Goal: Task Accomplishment & Management: Manage account settings

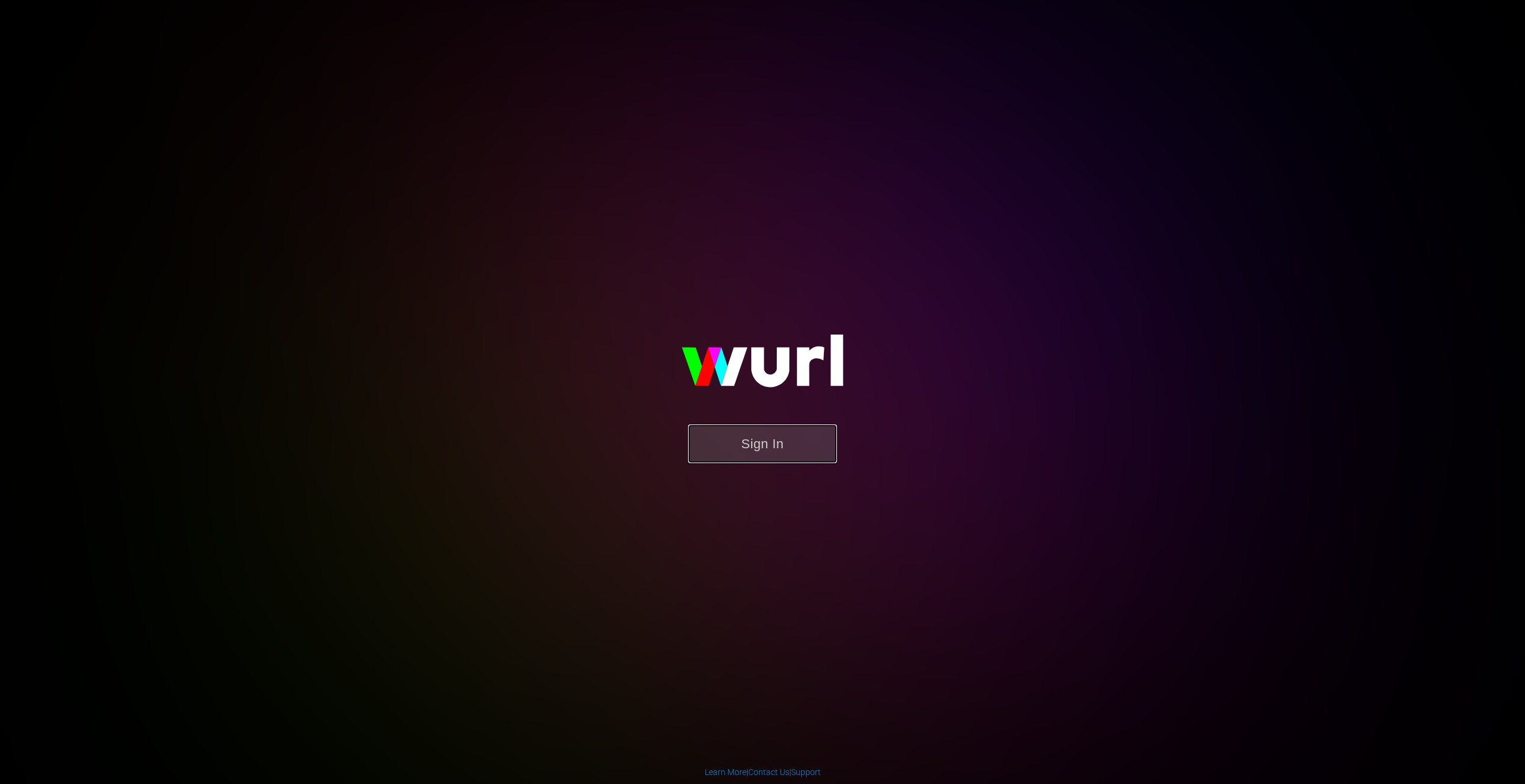
click at [795, 453] on button "Sign In" at bounding box center [762, 443] width 149 height 39
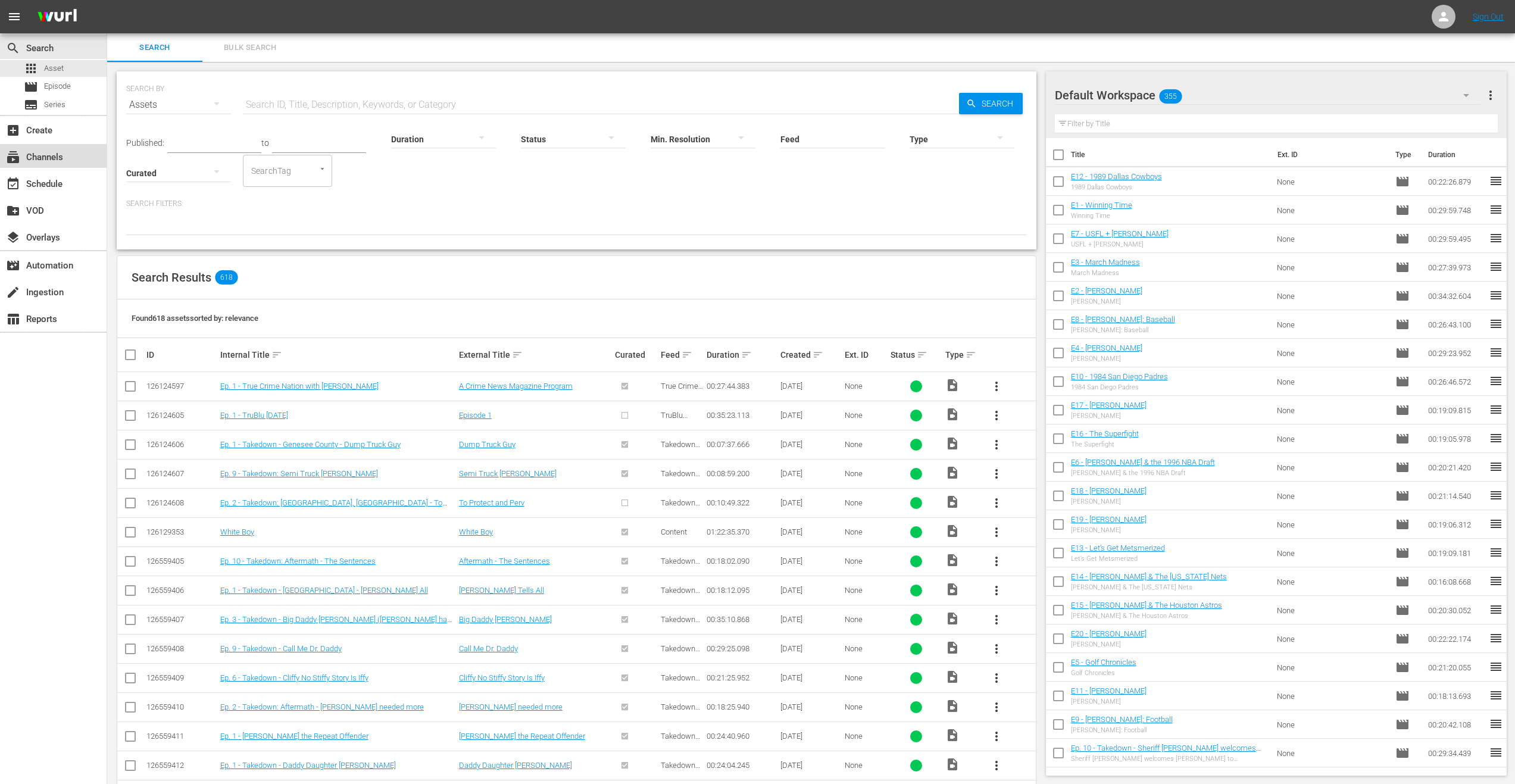
click at [62, 157] on div "subscriptions Channels" at bounding box center [33, 155] width 67 height 11
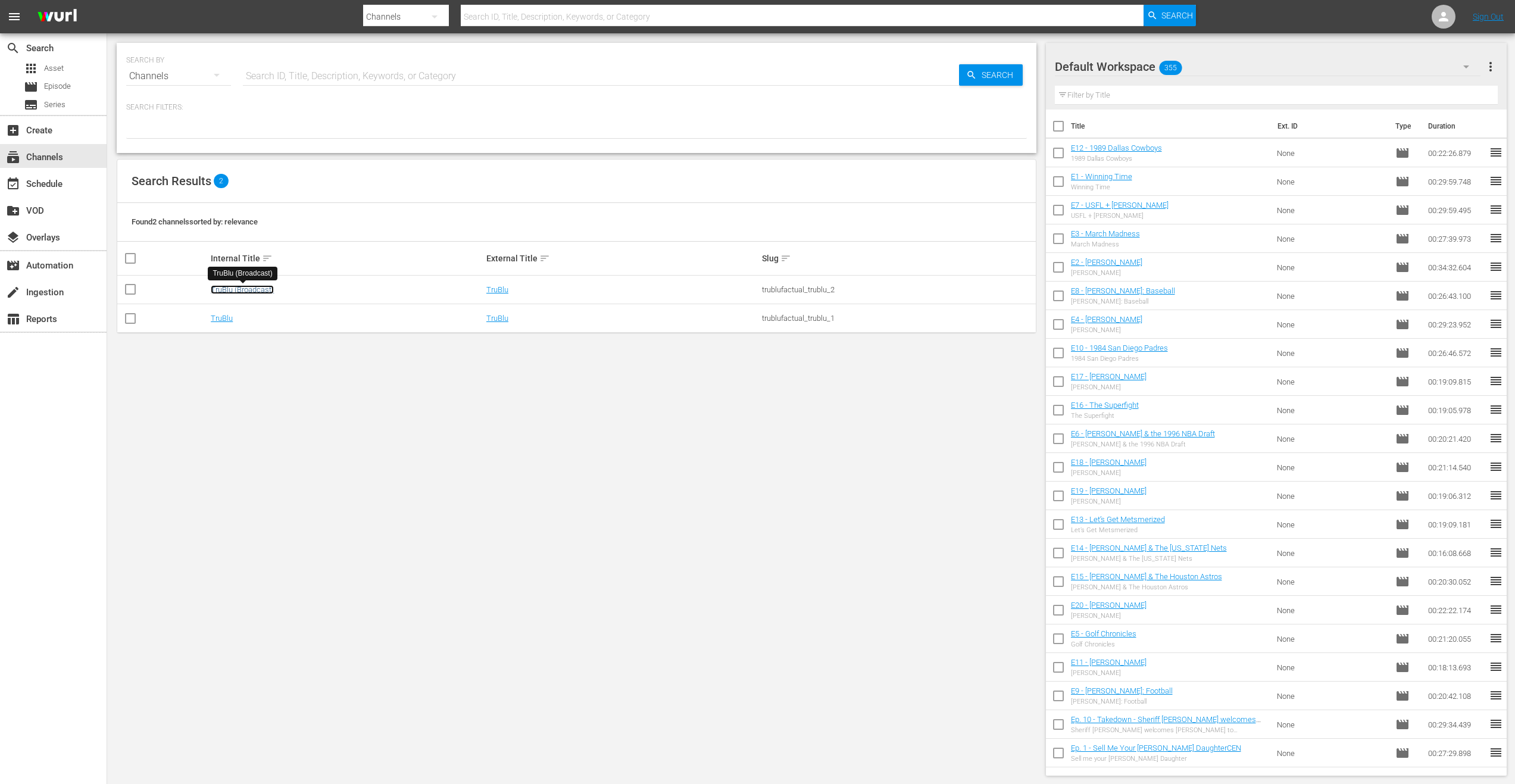
click at [251, 290] on link "TruBlu (Broadcast)" at bounding box center [242, 290] width 63 height 9
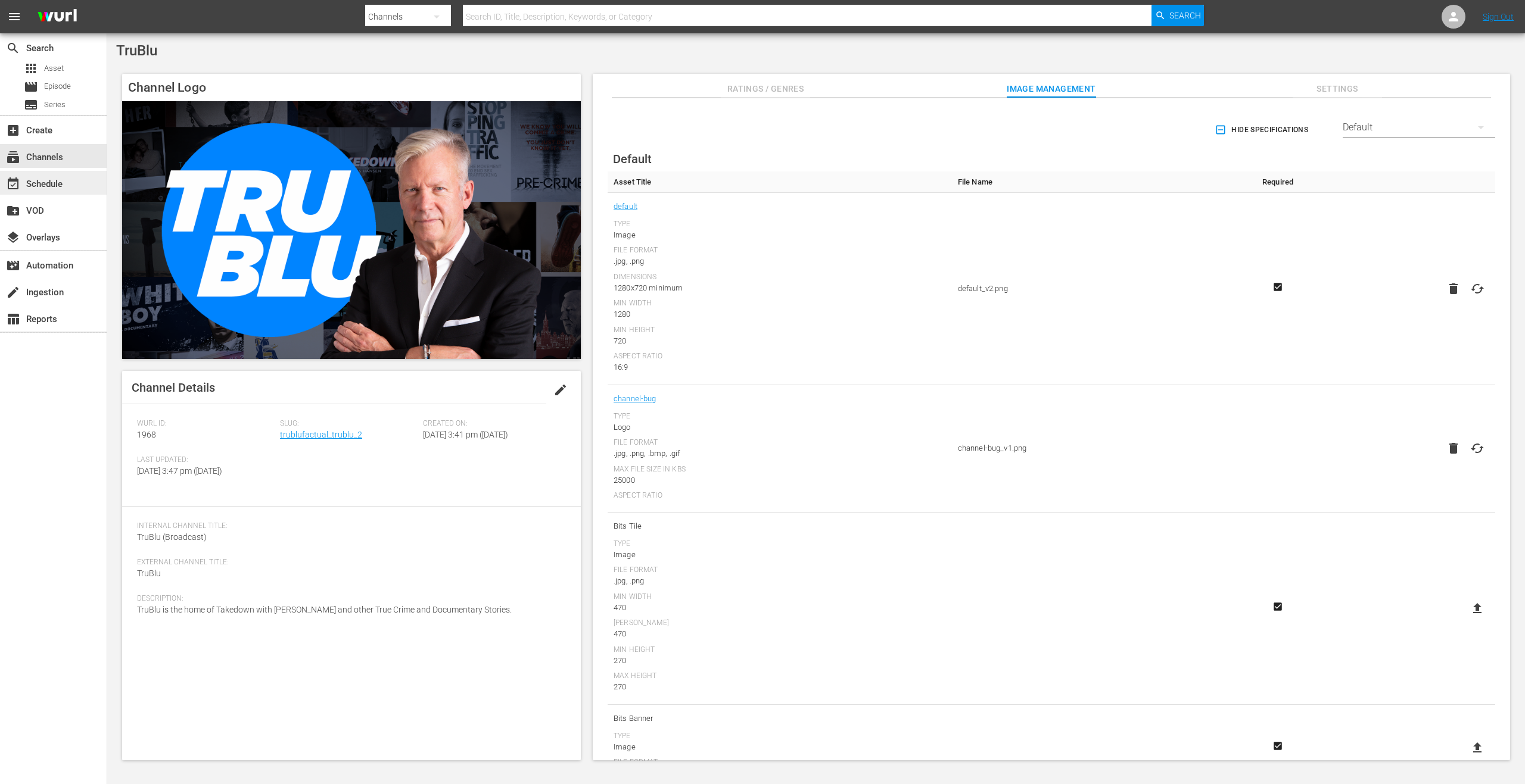
click at [60, 182] on div "event_available Schedule" at bounding box center [33, 182] width 67 height 11
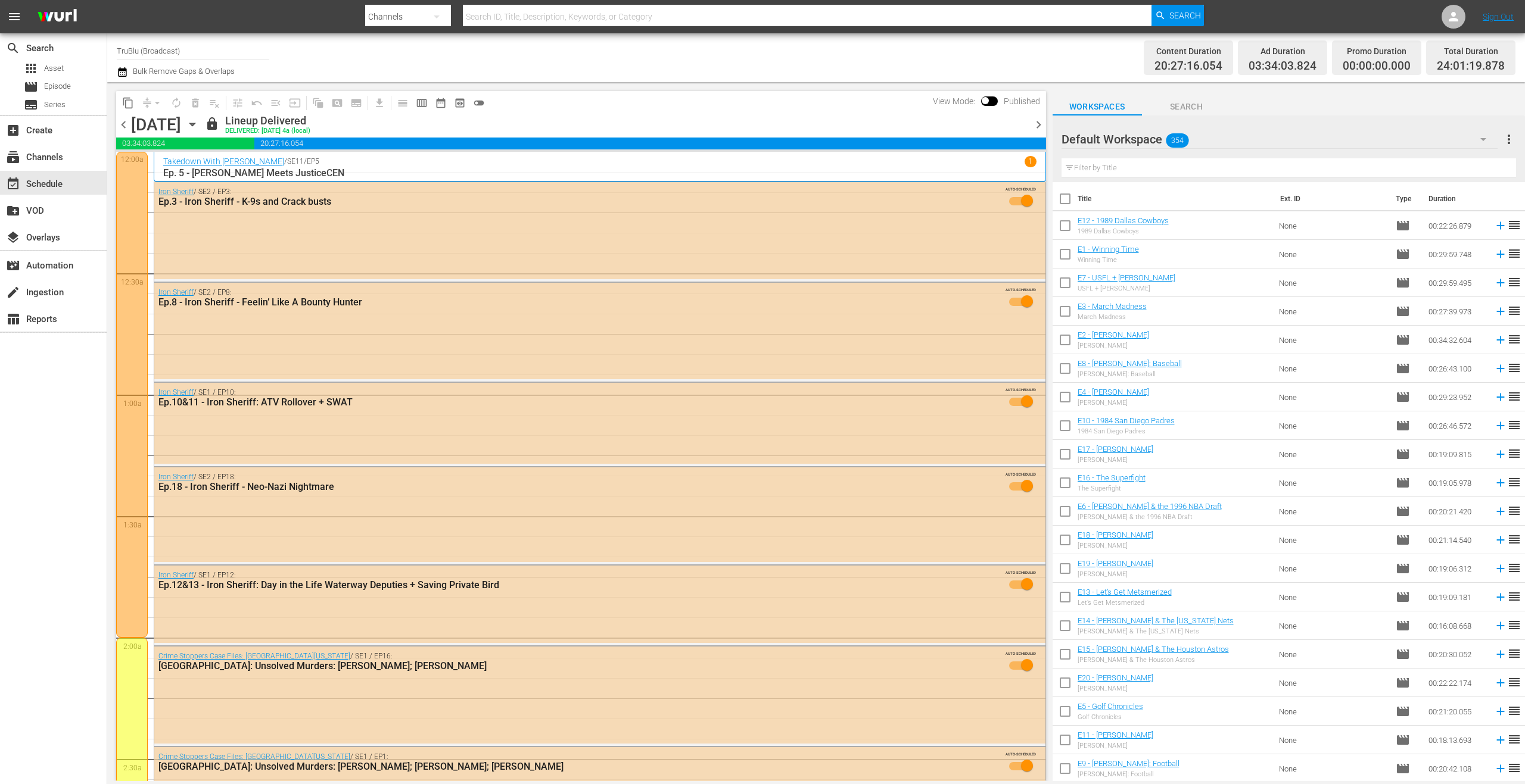
click at [1039, 124] on span "chevron_right" at bounding box center [1038, 124] width 15 height 15
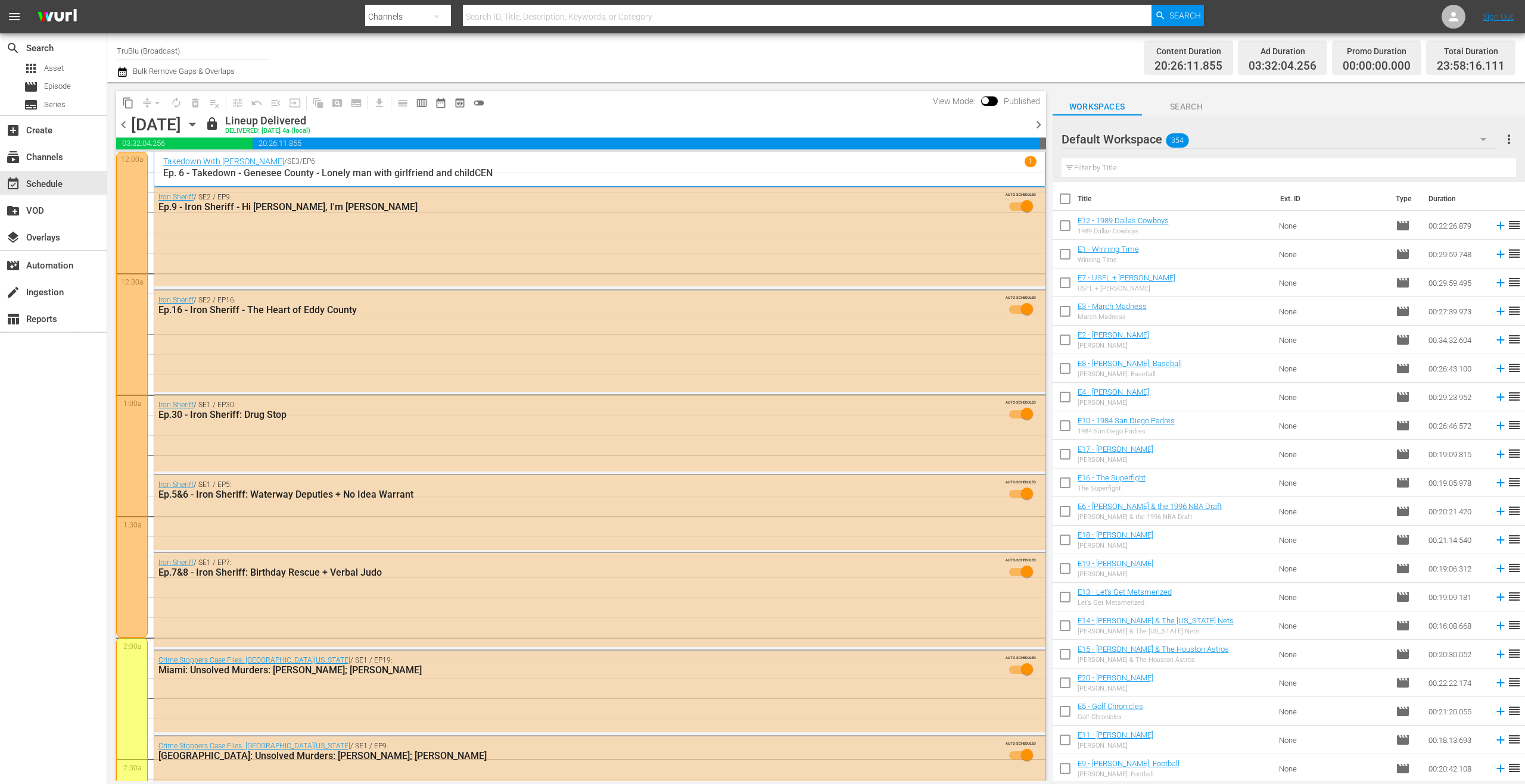
click at [1039, 124] on span "chevron_right" at bounding box center [1038, 124] width 15 height 15
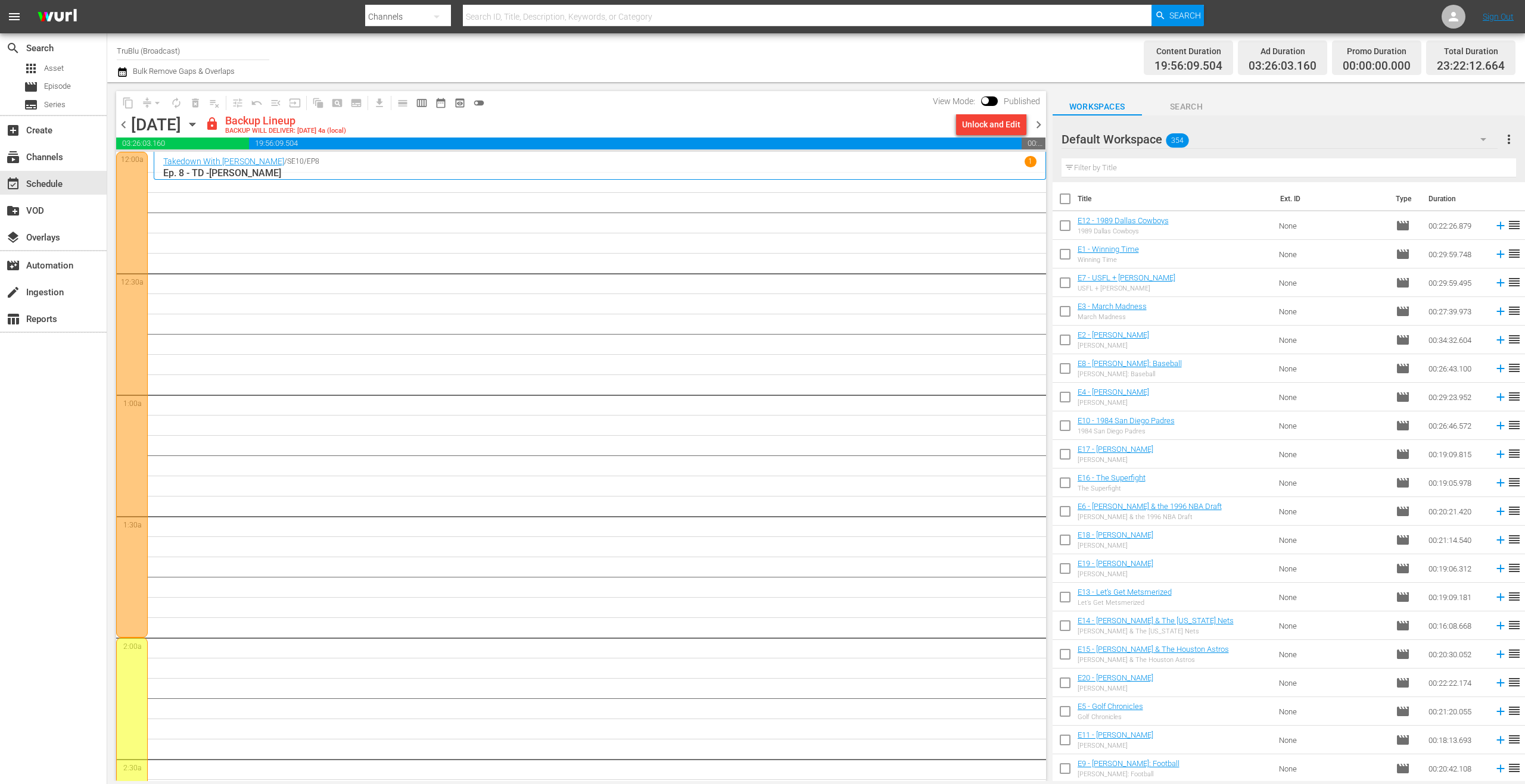
click at [975, 124] on div "Unlock and Edit" at bounding box center [992, 124] width 59 height 21
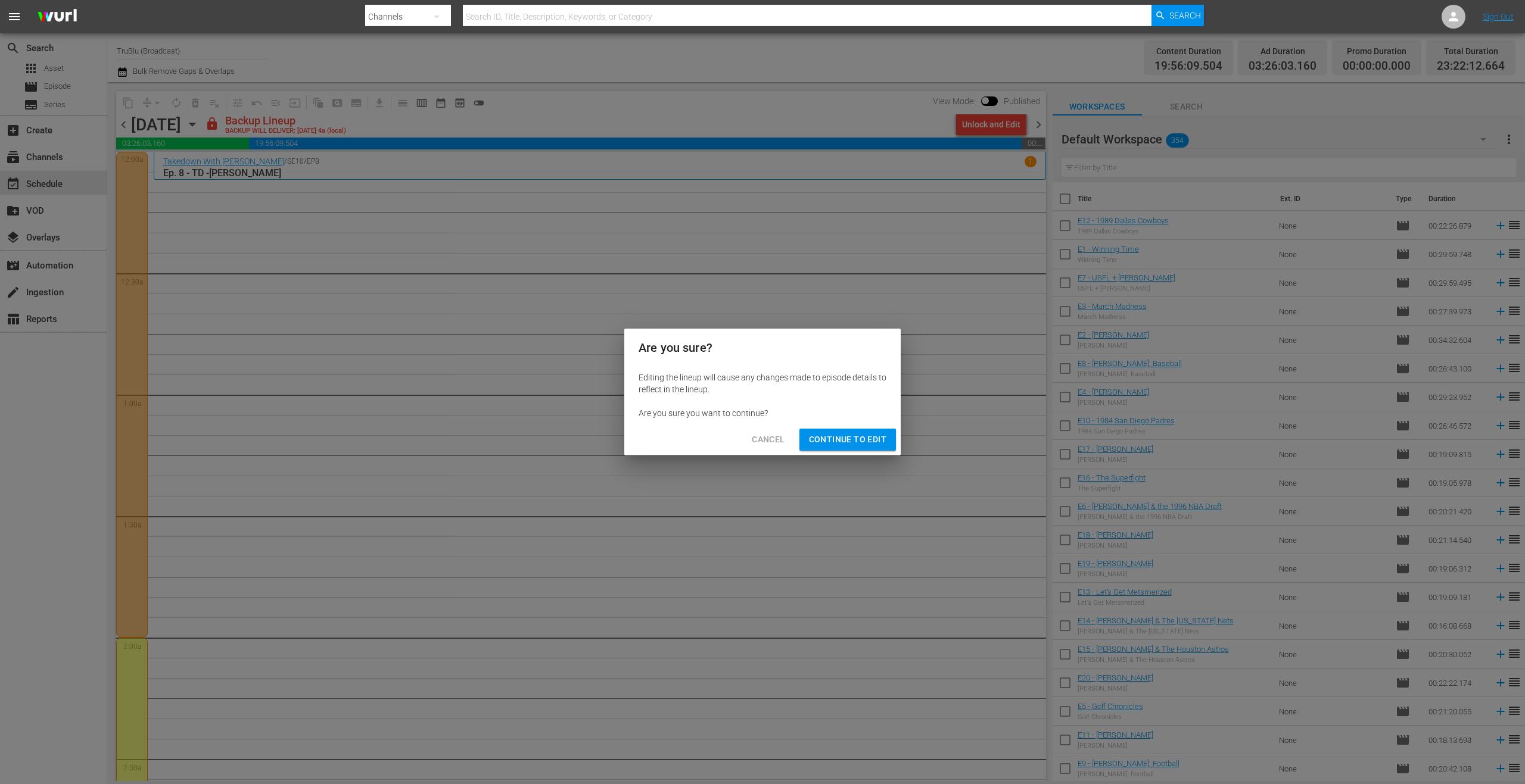
click at [867, 438] on span "Continue to Edit" at bounding box center [847, 440] width 78 height 15
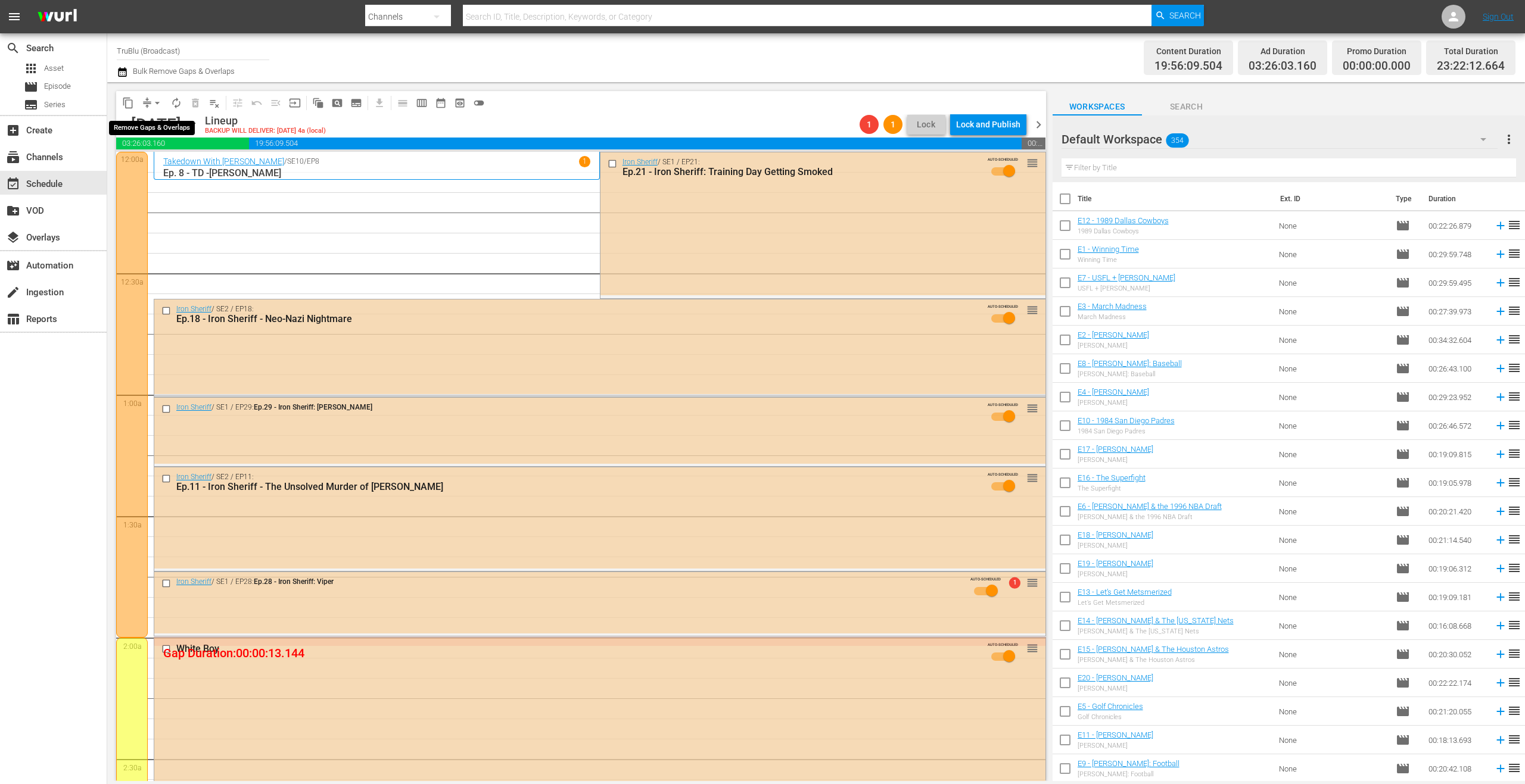
click at [155, 104] on span "arrow_drop_down" at bounding box center [157, 103] width 12 height 12
click at [190, 173] on li "Align to End of Previous Day" at bounding box center [157, 166] width 125 height 20
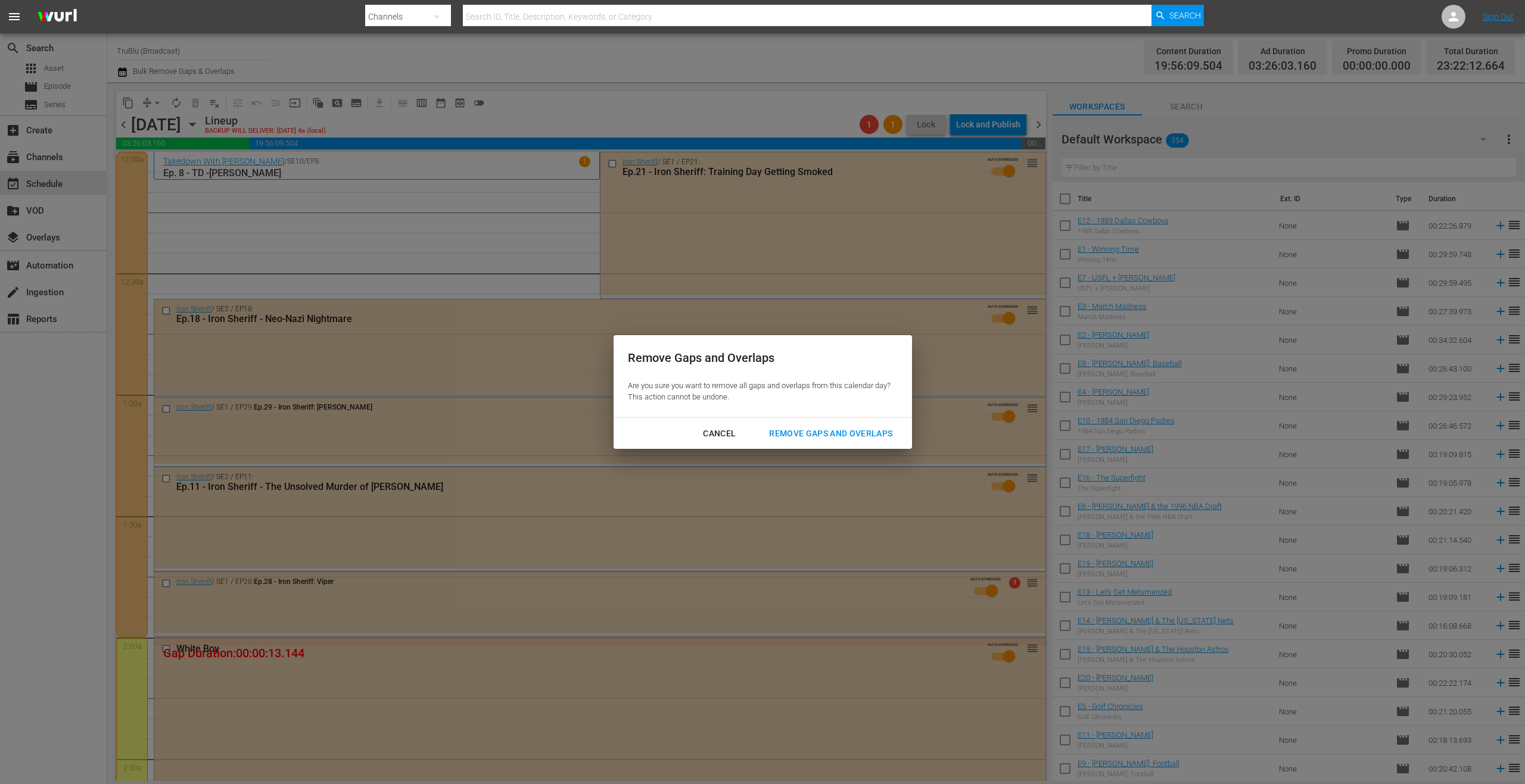
click at [829, 431] on div "Remove Gaps and Overlaps" at bounding box center [831, 434] width 143 height 15
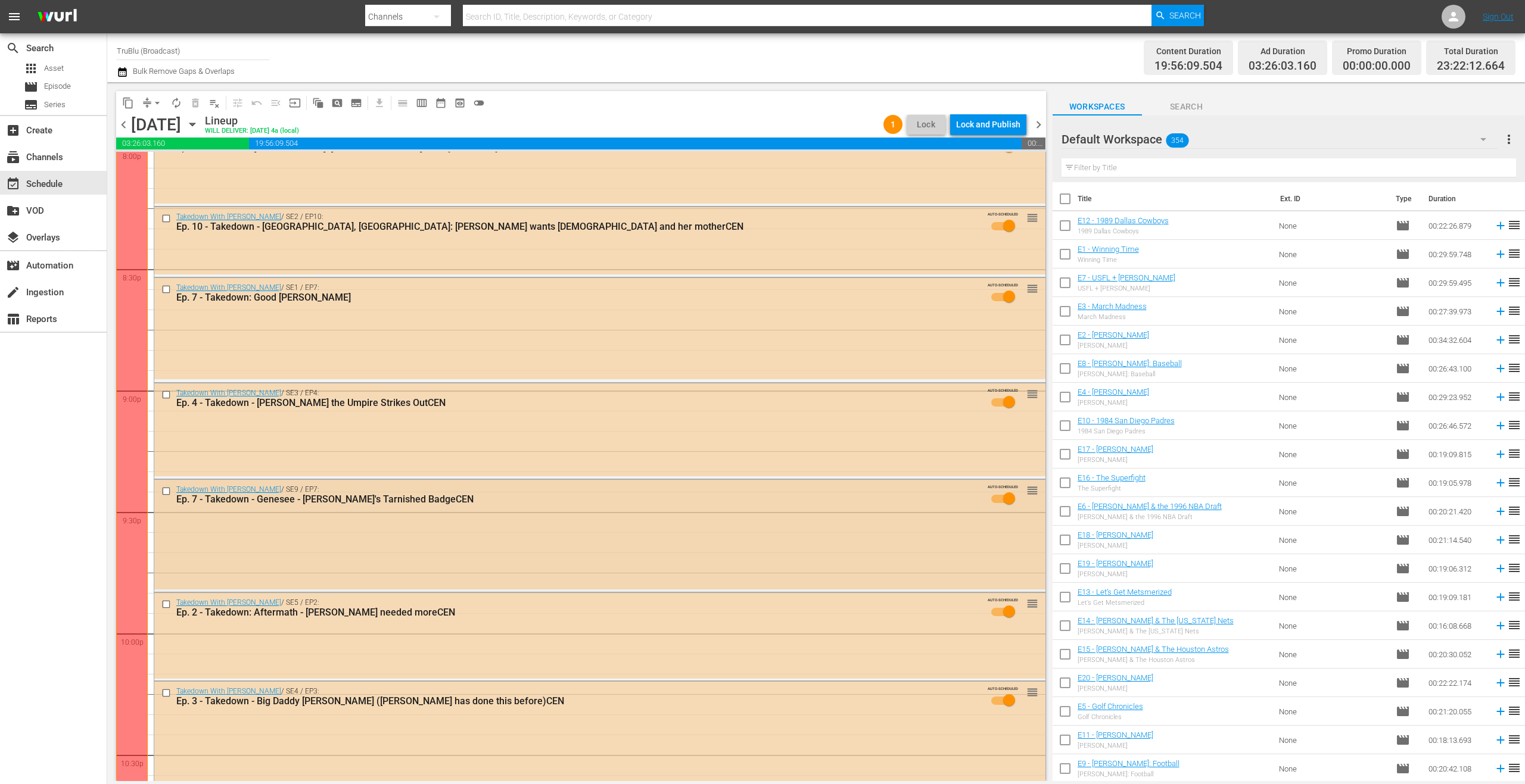
scroll to position [5200, 0]
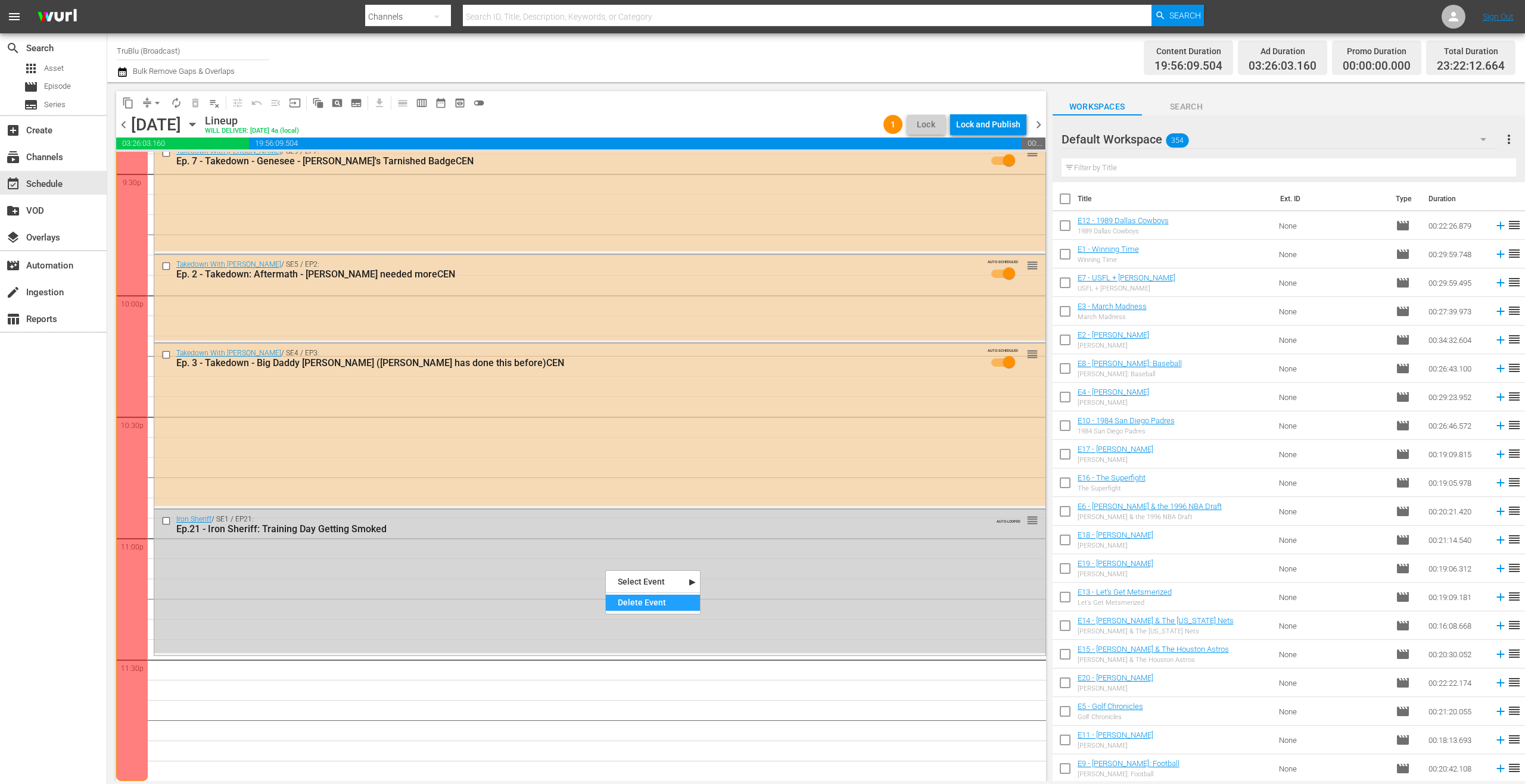
click at [642, 597] on div "Delete Event" at bounding box center [653, 603] width 94 height 16
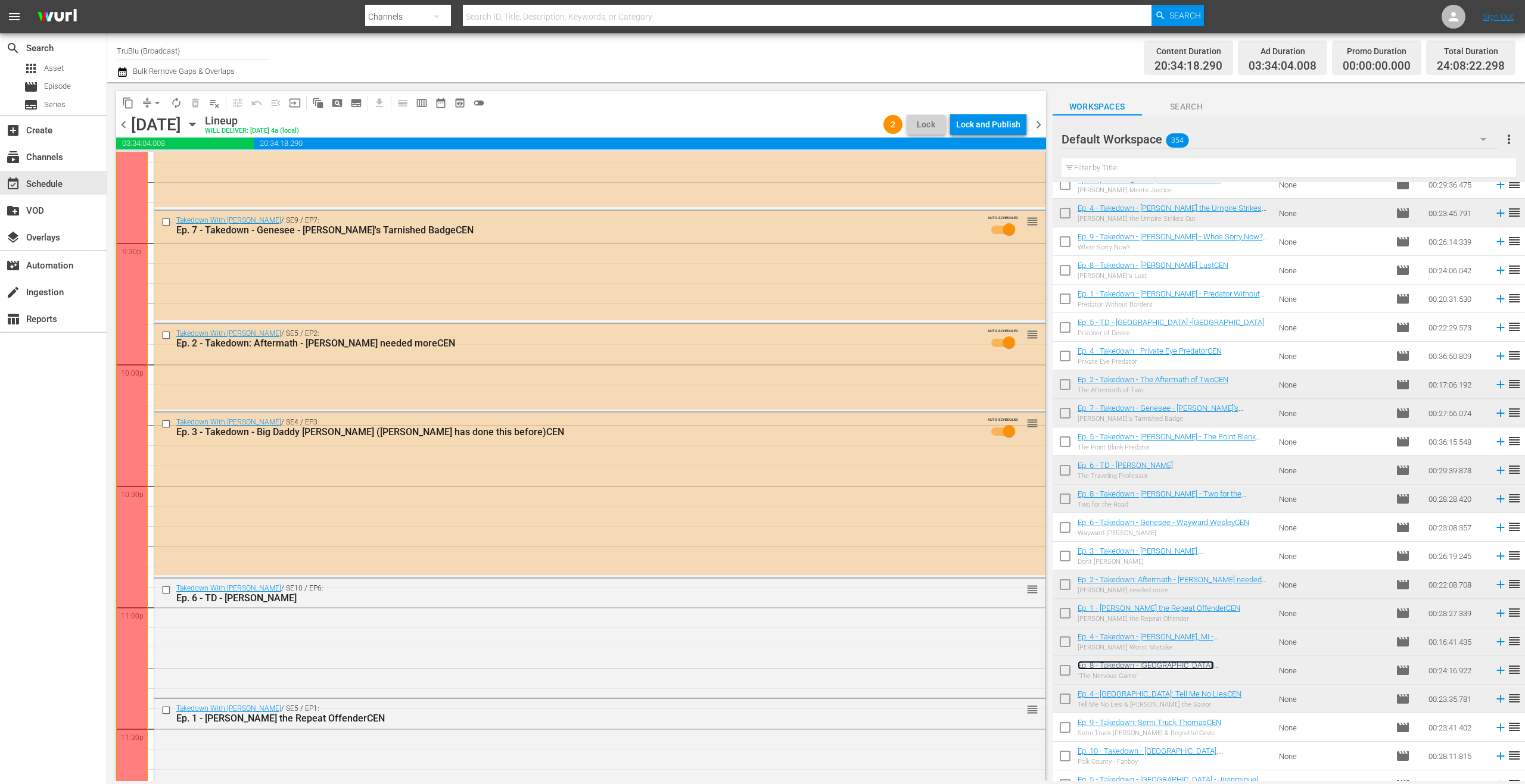
scroll to position [5061, 0]
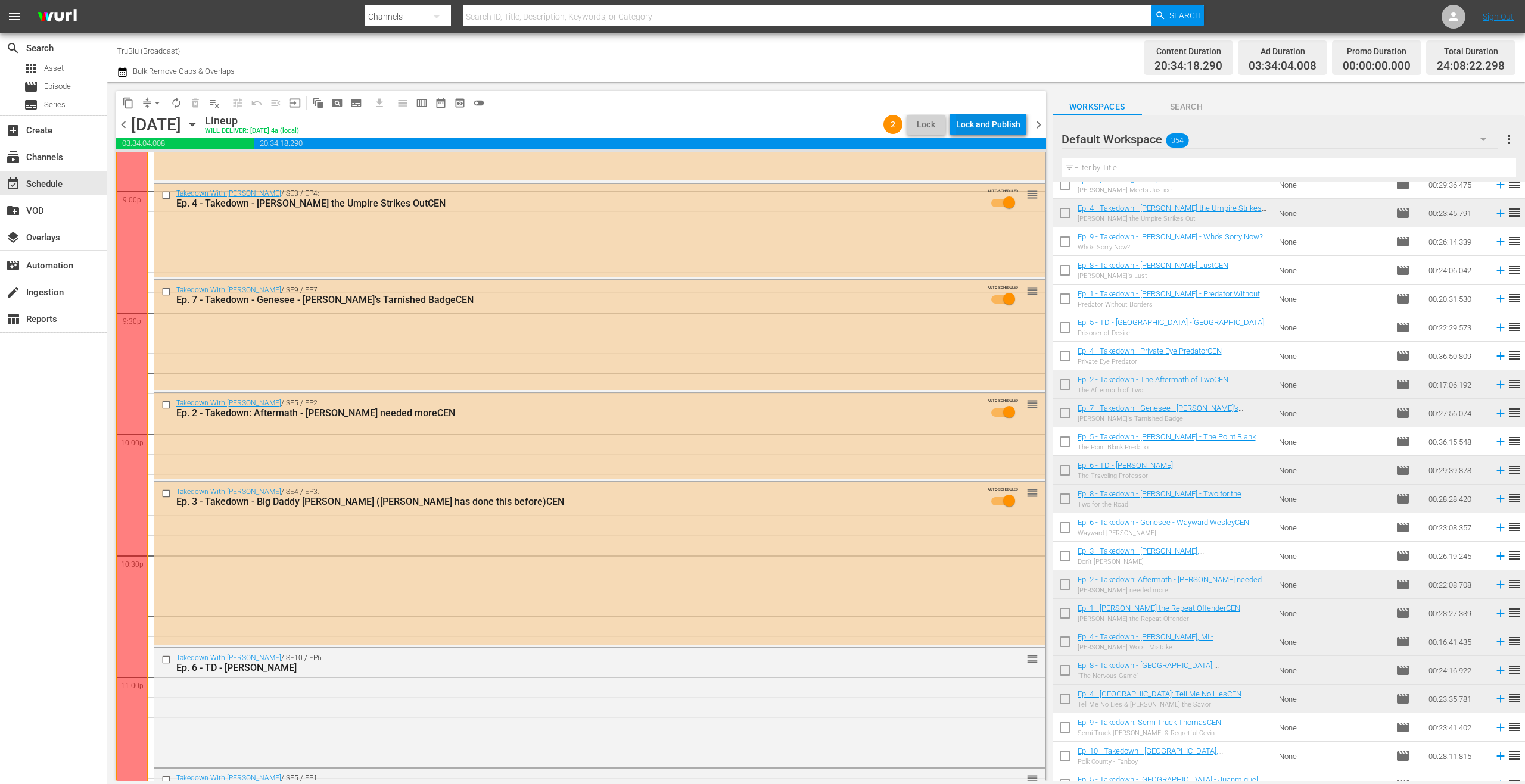
click at [991, 123] on div "Lock and Publish" at bounding box center [988, 124] width 64 height 21
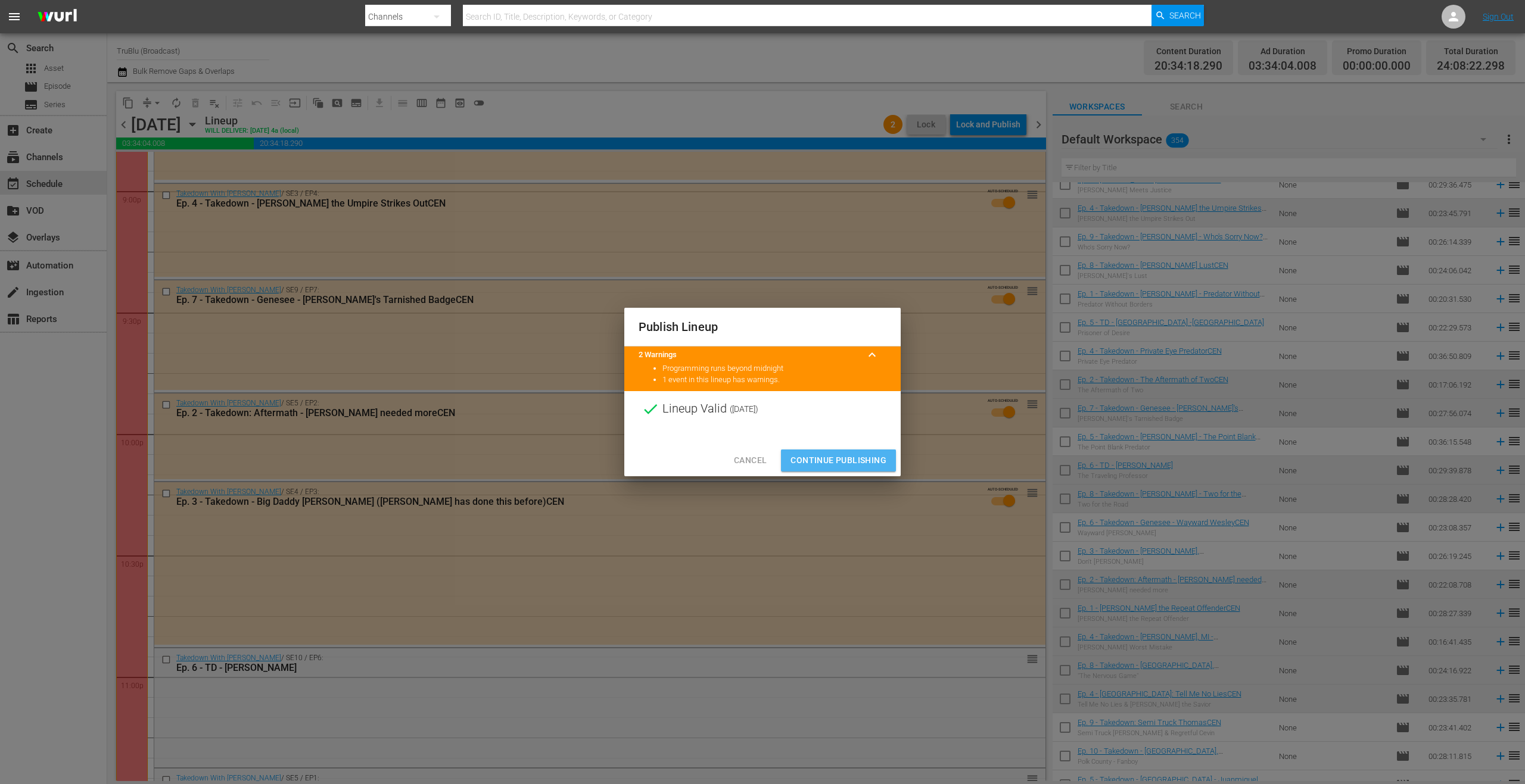
click at [858, 466] on span "Continue Publishing" at bounding box center [838, 460] width 96 height 15
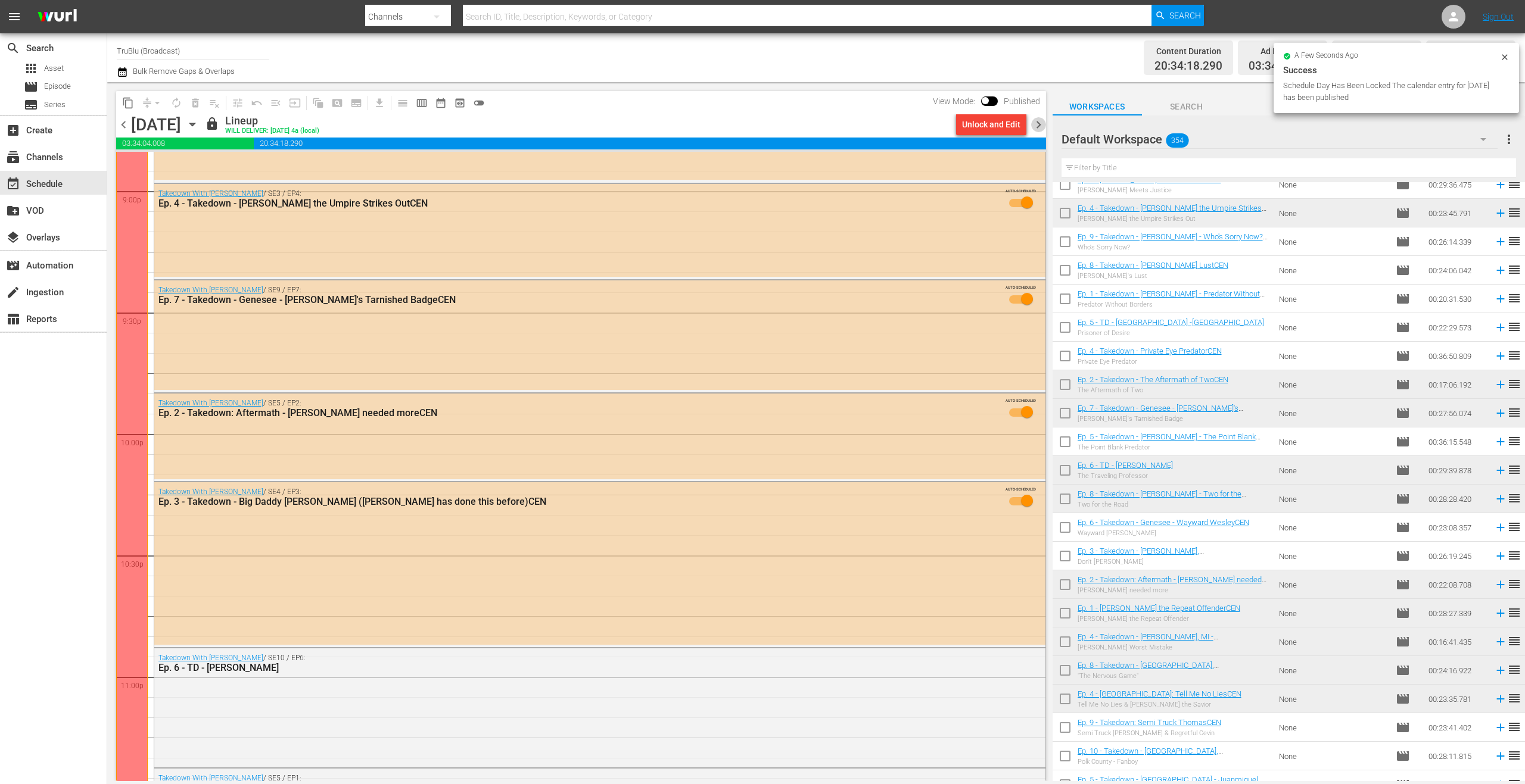
click at [1038, 126] on span "chevron_right" at bounding box center [1038, 124] width 15 height 15
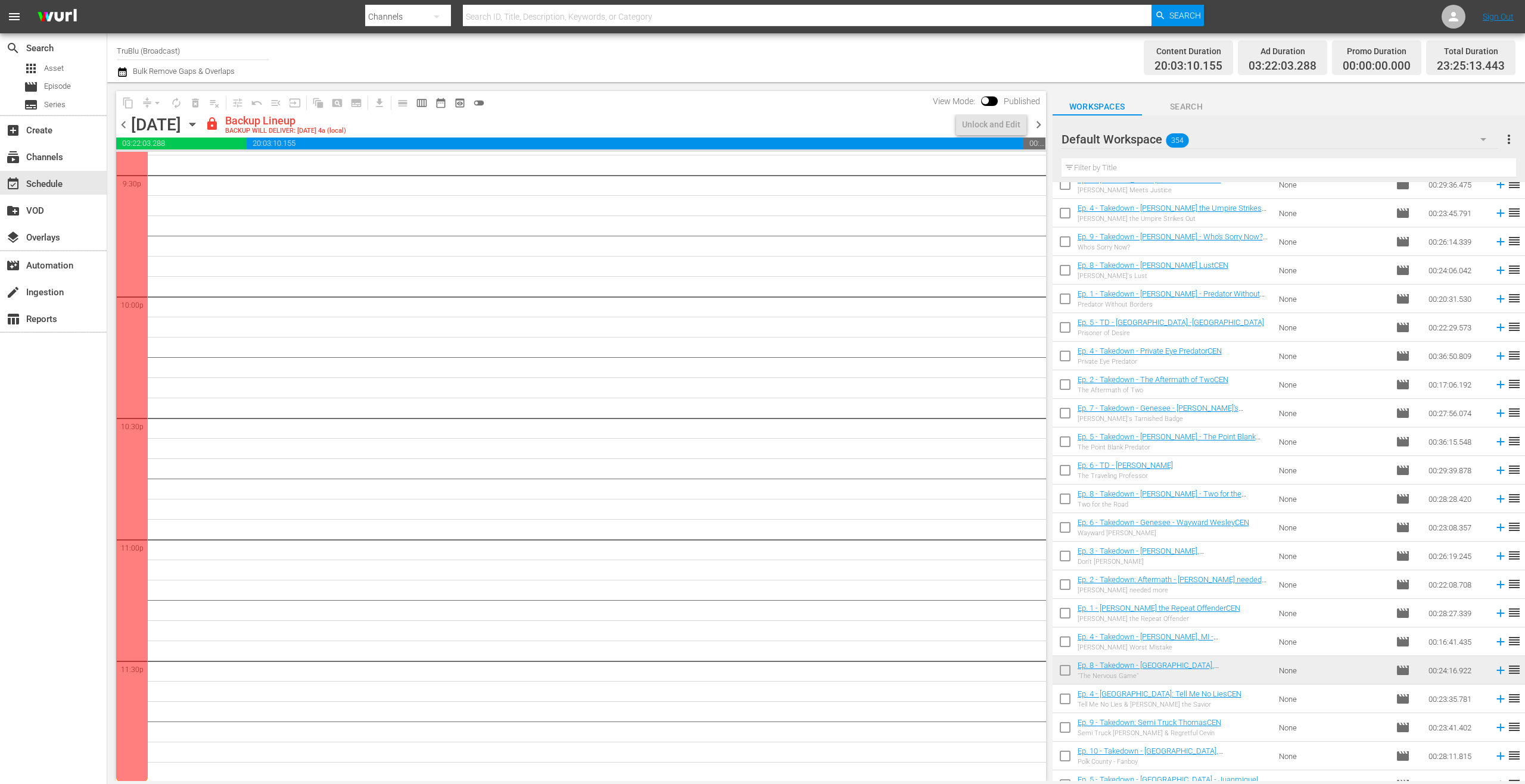
scroll to position [5200, 0]
click at [982, 129] on div "Unlock and Edit" at bounding box center [992, 124] width 59 height 21
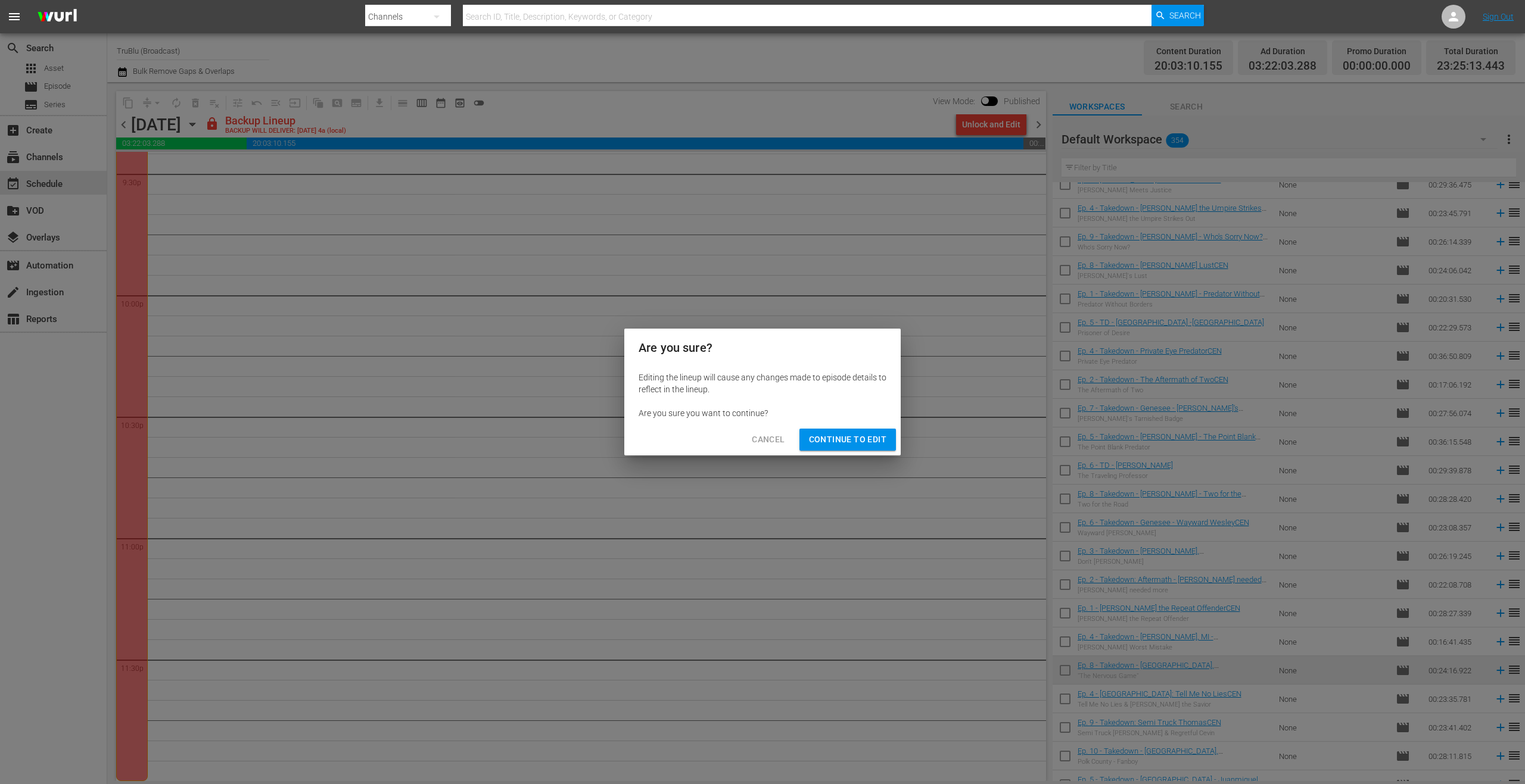
drag, startPoint x: 861, startPoint y: 434, endPoint x: 871, endPoint y: 430, distance: 10.8
click at [861, 434] on span "Continue to Edit" at bounding box center [847, 440] width 78 height 15
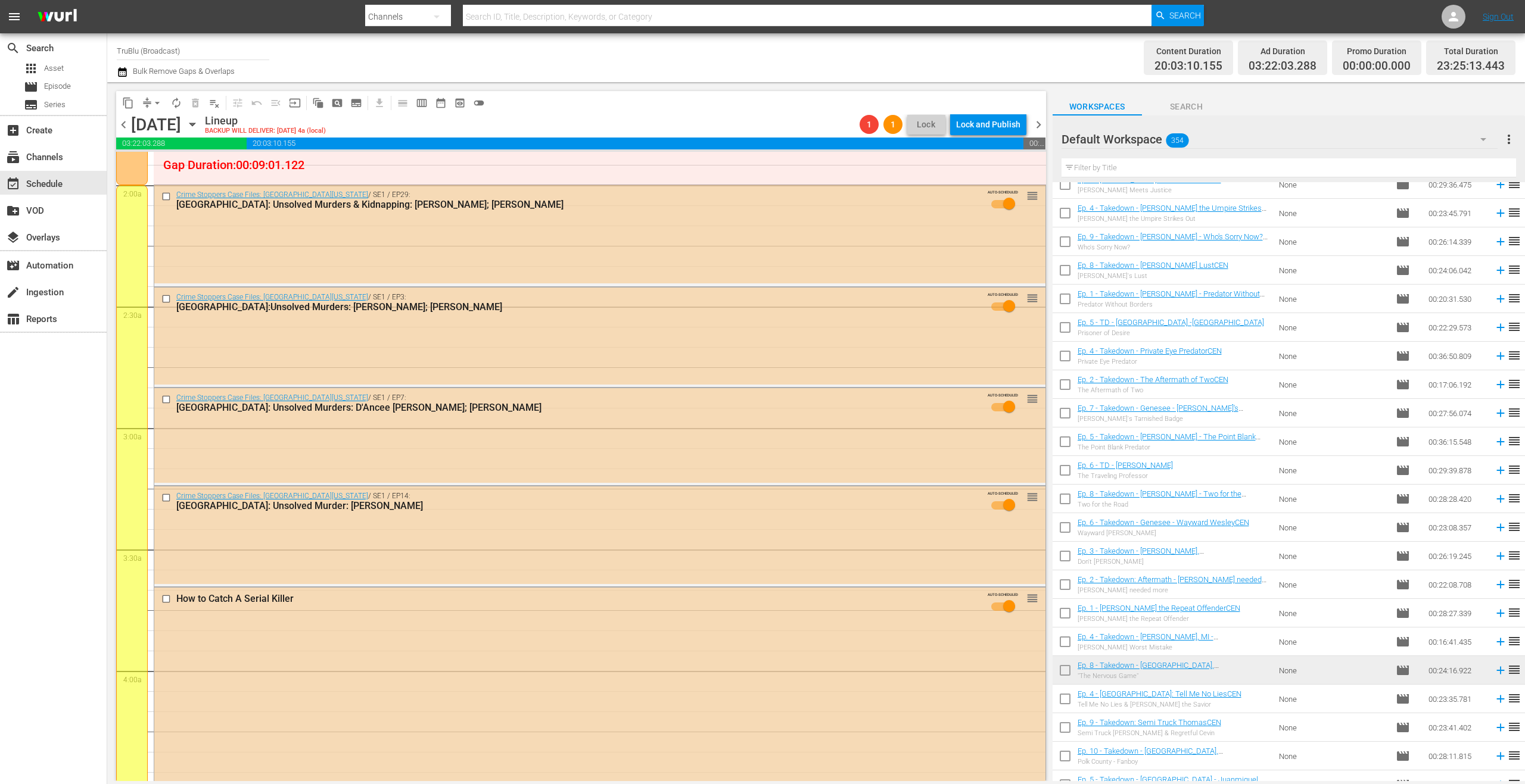
scroll to position [0, 0]
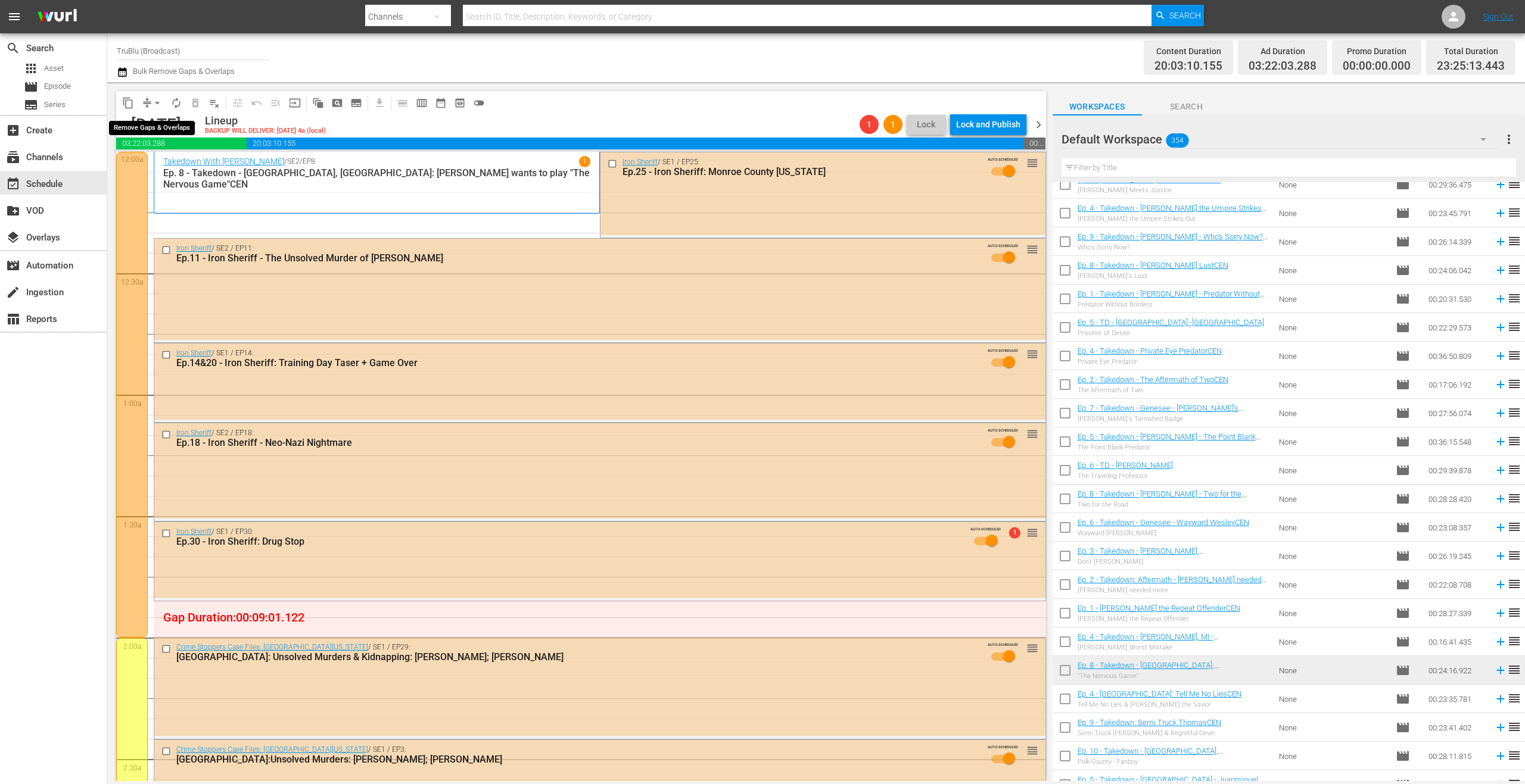
click at [157, 101] on span "arrow_drop_down" at bounding box center [157, 103] width 12 height 12
click at [177, 163] on li "Align to End of Previous Day" at bounding box center [157, 166] width 125 height 20
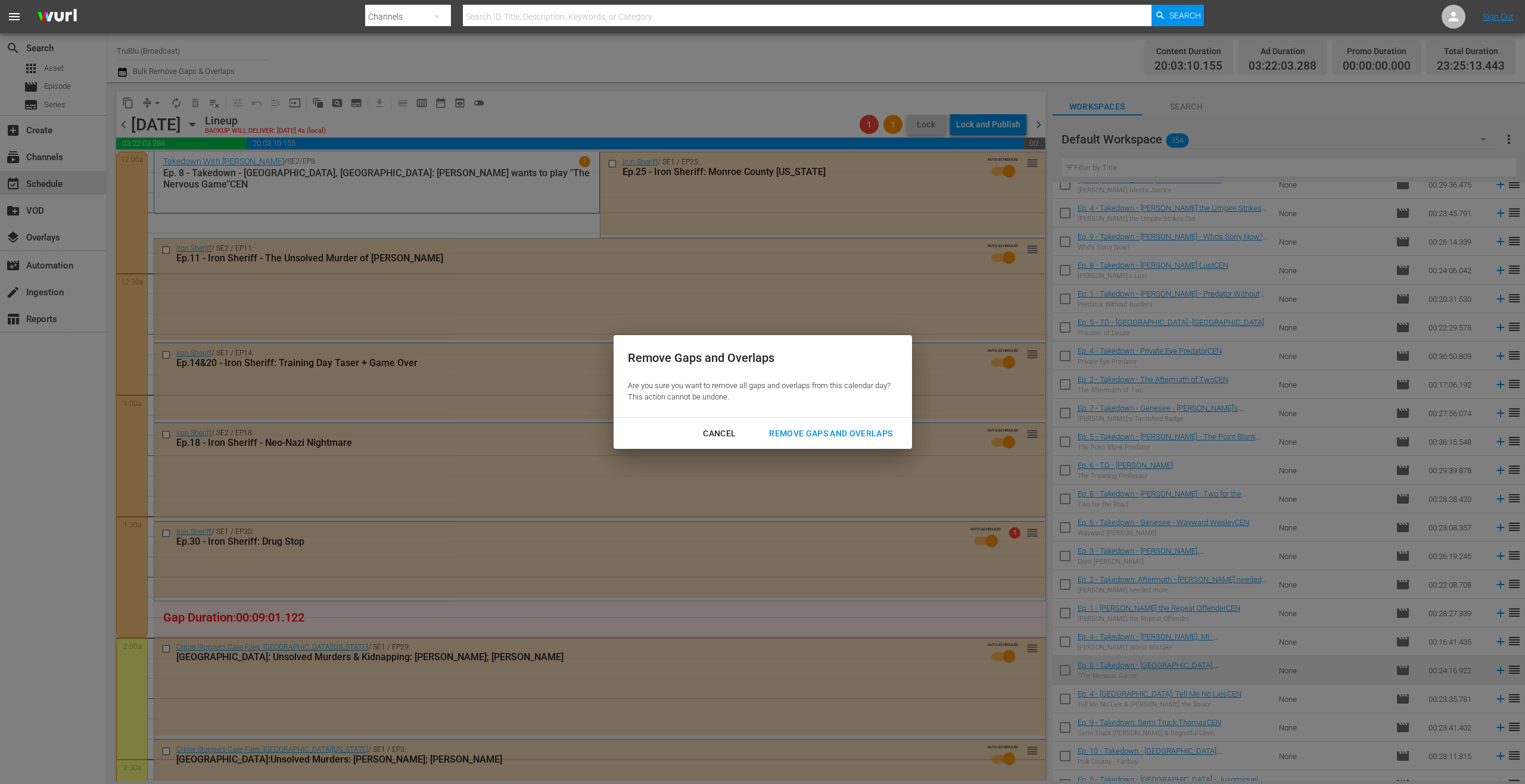
click at [871, 433] on div "Remove Gaps and Overlaps" at bounding box center [831, 434] width 143 height 15
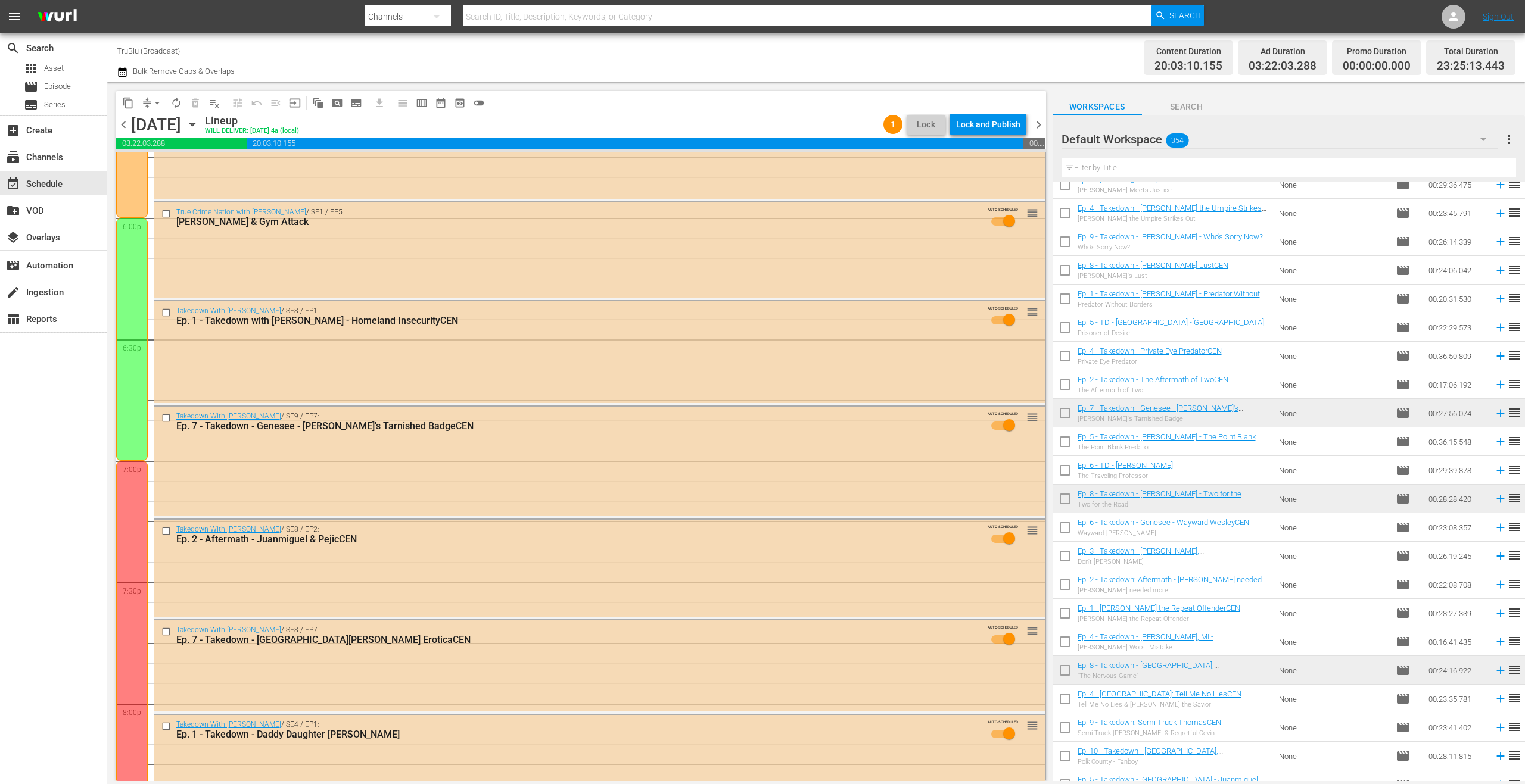
scroll to position [5200, 0]
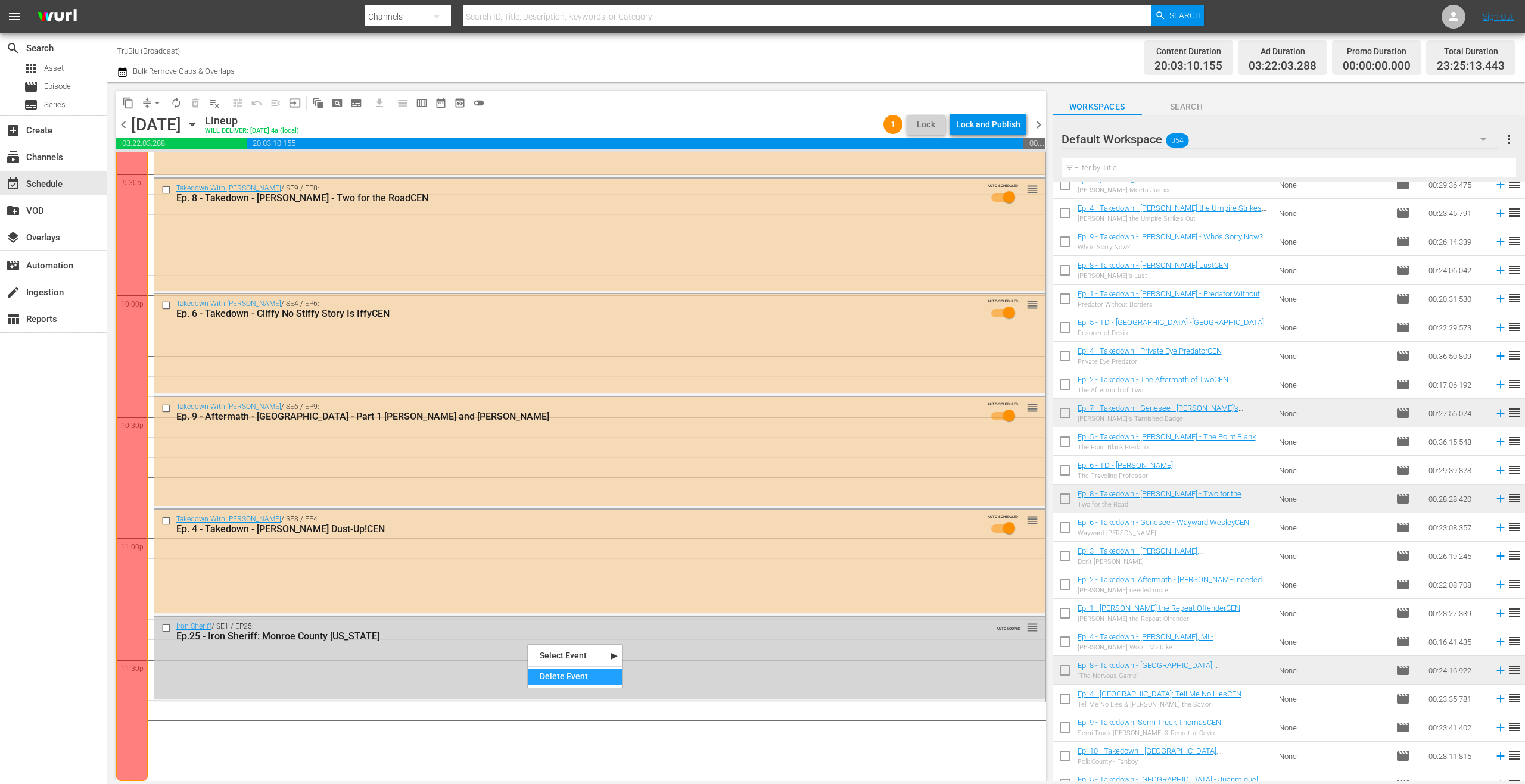
click at [576, 675] on div "Delete Event" at bounding box center [574, 676] width 94 height 16
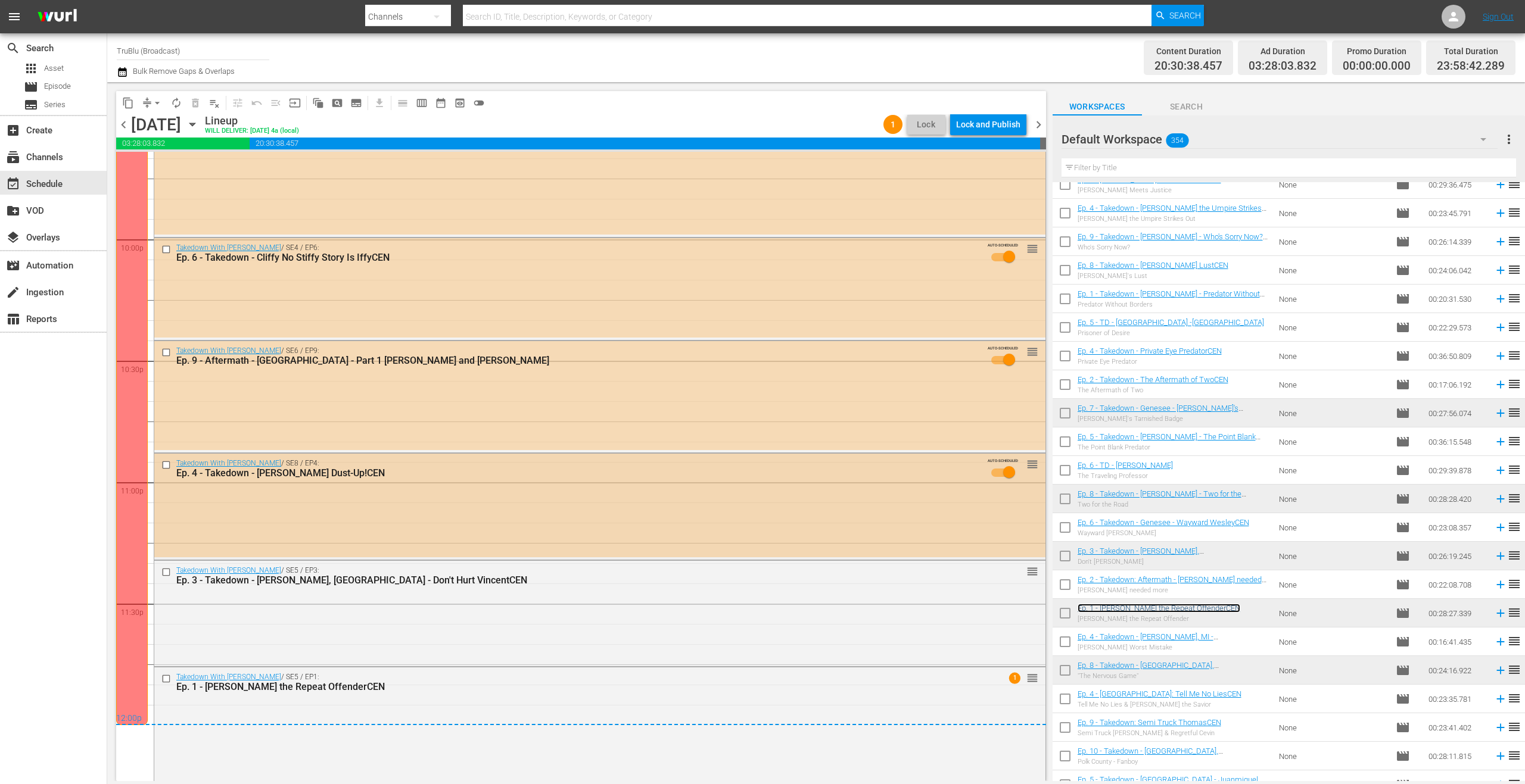
scroll to position [5256, 0]
click at [984, 125] on div "Lock and Publish" at bounding box center [988, 124] width 64 height 21
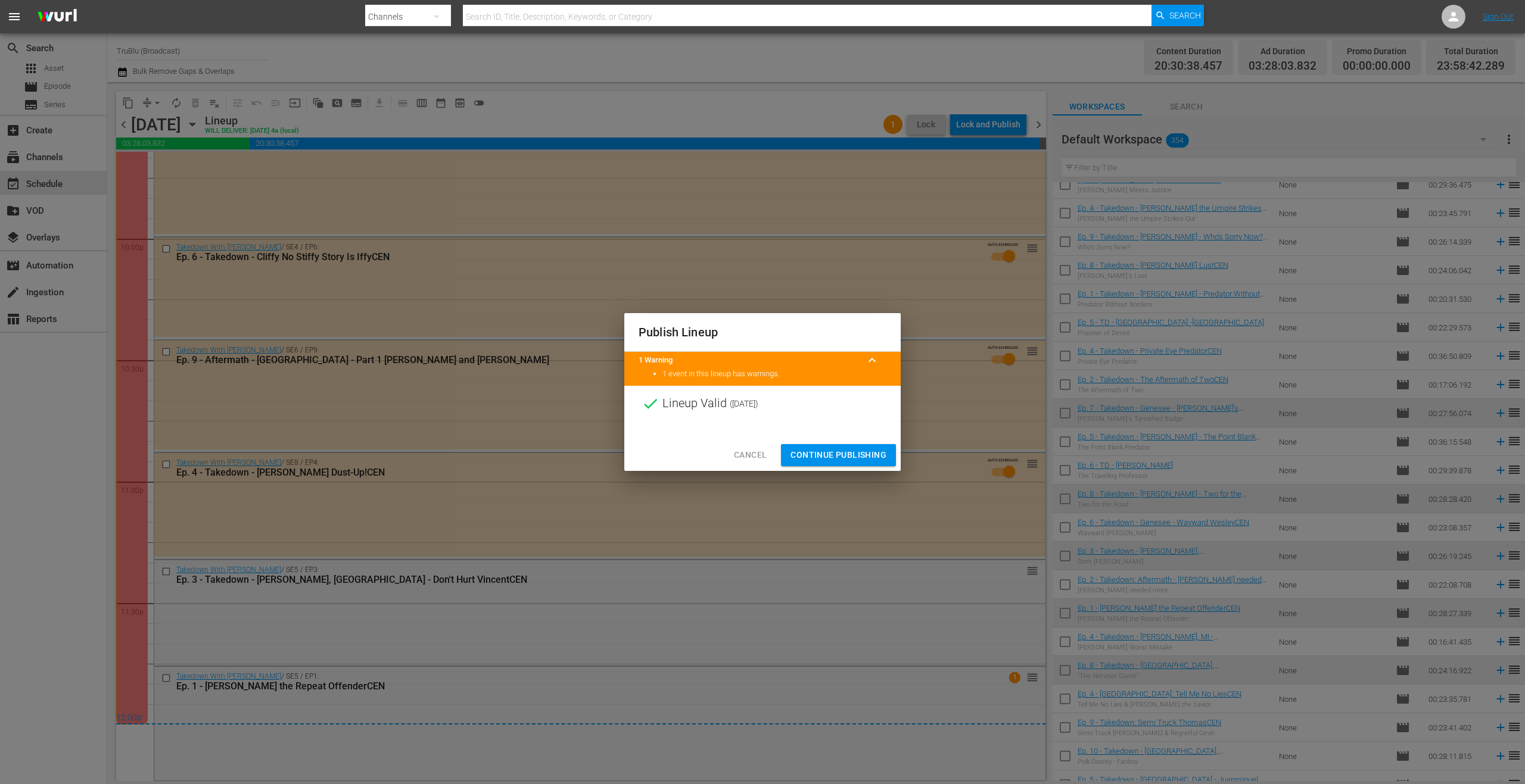
click at [836, 449] on span "Continue Publishing" at bounding box center [838, 455] width 96 height 15
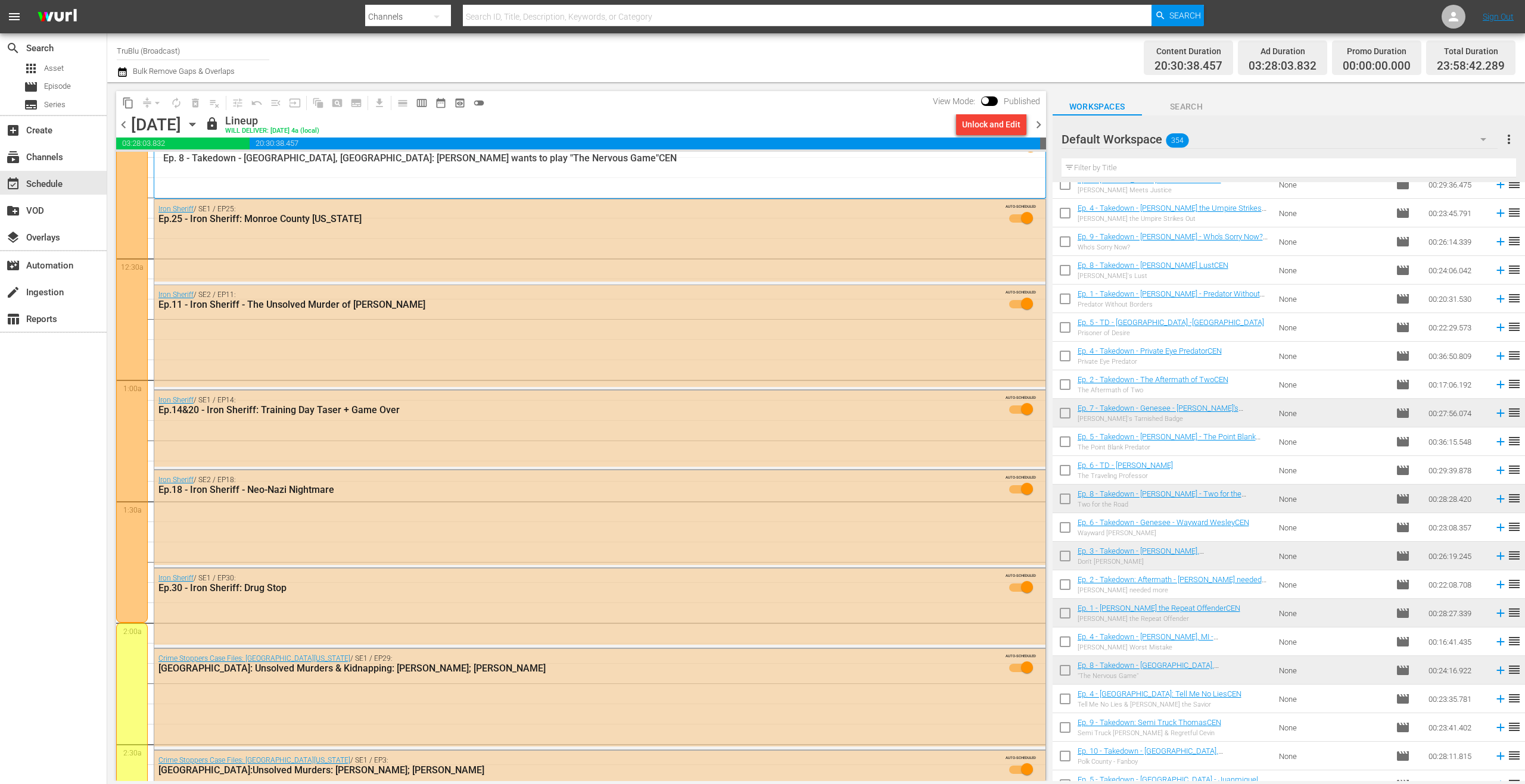
scroll to position [0, 0]
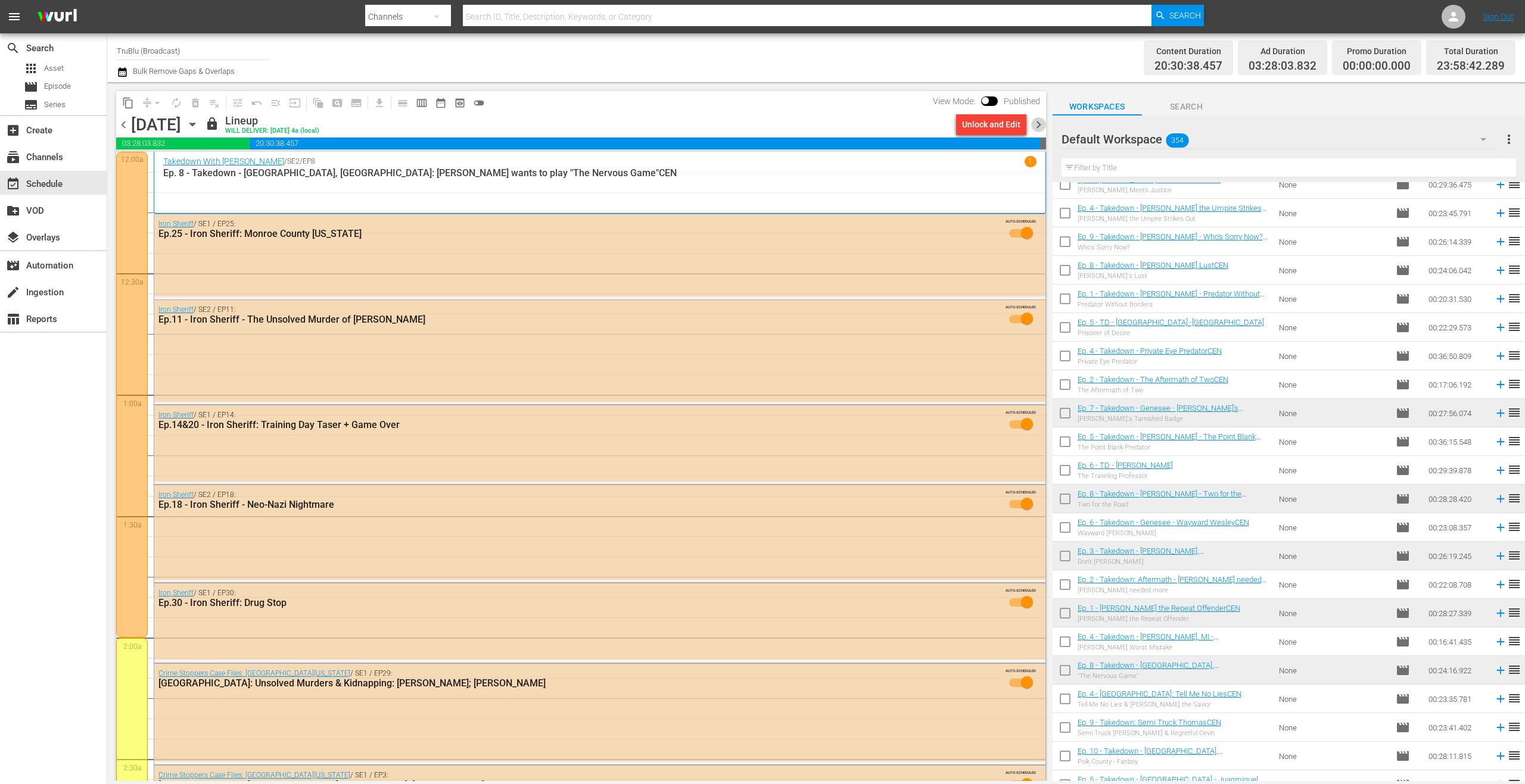
click at [1038, 123] on span "chevron_right" at bounding box center [1038, 124] width 15 height 15
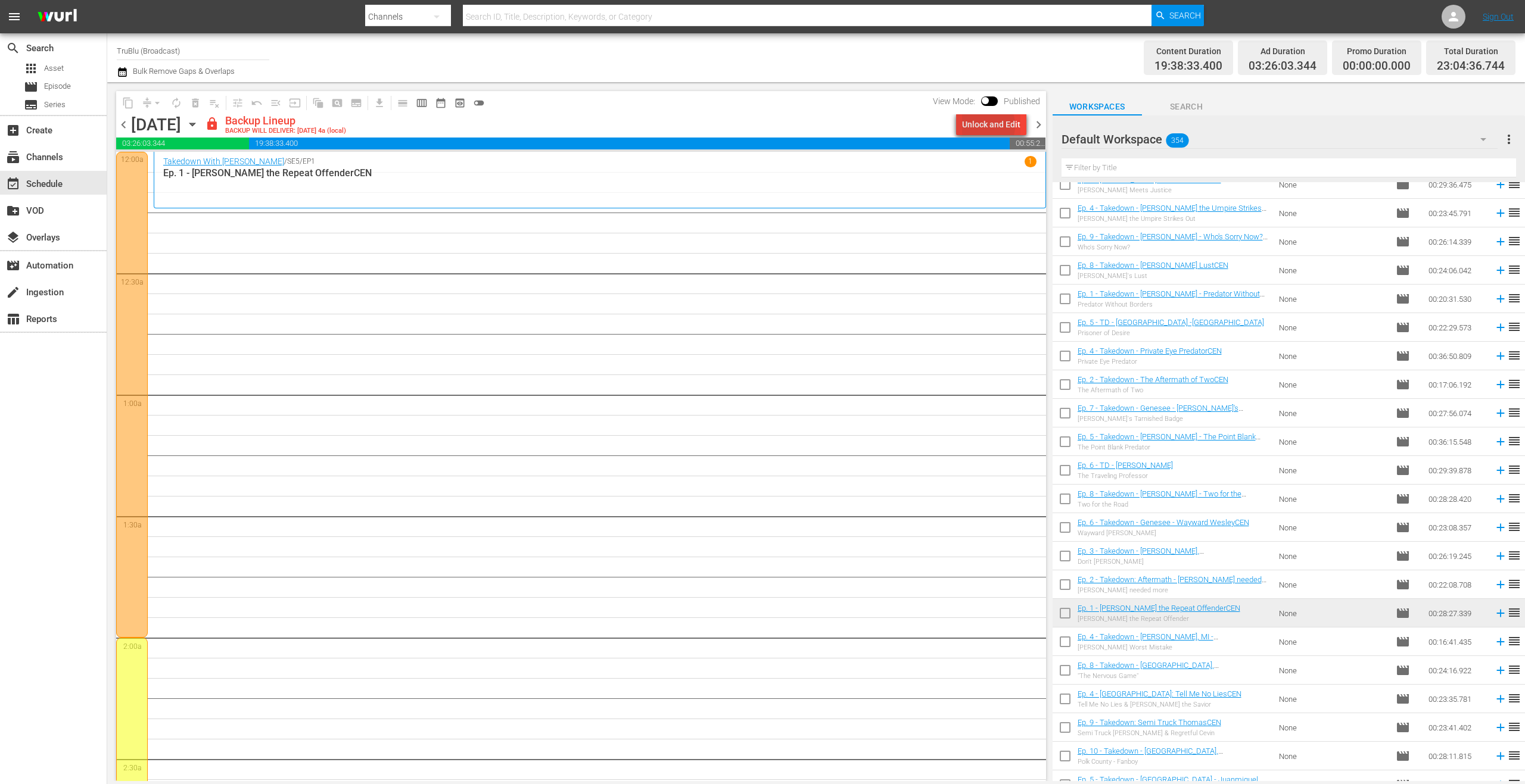
click at [981, 126] on div "Unlock and Edit" at bounding box center [992, 124] width 59 height 21
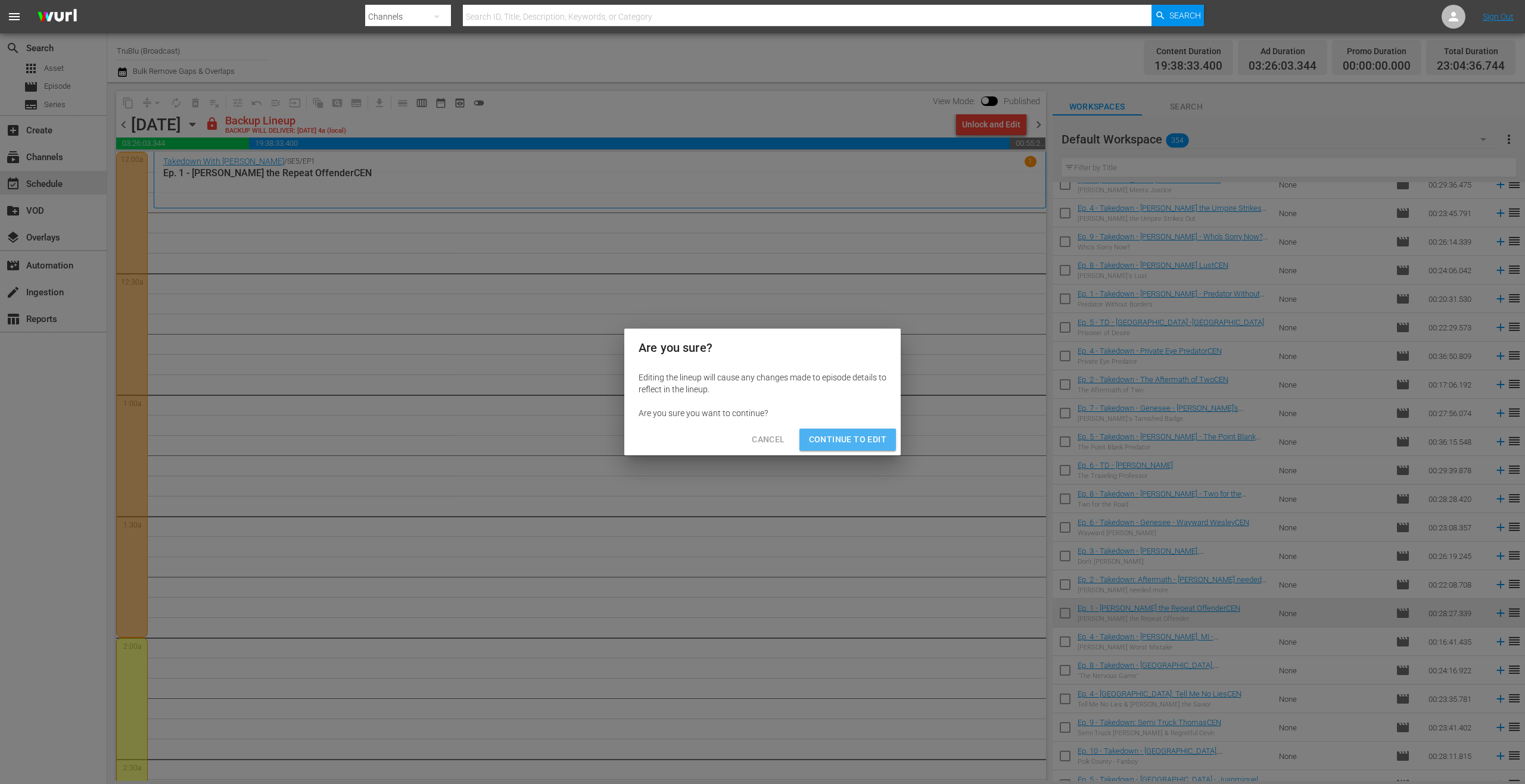
click at [867, 440] on span "Continue to Edit" at bounding box center [847, 440] width 78 height 15
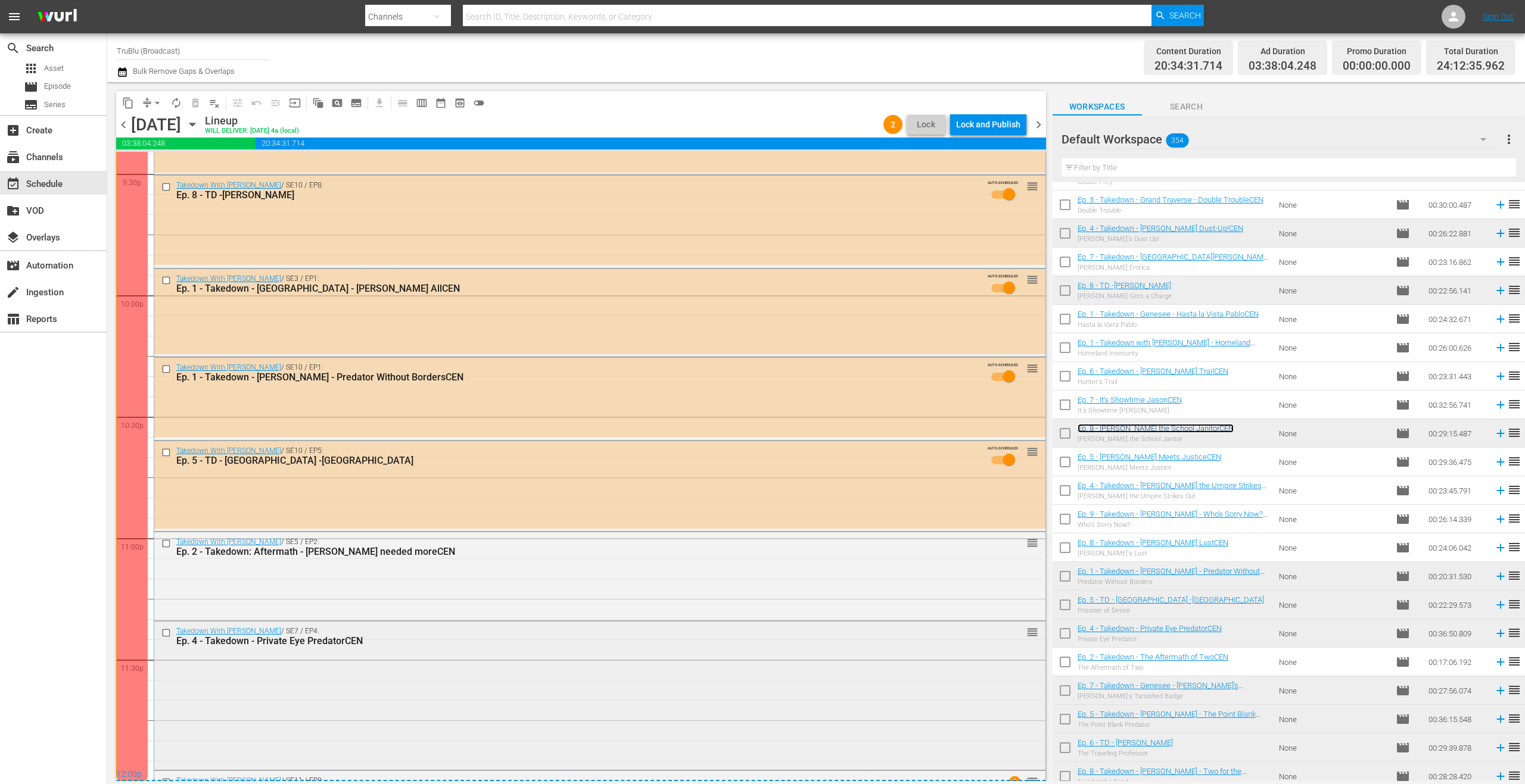
scroll to position [5307, 0]
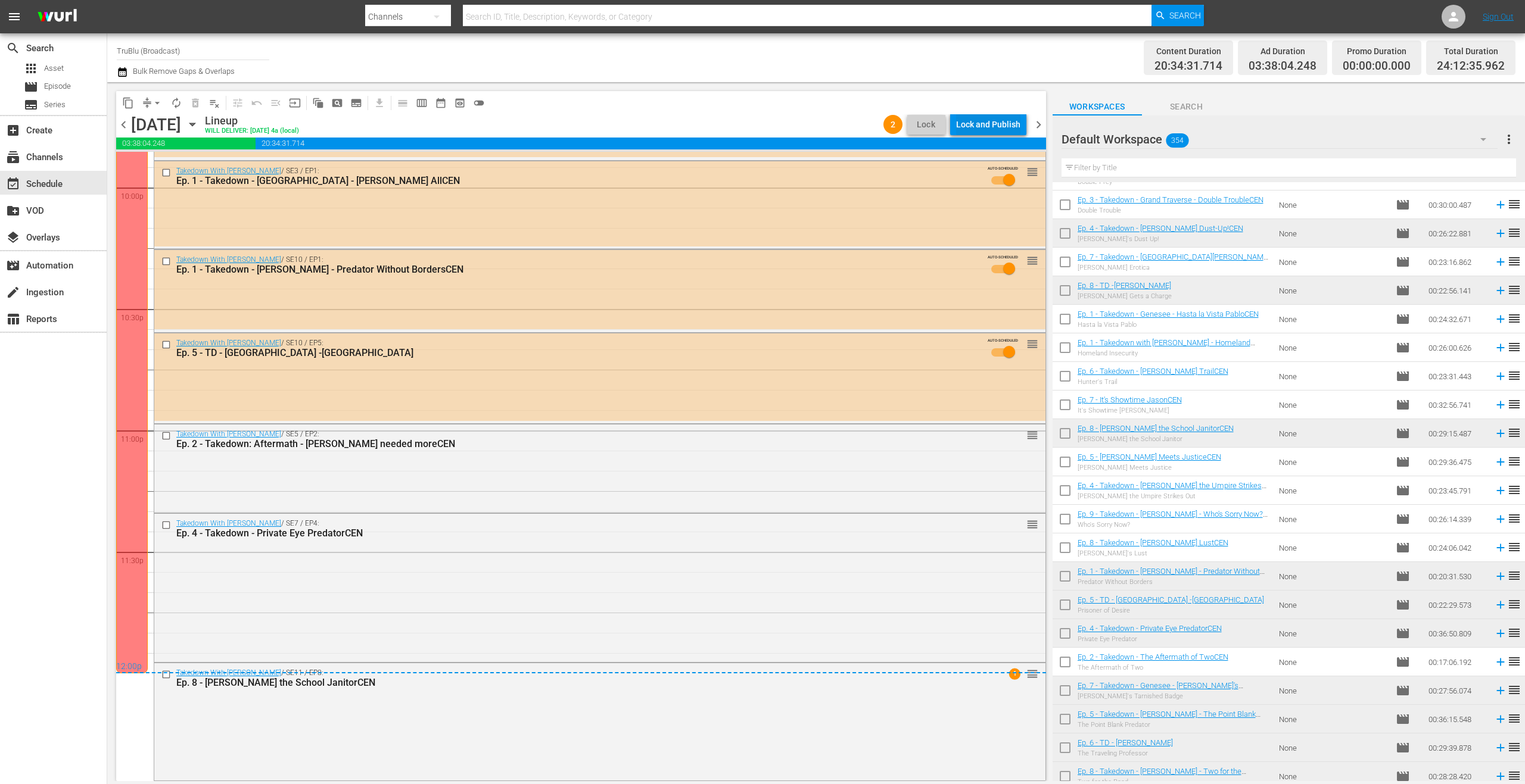
click at [1006, 127] on div "Lock and Publish" at bounding box center [988, 124] width 64 height 21
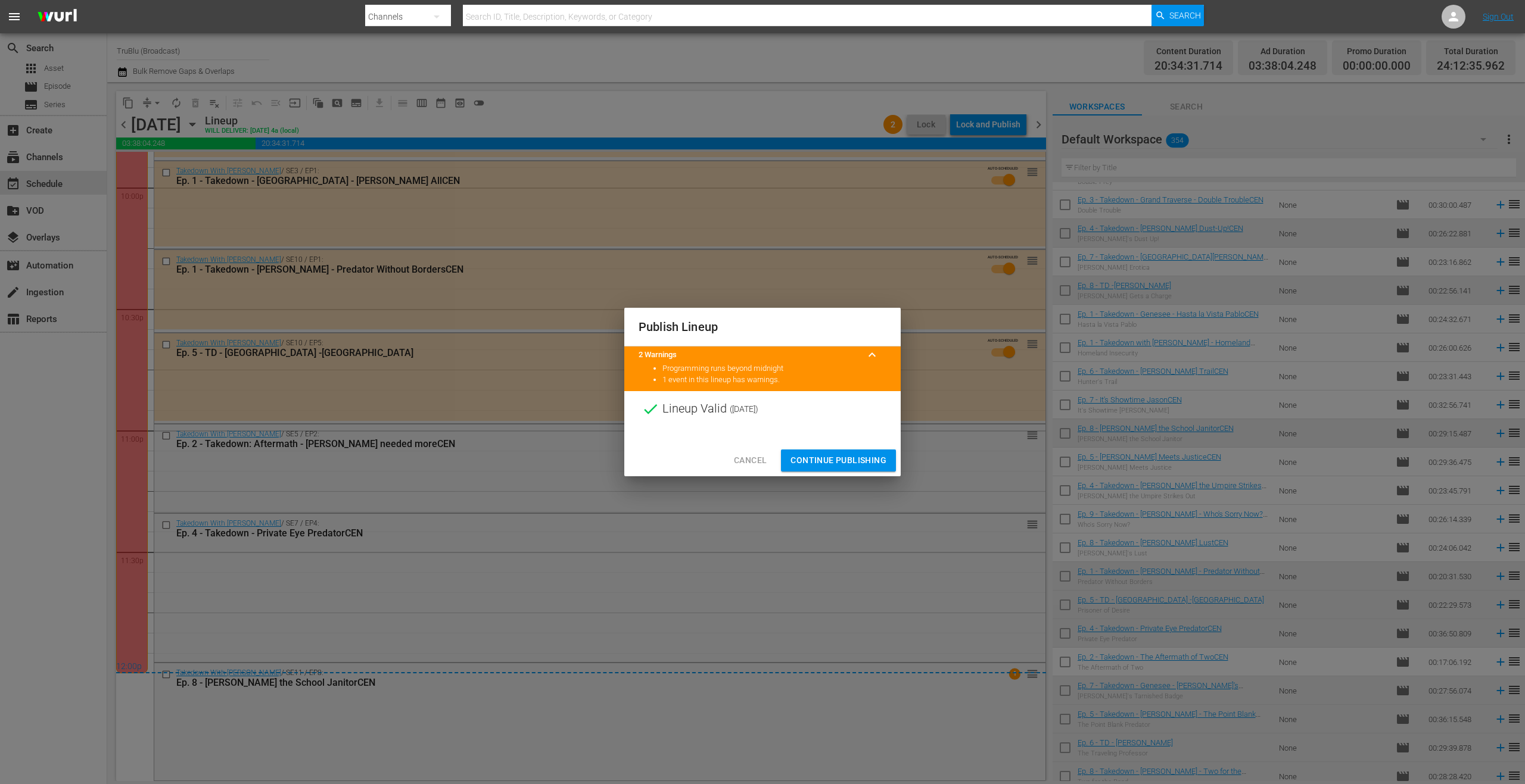
click at [852, 458] on span "Continue Publishing" at bounding box center [838, 460] width 96 height 15
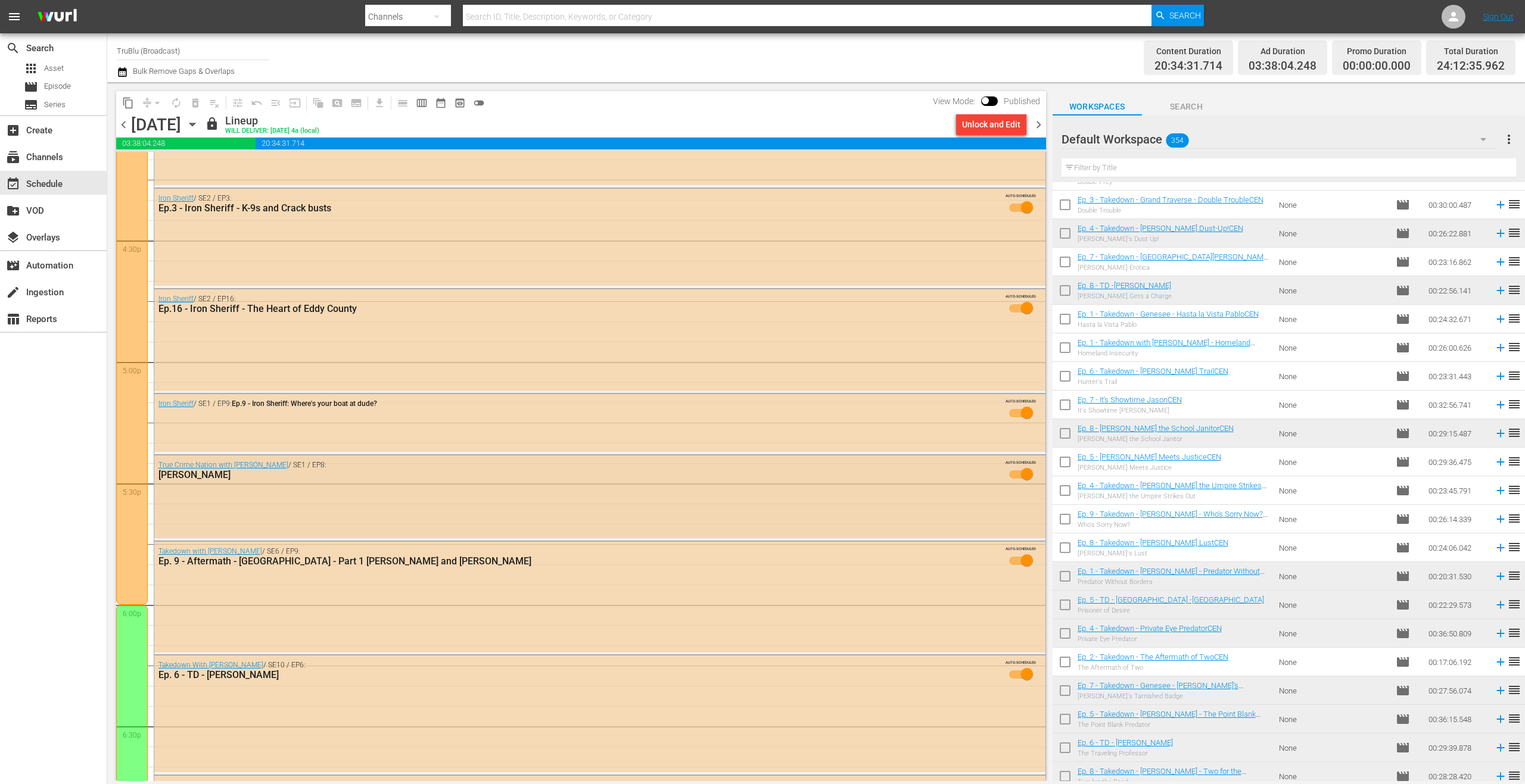
scroll to position [3224, 0]
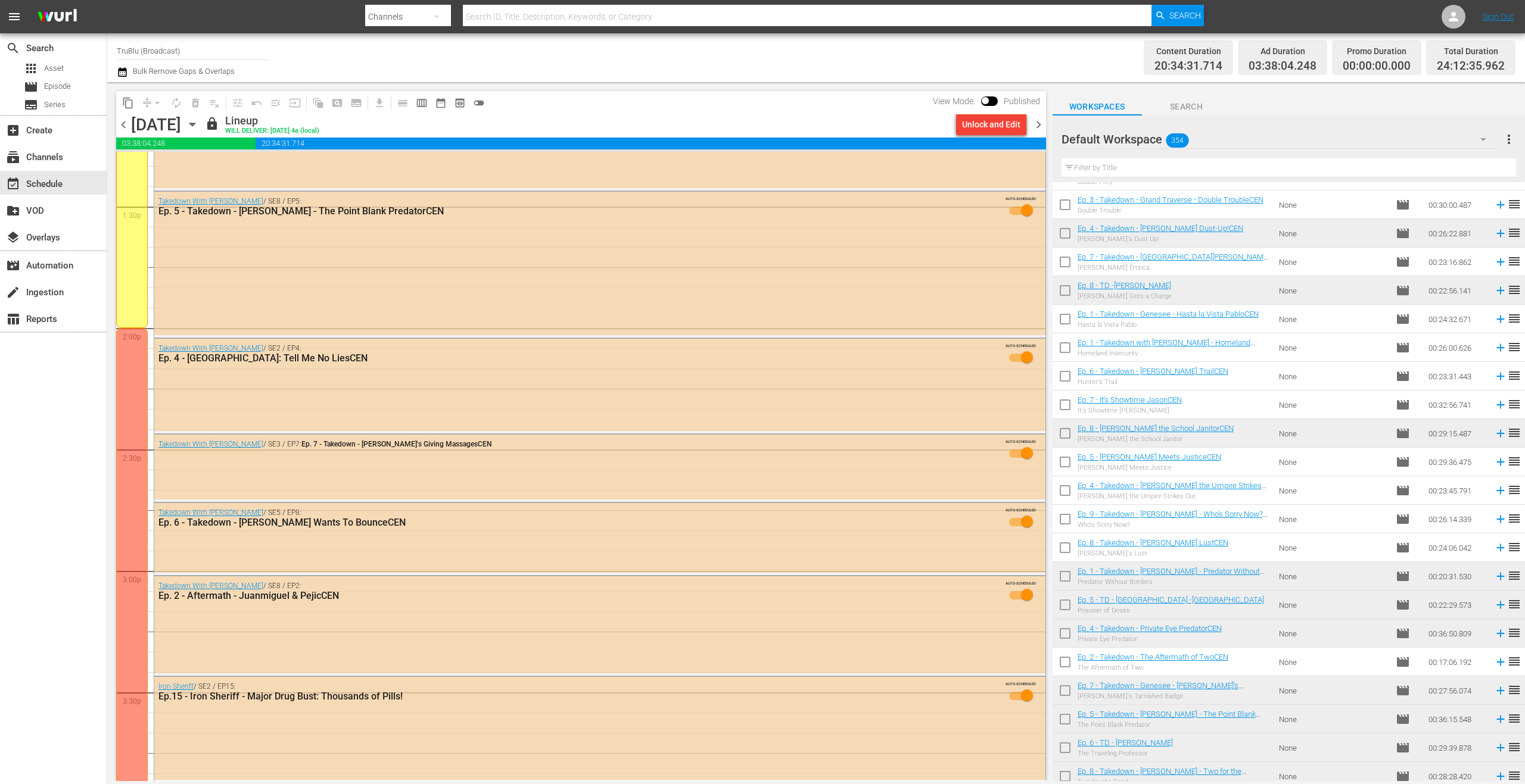
click at [1040, 127] on span "chevron_right" at bounding box center [1038, 124] width 15 height 15
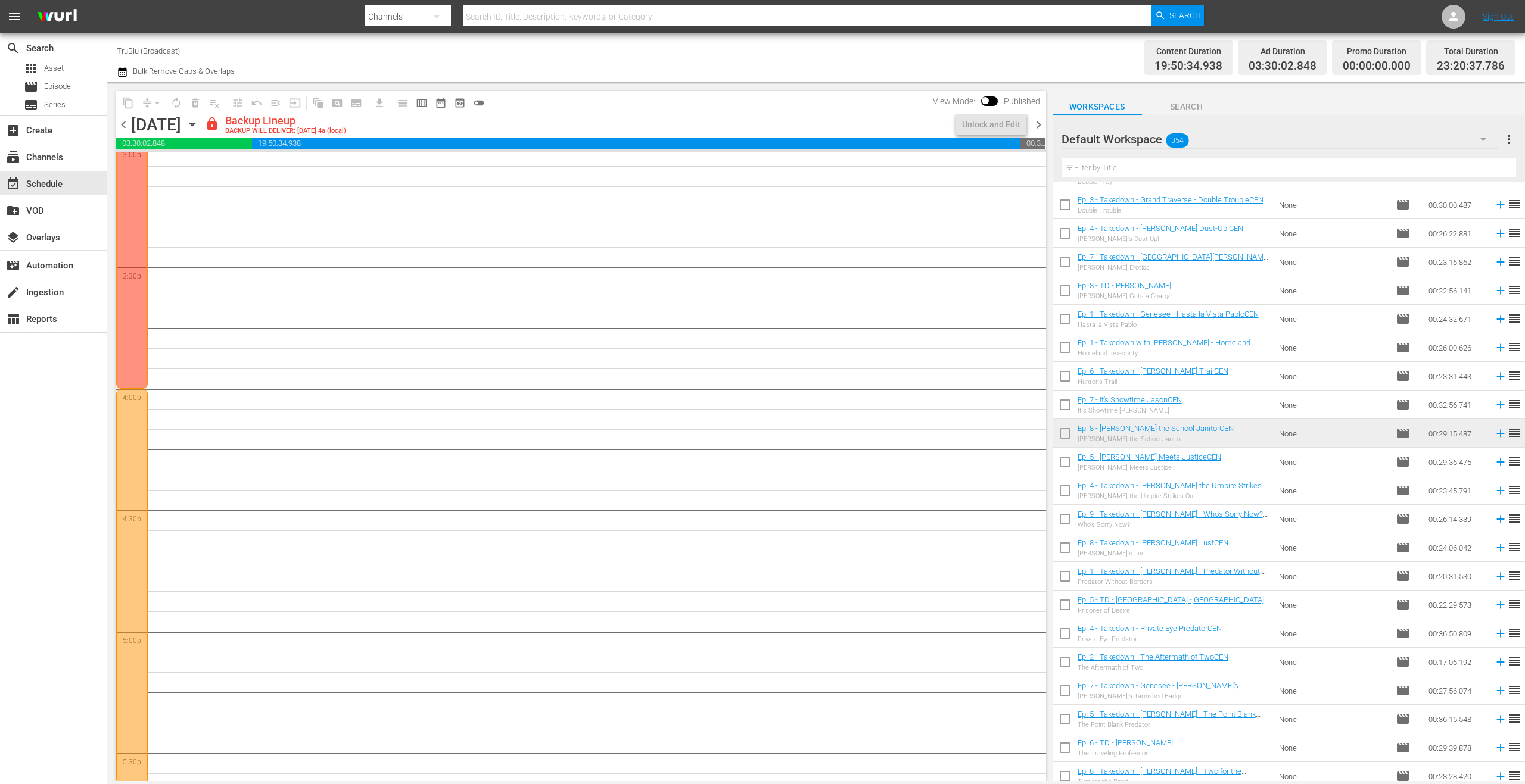
scroll to position [3629, 0]
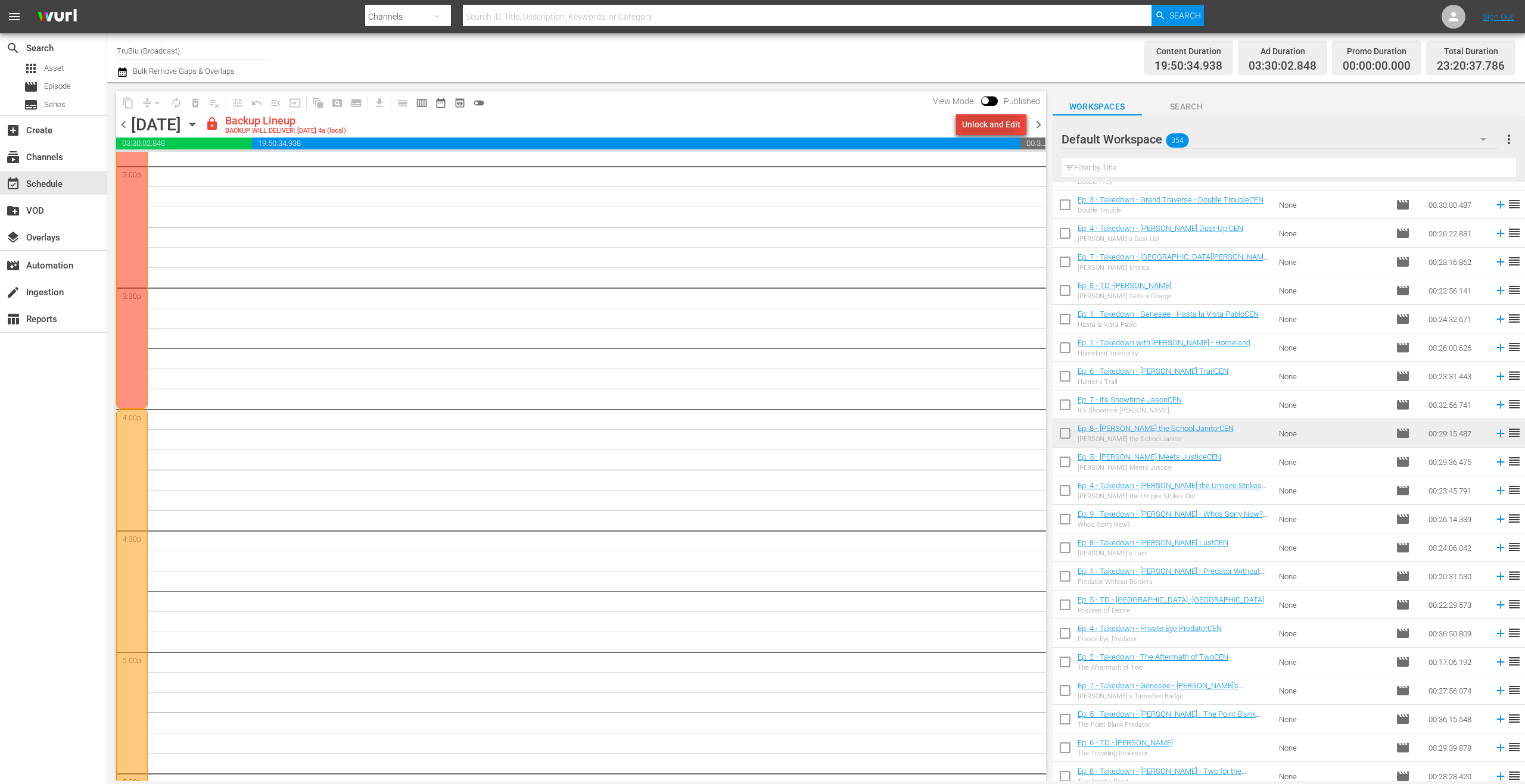
click at [988, 121] on div "Unlock and Edit" at bounding box center [992, 124] width 59 height 21
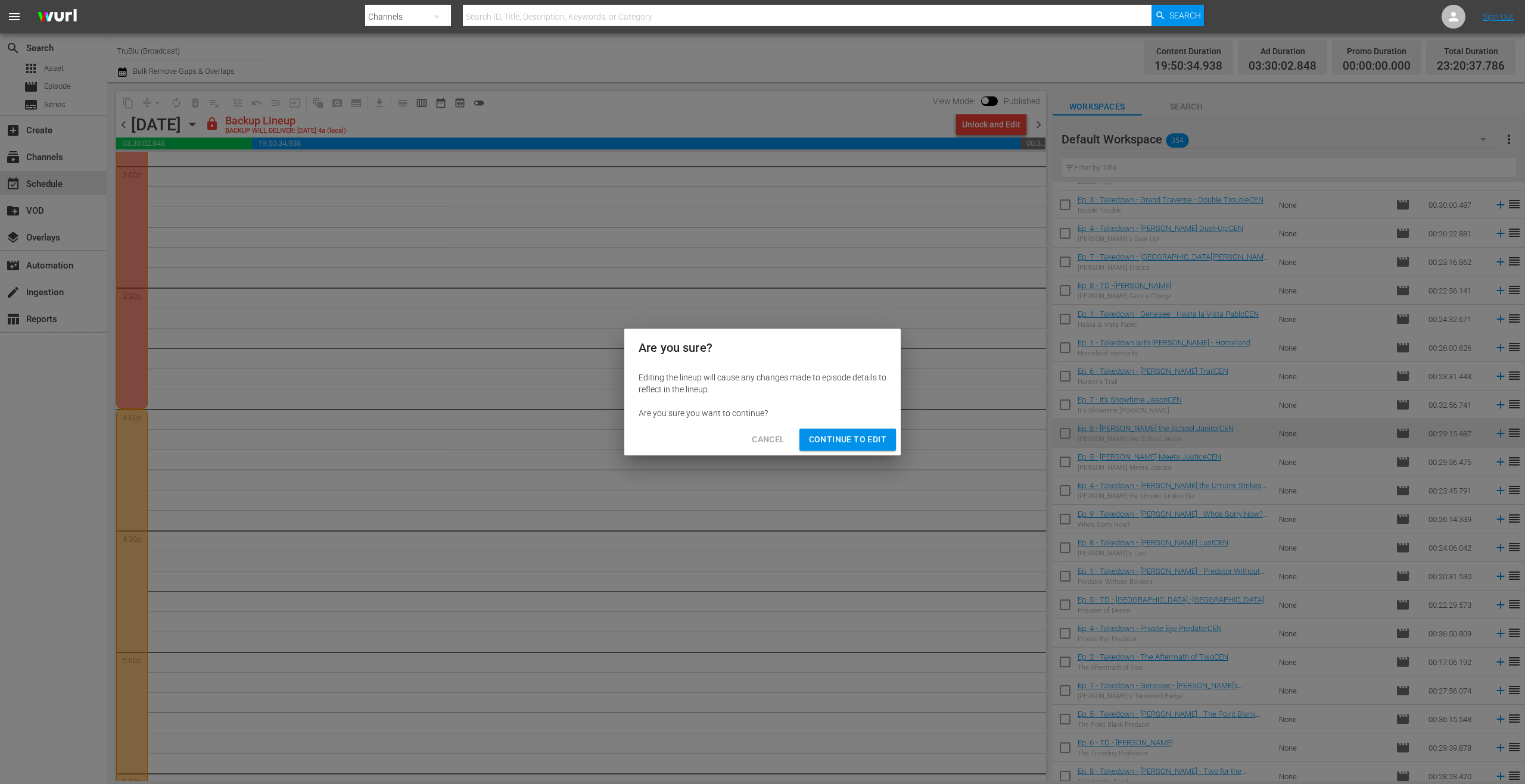
click at [847, 446] on span "Continue to Edit" at bounding box center [847, 440] width 78 height 15
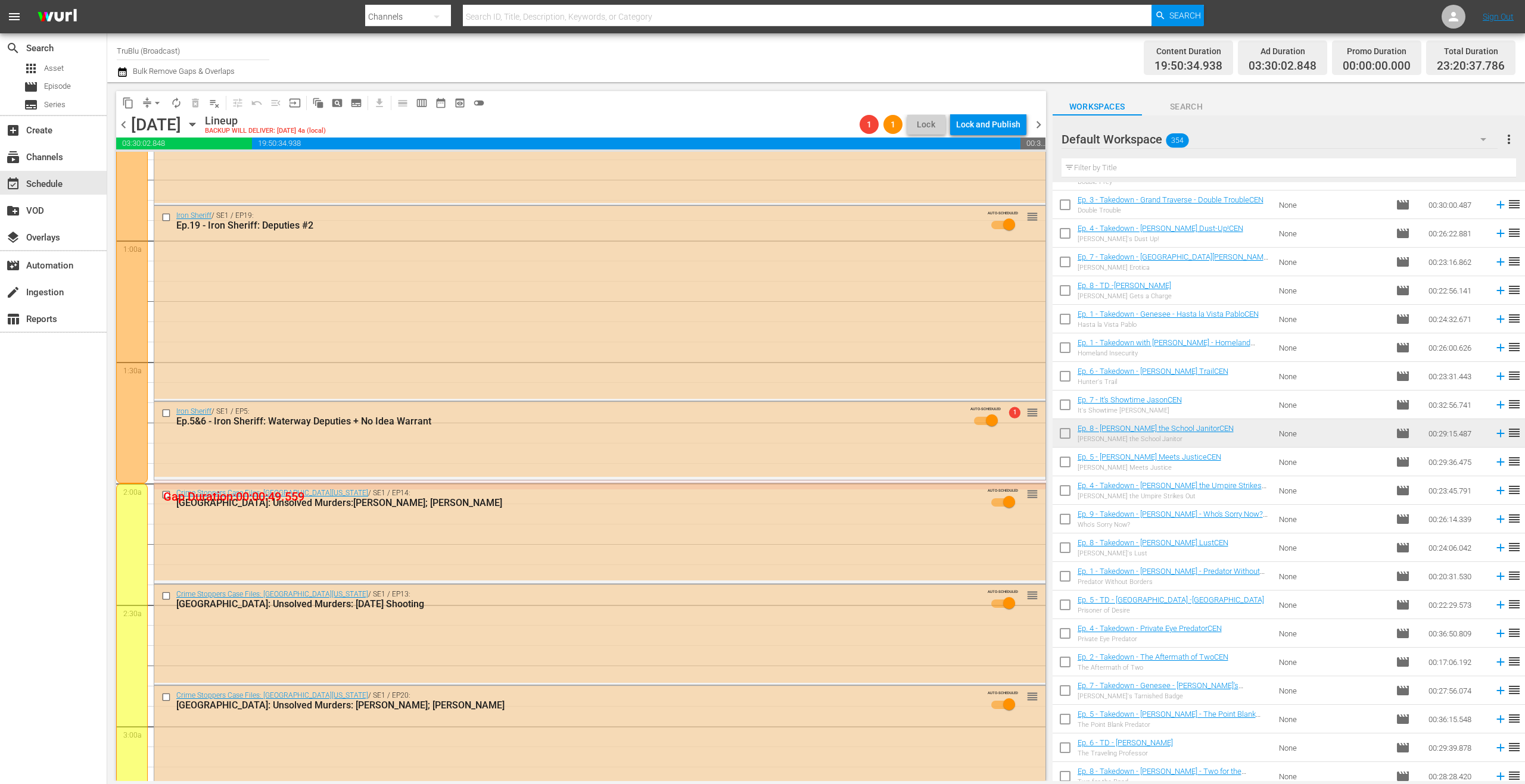
scroll to position [0, 0]
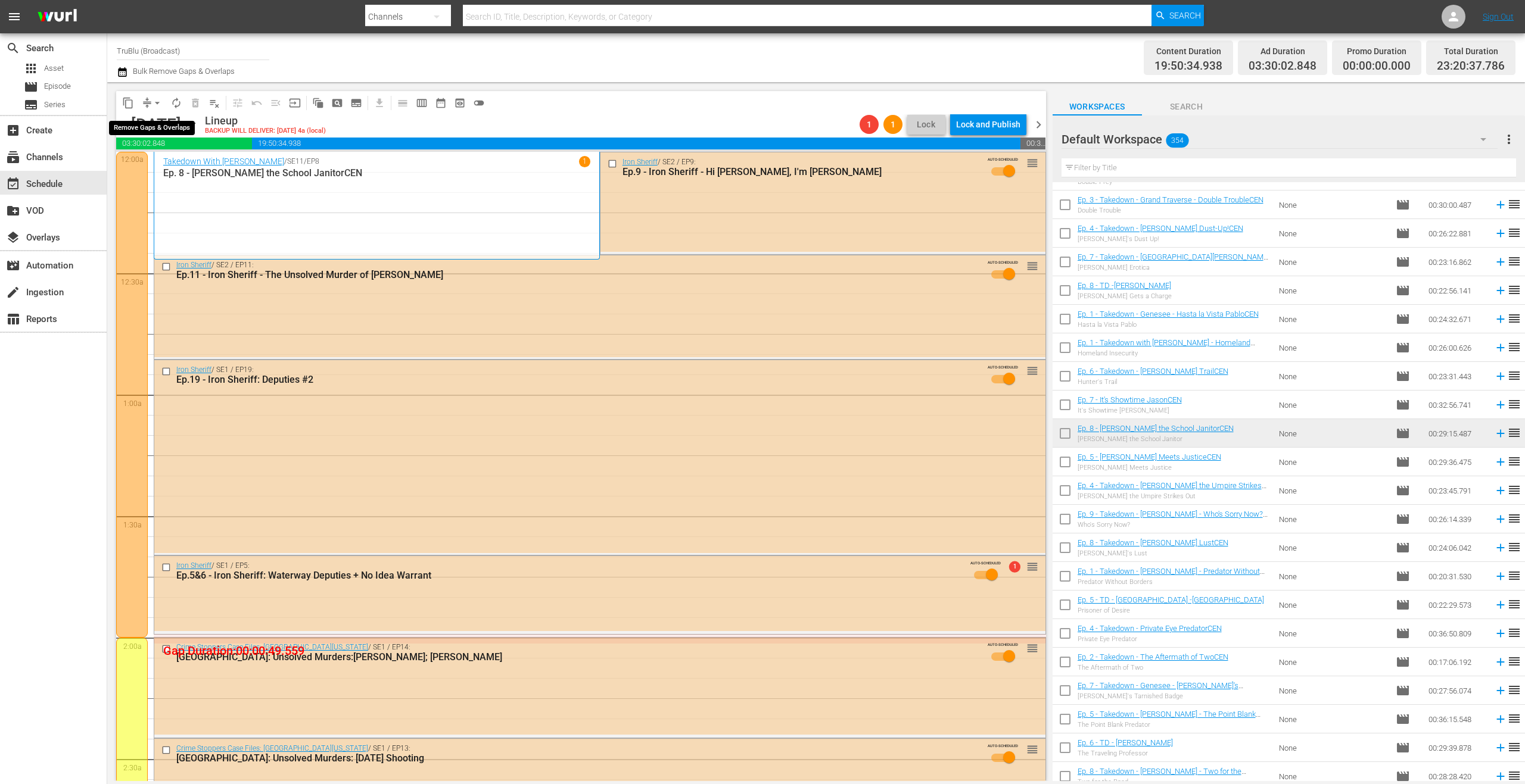
click at [149, 107] on button "arrow_drop_down" at bounding box center [157, 103] width 19 height 19
click at [166, 165] on li "Align to End of Previous Day" at bounding box center [157, 166] width 125 height 20
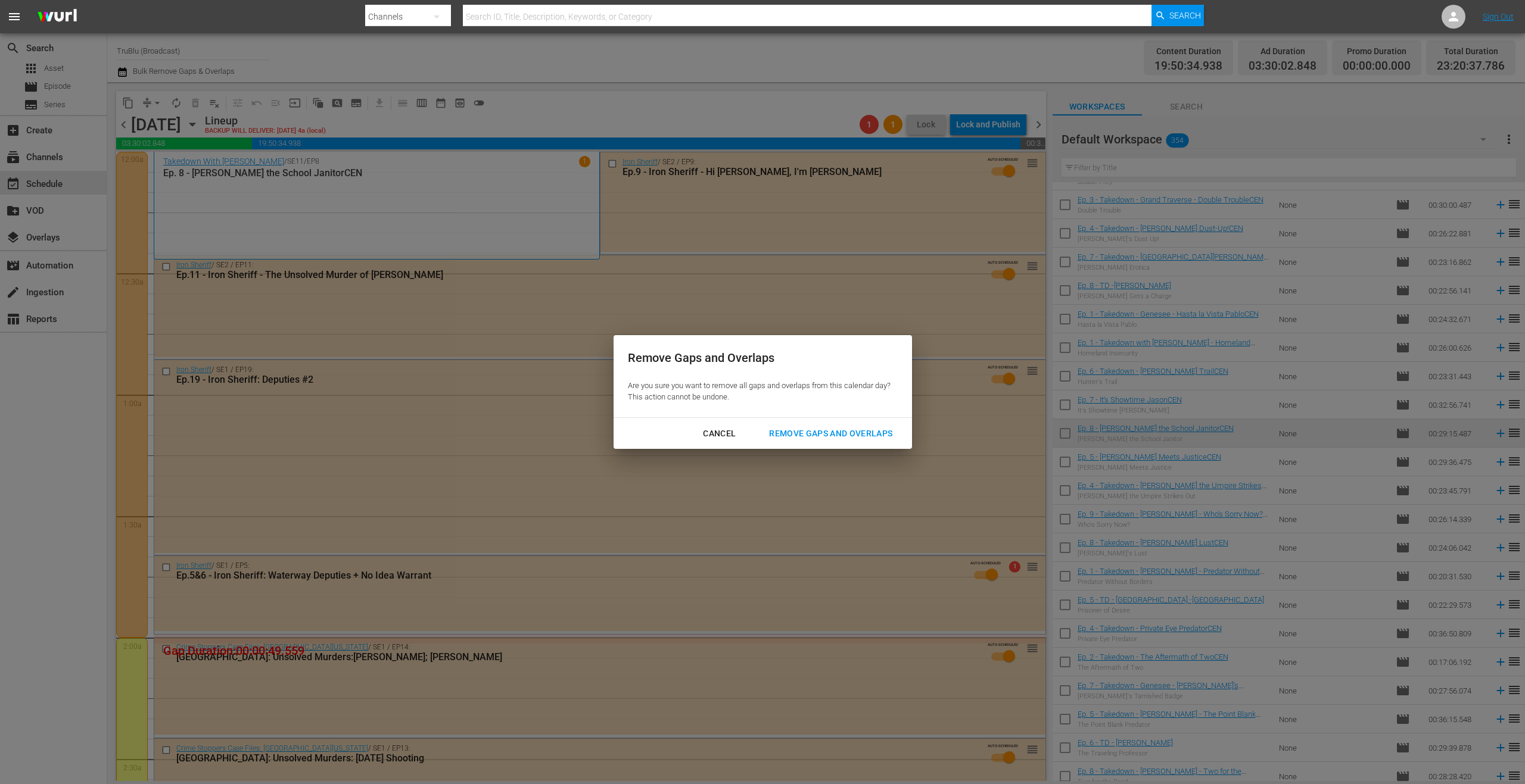
click at [828, 430] on div "Remove Gaps and Overlaps" at bounding box center [831, 434] width 143 height 15
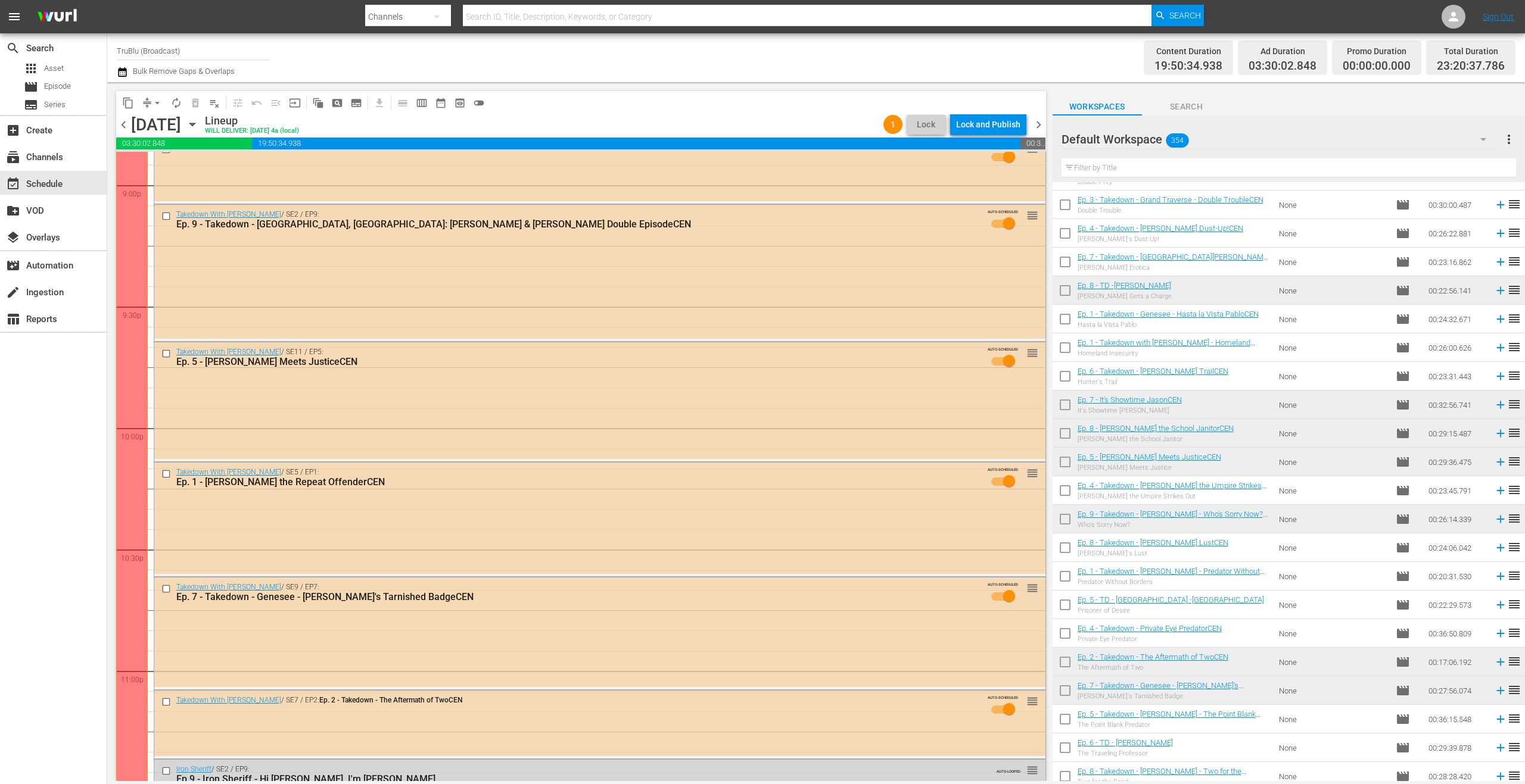
scroll to position [5200, 0]
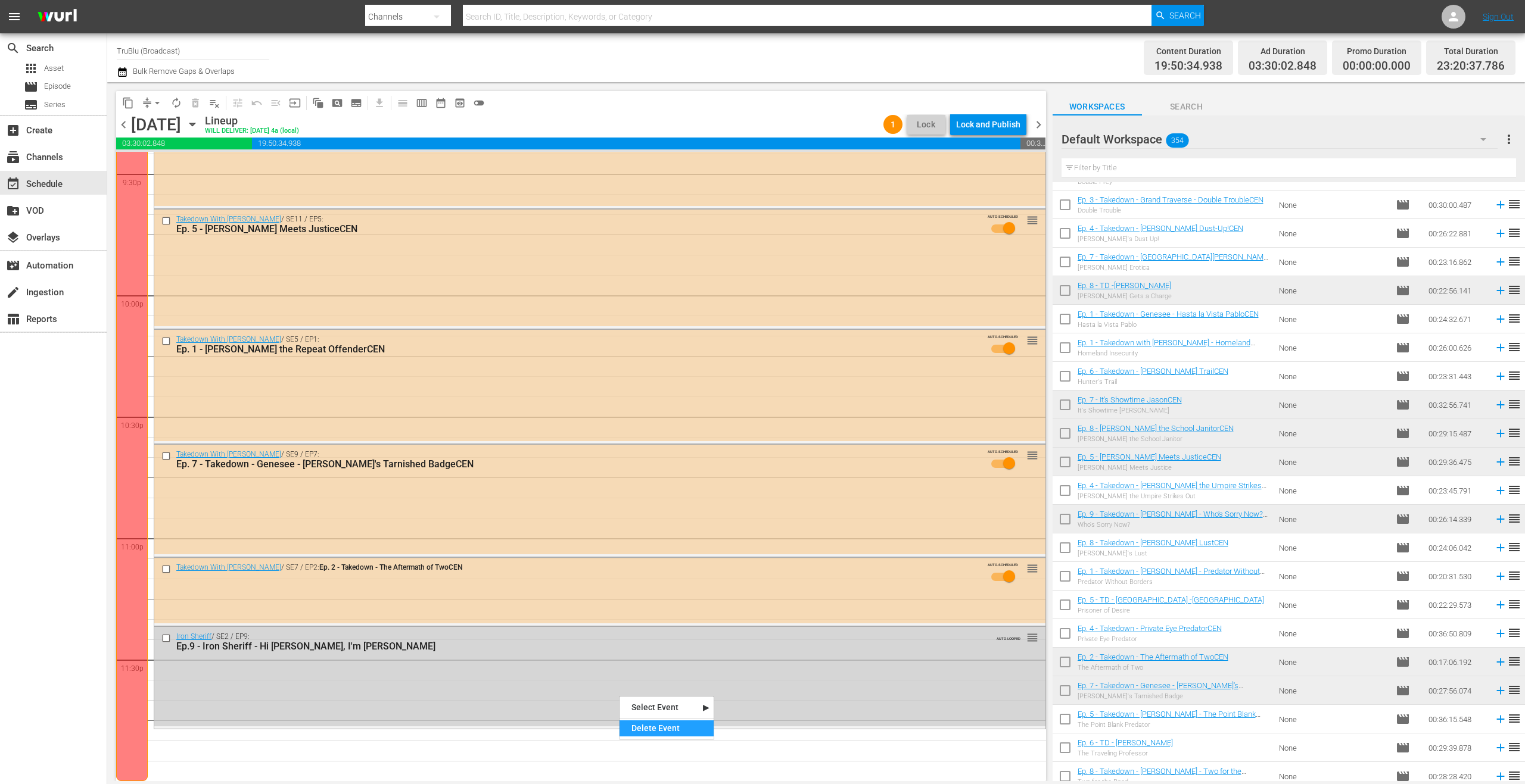
click at [655, 728] on div "Delete Event" at bounding box center [666, 728] width 94 height 16
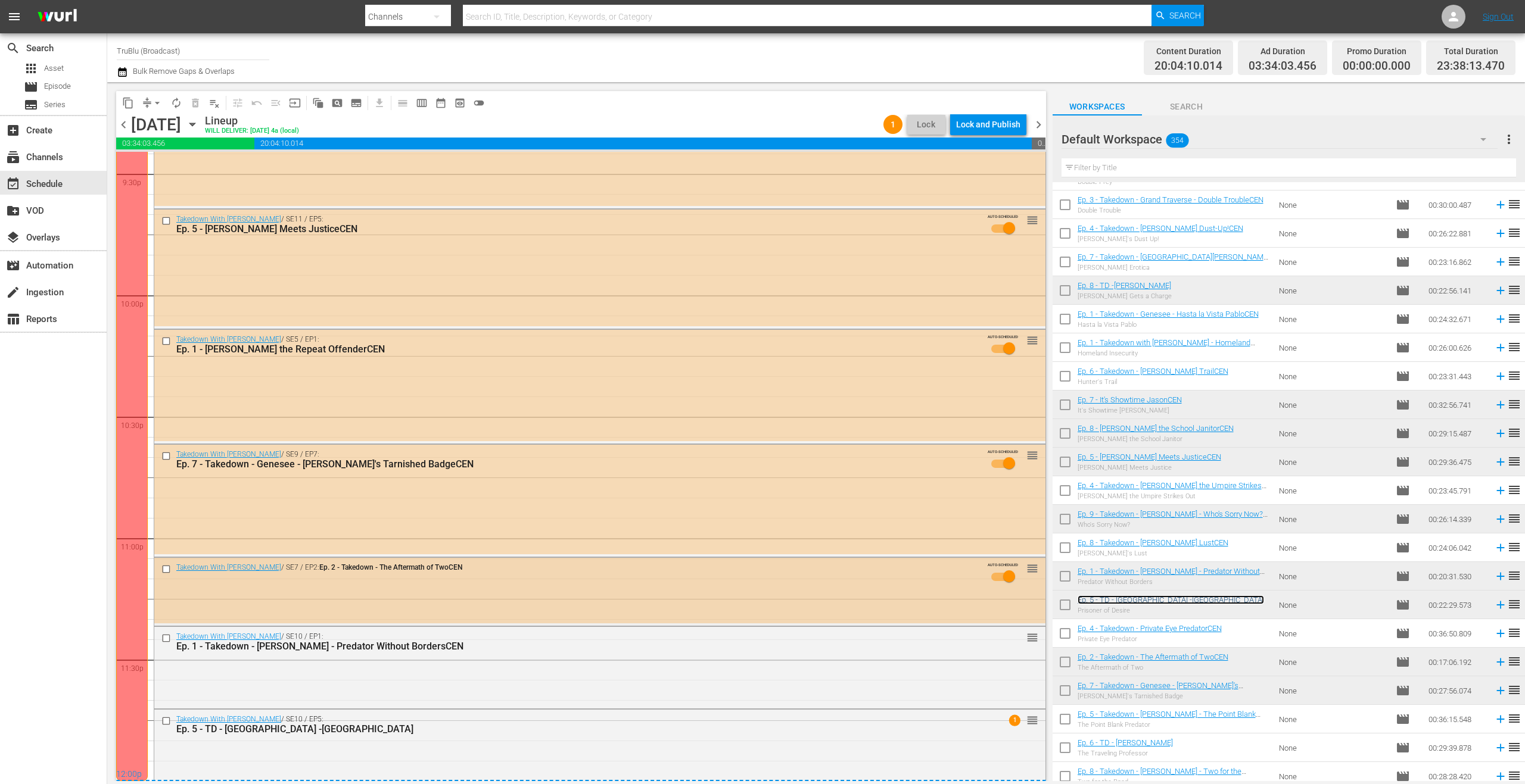
scroll to position [5220, 0]
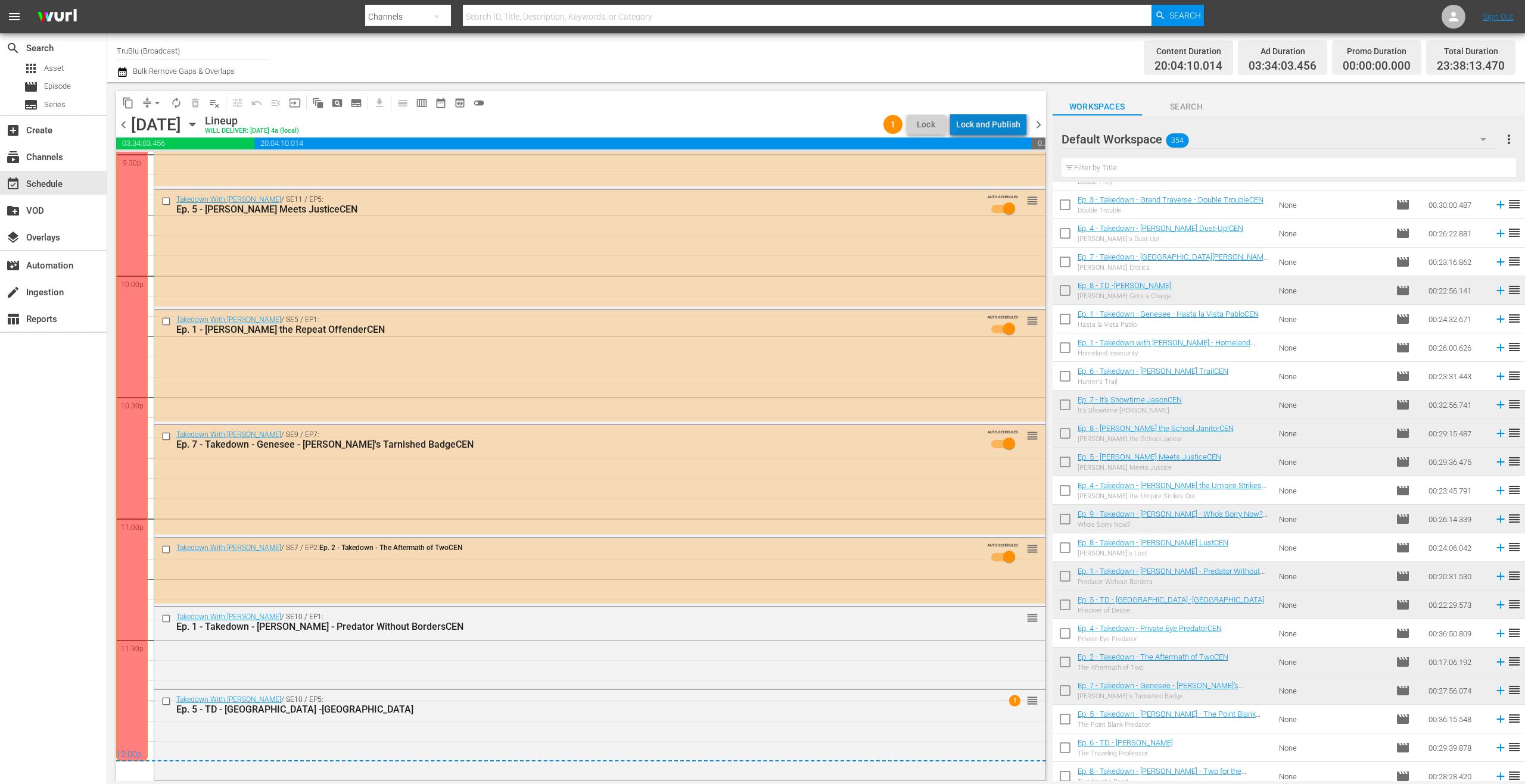
click at [1002, 121] on div "Lock and Publish" at bounding box center [988, 124] width 64 height 21
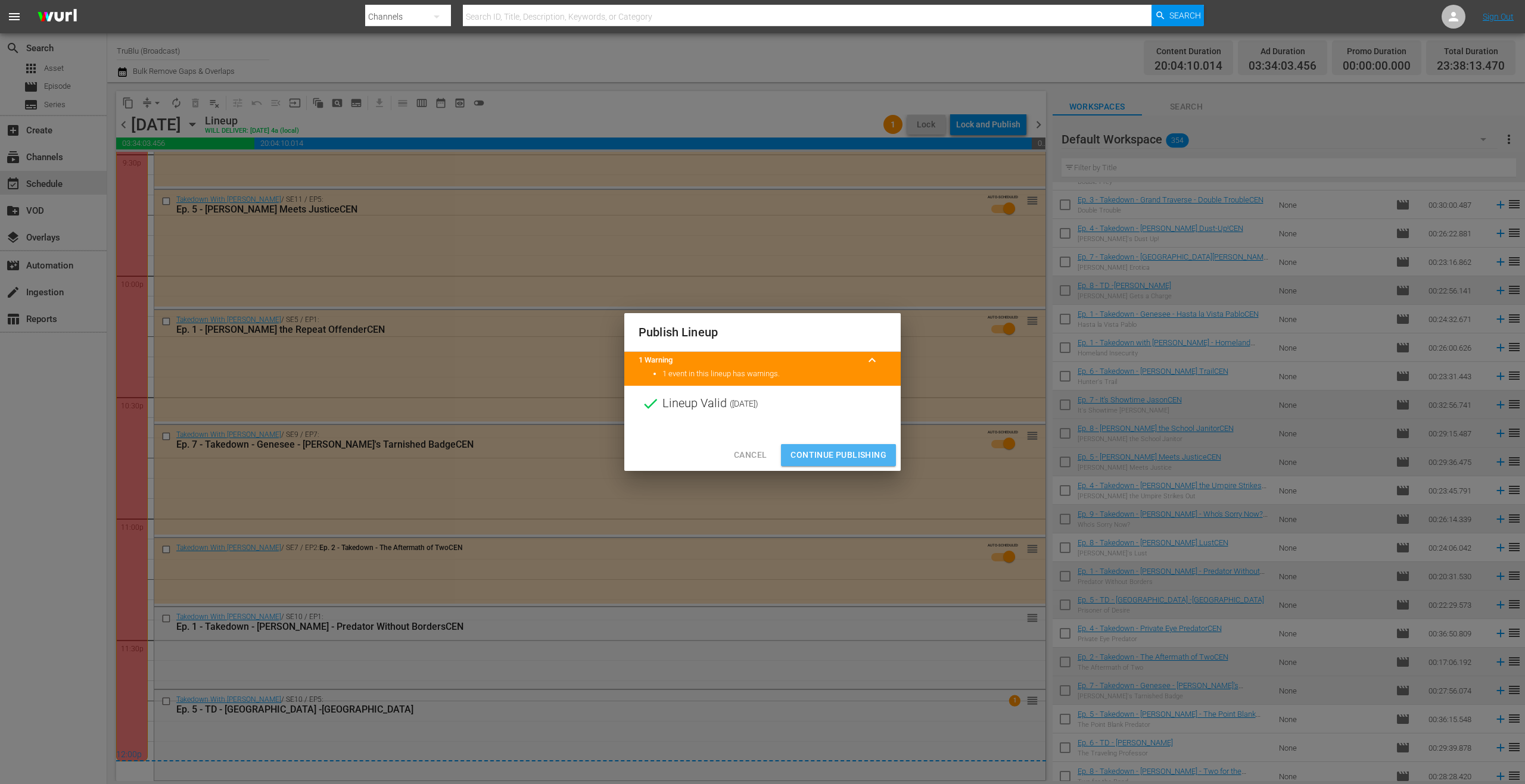
click at [850, 459] on span "Continue Publishing" at bounding box center [838, 455] width 96 height 15
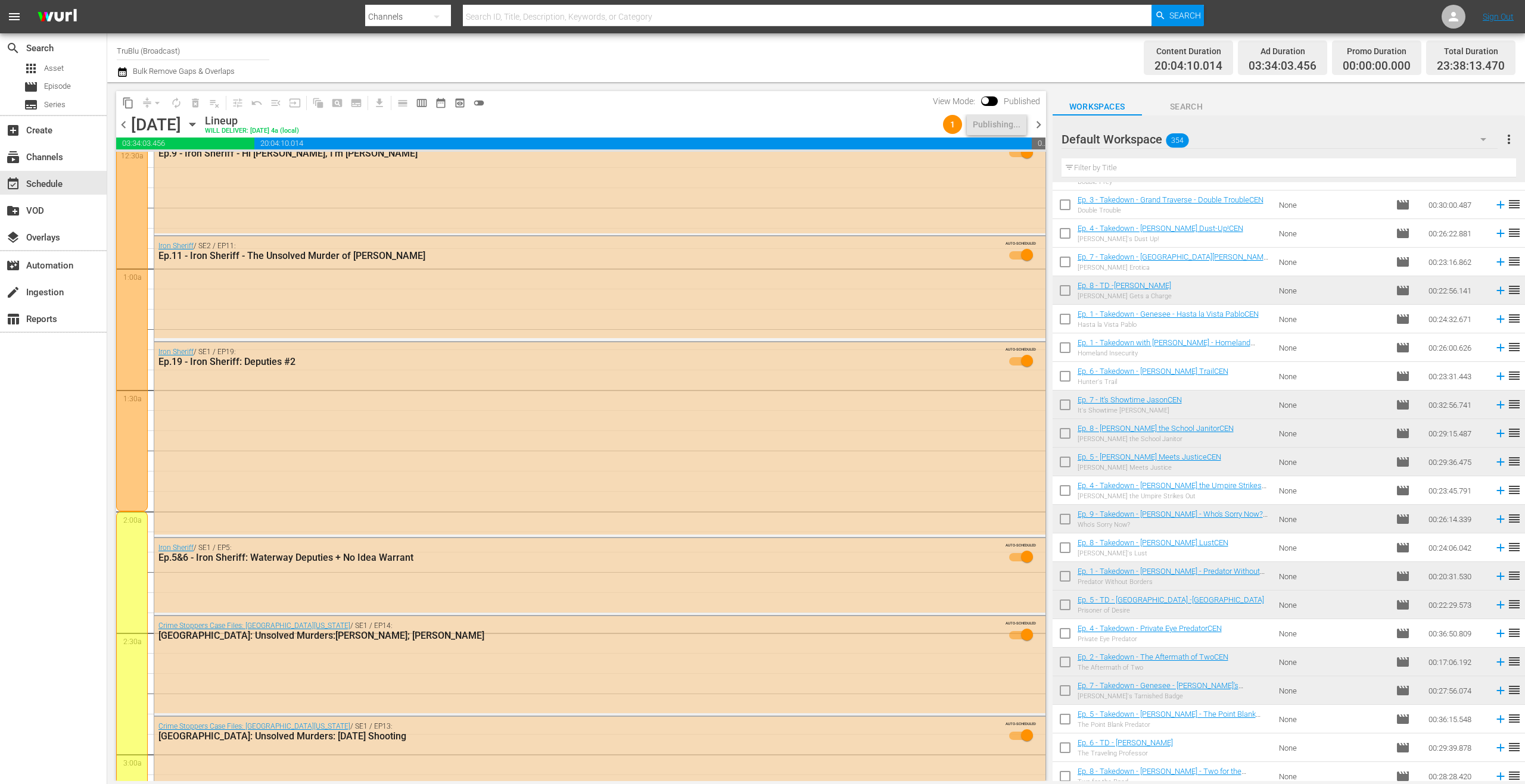
scroll to position [0, 0]
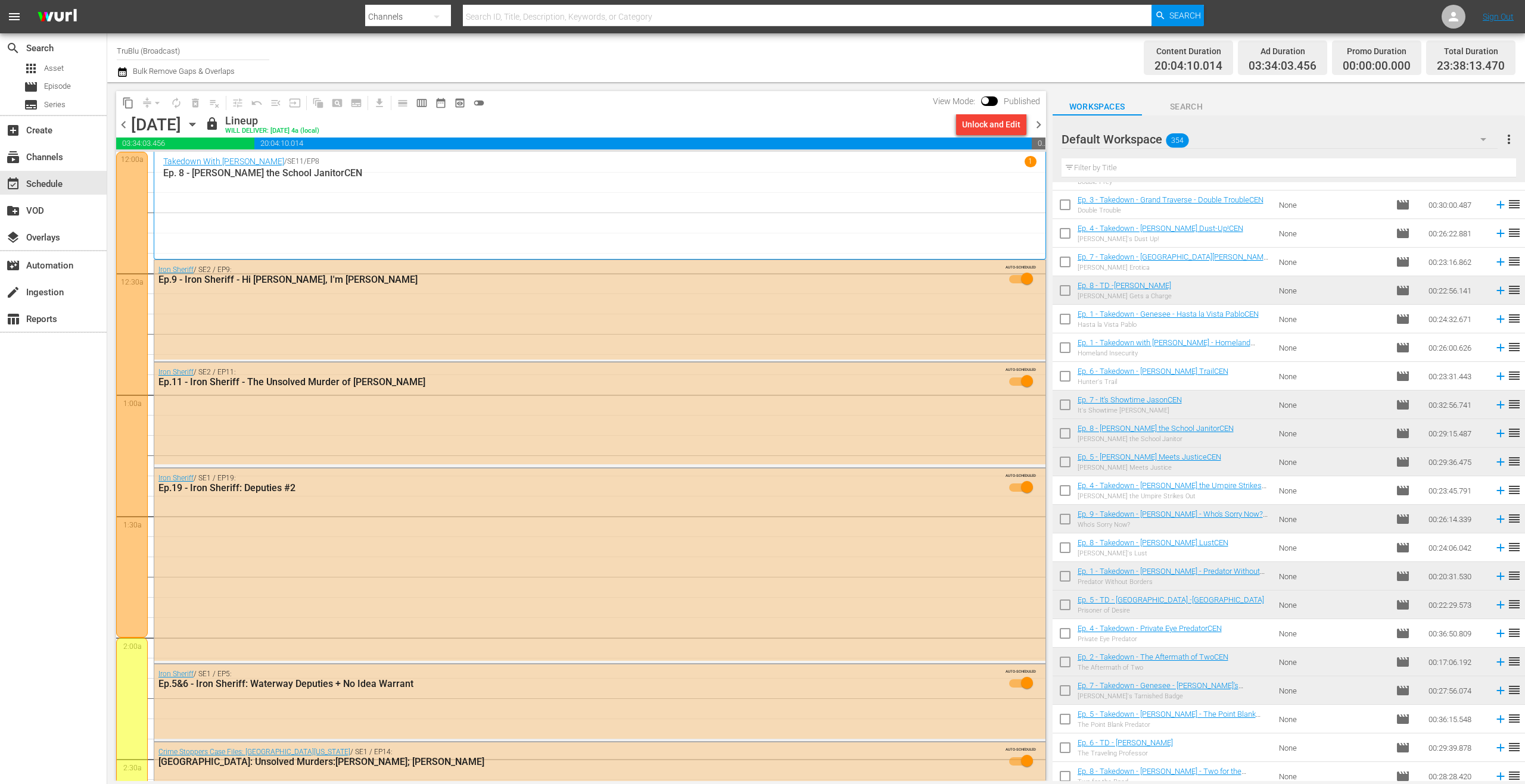
drag, startPoint x: 1039, startPoint y: 123, endPoint x: 1035, endPoint y: 132, distance: 9.8
click at [1039, 123] on span "chevron_right" at bounding box center [1038, 124] width 15 height 15
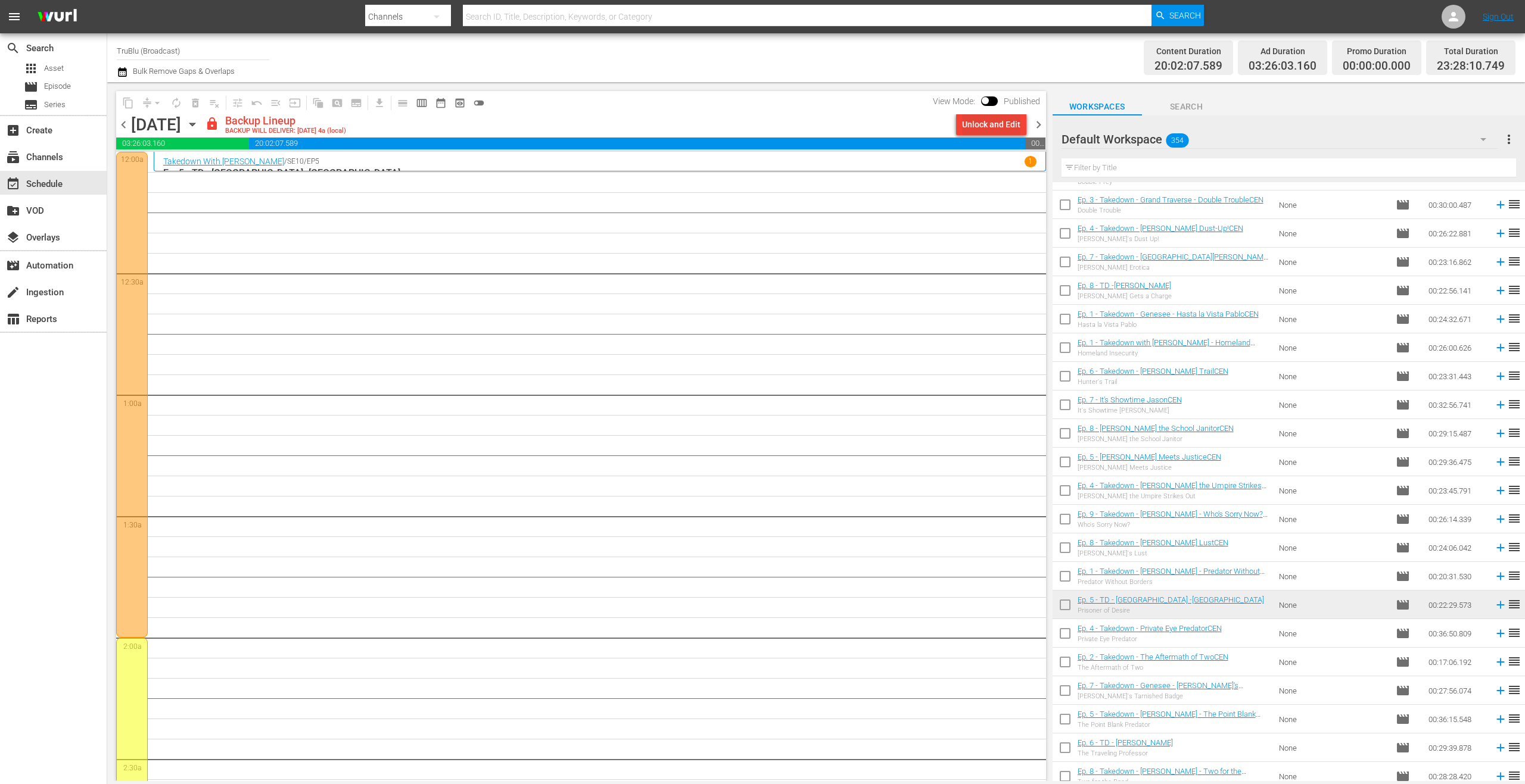
click at [970, 121] on div "Unlock and Edit" at bounding box center [992, 124] width 59 height 21
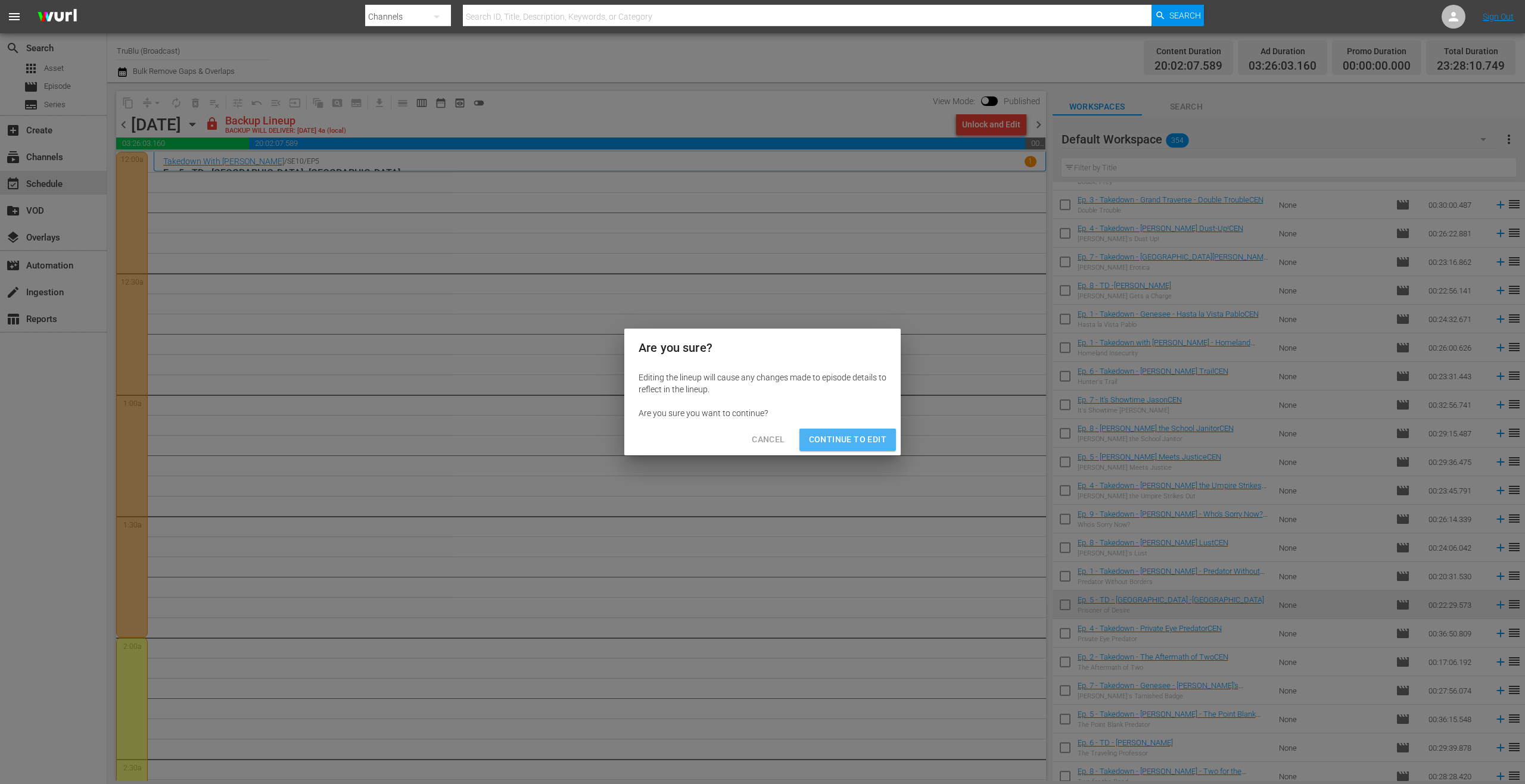
click at [858, 439] on span "Continue to Edit" at bounding box center [847, 440] width 78 height 15
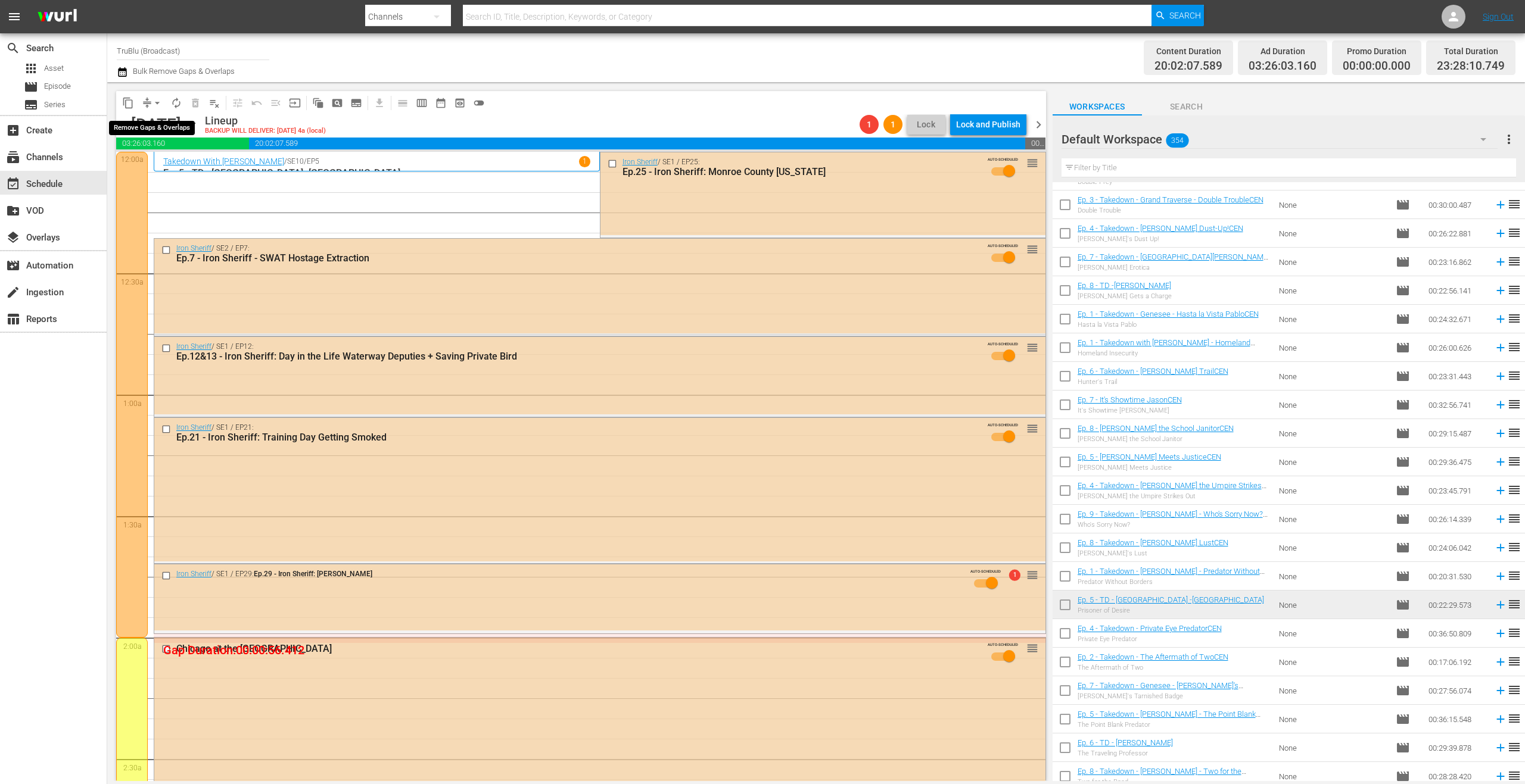
click at [149, 98] on button "arrow_drop_down" at bounding box center [157, 103] width 19 height 19
click at [171, 167] on li "Align to End of Previous Day" at bounding box center [157, 166] width 125 height 20
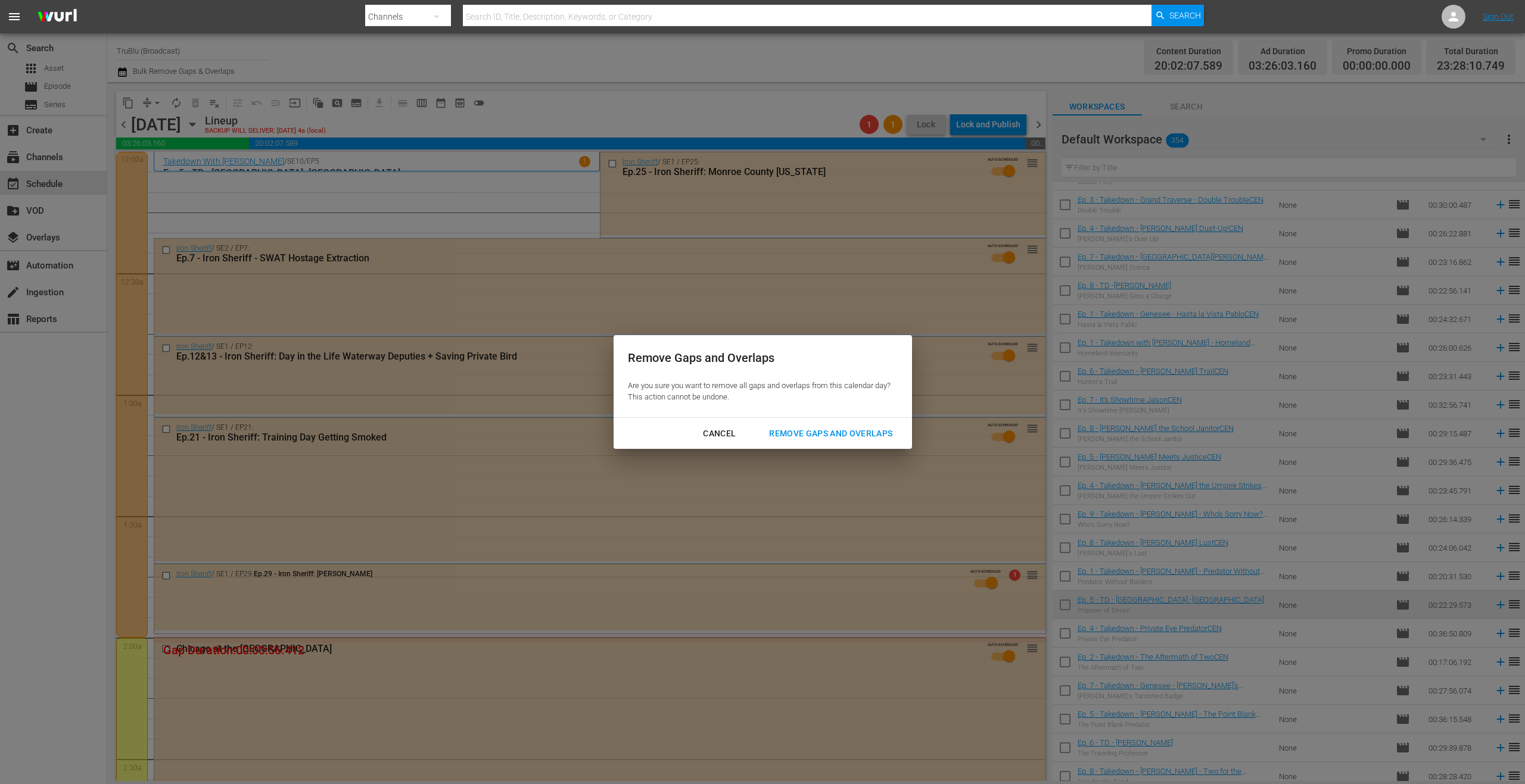
click at [834, 436] on div "Remove Gaps and Overlaps" at bounding box center [831, 434] width 143 height 15
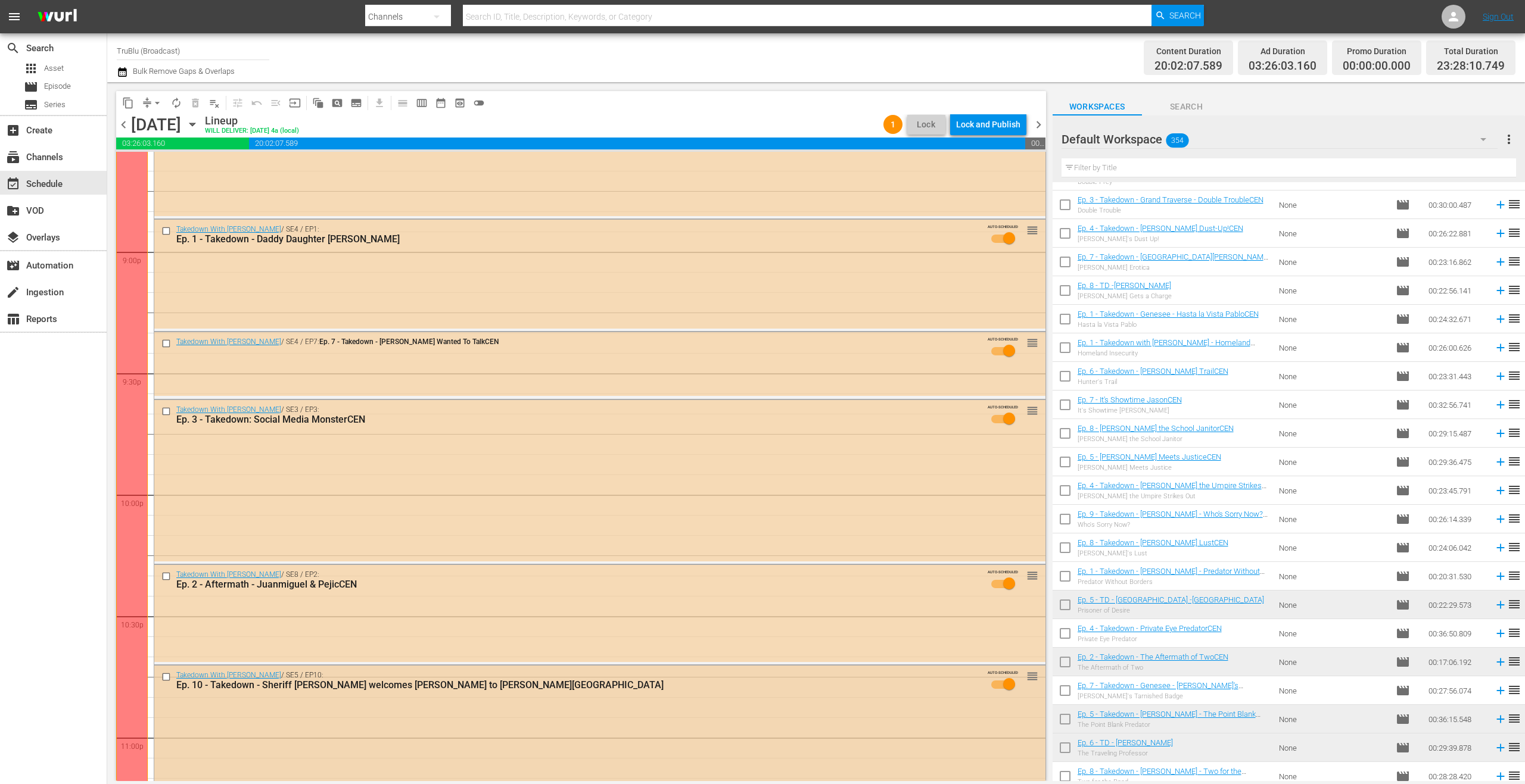
scroll to position [5200, 0]
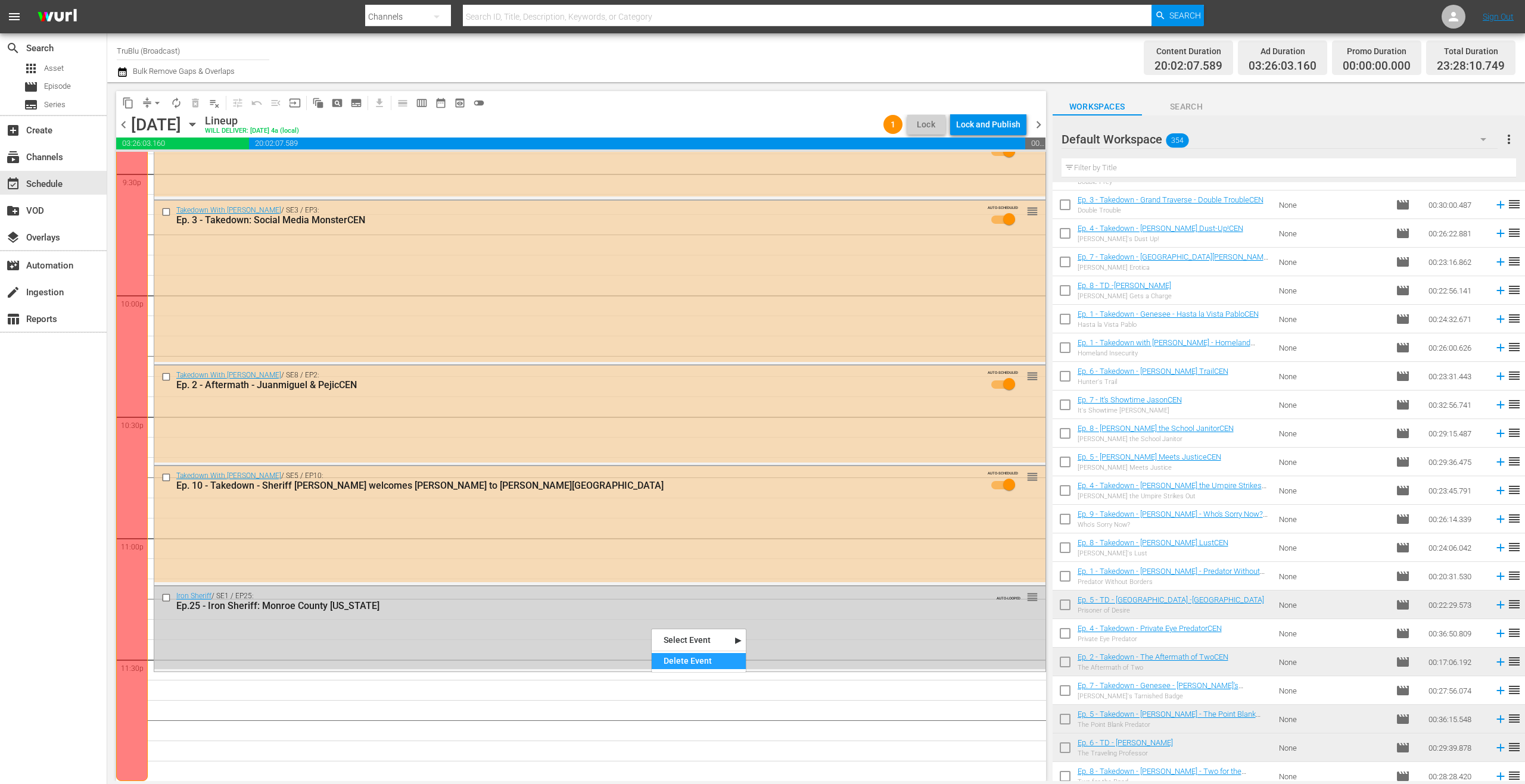
click at [674, 657] on div "Delete Event" at bounding box center [698, 661] width 94 height 16
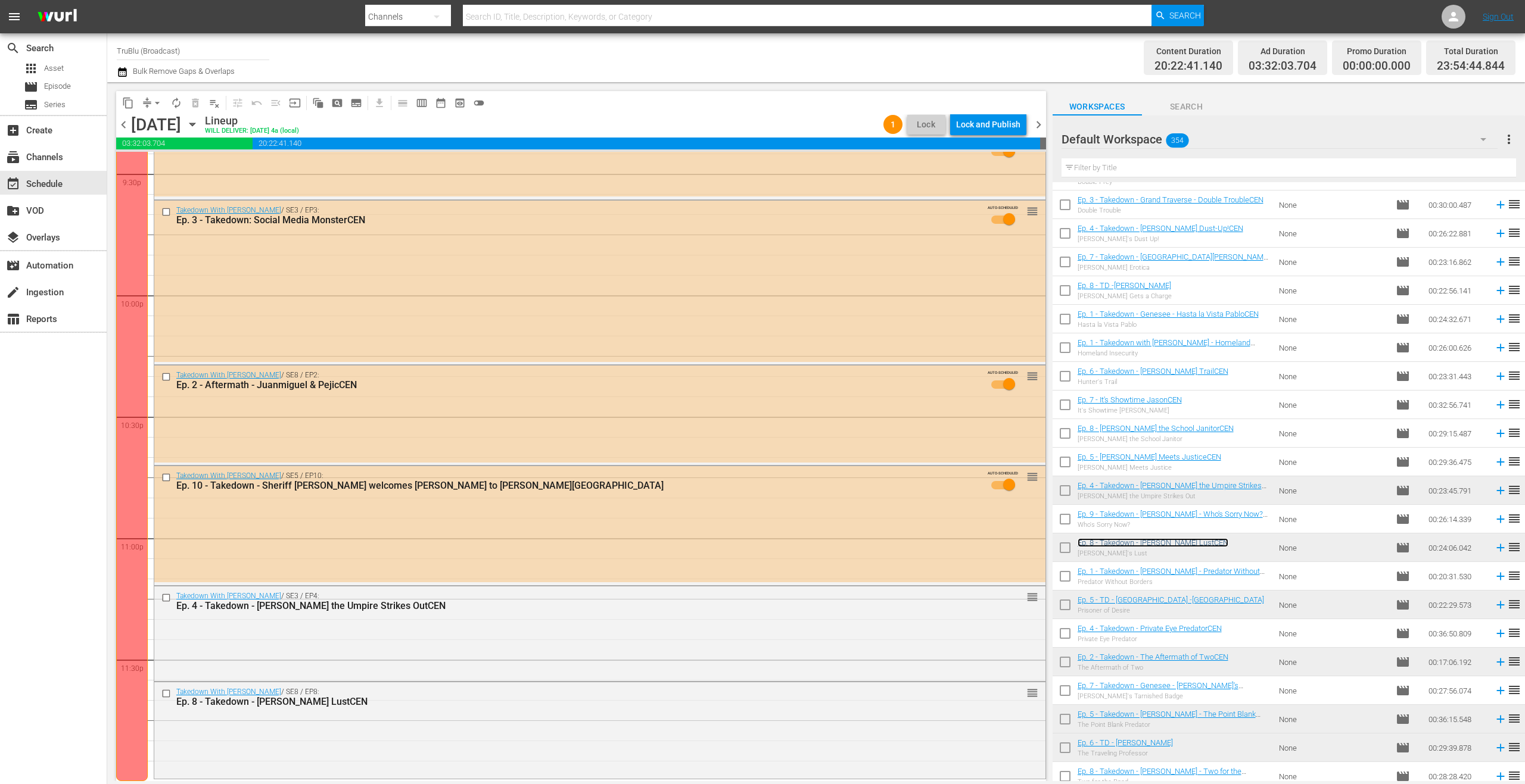
scroll to position [5114, 0]
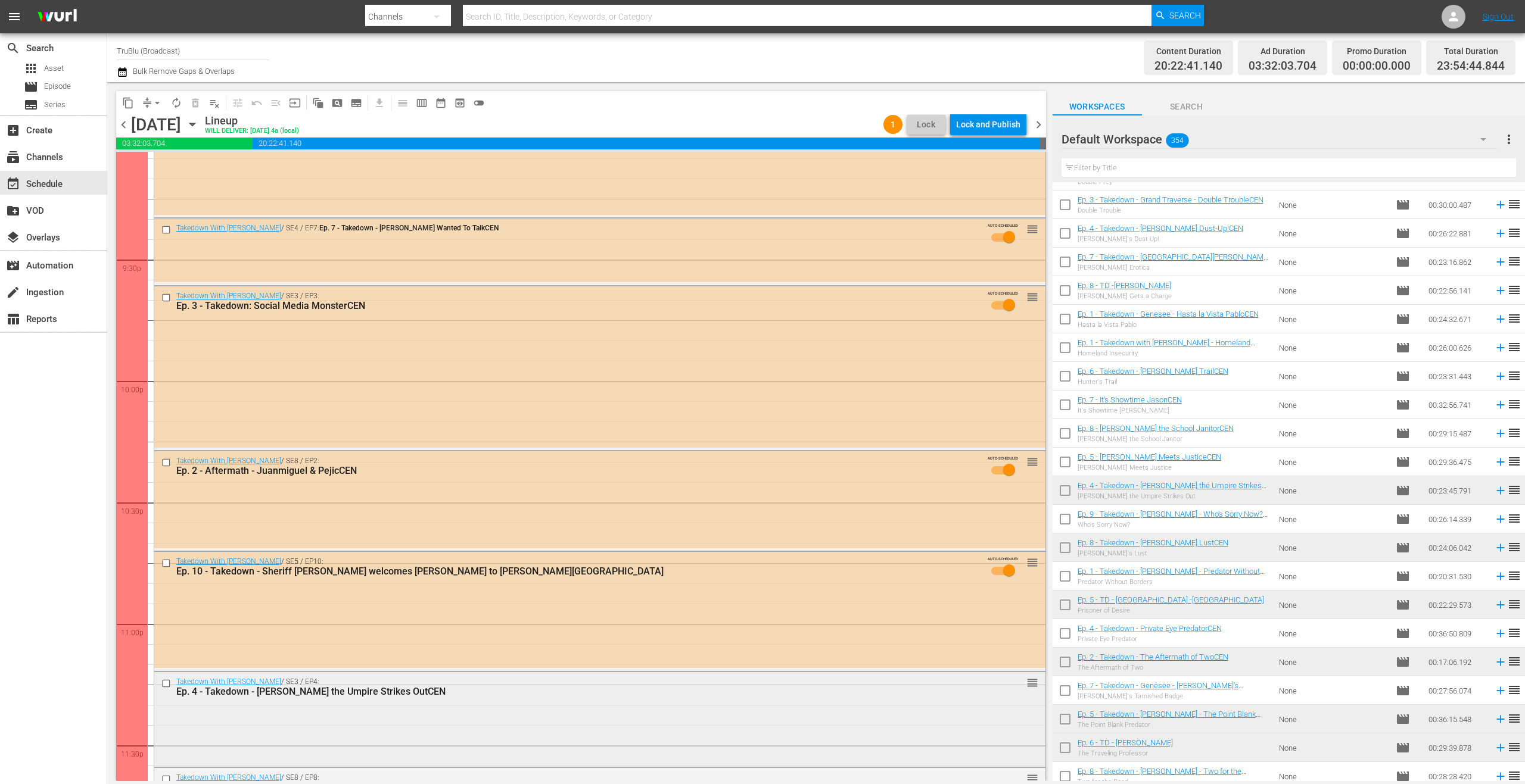
drag, startPoint x: 1035, startPoint y: 728, endPoint x: 1036, endPoint y: 753, distance: 25.0
click at [1036, 753] on div "Takedown With Chris Hansen / SE3 / EP4: Ep. 4 - Takedown - Leo the Umpire Strik…" at bounding box center [599, 720] width 892 height 97
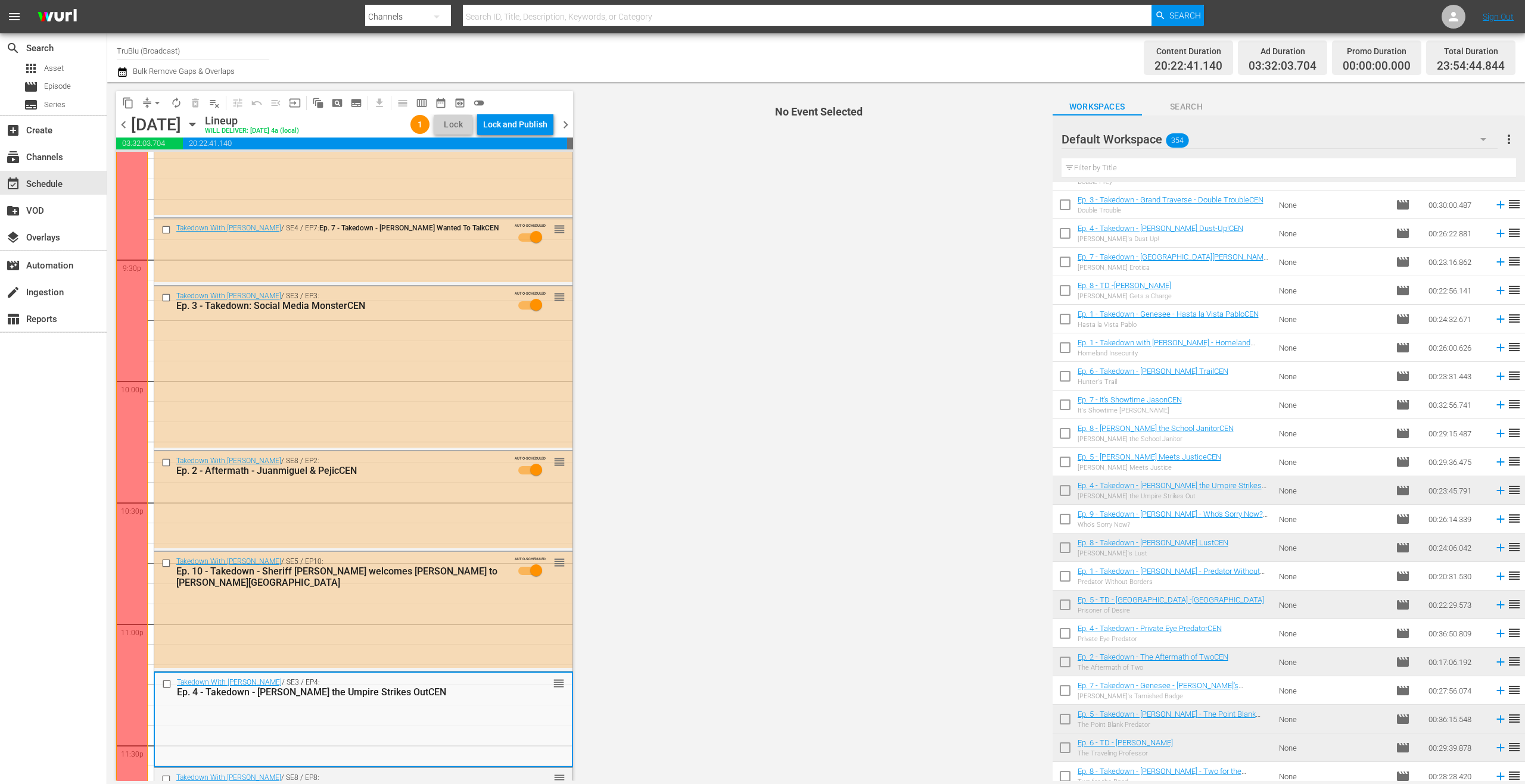
drag, startPoint x: 1043, startPoint y: 726, endPoint x: 1028, endPoint y: 737, distance: 18.6
click at [1033, 783] on html "menu Search By Channels Search ID, Title, Description, Keywords, or Category Se…" at bounding box center [762, 392] width 1525 height 784
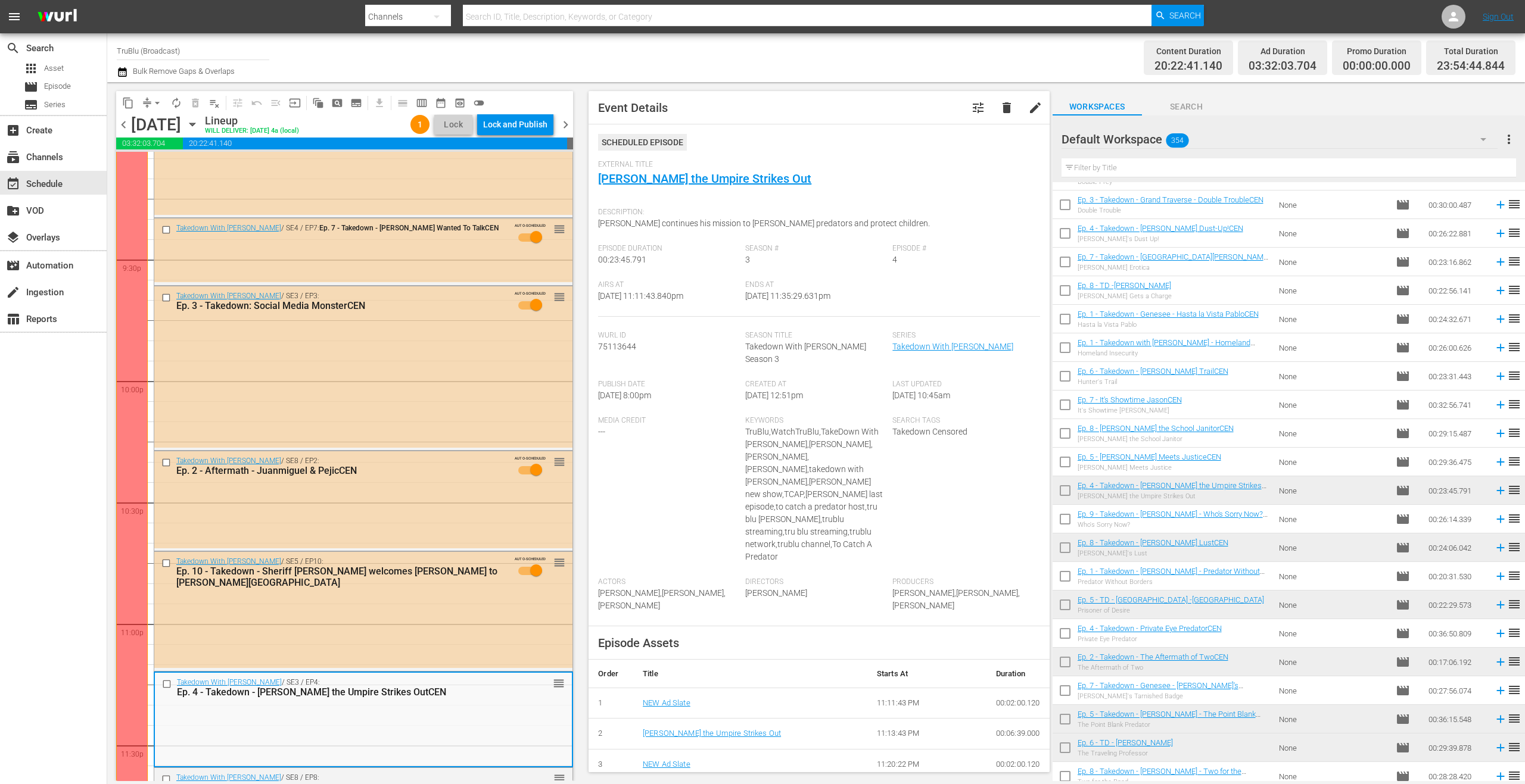
click at [565, 123] on span "chevron_right" at bounding box center [566, 124] width 15 height 15
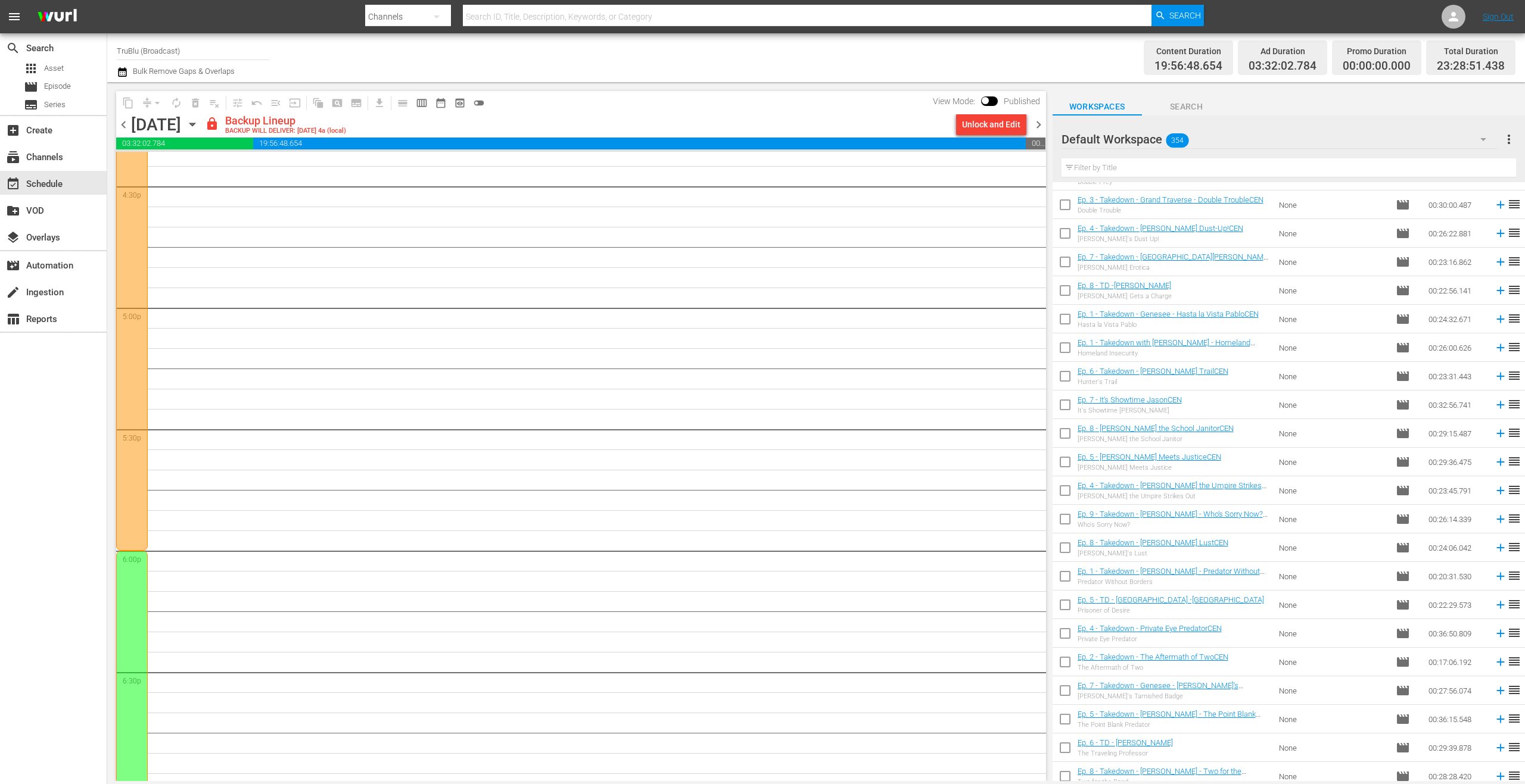
scroll to position [3933, 0]
drag, startPoint x: 121, startPoint y: 123, endPoint x: 149, endPoint y: 130, distance: 28.9
click at [121, 123] on span "chevron_left" at bounding box center [124, 124] width 15 height 15
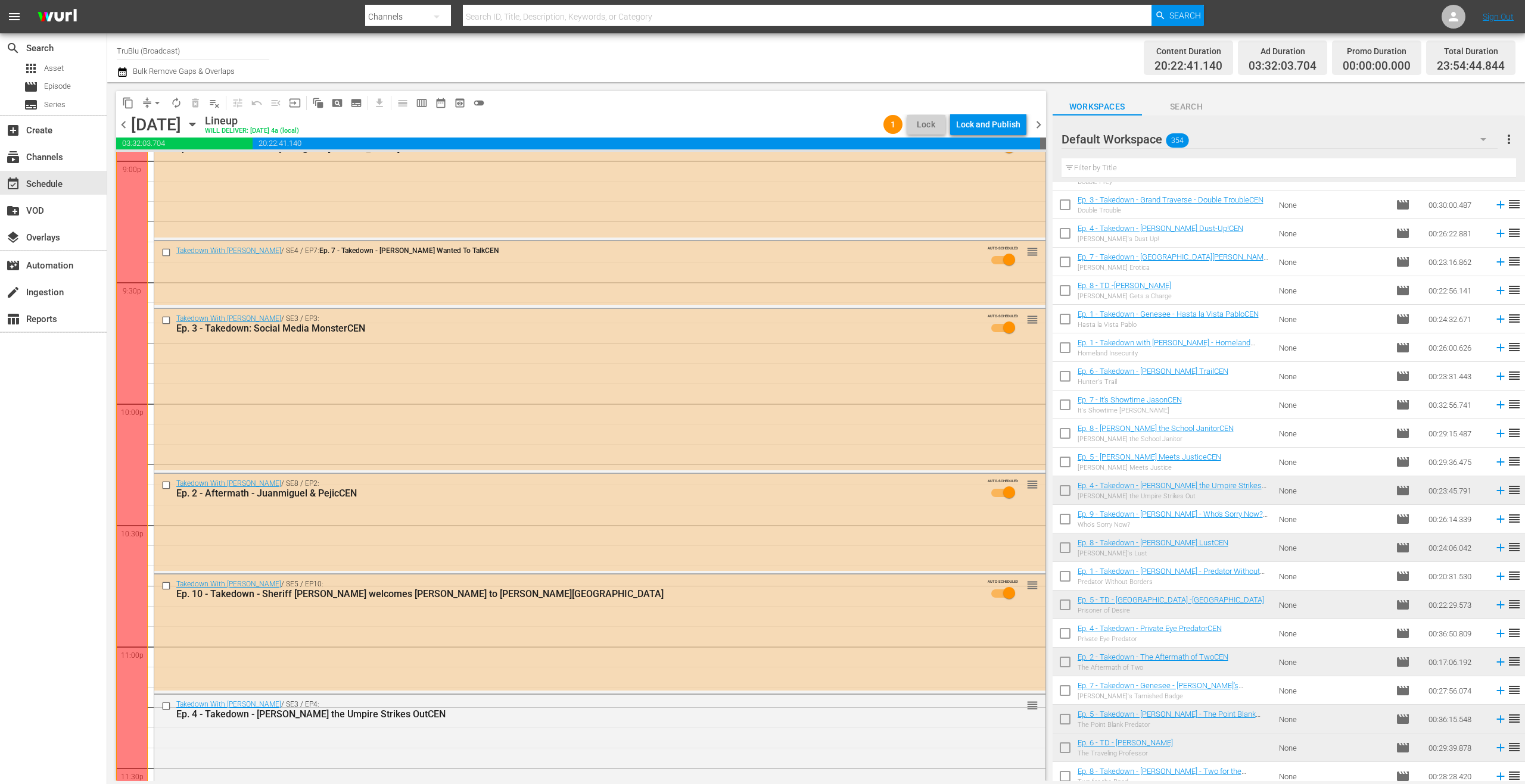
scroll to position [5200, 0]
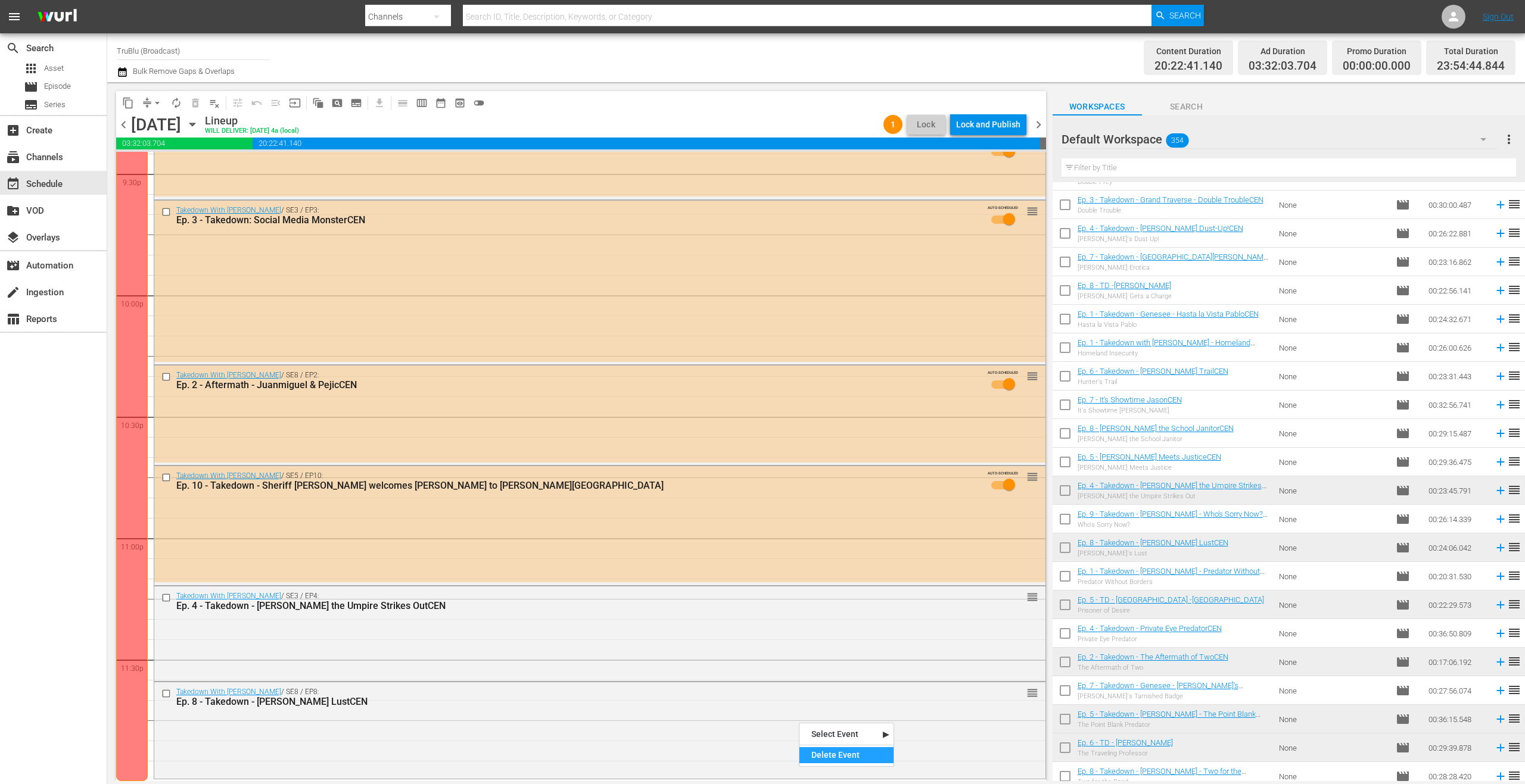
click at [835, 756] on div "Delete Event" at bounding box center [846, 755] width 94 height 16
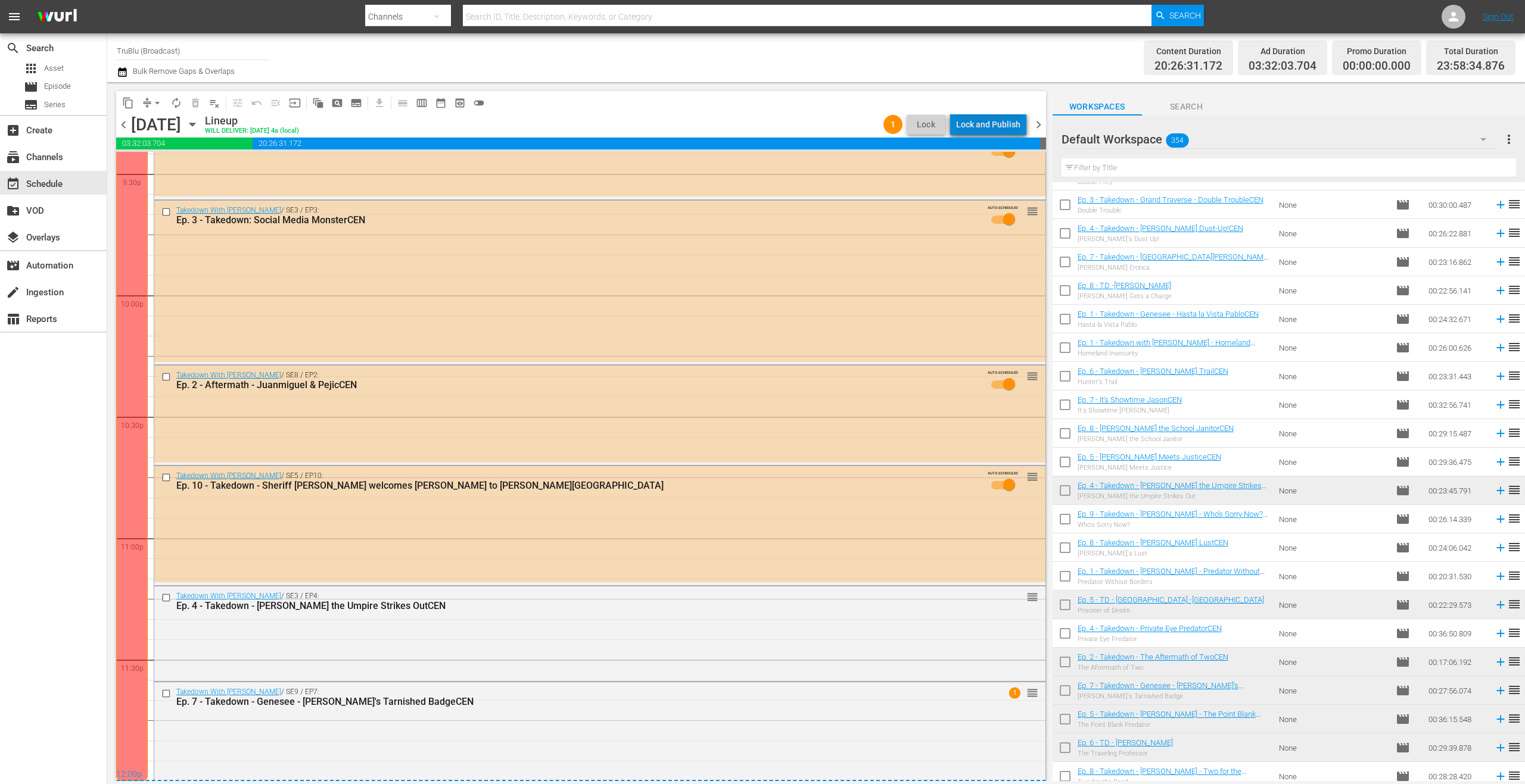
click at [1005, 119] on div "Lock and Publish" at bounding box center [988, 124] width 64 height 21
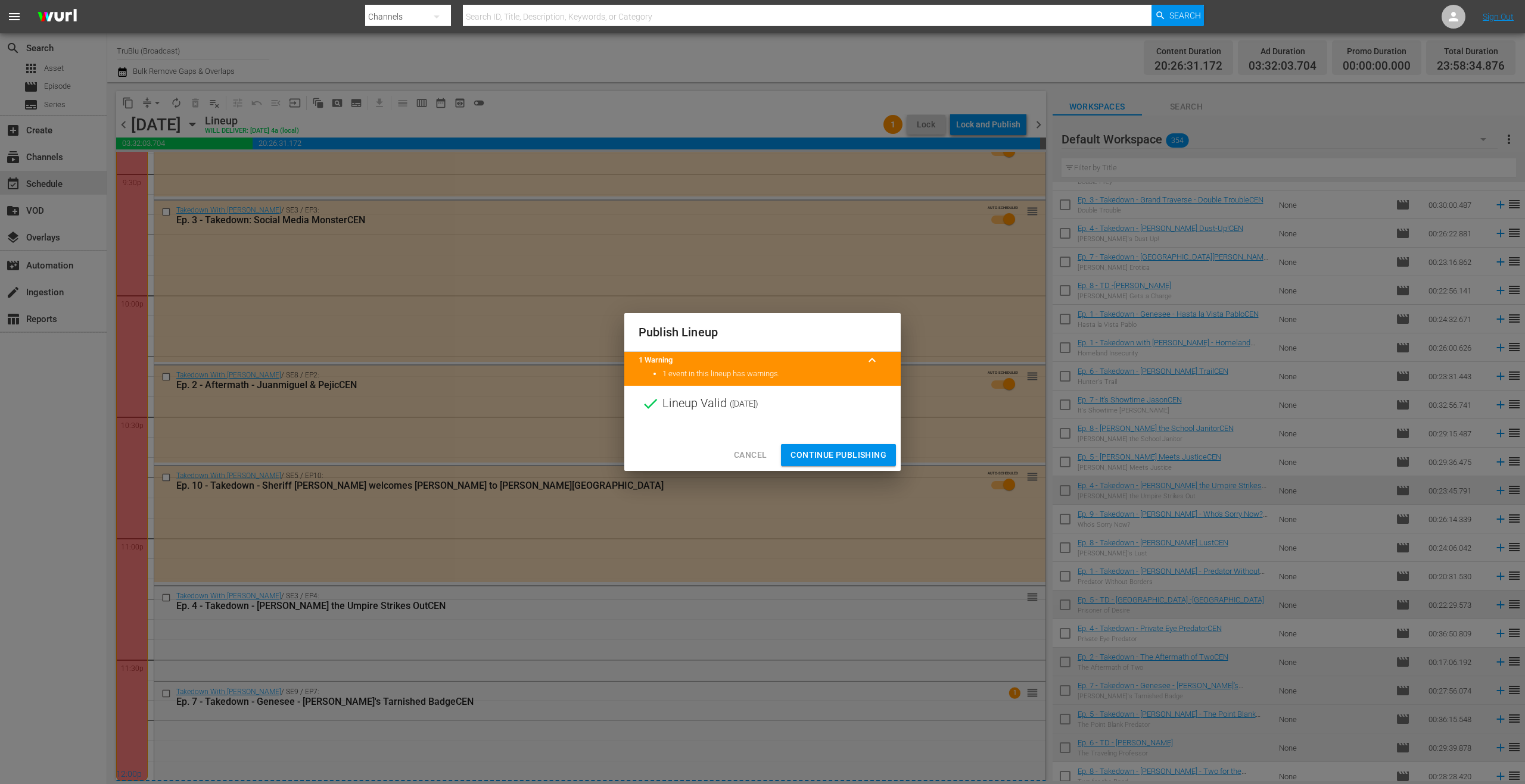
click at [871, 456] on span "Continue Publishing" at bounding box center [838, 455] width 96 height 15
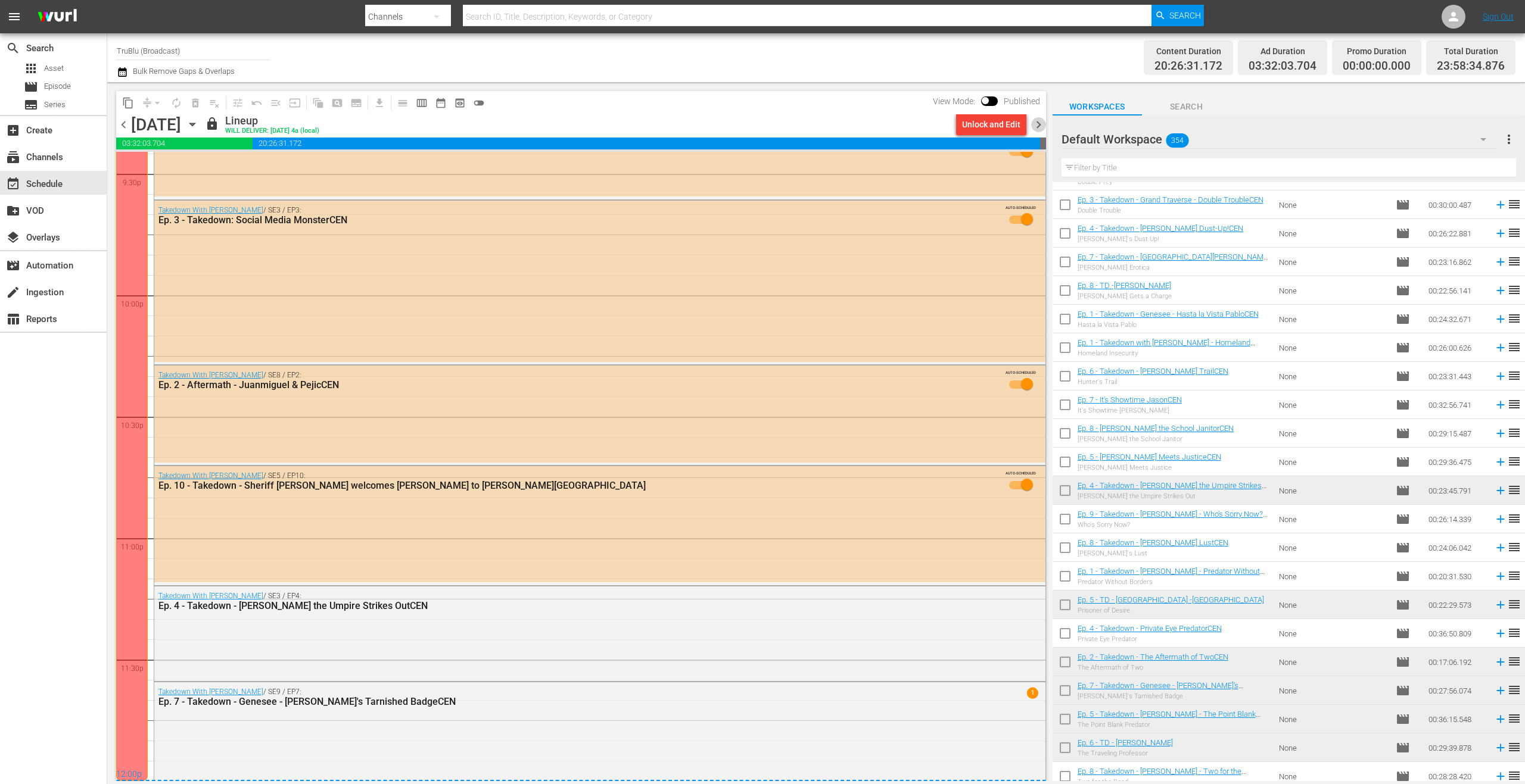
click at [1041, 124] on span "chevron_right" at bounding box center [1038, 124] width 15 height 15
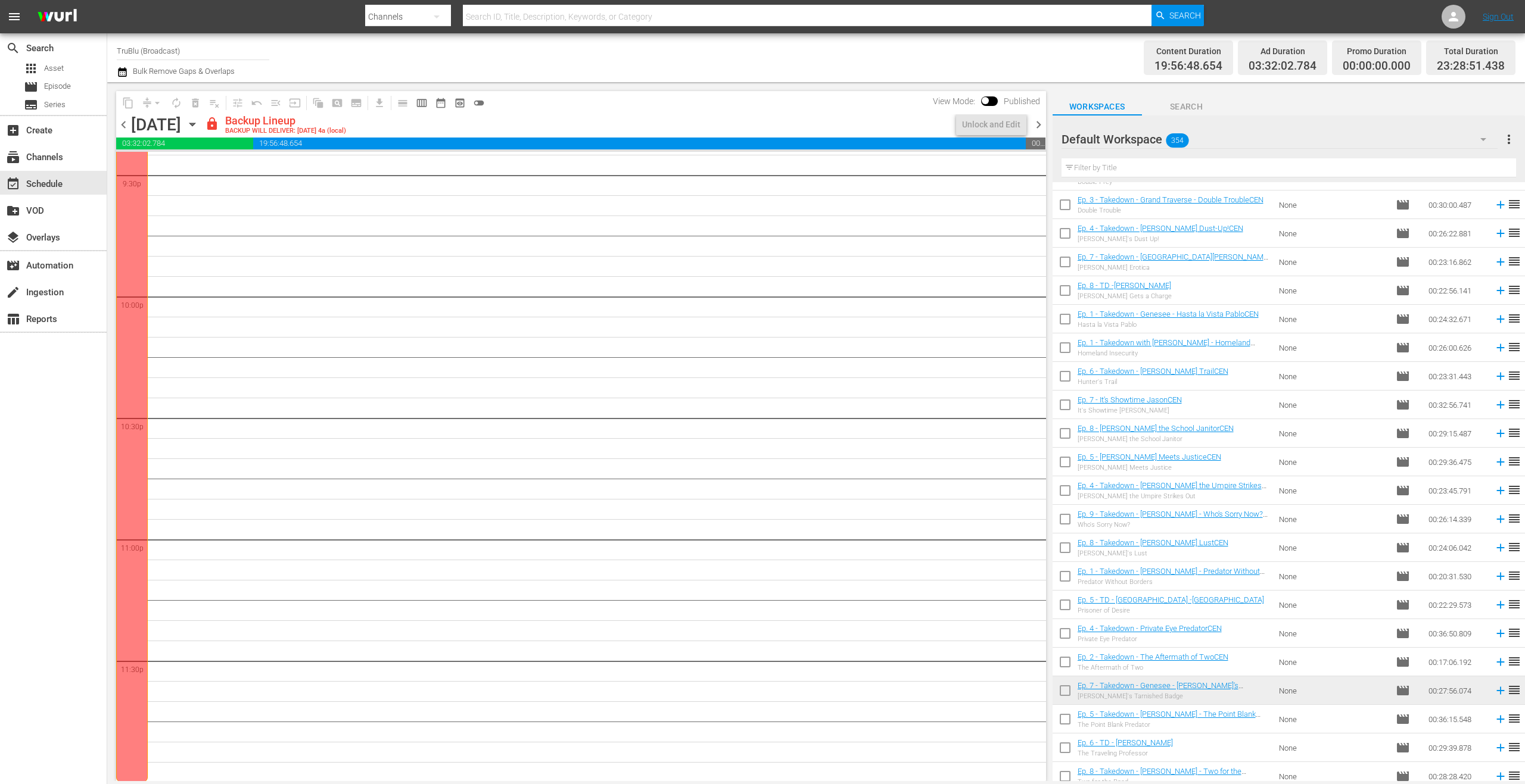
scroll to position [5178, 0]
click at [1003, 125] on div "Unlock and Edit" at bounding box center [992, 124] width 59 height 21
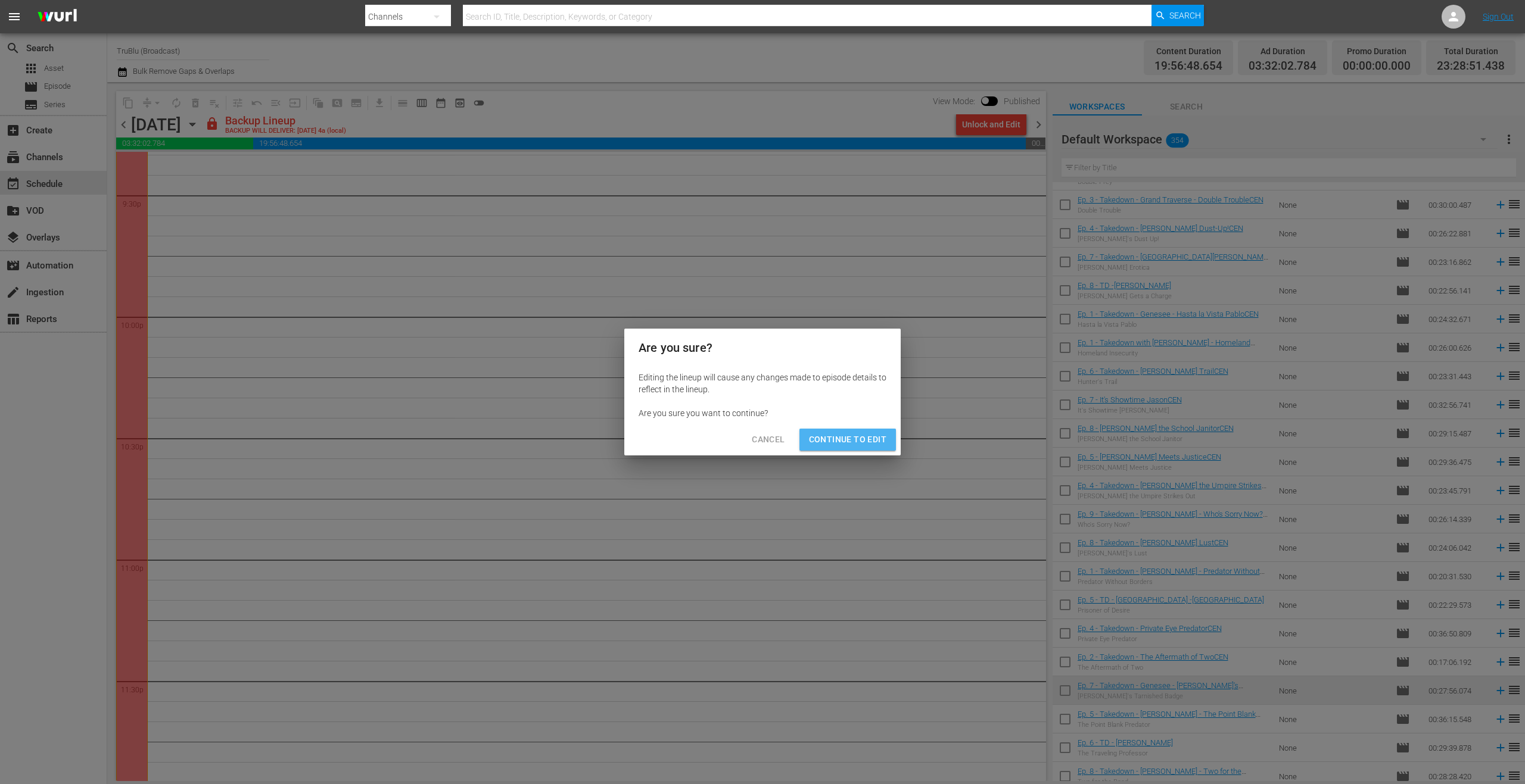
click at [868, 436] on span "Continue to Edit" at bounding box center [847, 440] width 78 height 15
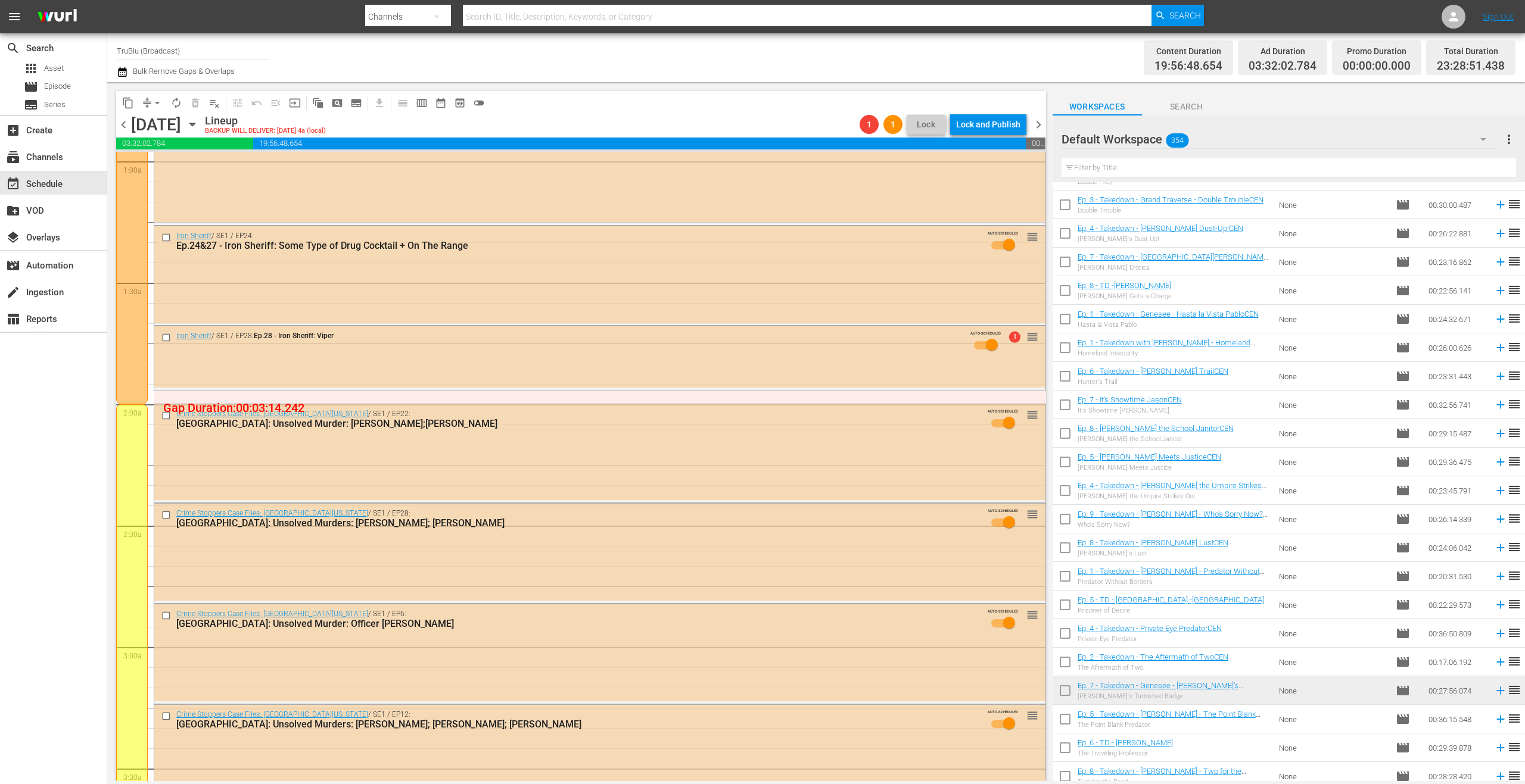
scroll to position [0, 0]
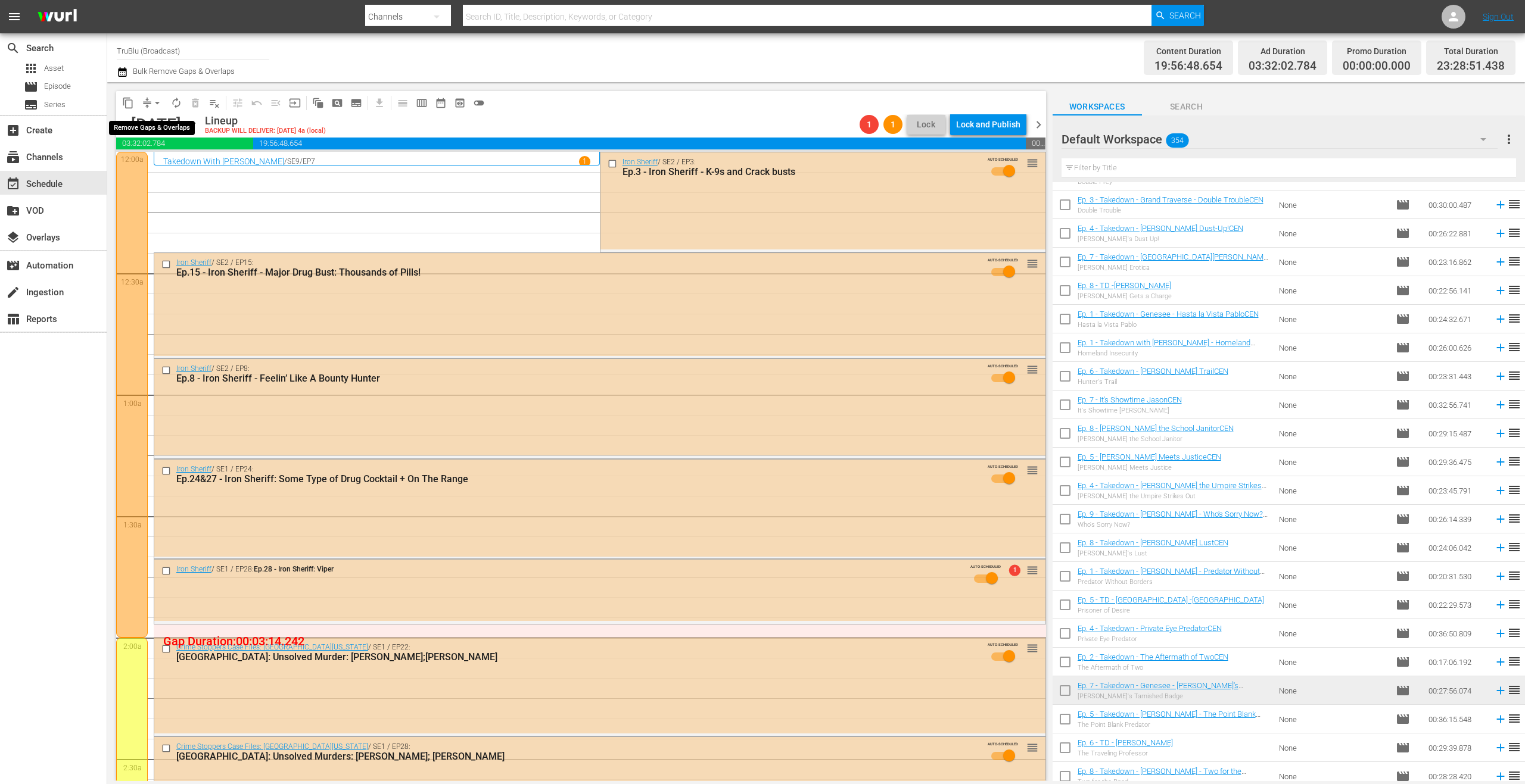
click at [148, 105] on button "arrow_drop_down" at bounding box center [157, 103] width 19 height 19
click at [178, 162] on li "Align to End of Previous Day" at bounding box center [157, 166] width 125 height 20
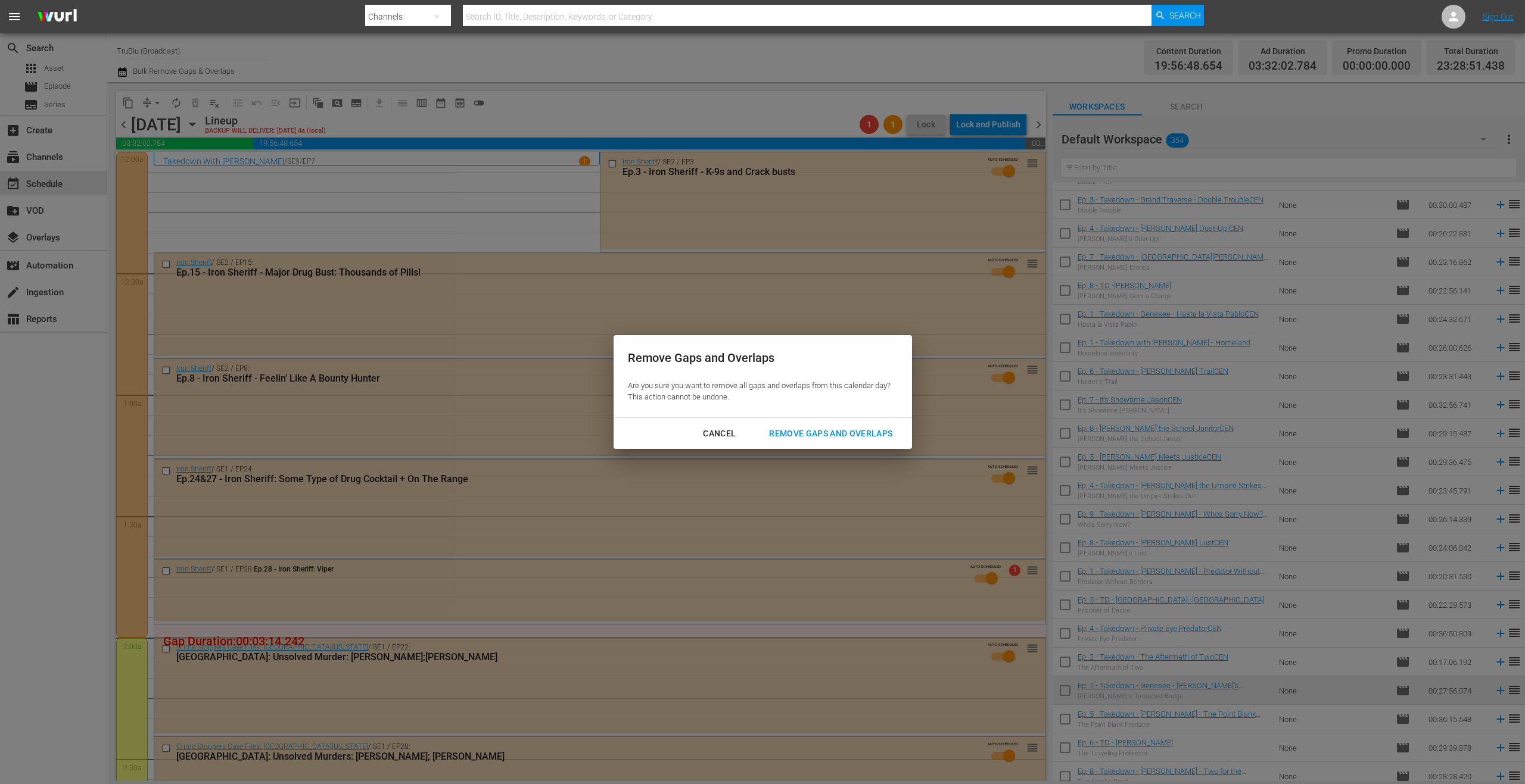
click at [850, 436] on div "Remove Gaps and Overlaps" at bounding box center [831, 434] width 143 height 15
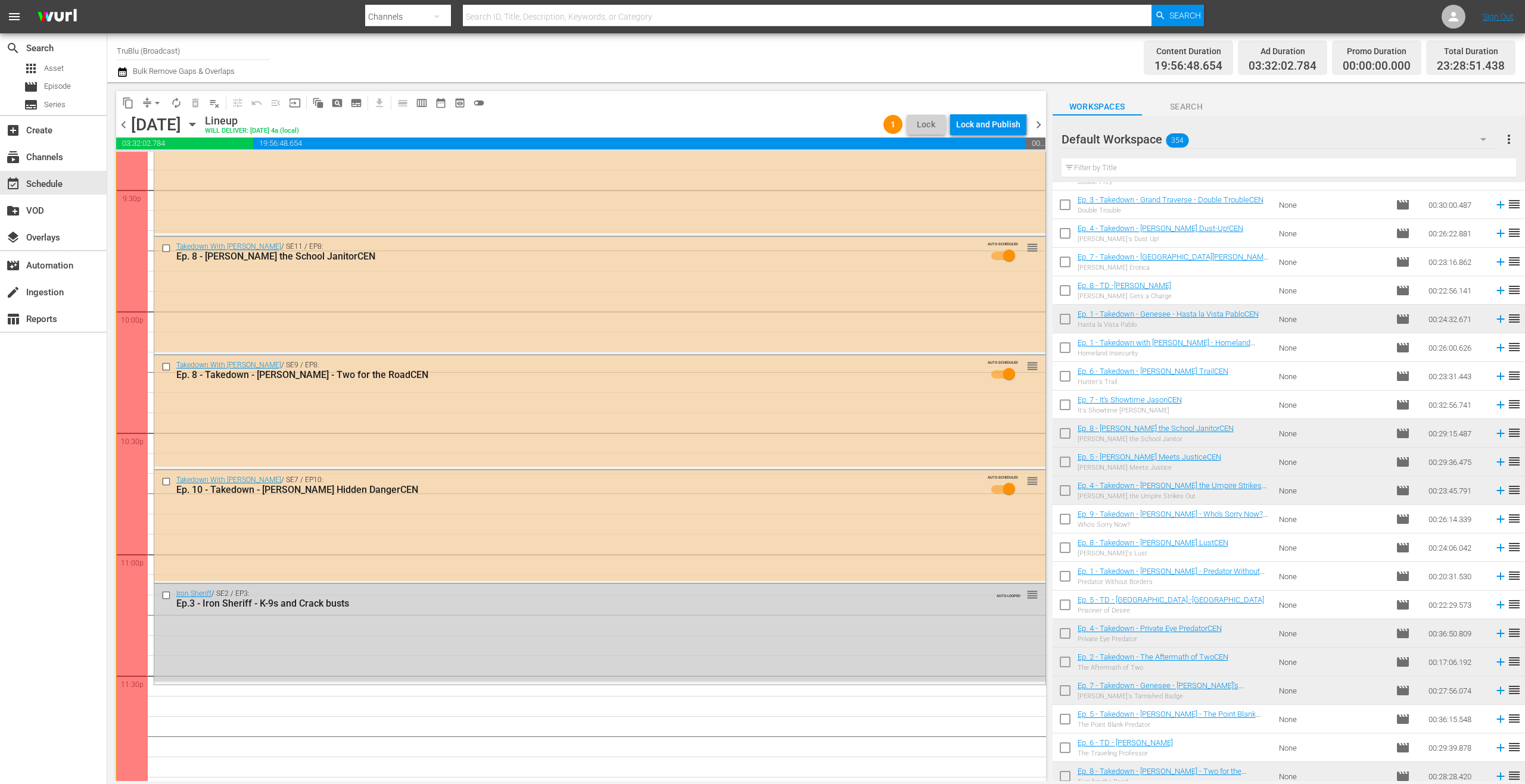
scroll to position [5200, 0]
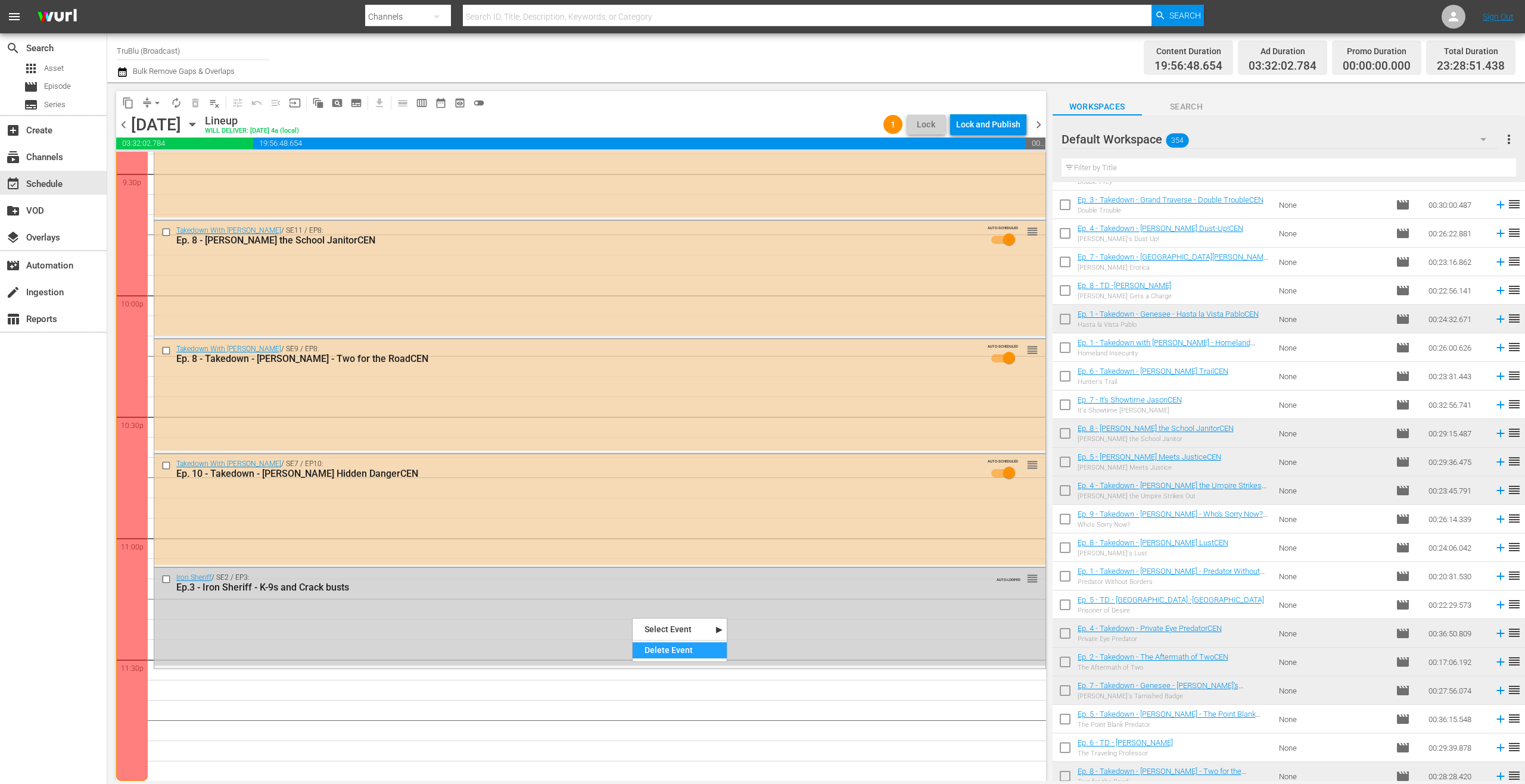
click at [665, 653] on div "Delete Event" at bounding box center [679, 650] width 94 height 16
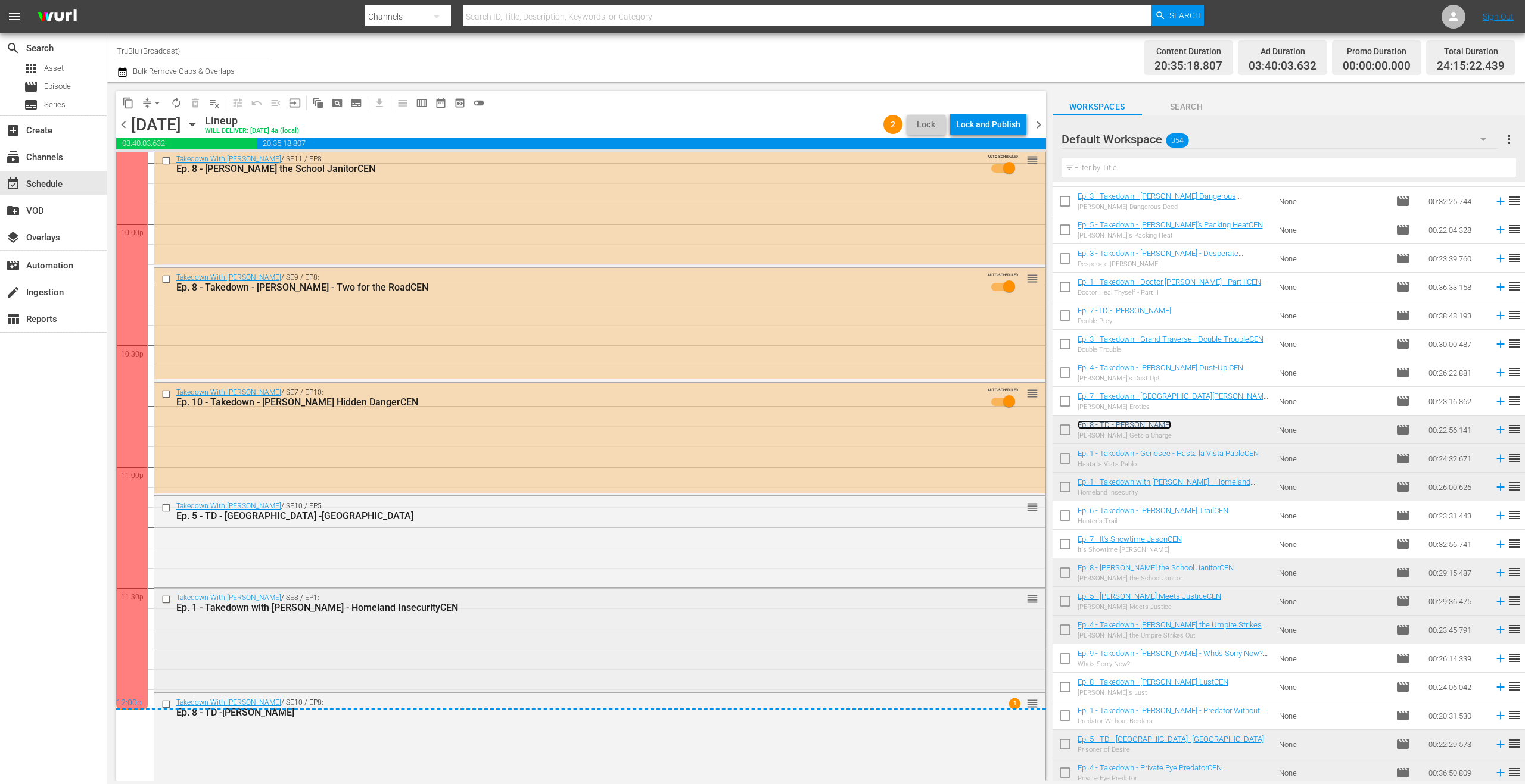
scroll to position [5276, 0]
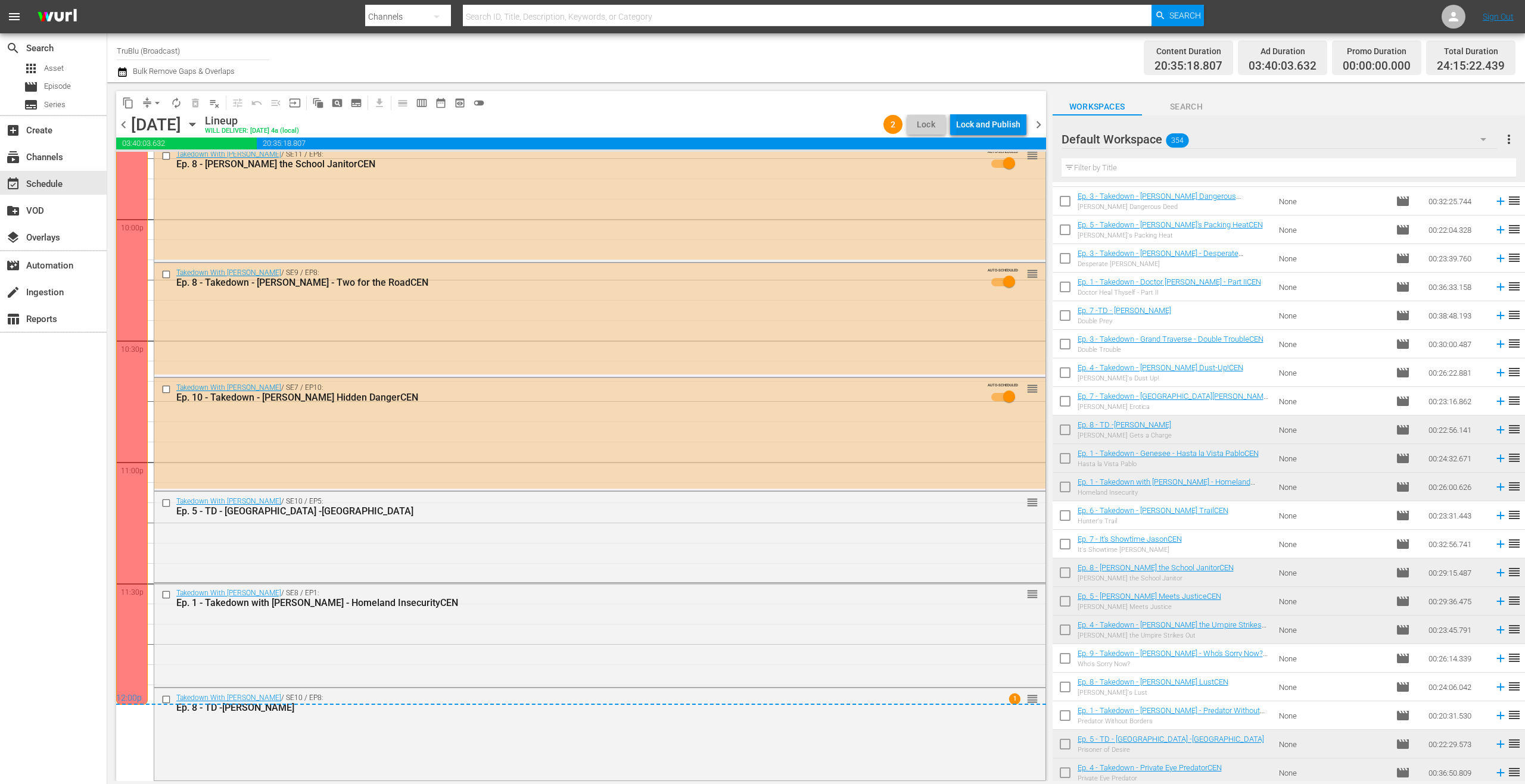
click at [994, 121] on div "Lock and Publish" at bounding box center [988, 124] width 64 height 21
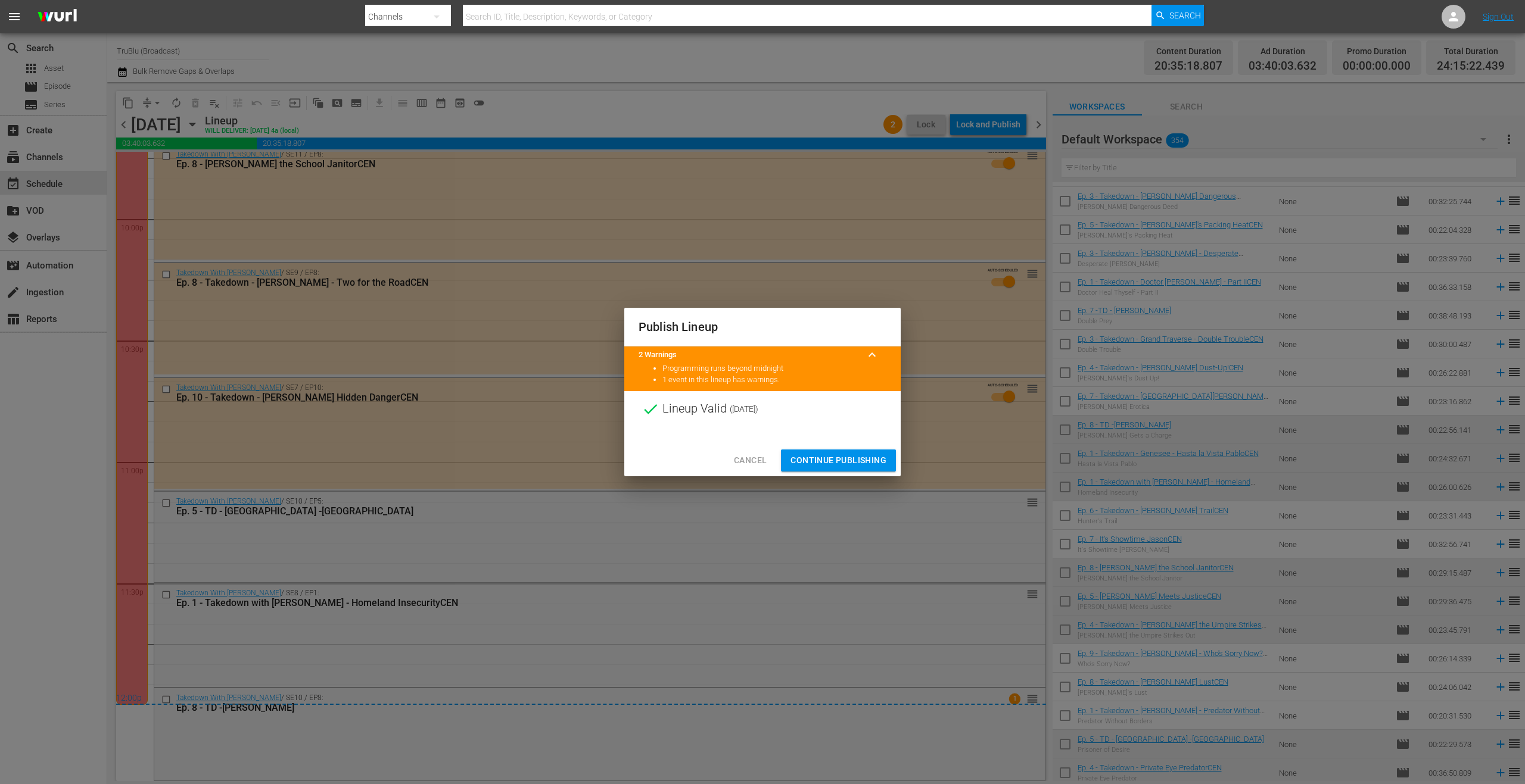
click at [867, 461] on span "Continue Publishing" at bounding box center [838, 460] width 96 height 15
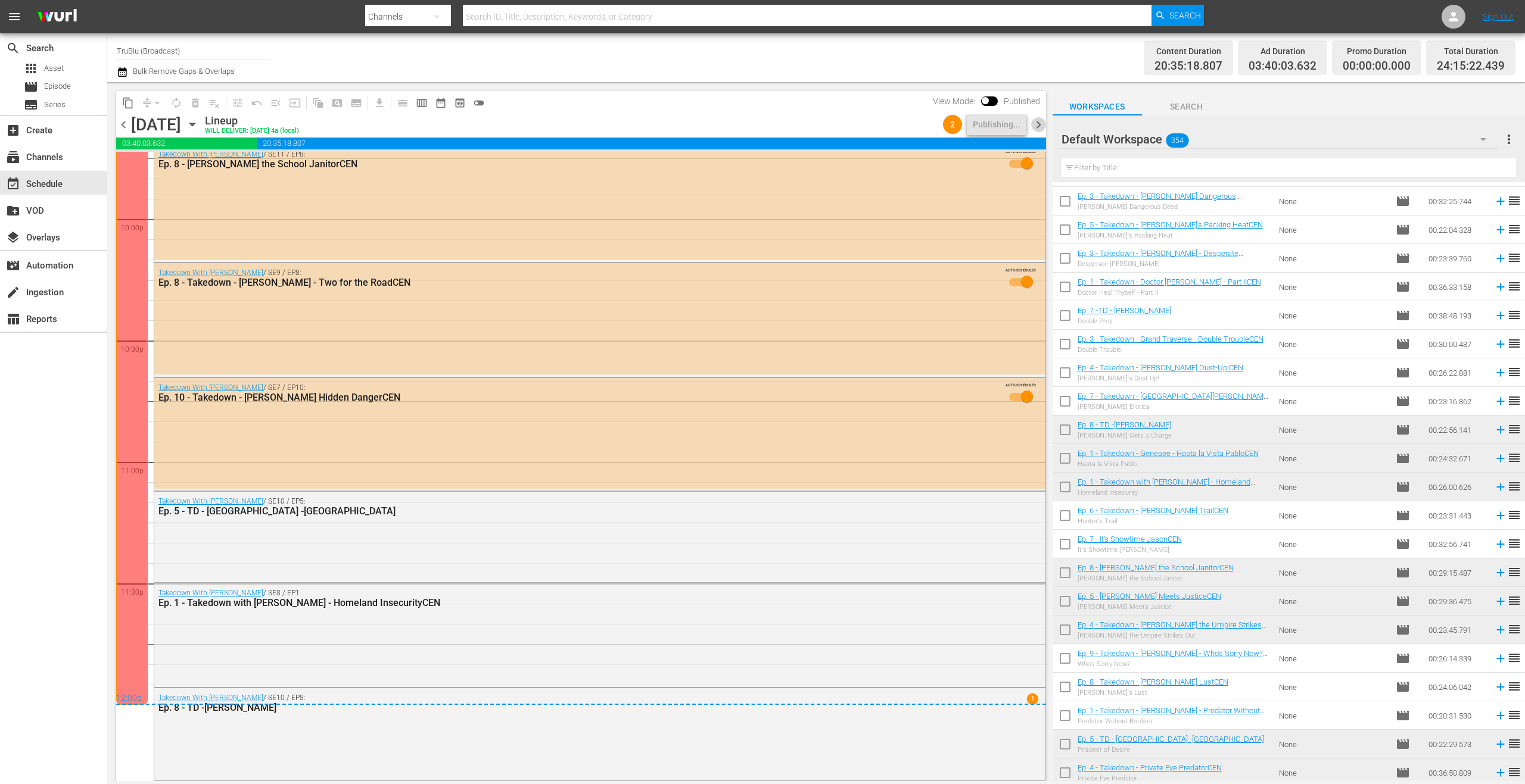
click at [1042, 127] on span "chevron_right" at bounding box center [1038, 124] width 15 height 15
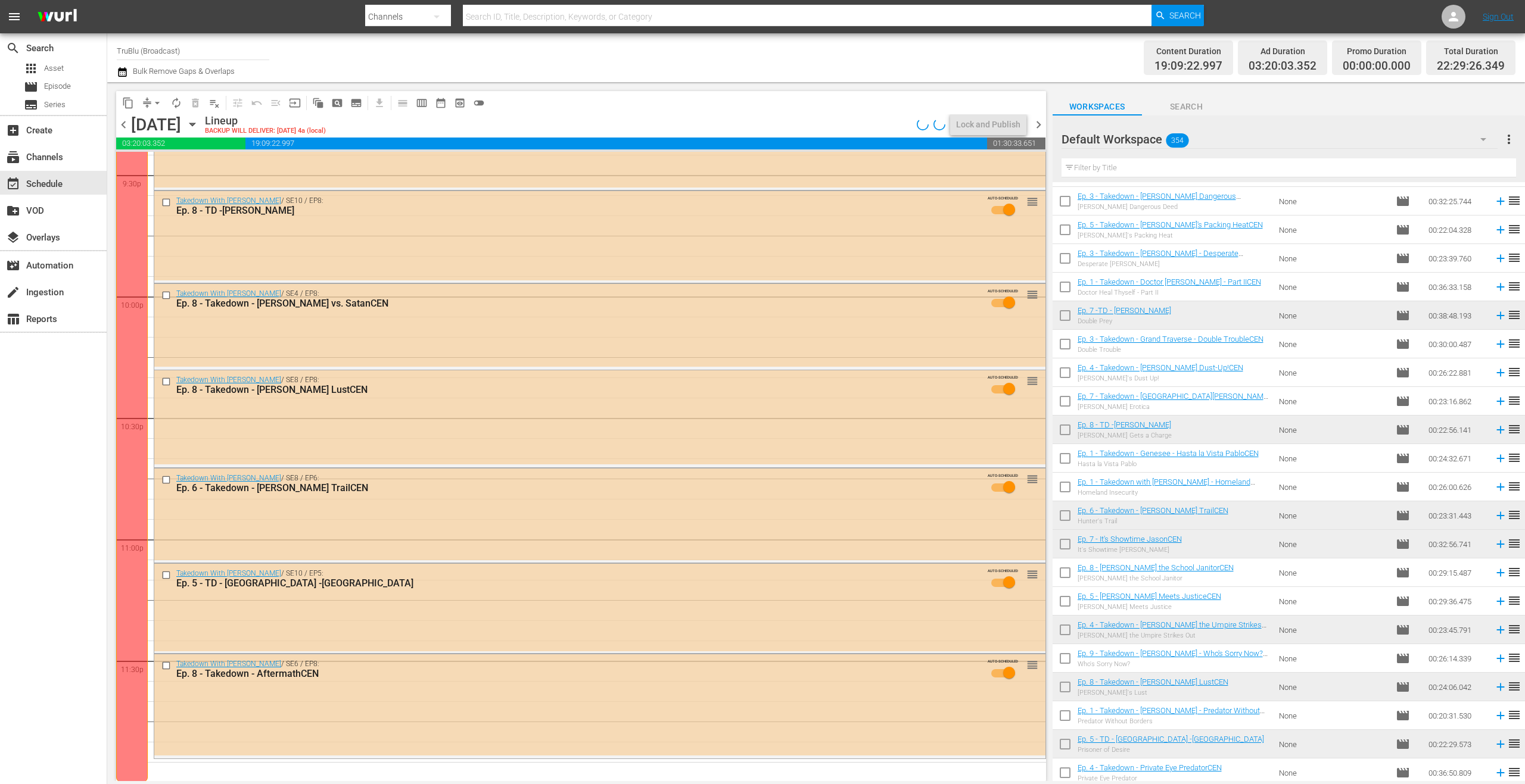
scroll to position [5200, 0]
click at [120, 121] on span "chevron_left" at bounding box center [124, 124] width 15 height 15
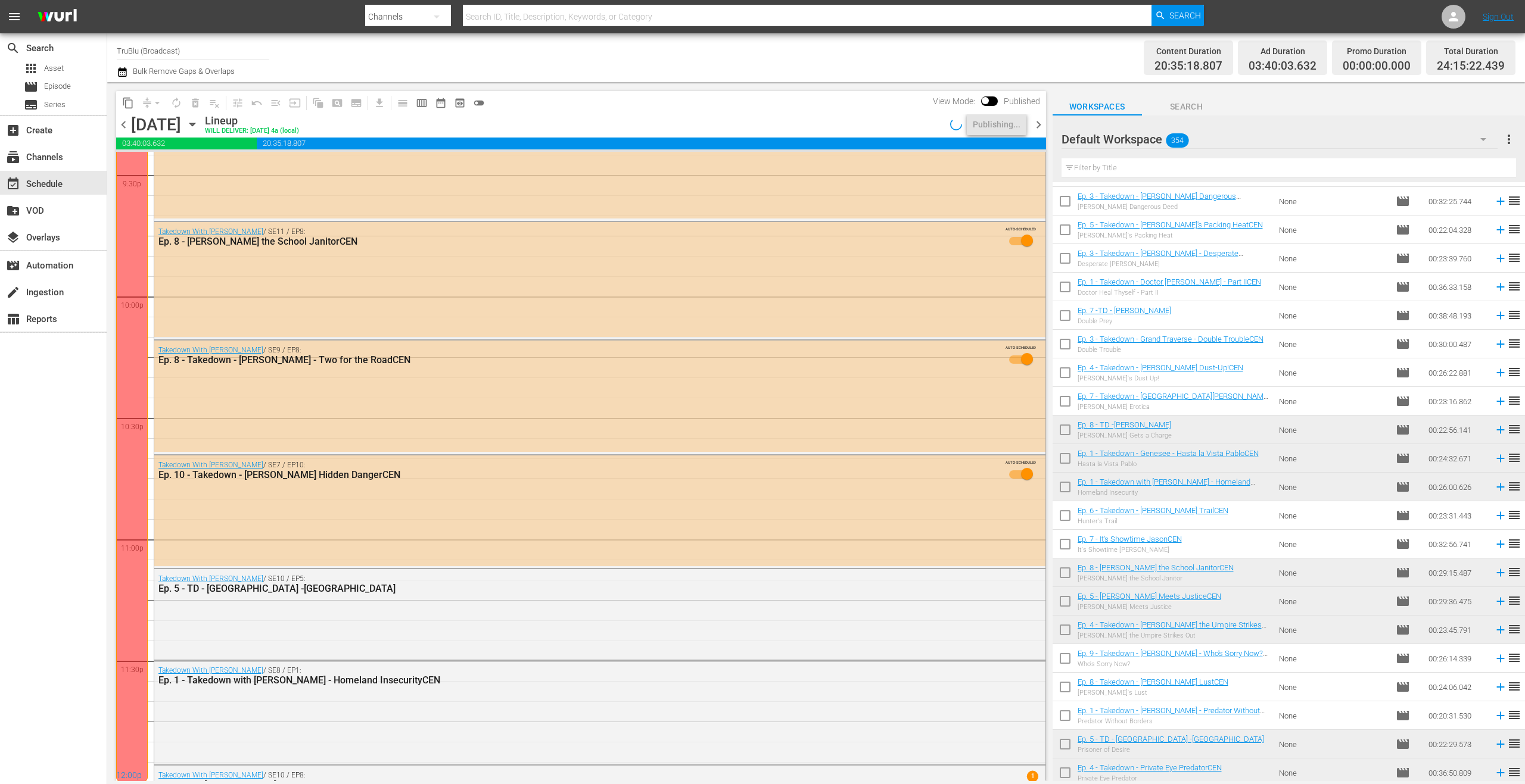
scroll to position [5276, 0]
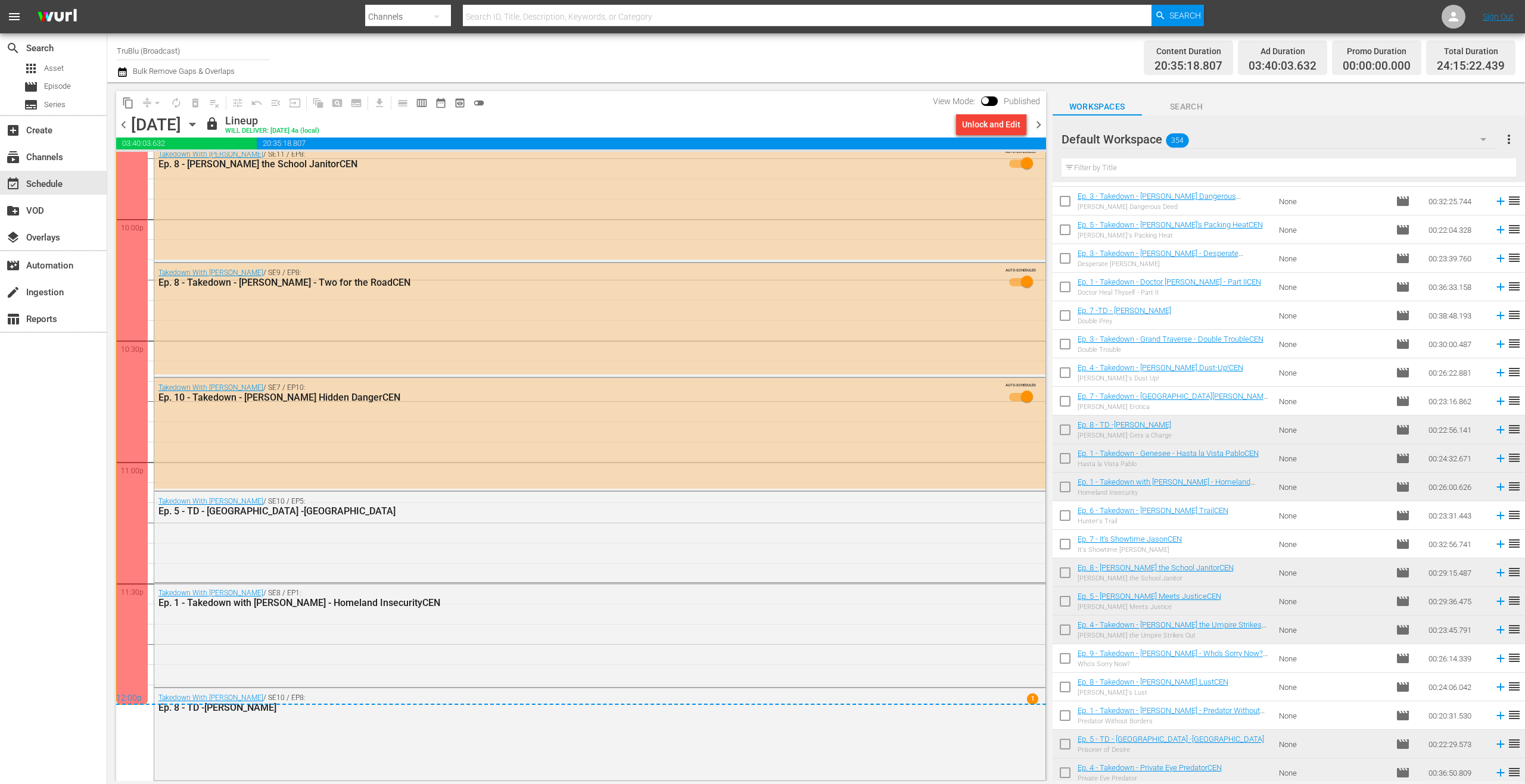
click at [1508, 57] on div "Total Duration 24:15:22.439" at bounding box center [1471, 58] width 89 height 35
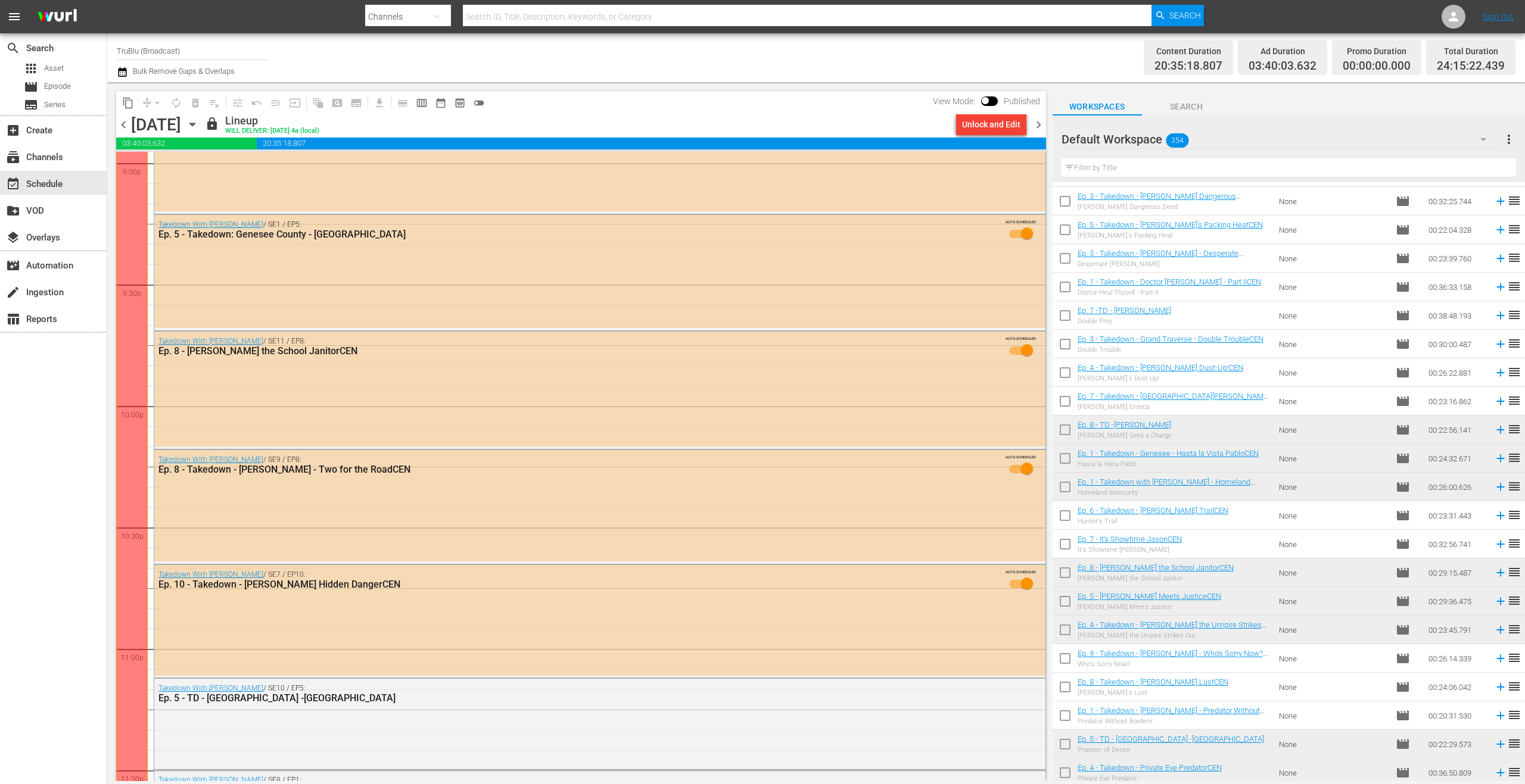
scroll to position [4721, 0]
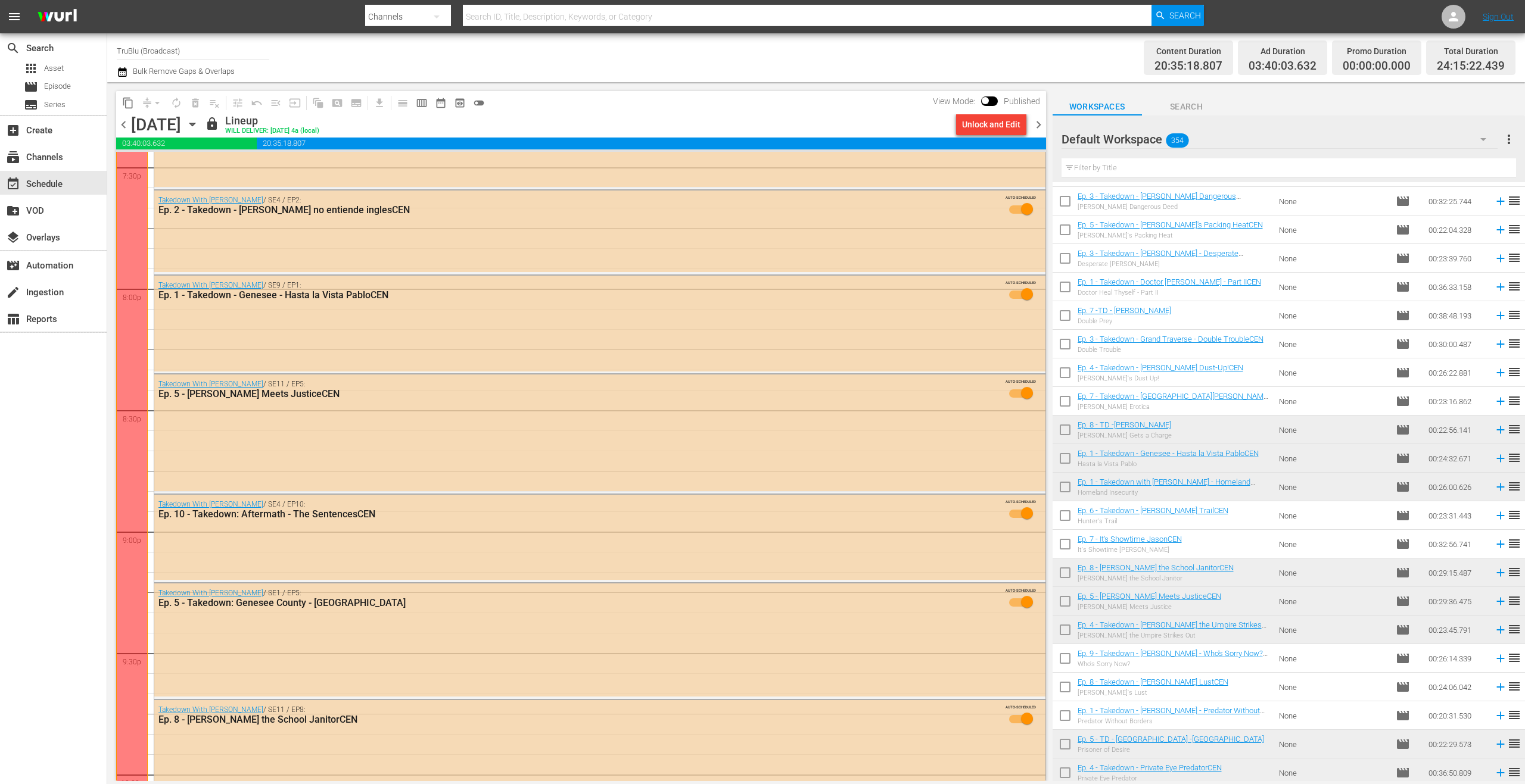
click at [1041, 127] on span "chevron_right" at bounding box center [1038, 124] width 15 height 15
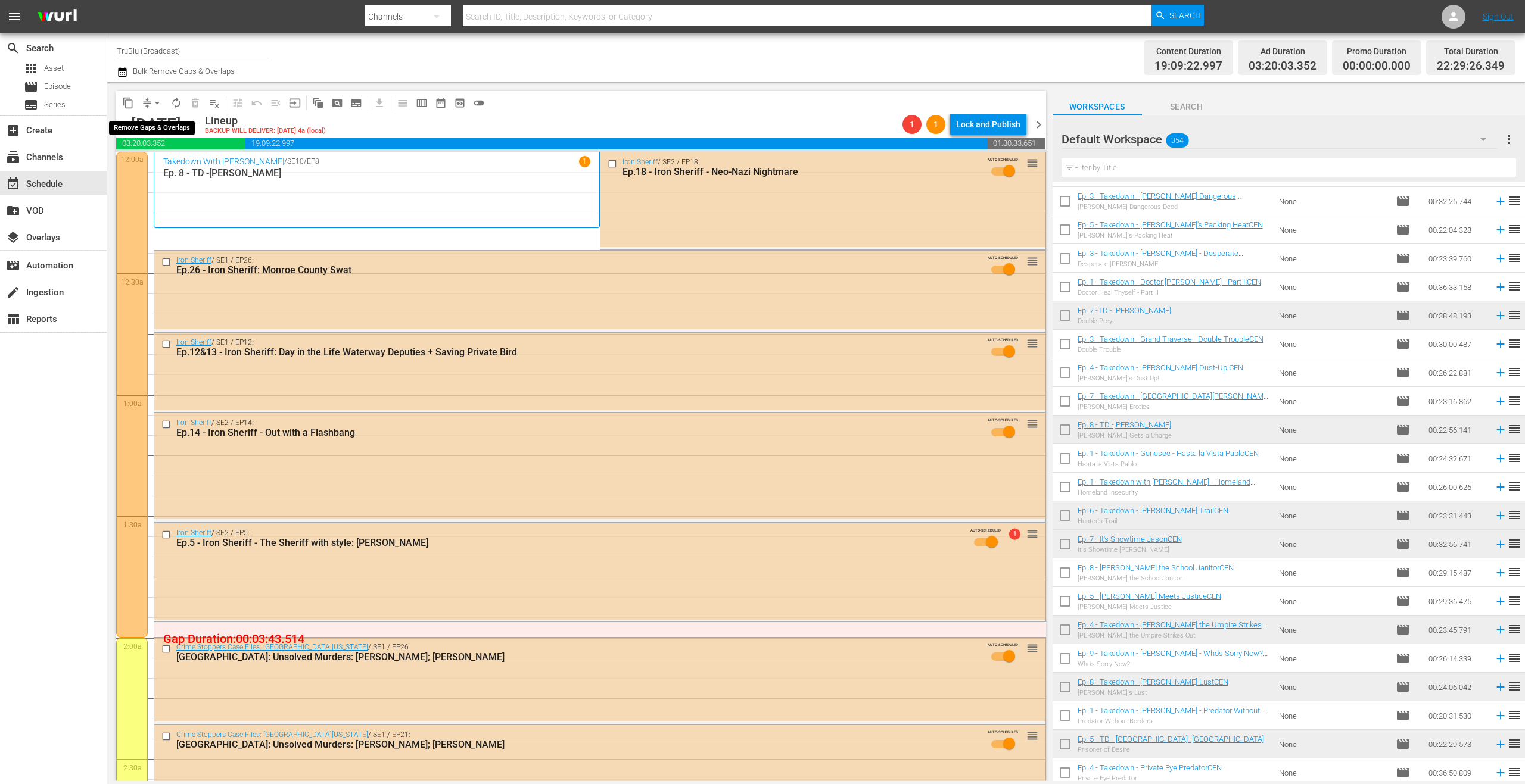
click at [151, 108] on span "arrow_drop_down" at bounding box center [157, 103] width 12 height 12
click at [166, 165] on li "Align to End of Previous Day" at bounding box center [157, 166] width 125 height 20
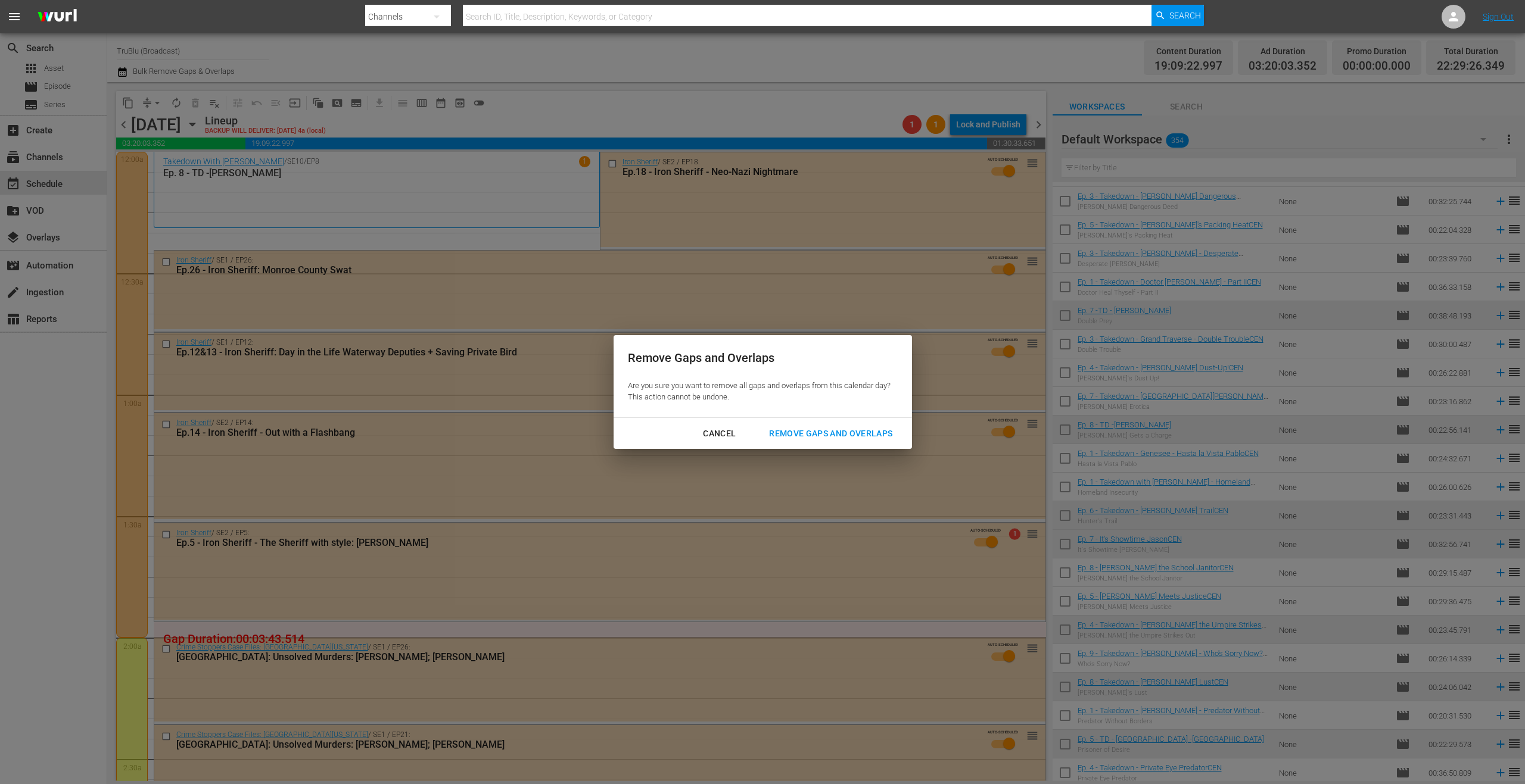
click at [814, 431] on div "Remove Gaps and Overlaps" at bounding box center [831, 434] width 143 height 15
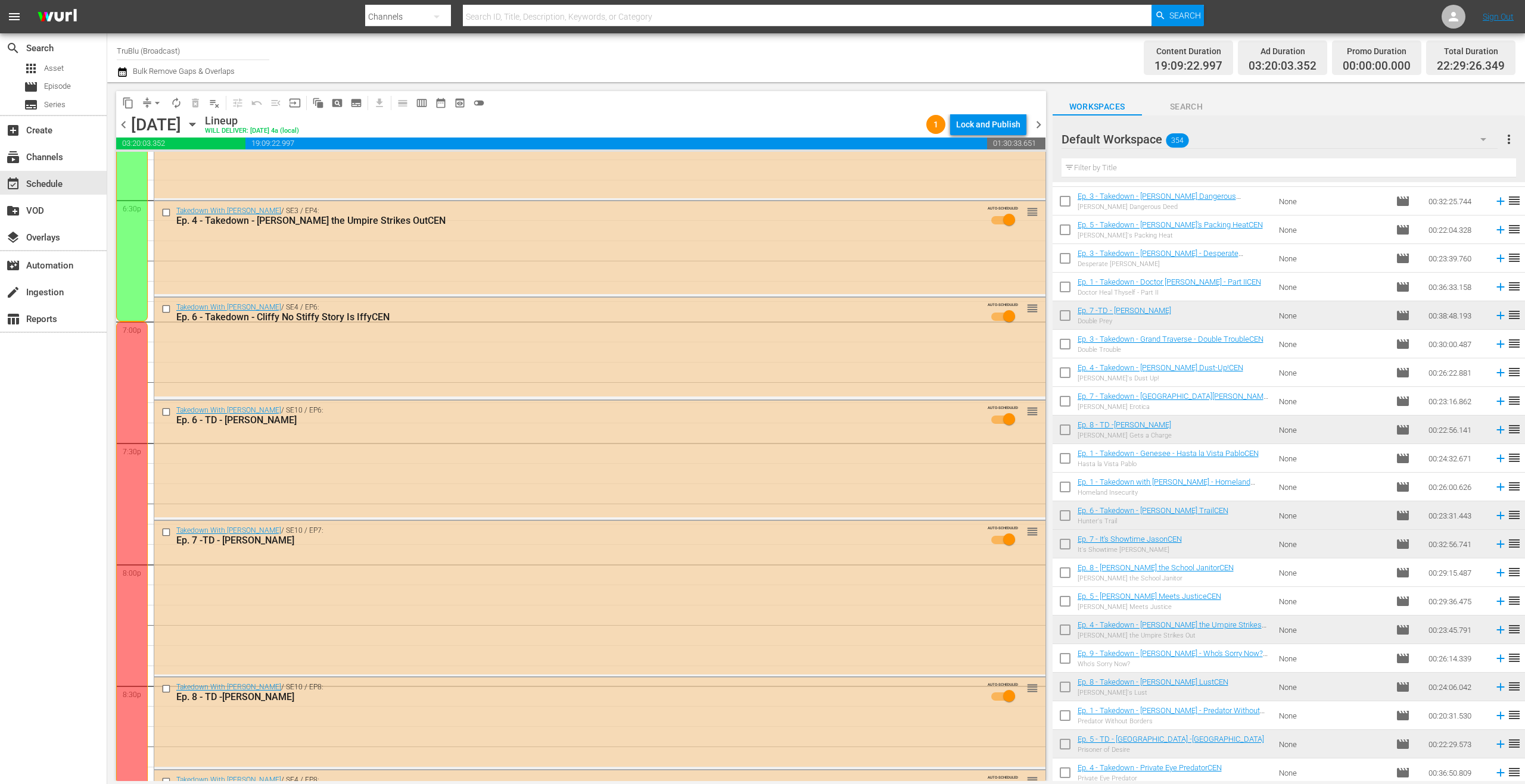
scroll to position [5200, 0]
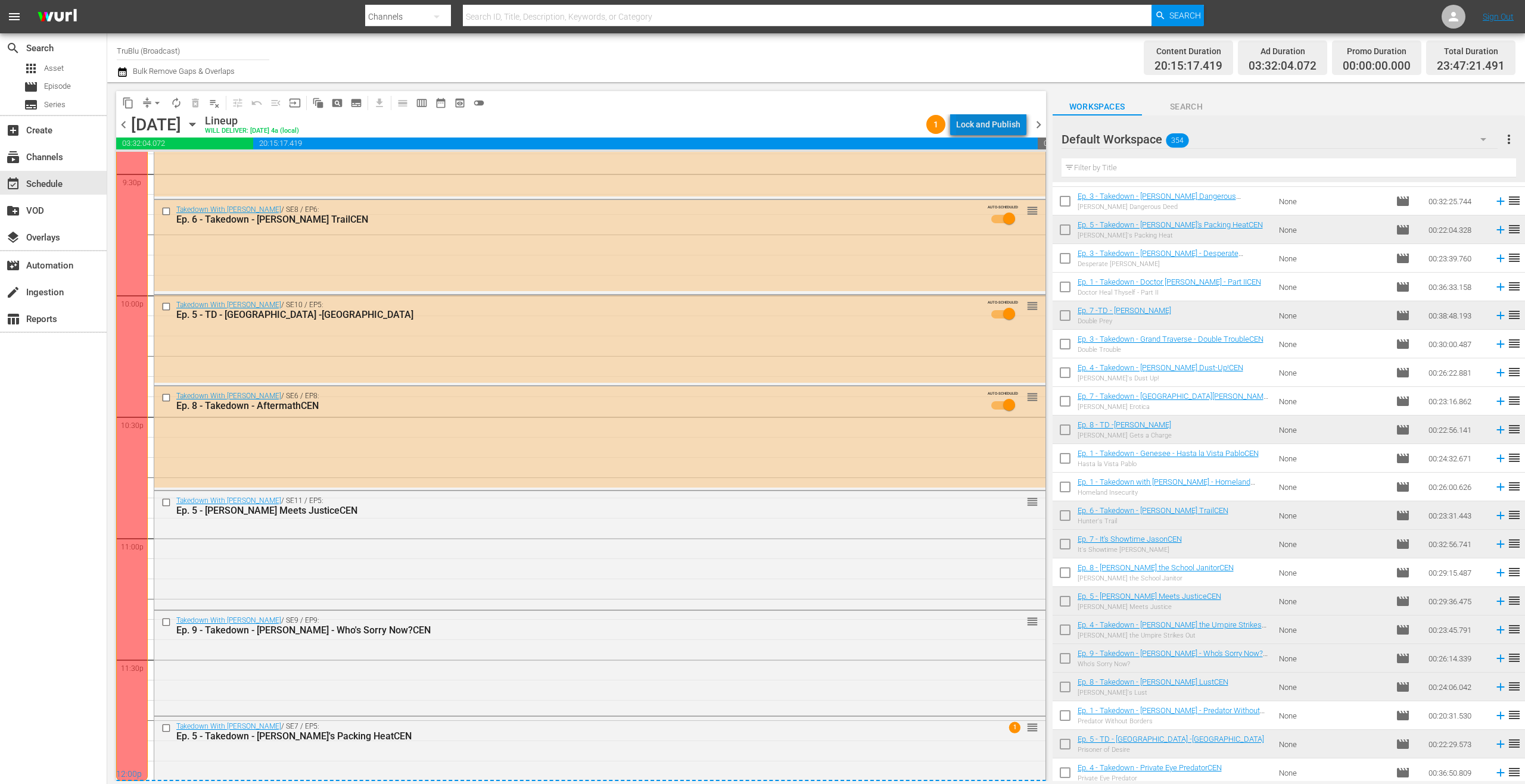
click at [997, 121] on div "Lock and Publish" at bounding box center [988, 124] width 64 height 21
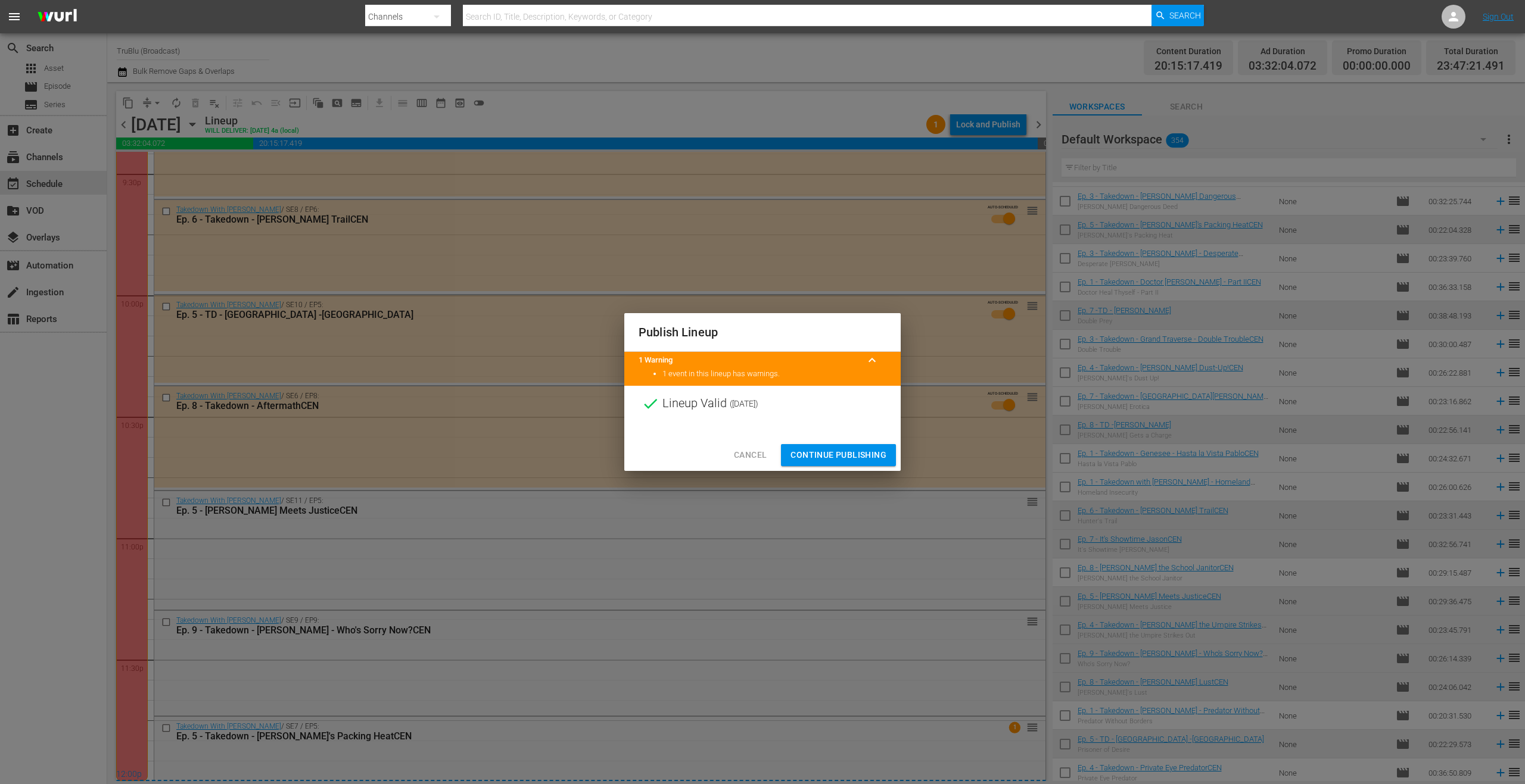
click at [858, 453] on span "Continue Publishing" at bounding box center [838, 455] width 96 height 15
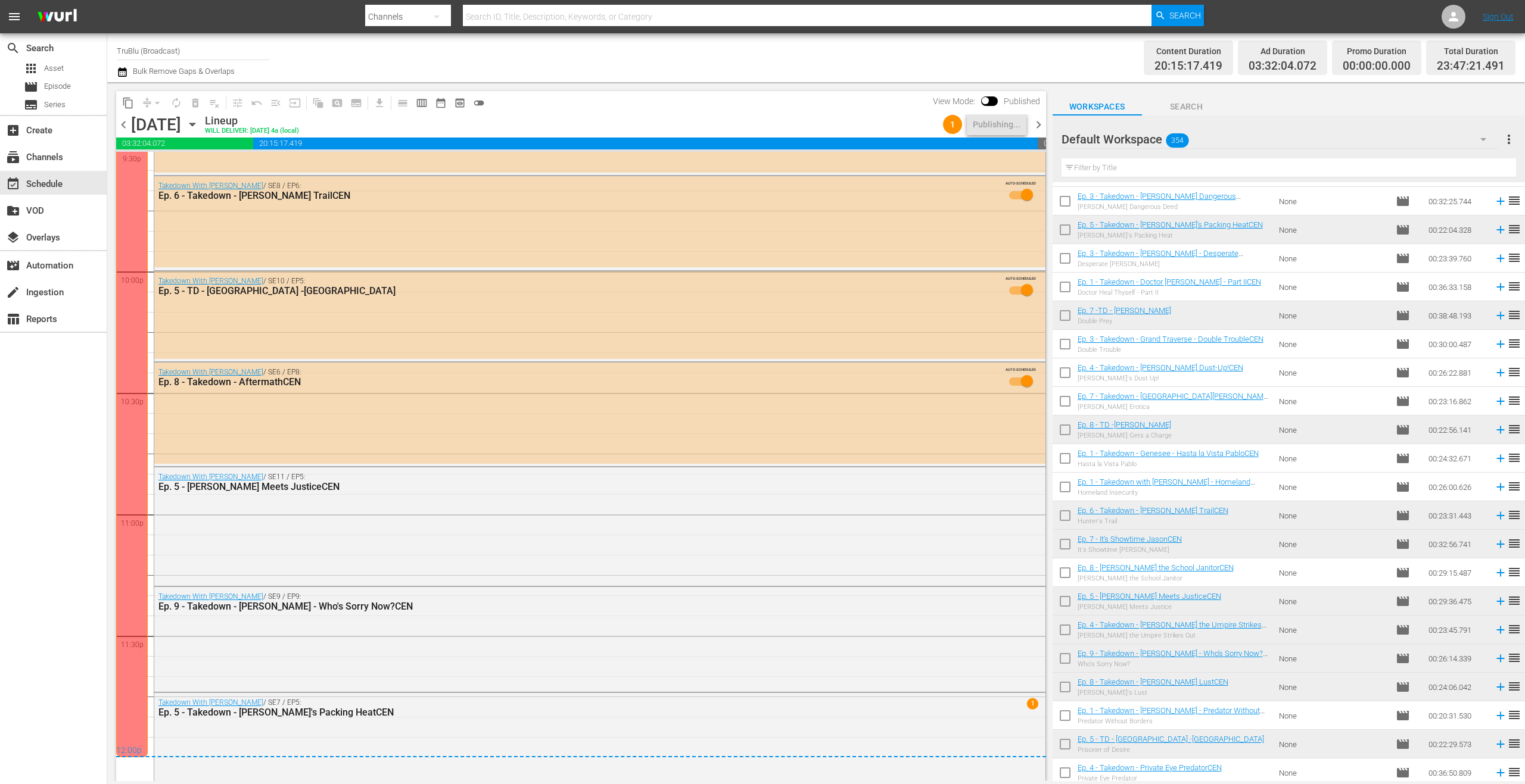
scroll to position [4391, 0]
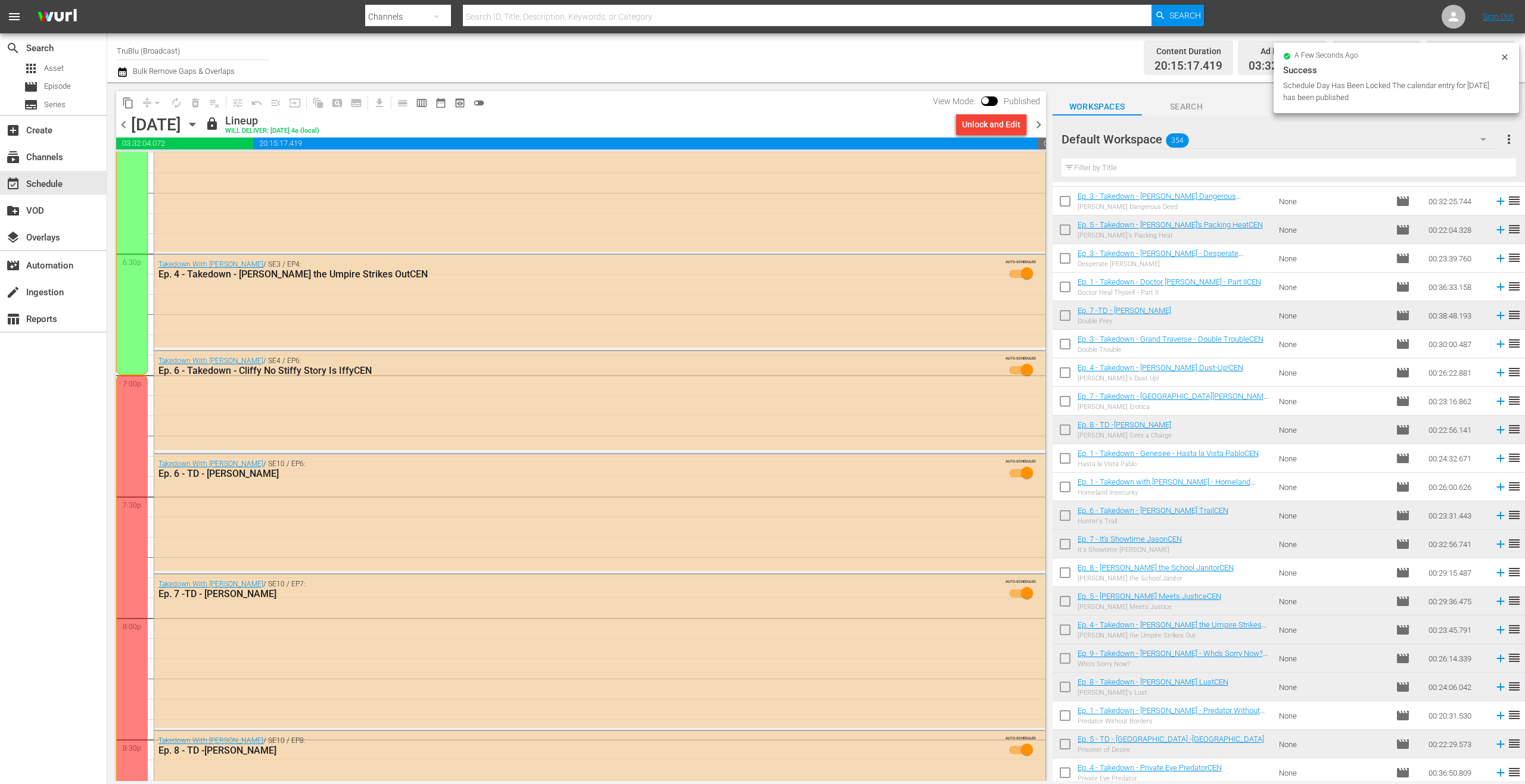
click at [1035, 121] on span "chevron_right" at bounding box center [1038, 124] width 15 height 15
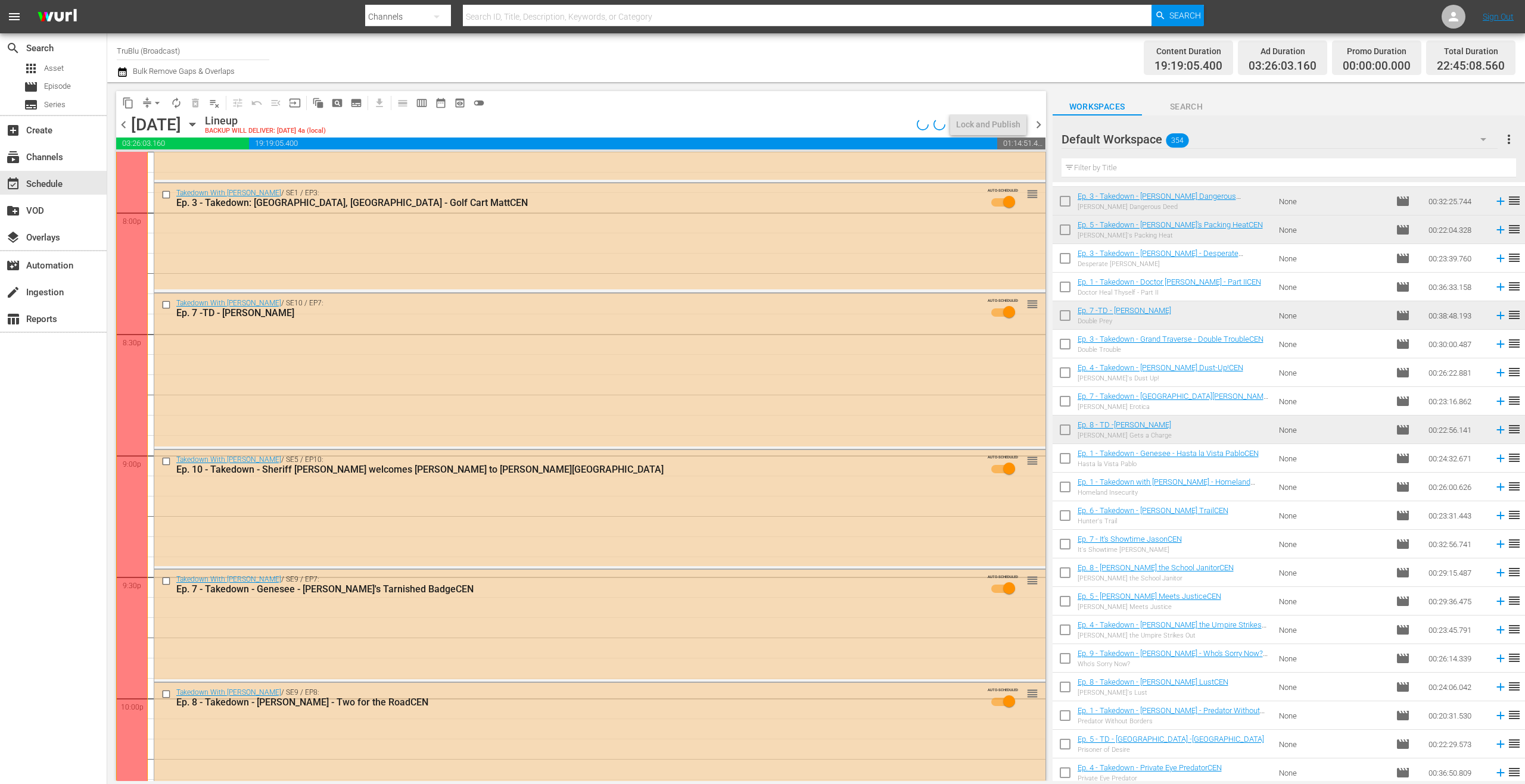
scroll to position [4391, 0]
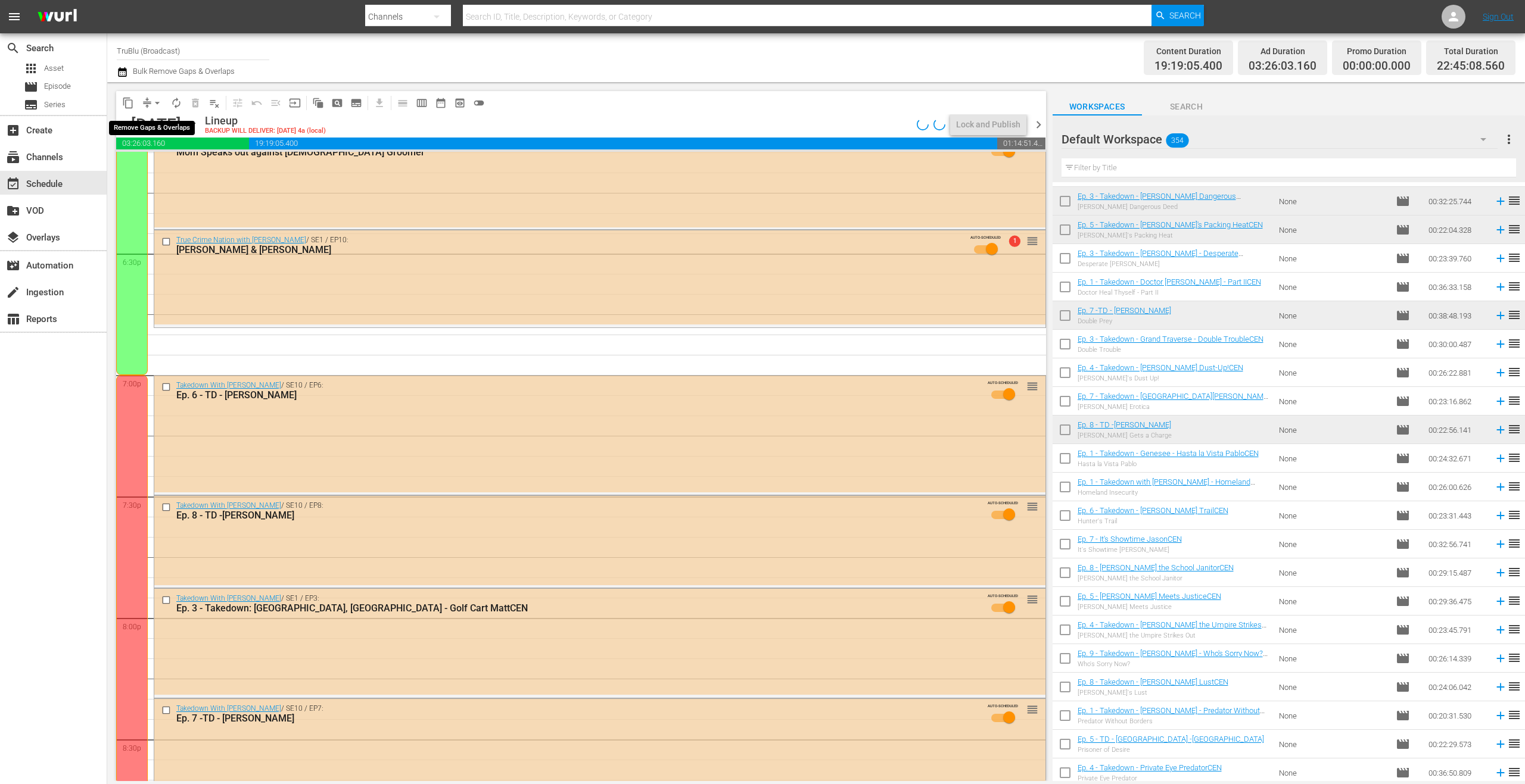
click at [150, 103] on button "arrow_drop_down" at bounding box center [157, 103] width 19 height 19
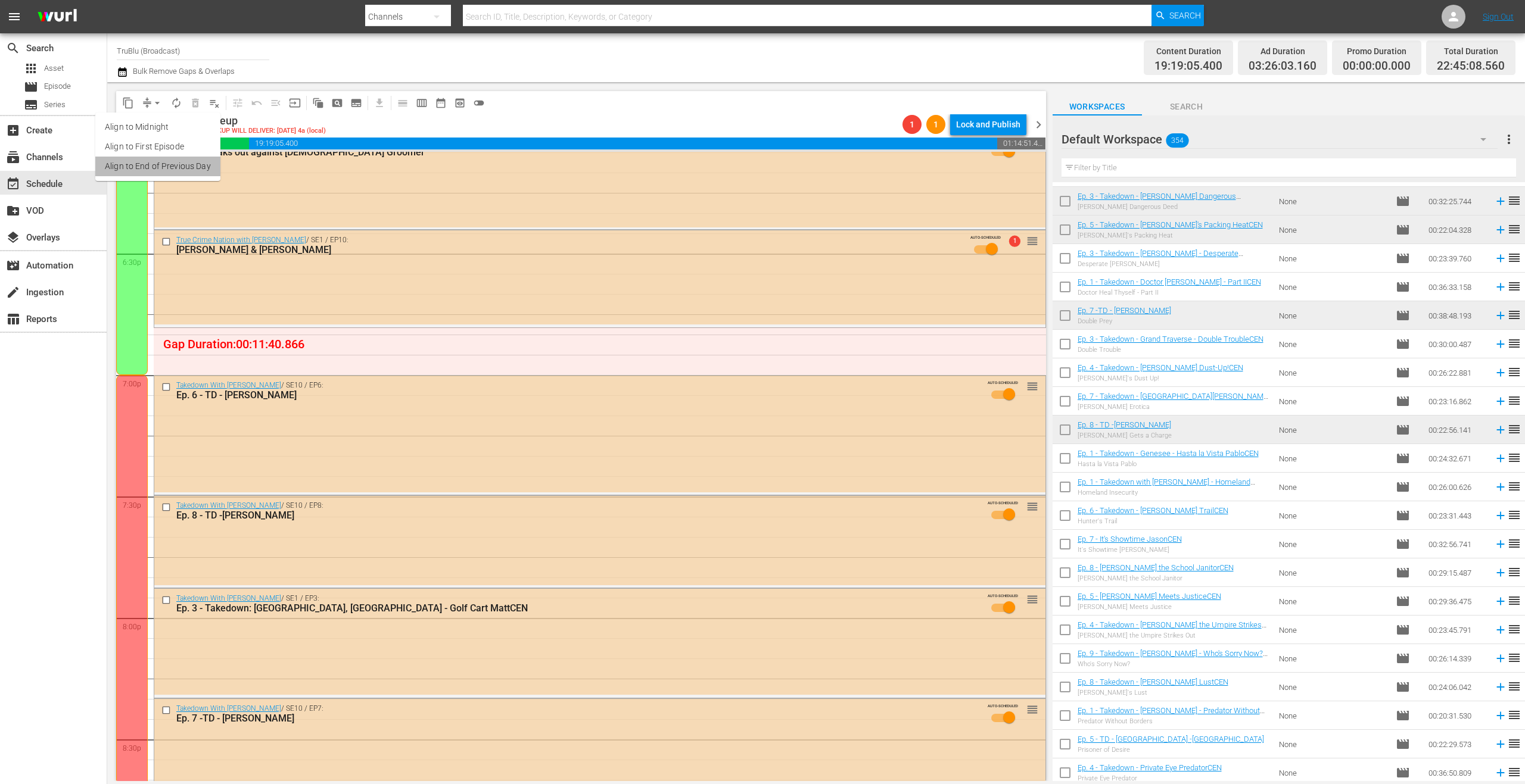
click at [186, 162] on li "Align to End of Previous Day" at bounding box center [157, 166] width 125 height 20
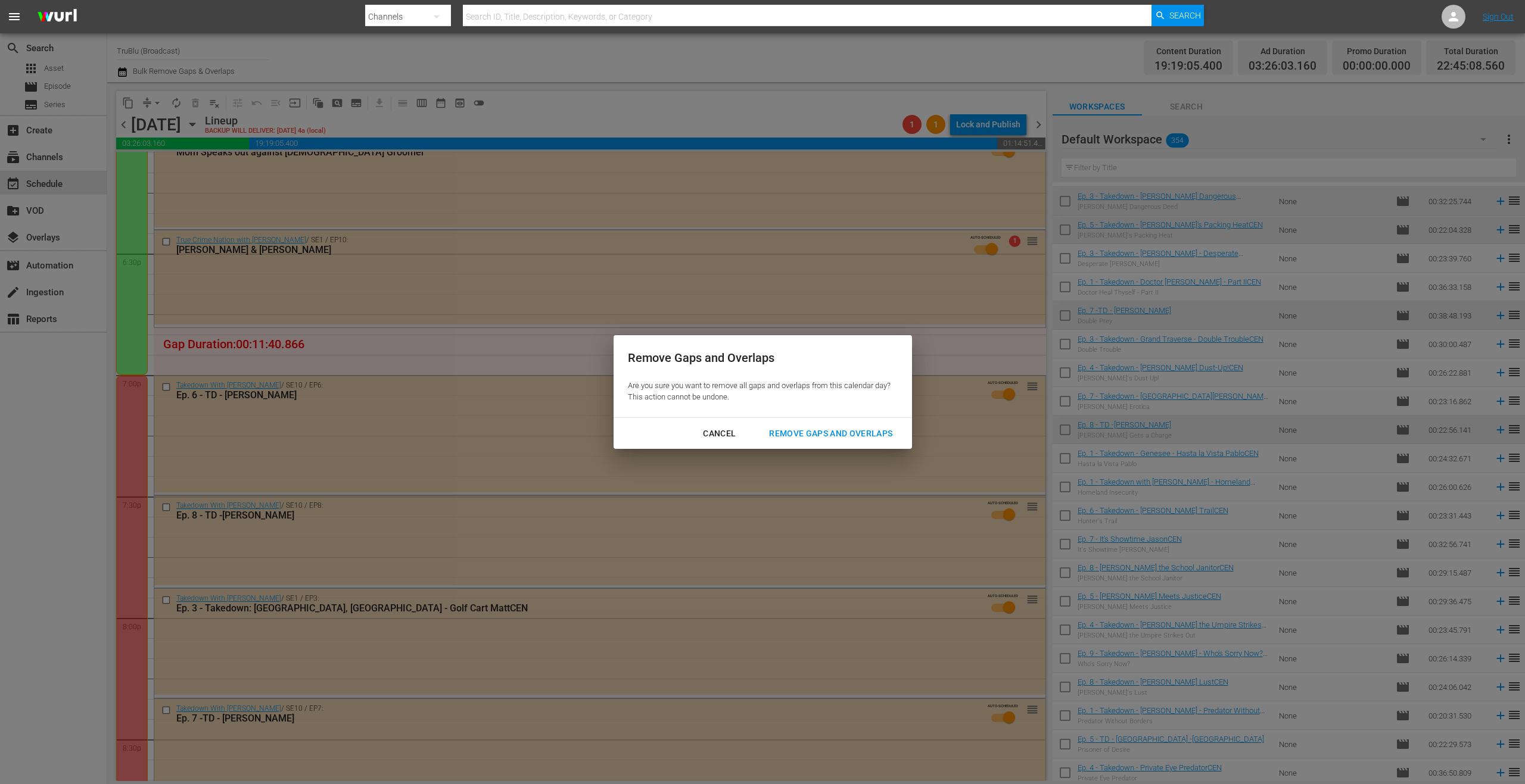
click at [830, 434] on div "Remove Gaps and Overlaps" at bounding box center [831, 434] width 143 height 15
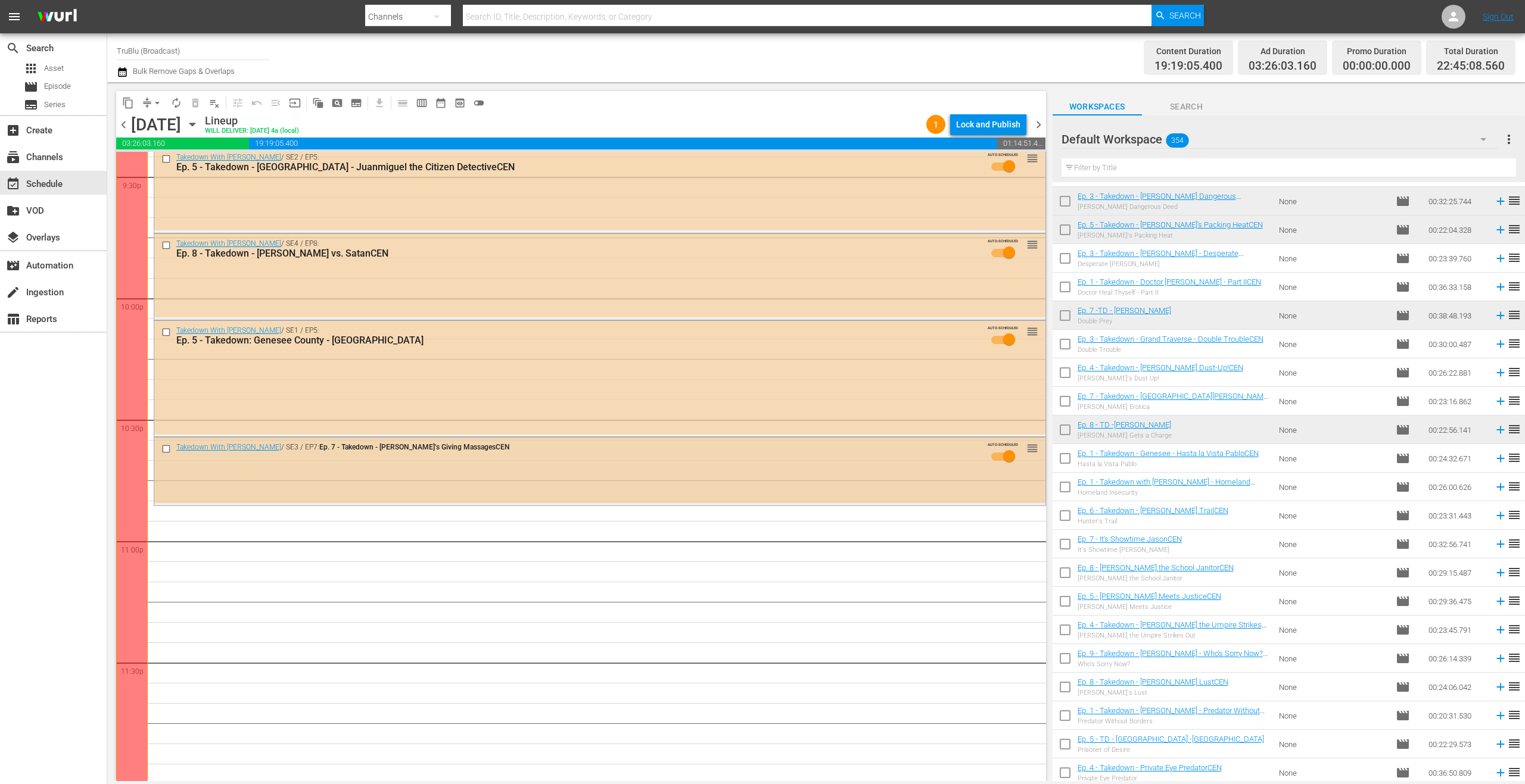
scroll to position [5200, 0]
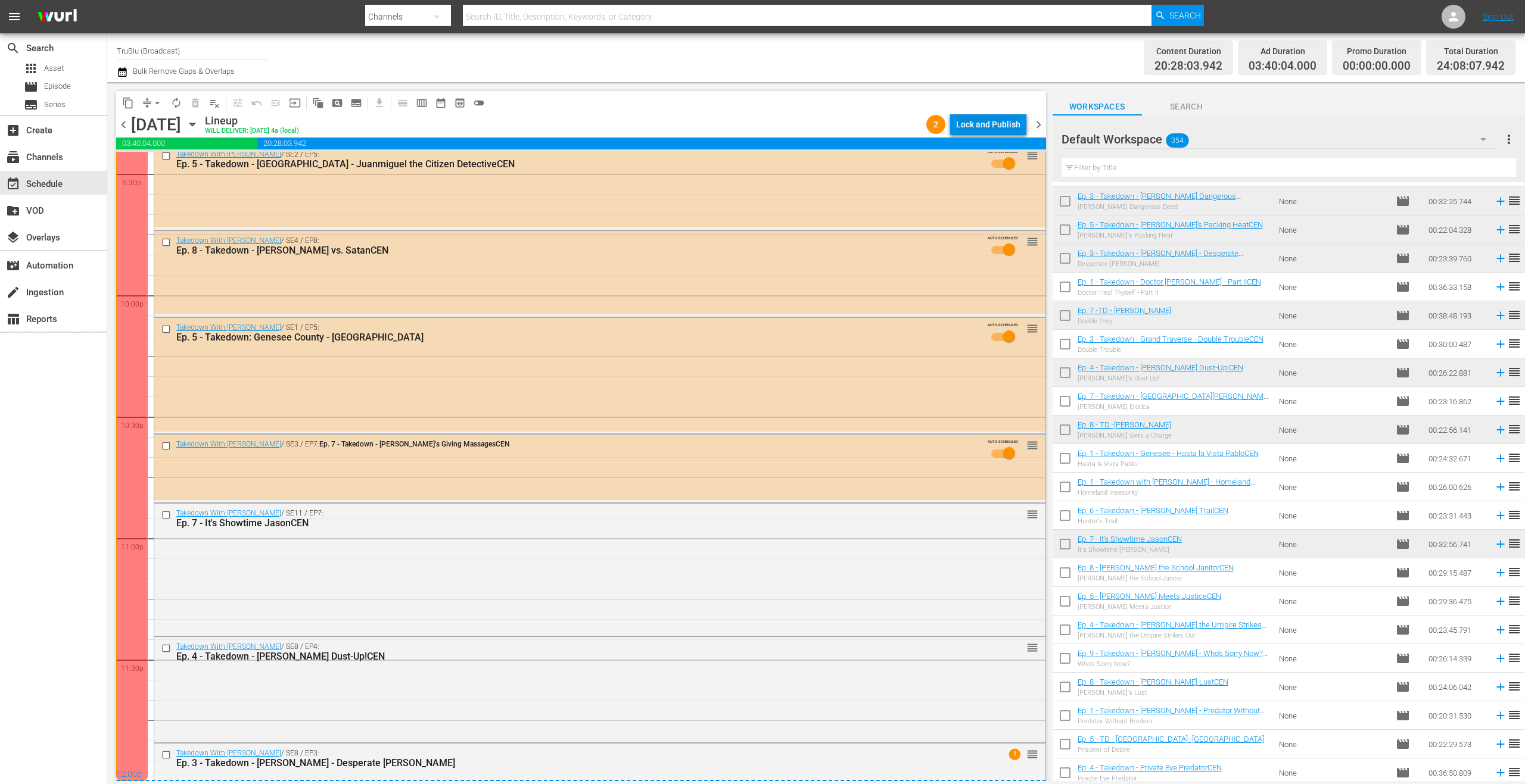
click at [998, 125] on div "Lock and Publish" at bounding box center [988, 124] width 64 height 21
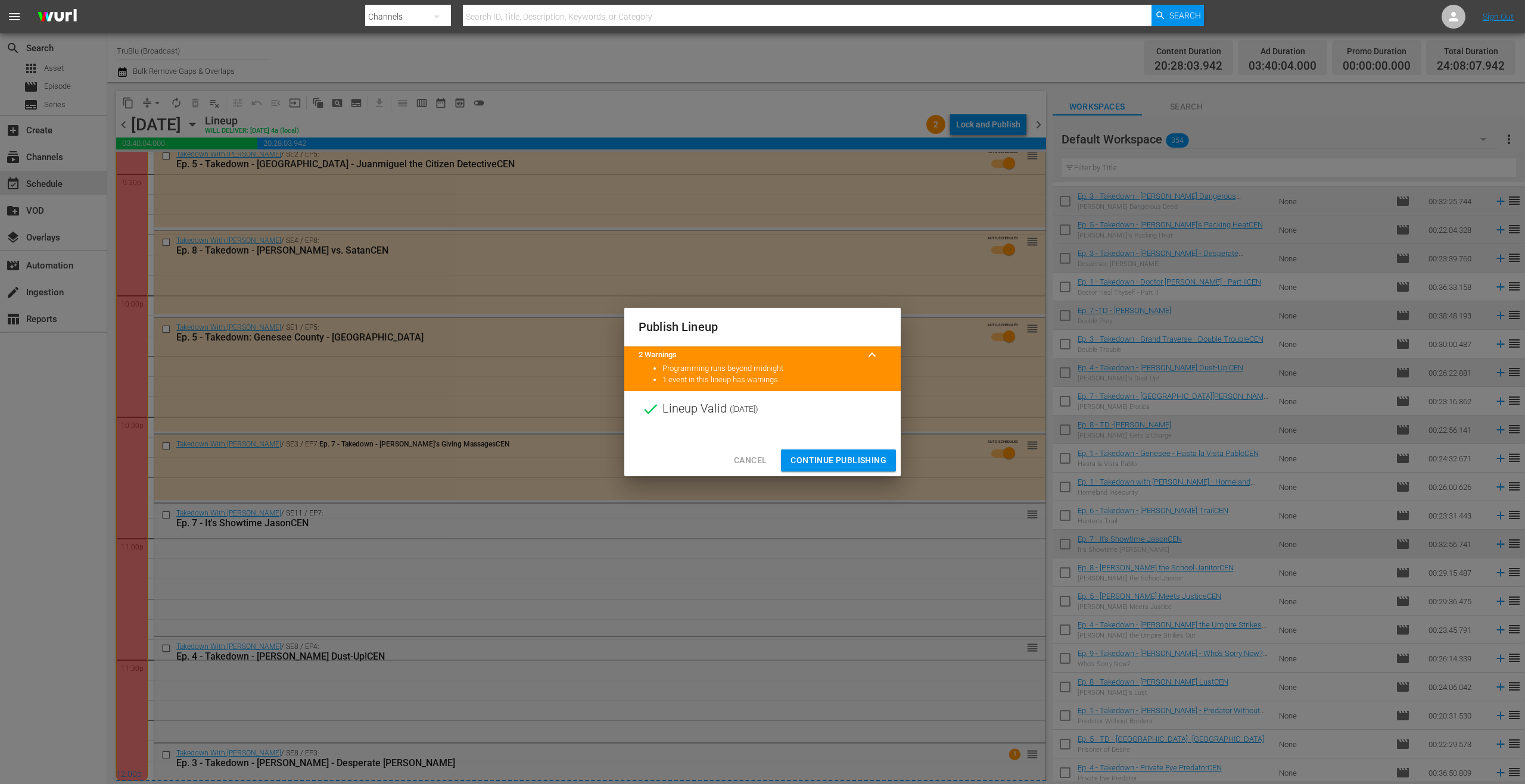
click at [861, 459] on span "Continue Publishing" at bounding box center [838, 460] width 96 height 15
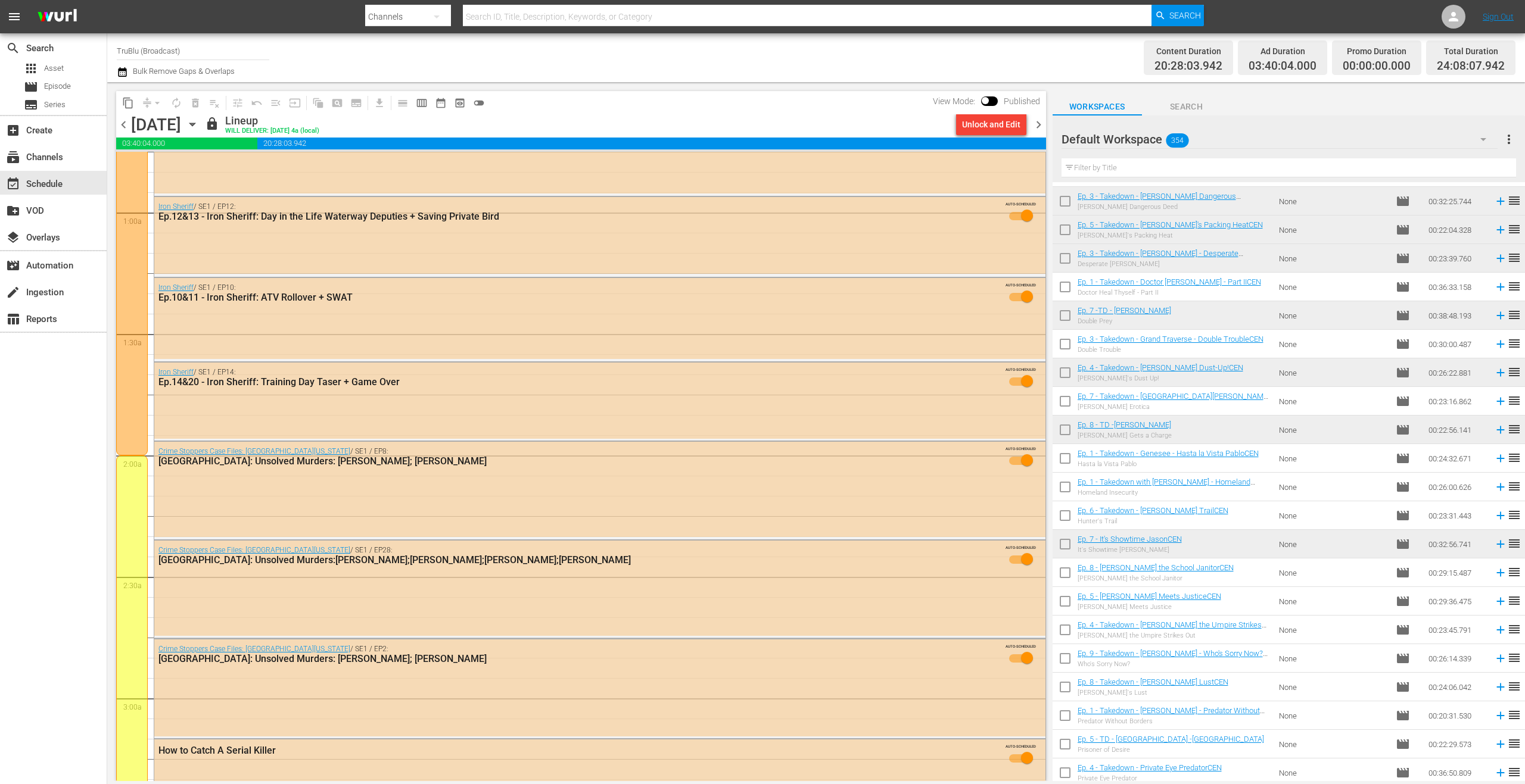
scroll to position [0, 0]
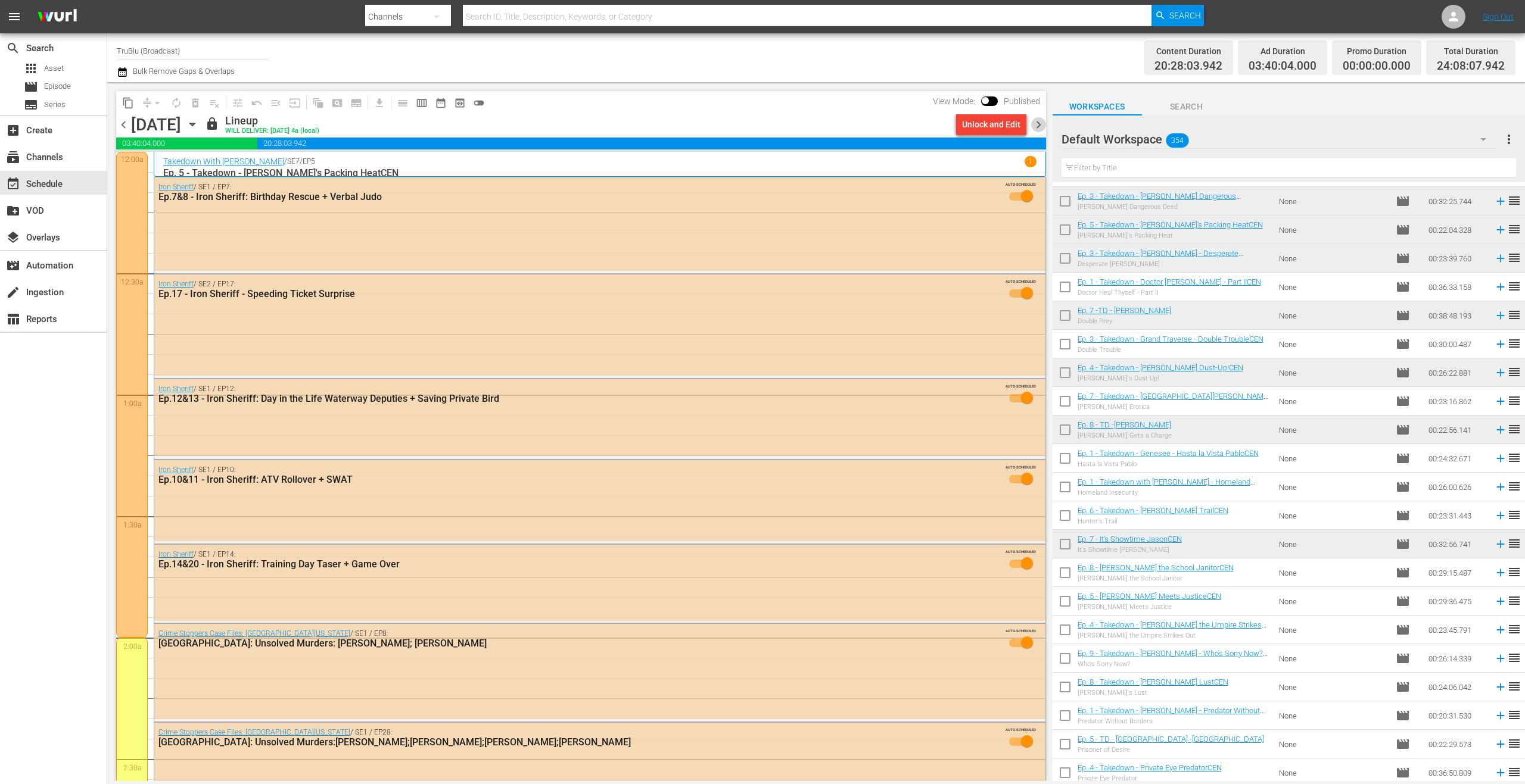
click at [1037, 121] on span "chevron_right" at bounding box center [1038, 124] width 15 height 15
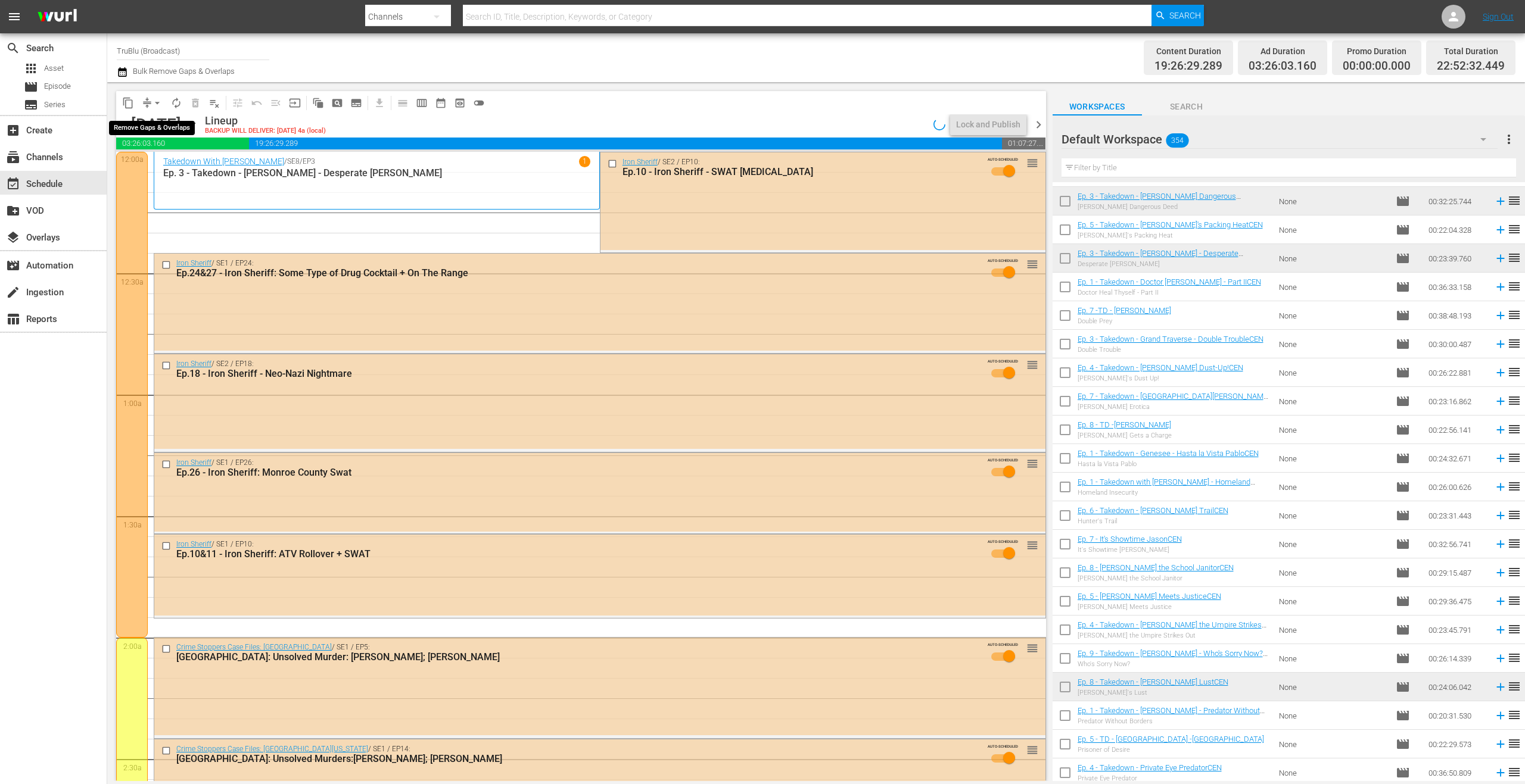
click at [151, 104] on button "arrow_drop_down" at bounding box center [157, 103] width 19 height 19
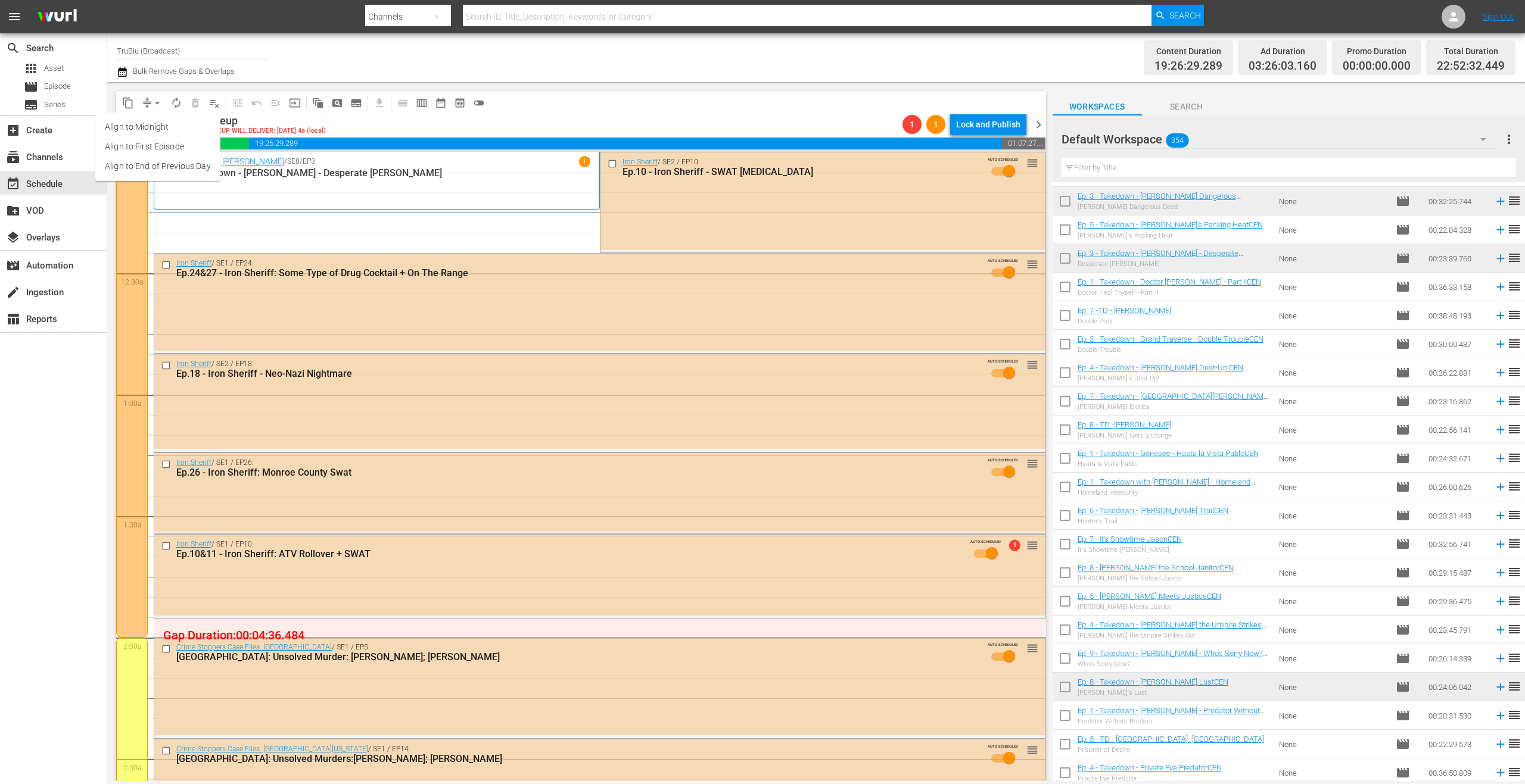
click at [179, 170] on li "Align to End of Previous Day" at bounding box center [157, 166] width 125 height 20
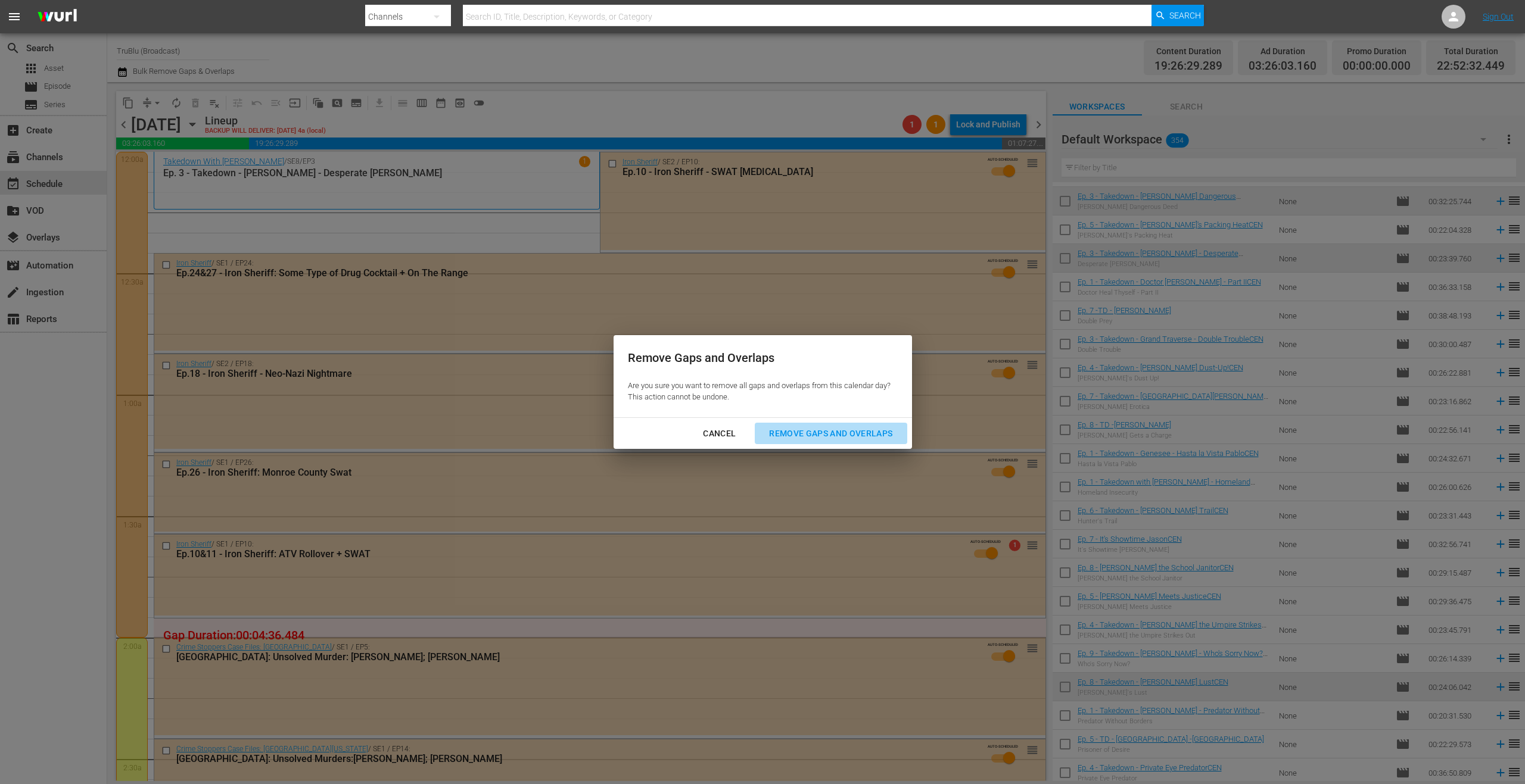
click at [839, 434] on div "Remove Gaps and Overlaps" at bounding box center [831, 434] width 143 height 15
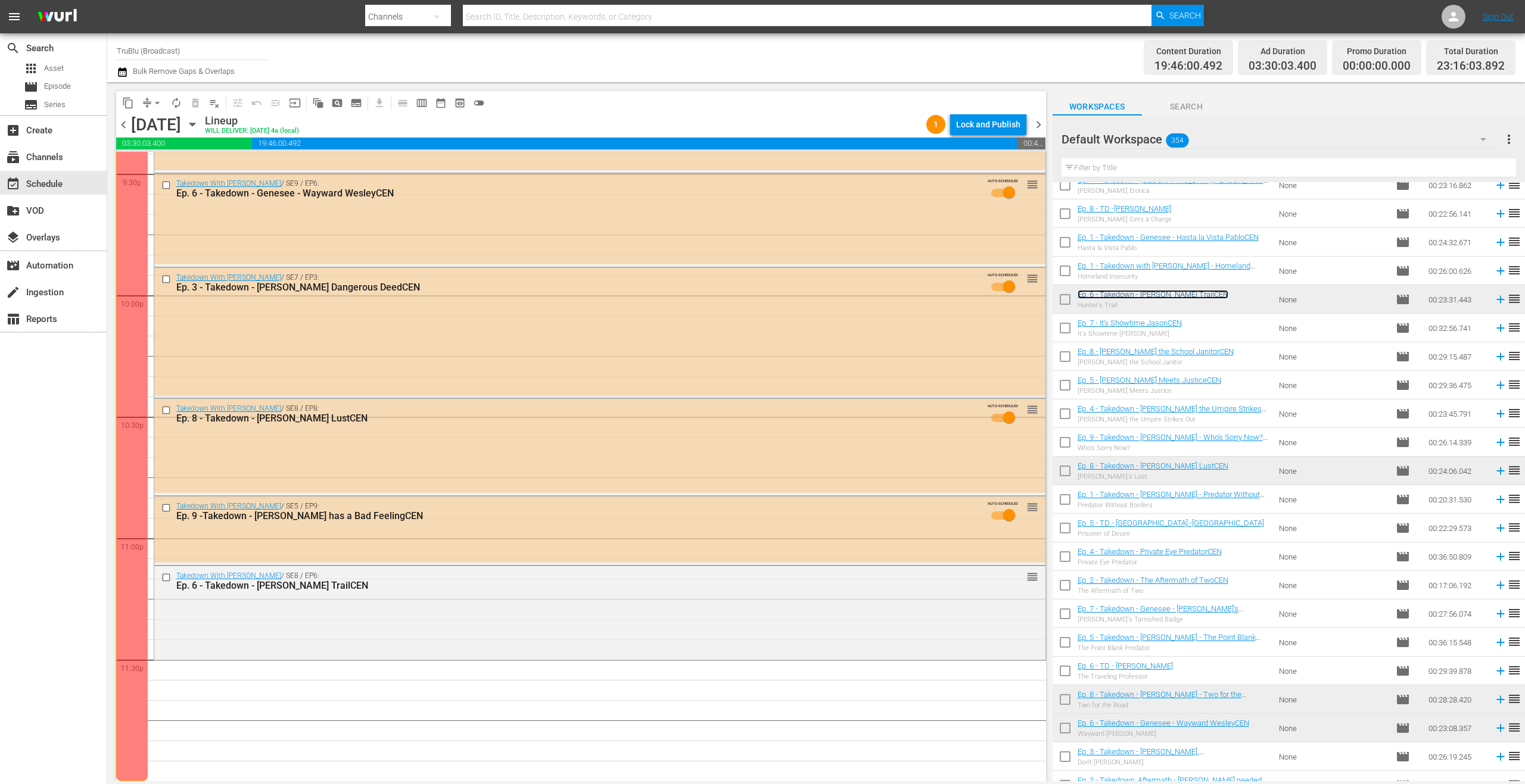
scroll to position [1588, 0]
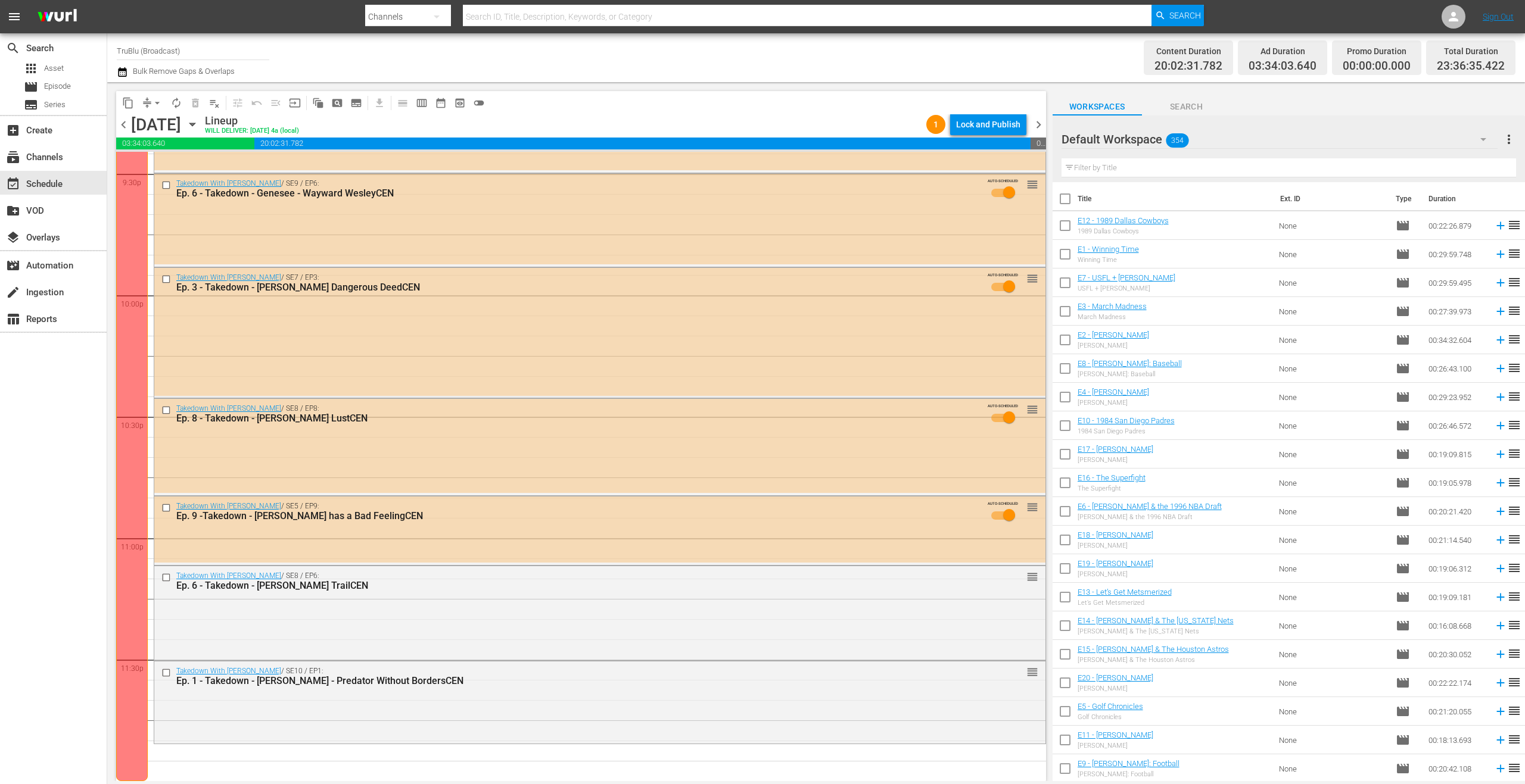
scroll to position [1588, 0]
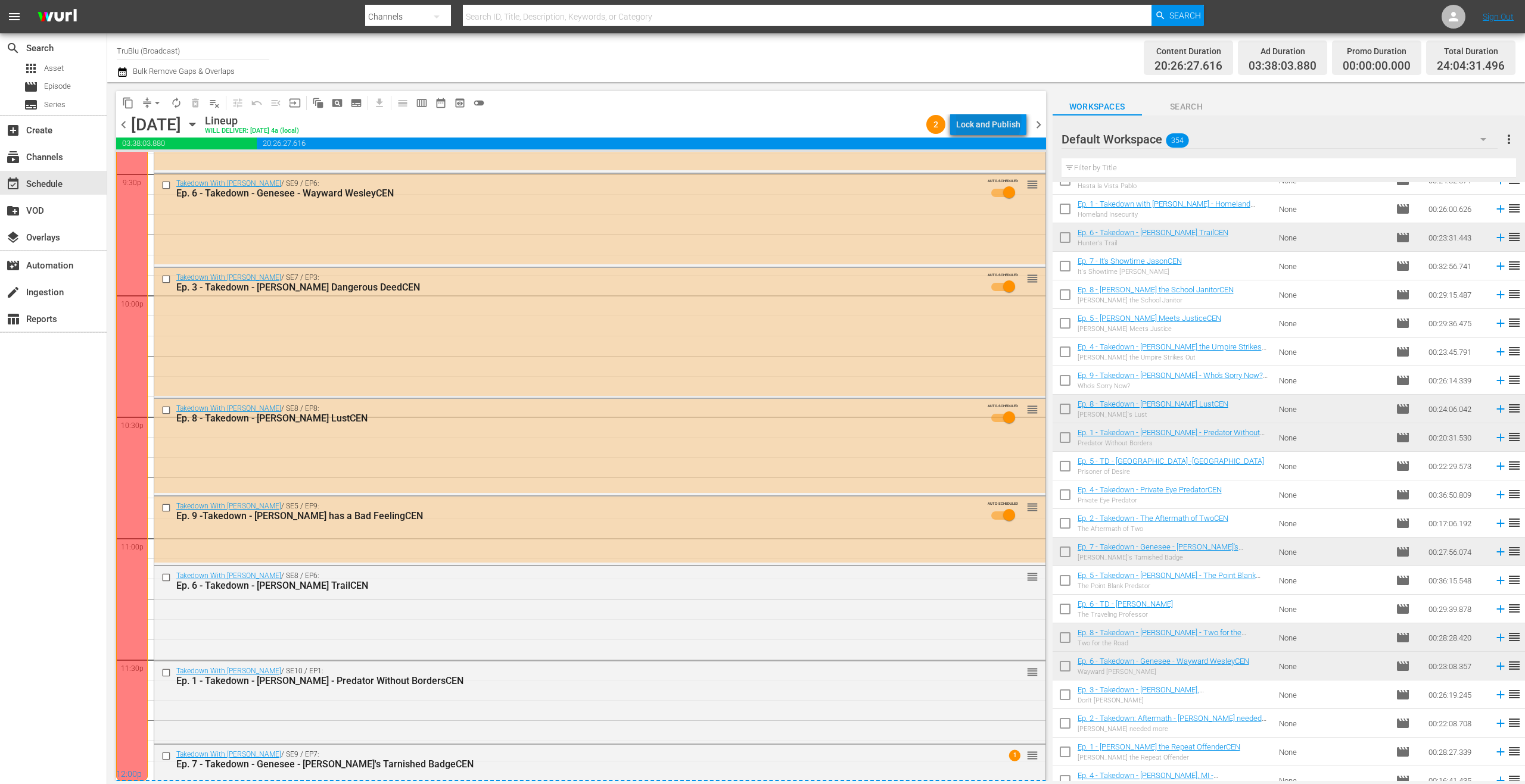
click at [991, 120] on div "Lock and Publish" at bounding box center [988, 124] width 64 height 21
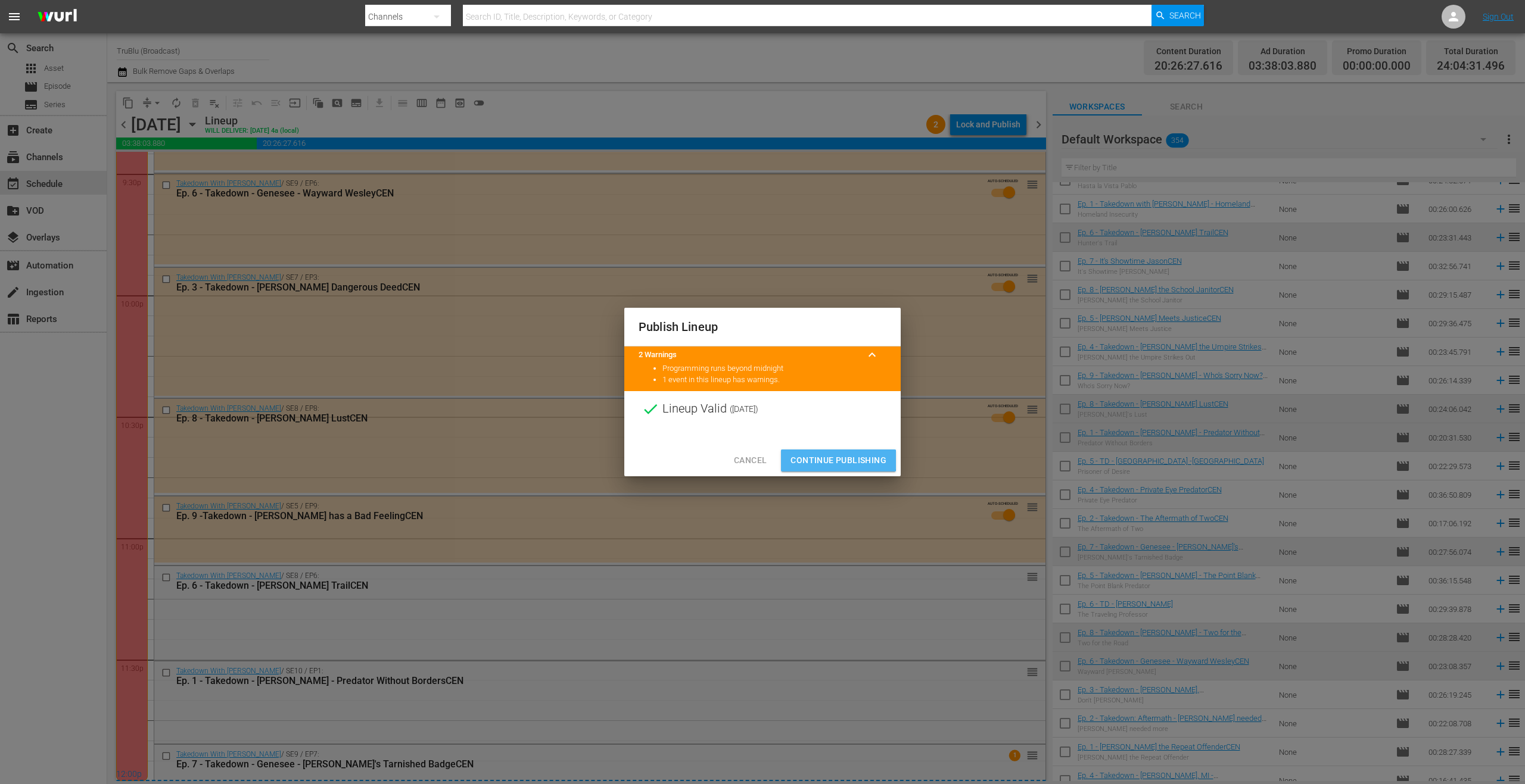
click at [836, 460] on span "Continue Publishing" at bounding box center [838, 460] width 96 height 15
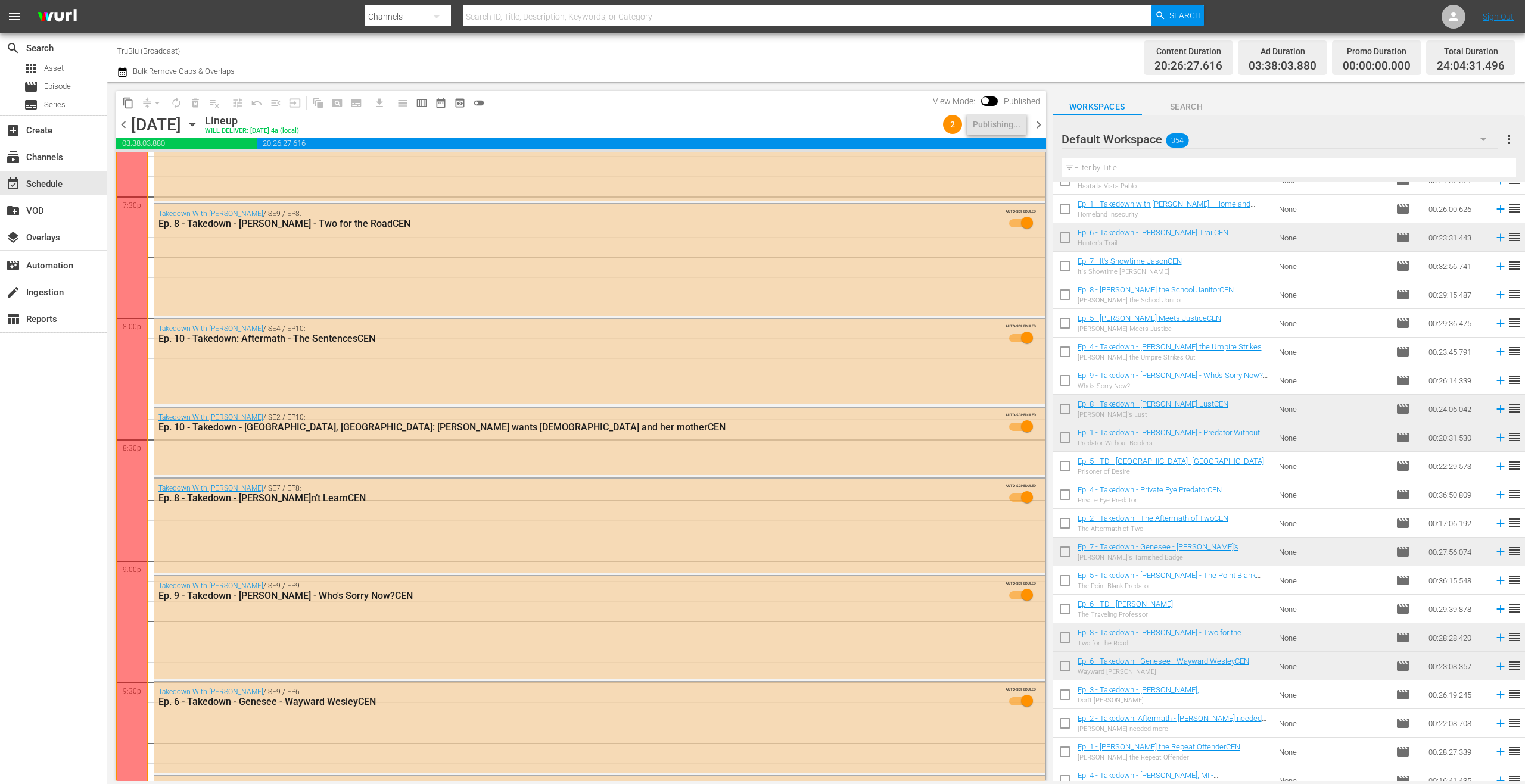
scroll to position [4686, 0]
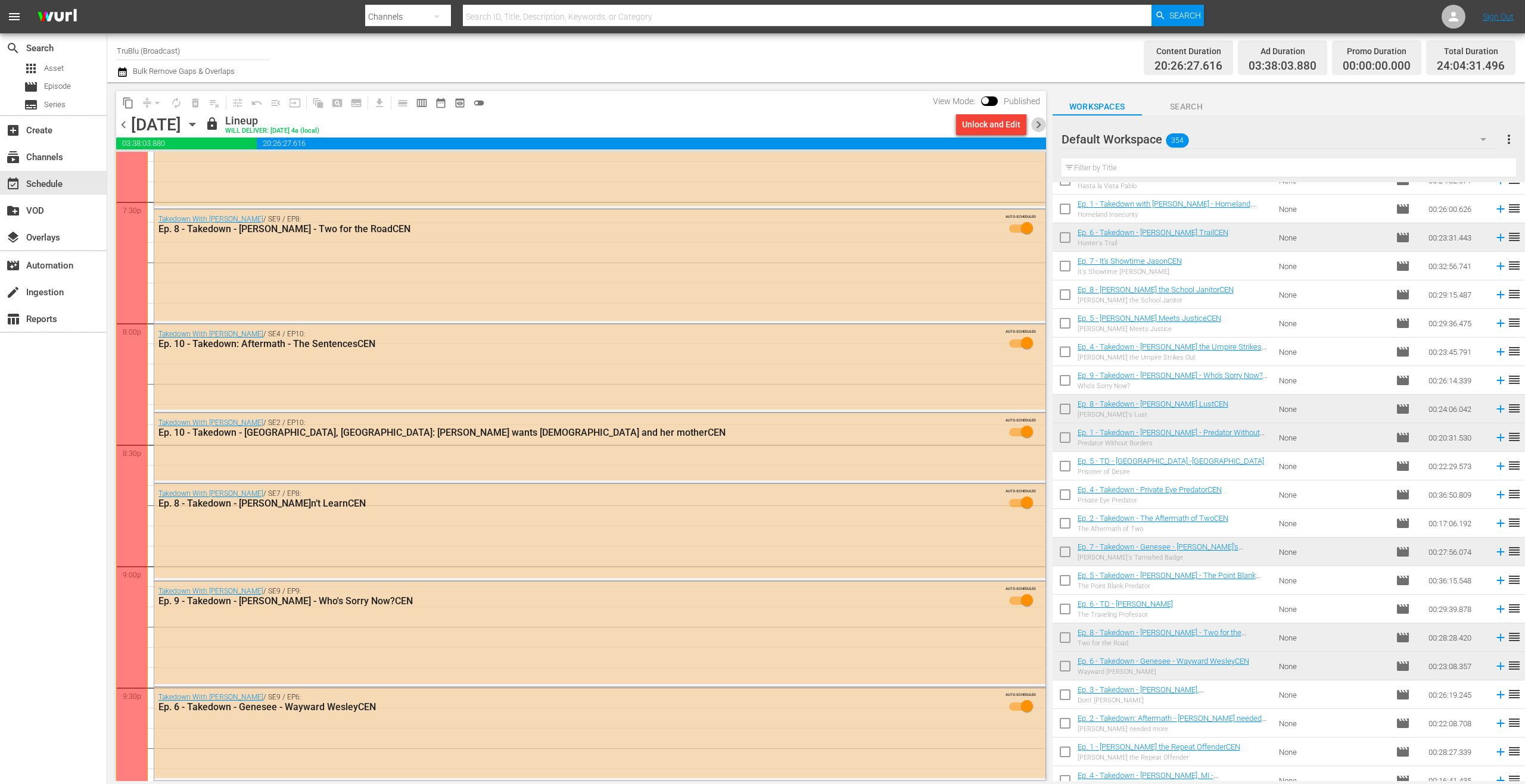
click at [1041, 127] on span "chevron_right" at bounding box center [1038, 124] width 15 height 15
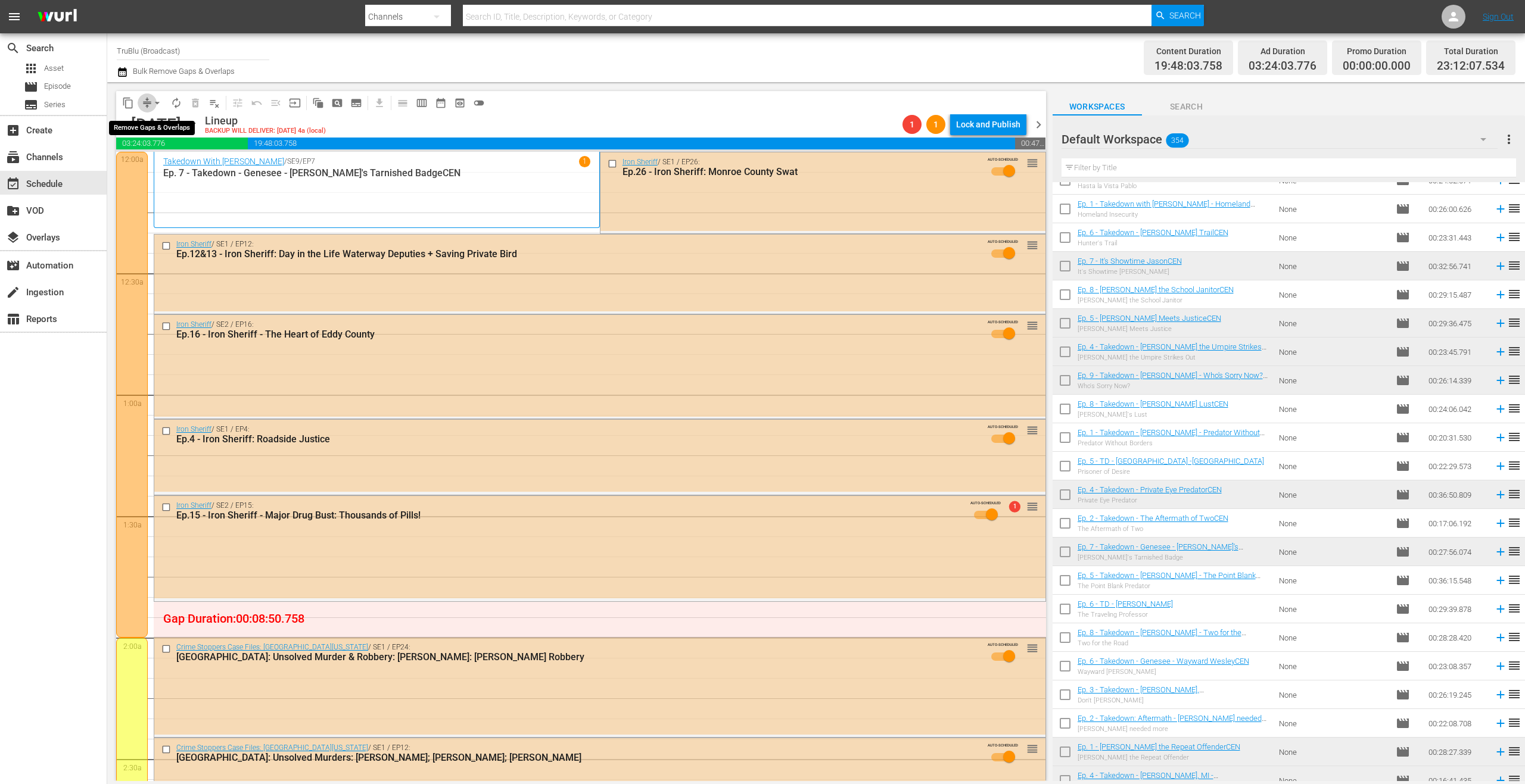
click at [149, 97] on span "compress" at bounding box center [147, 103] width 12 height 12
click at [148, 104] on button "arrow_drop_down" at bounding box center [157, 103] width 19 height 19
click at [168, 159] on li "Align to End of Previous Day" at bounding box center [157, 166] width 125 height 20
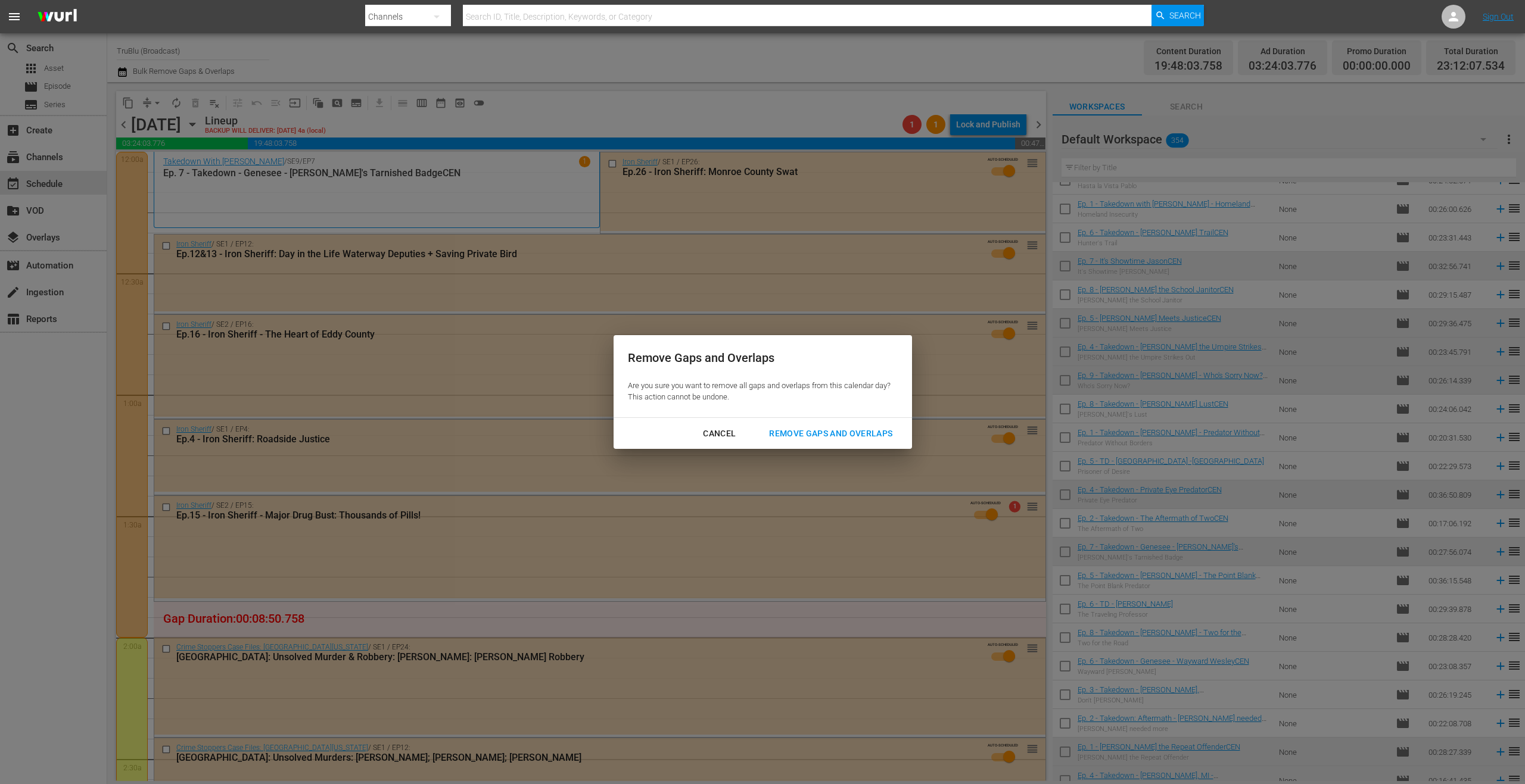
click at [833, 435] on div "Remove Gaps and Overlaps" at bounding box center [831, 434] width 143 height 15
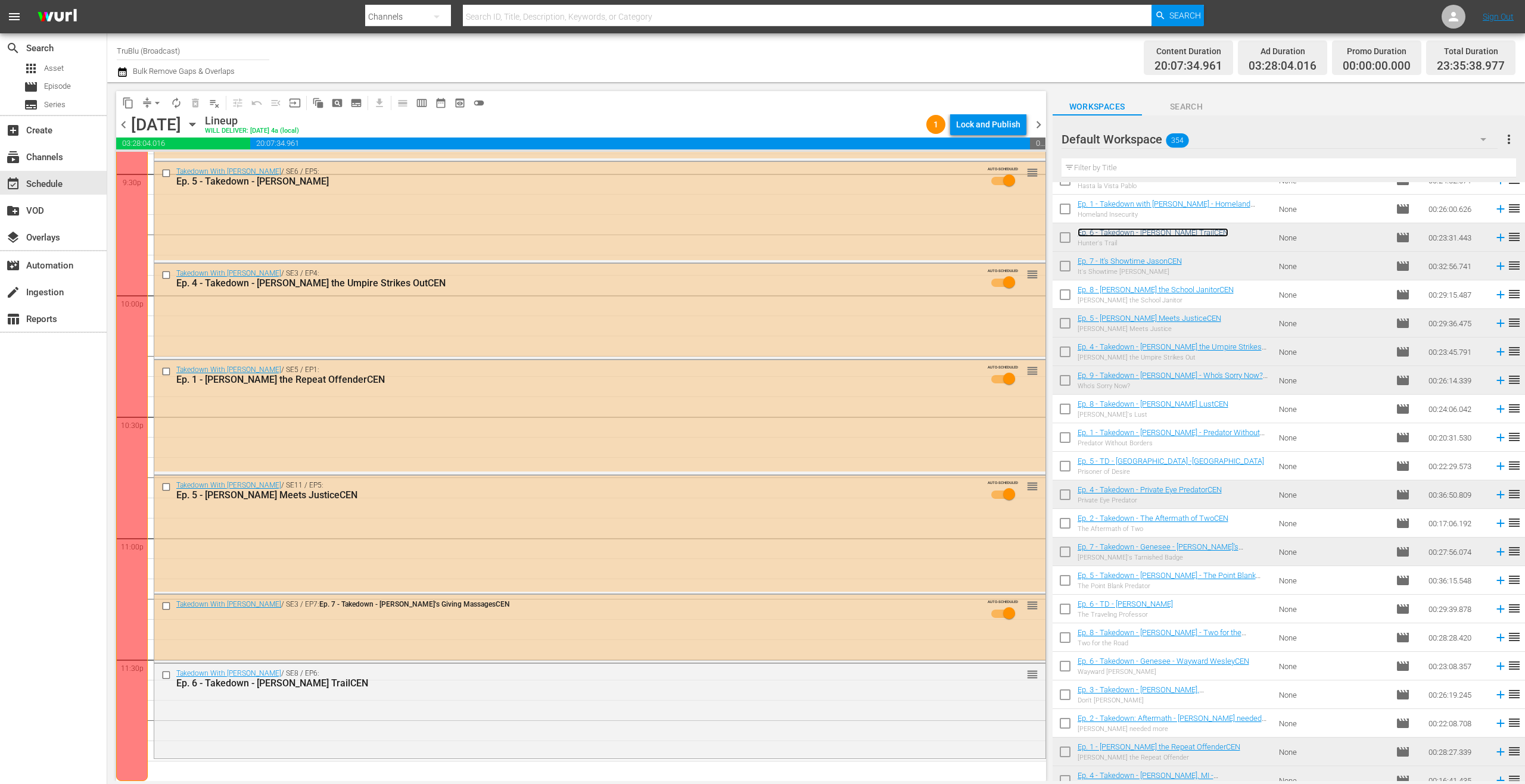
scroll to position [2029, 0]
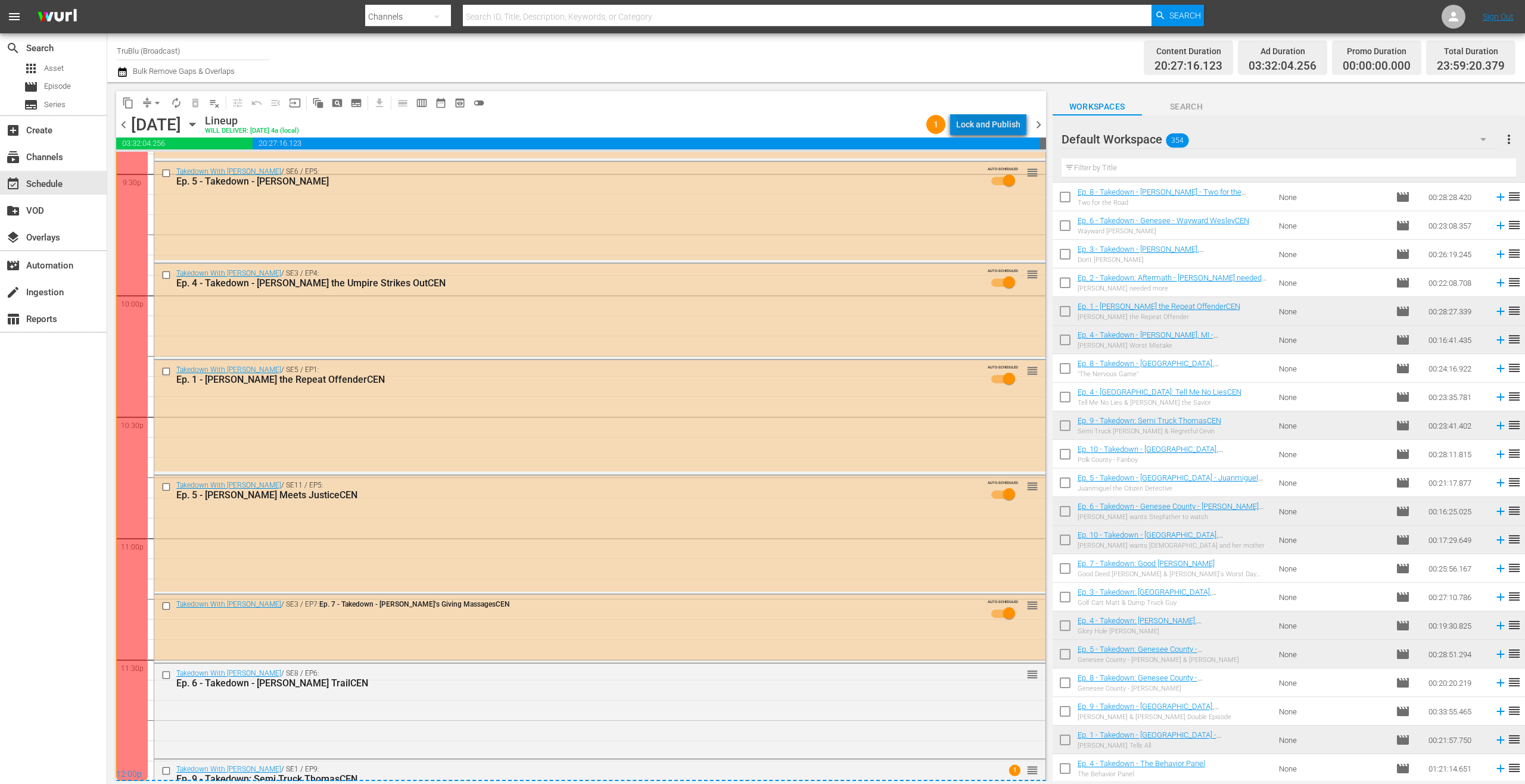
click at [993, 121] on div "Lock and Publish" at bounding box center [988, 124] width 64 height 21
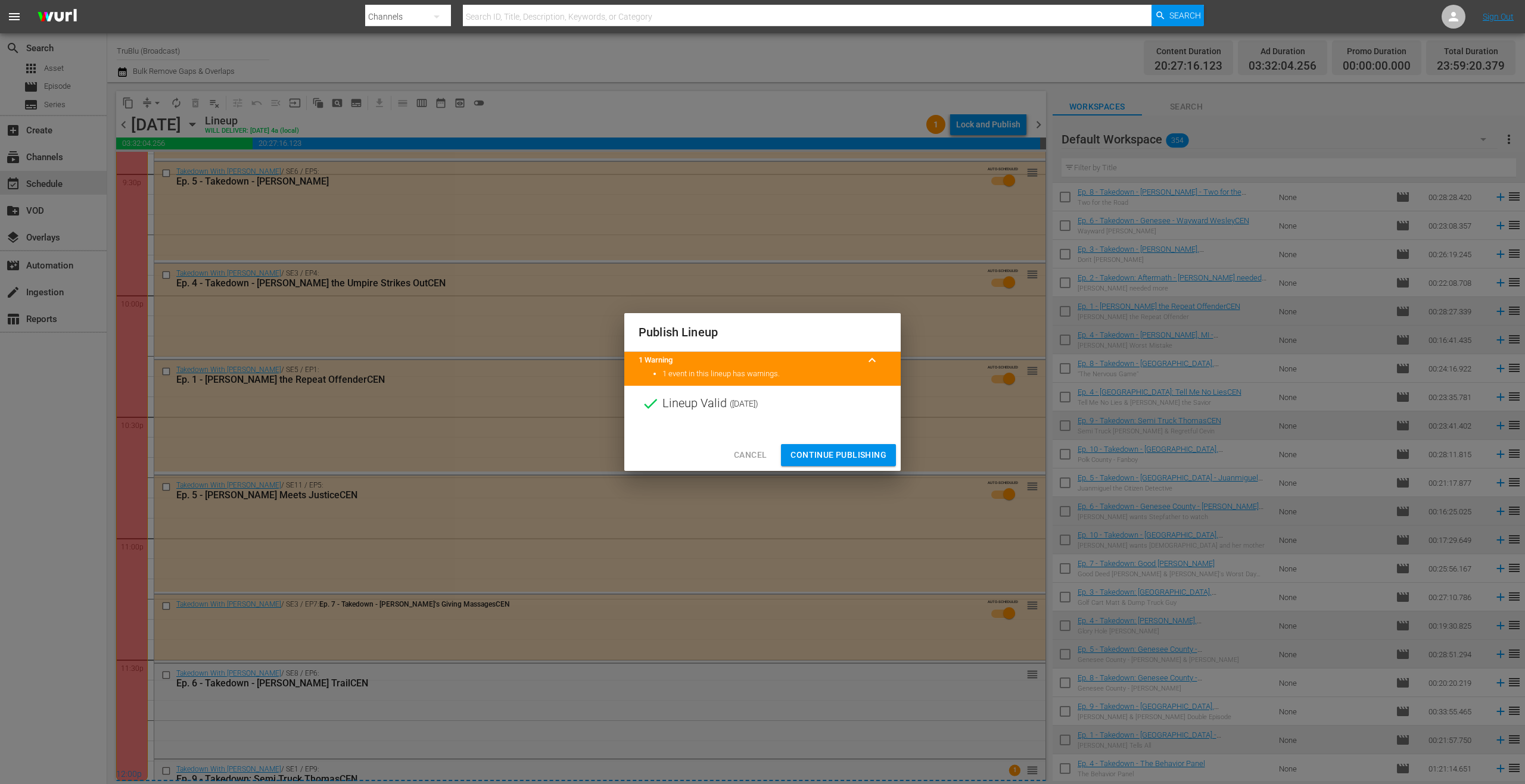
click at [869, 454] on span "Continue Publishing" at bounding box center [838, 455] width 96 height 15
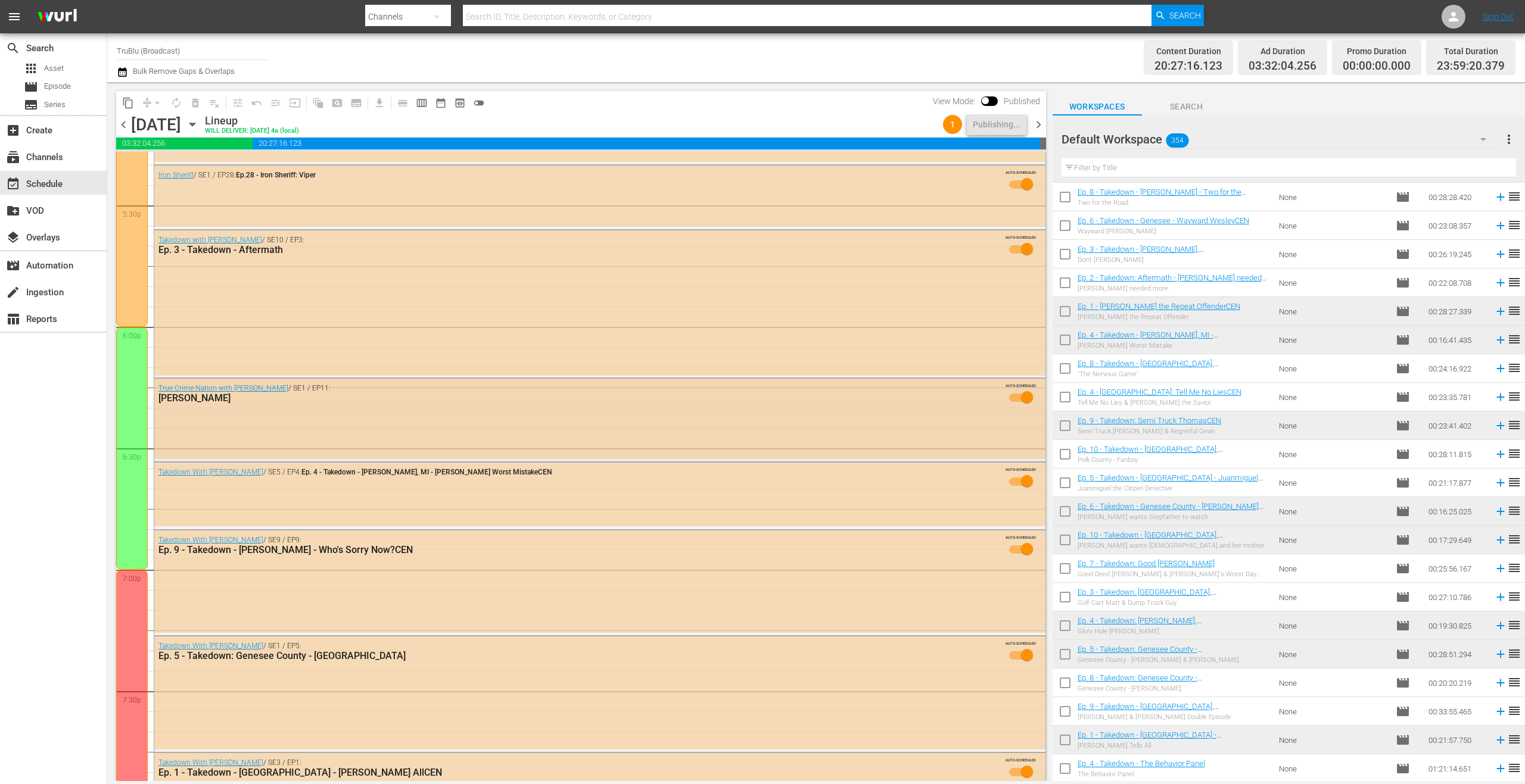
scroll to position [4161, 0]
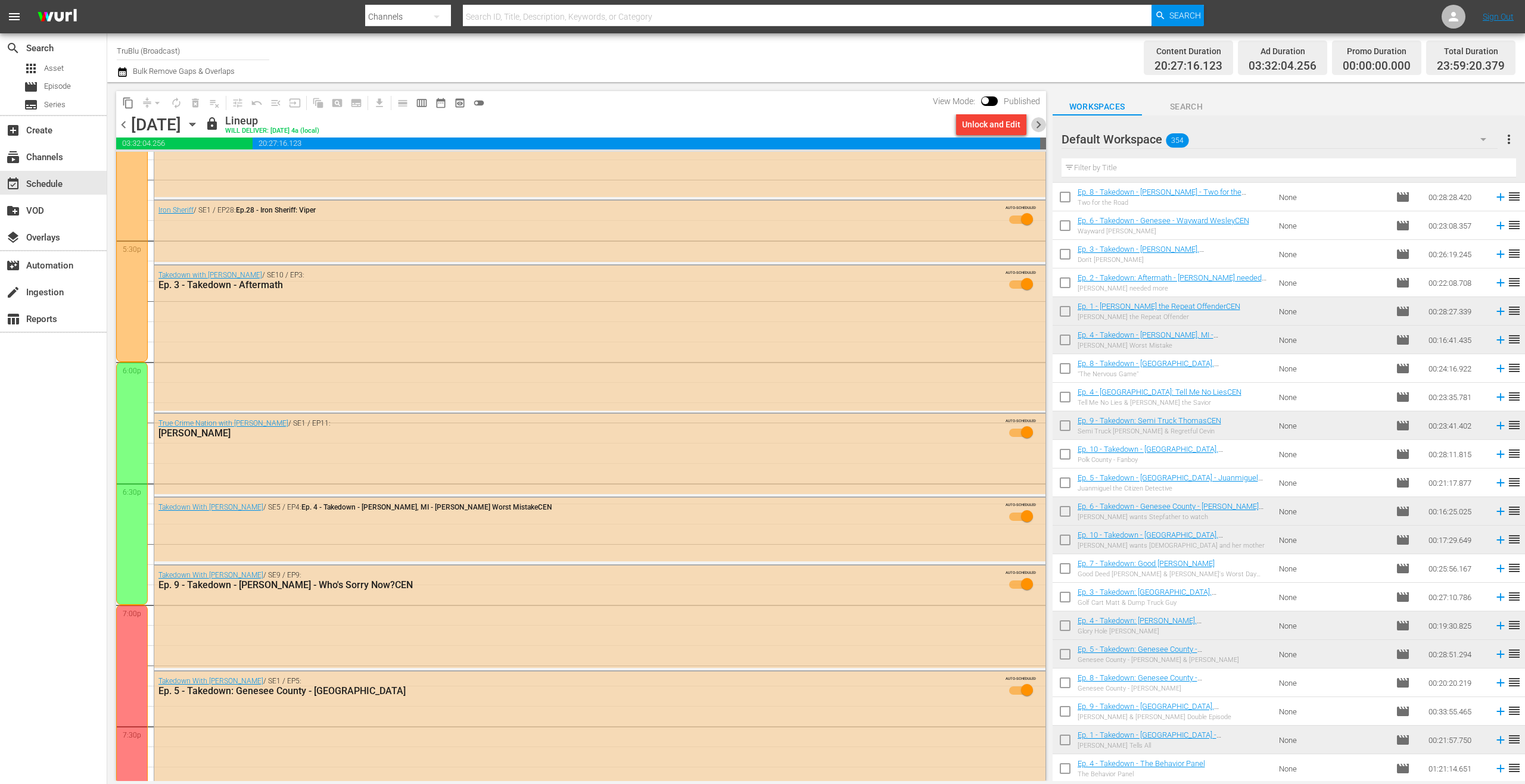
click at [1040, 125] on span "chevron_right" at bounding box center [1038, 124] width 15 height 15
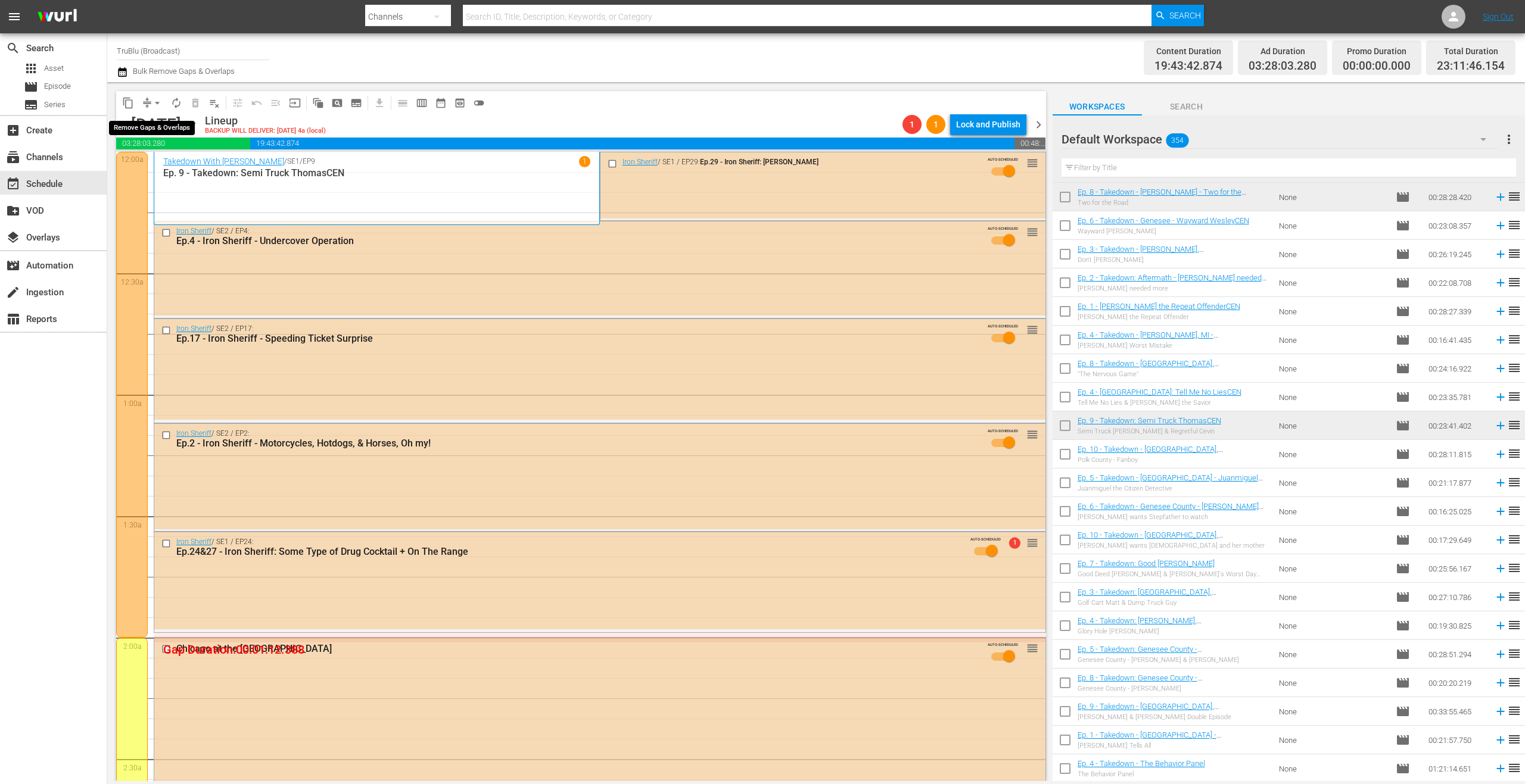
click at [146, 103] on span "compress" at bounding box center [147, 103] width 12 height 12
click at [147, 100] on span "compress" at bounding box center [147, 103] width 12 height 12
click at [150, 107] on button "arrow_drop_down" at bounding box center [157, 103] width 19 height 19
click at [155, 168] on li "Align to End of Previous Day" at bounding box center [157, 166] width 125 height 20
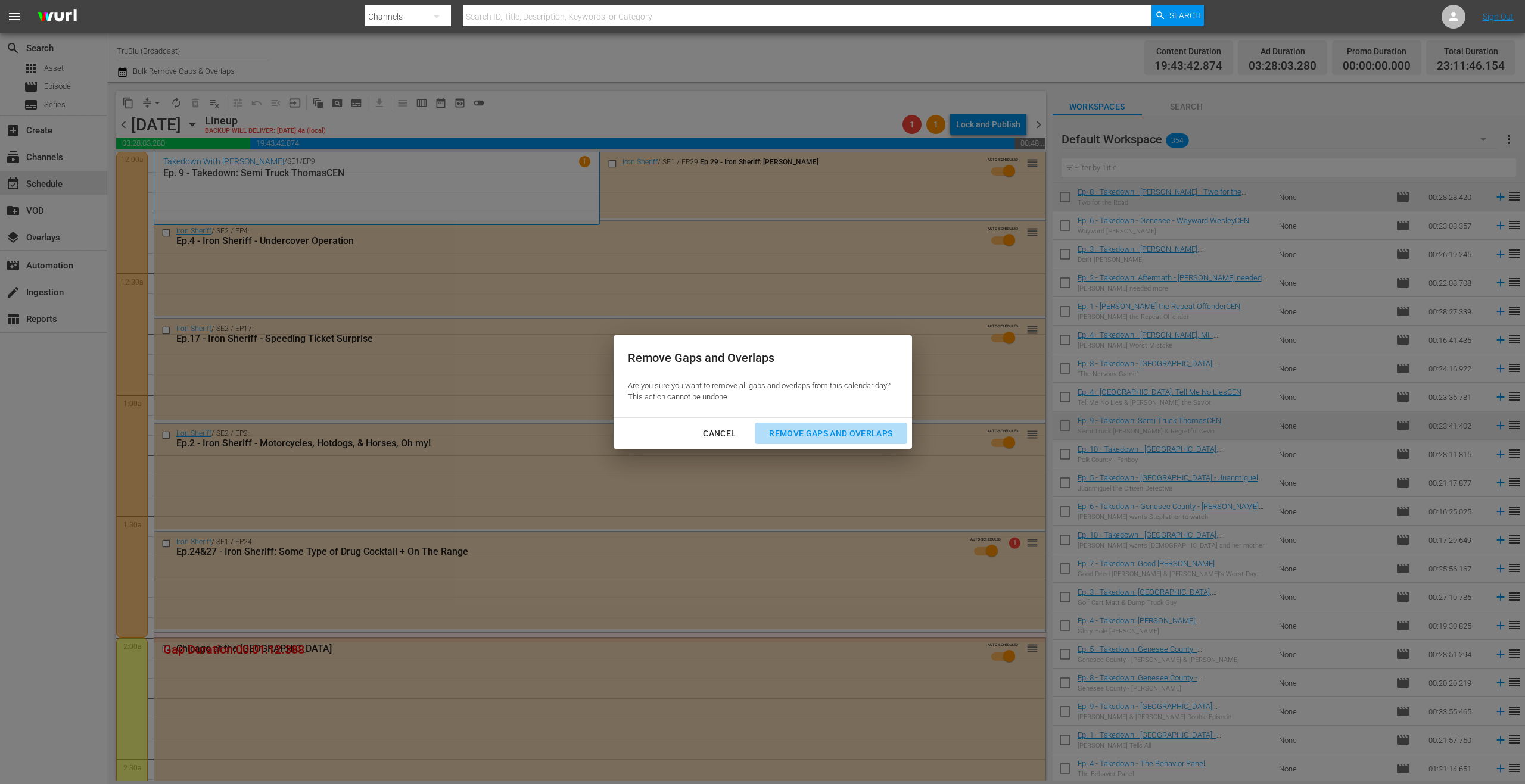
click at [840, 430] on div "Remove Gaps and Overlaps" at bounding box center [831, 434] width 143 height 15
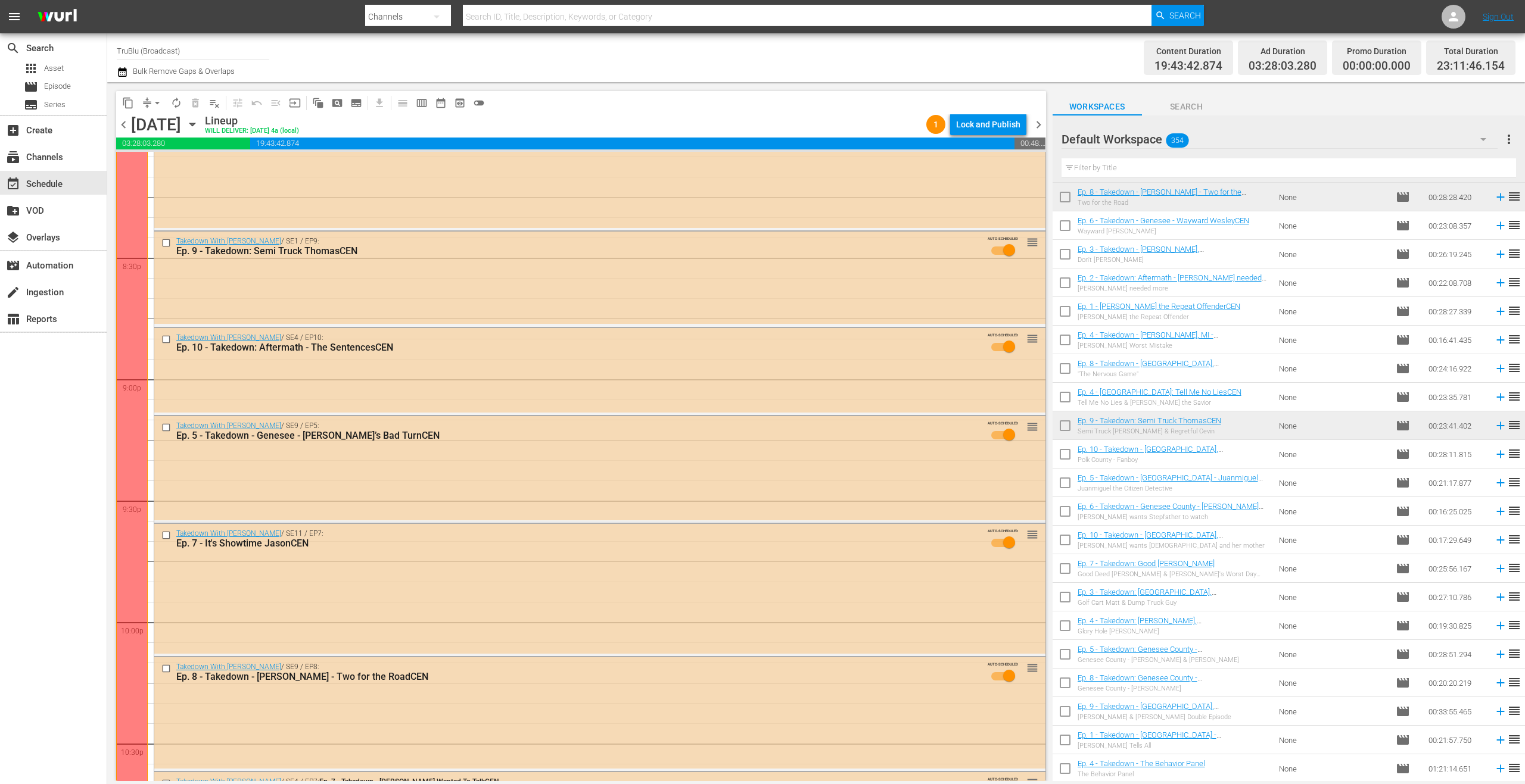
scroll to position [5200, 0]
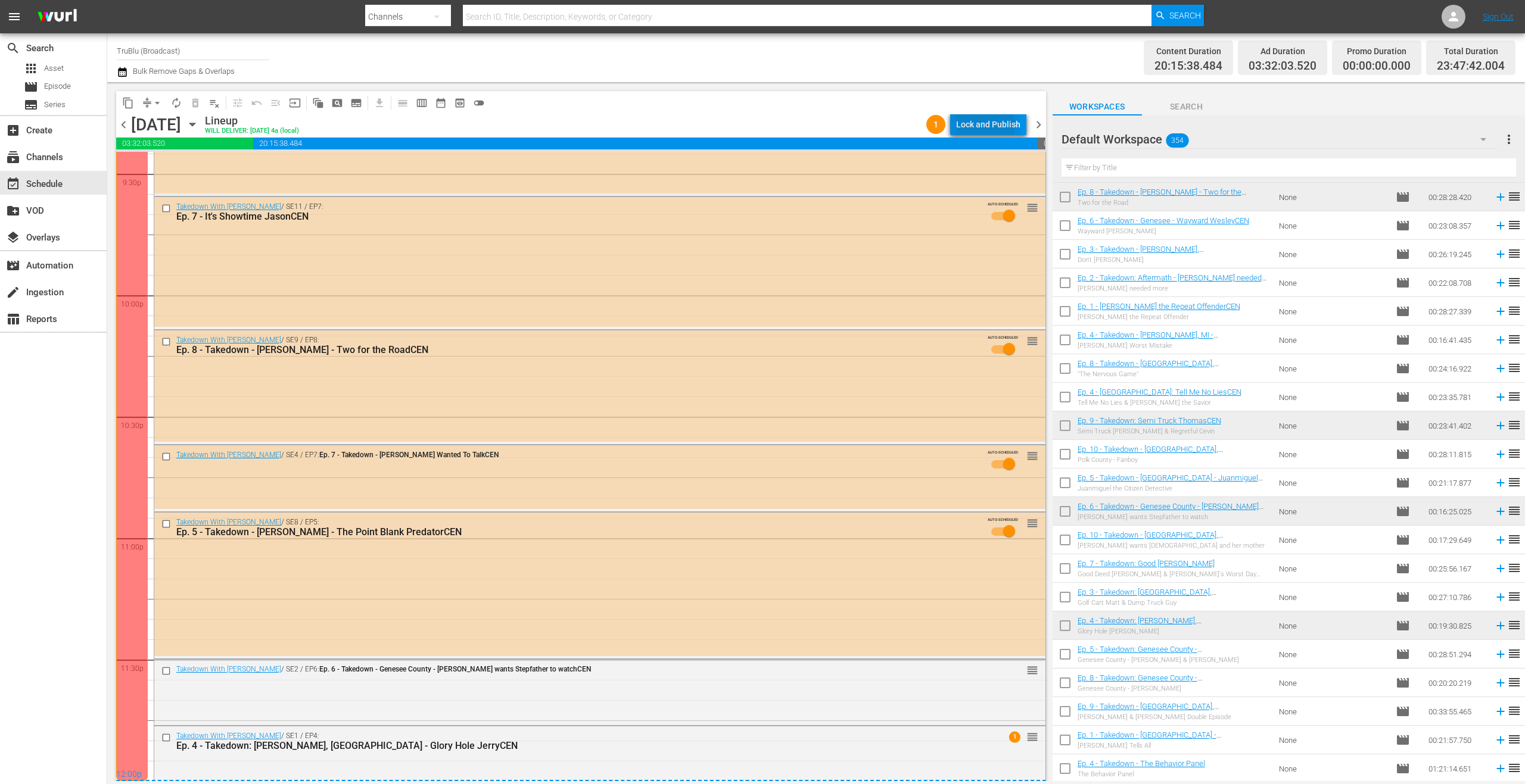
click at [979, 125] on div "Lock and Publish" at bounding box center [988, 124] width 64 height 21
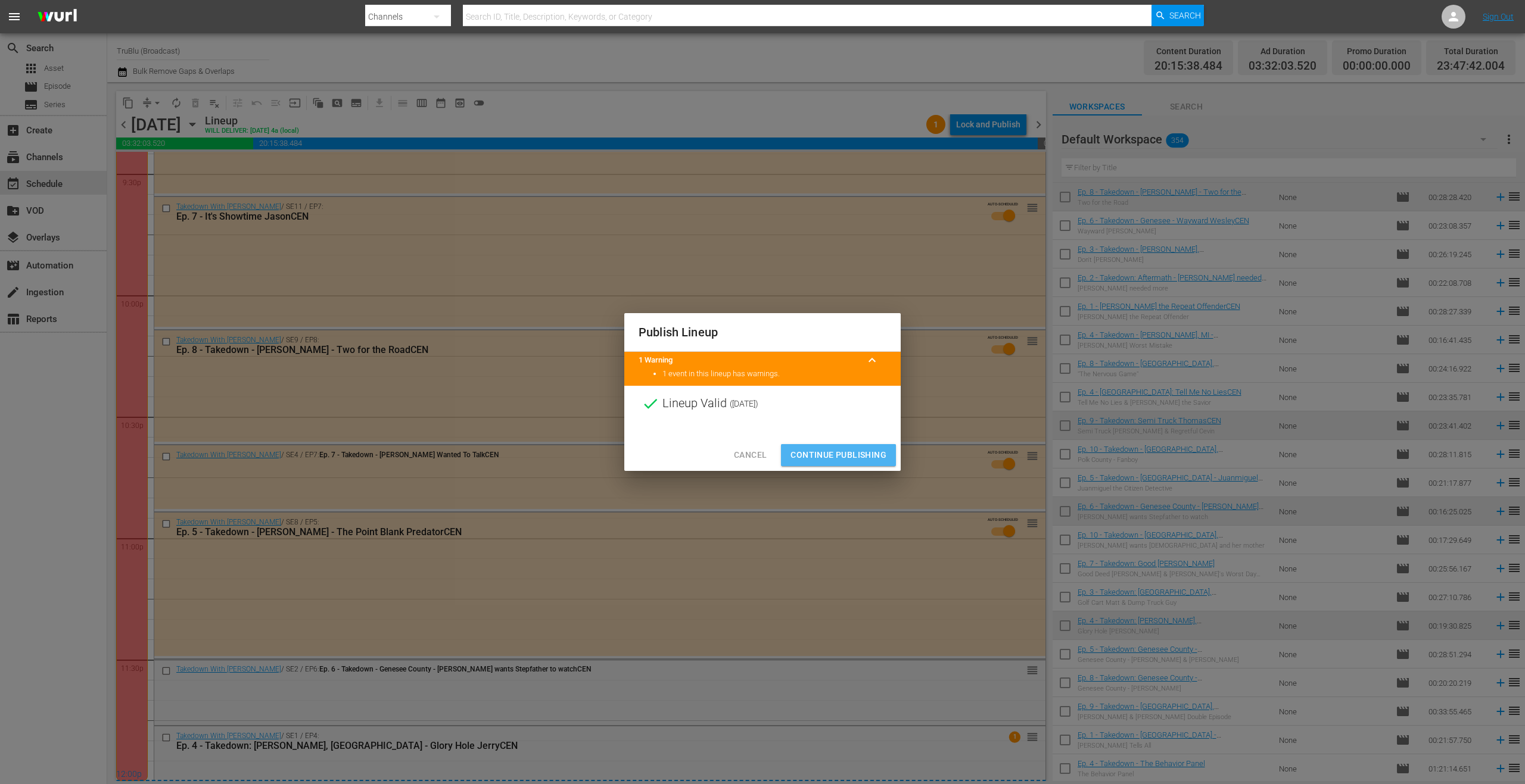
drag, startPoint x: 829, startPoint y: 459, endPoint x: 920, endPoint y: 446, distance: 91.9
click at [830, 459] on span "Continue Publishing" at bounding box center [838, 455] width 96 height 15
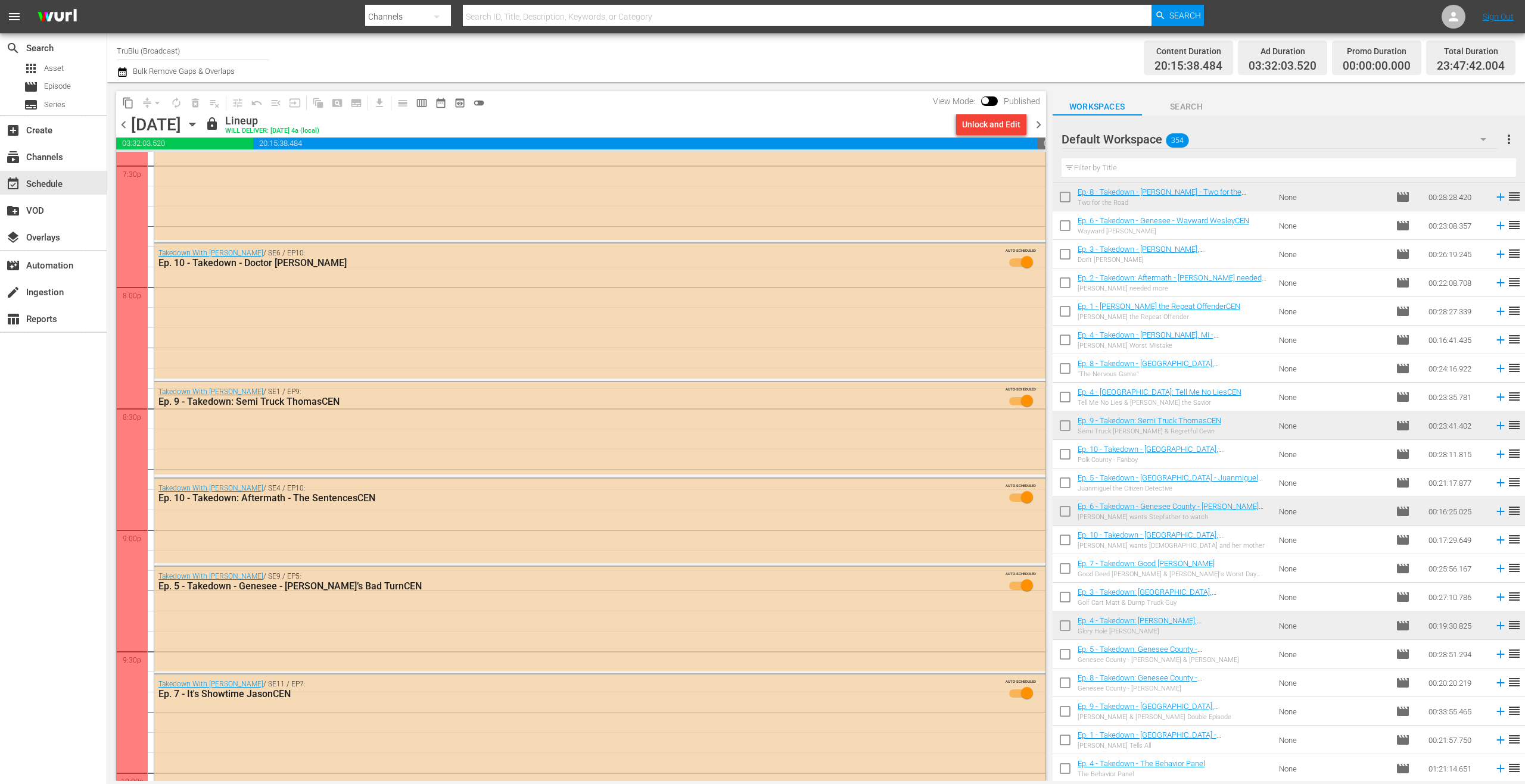
scroll to position [5223, 0]
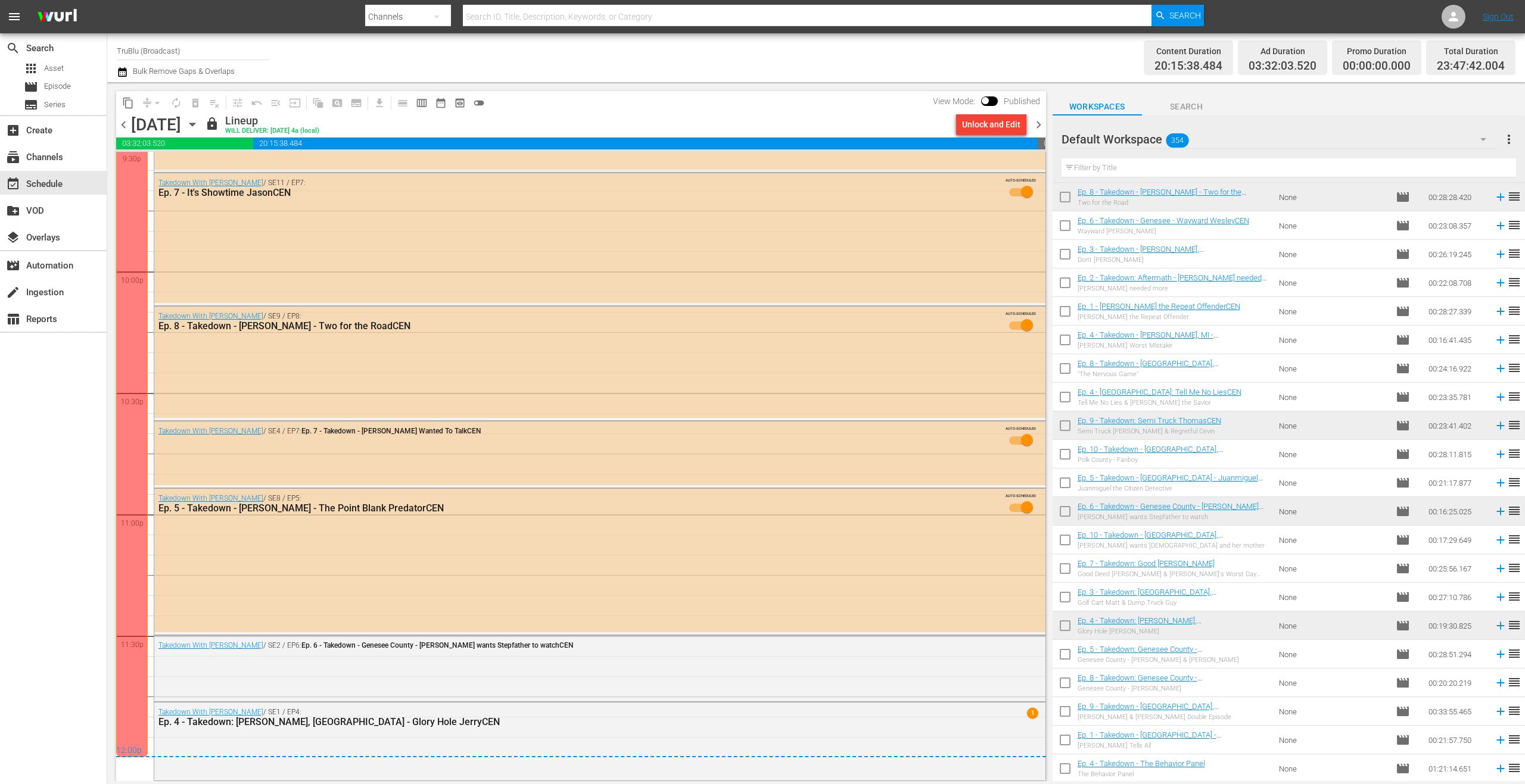
click at [1040, 121] on span "chevron_right" at bounding box center [1038, 124] width 15 height 15
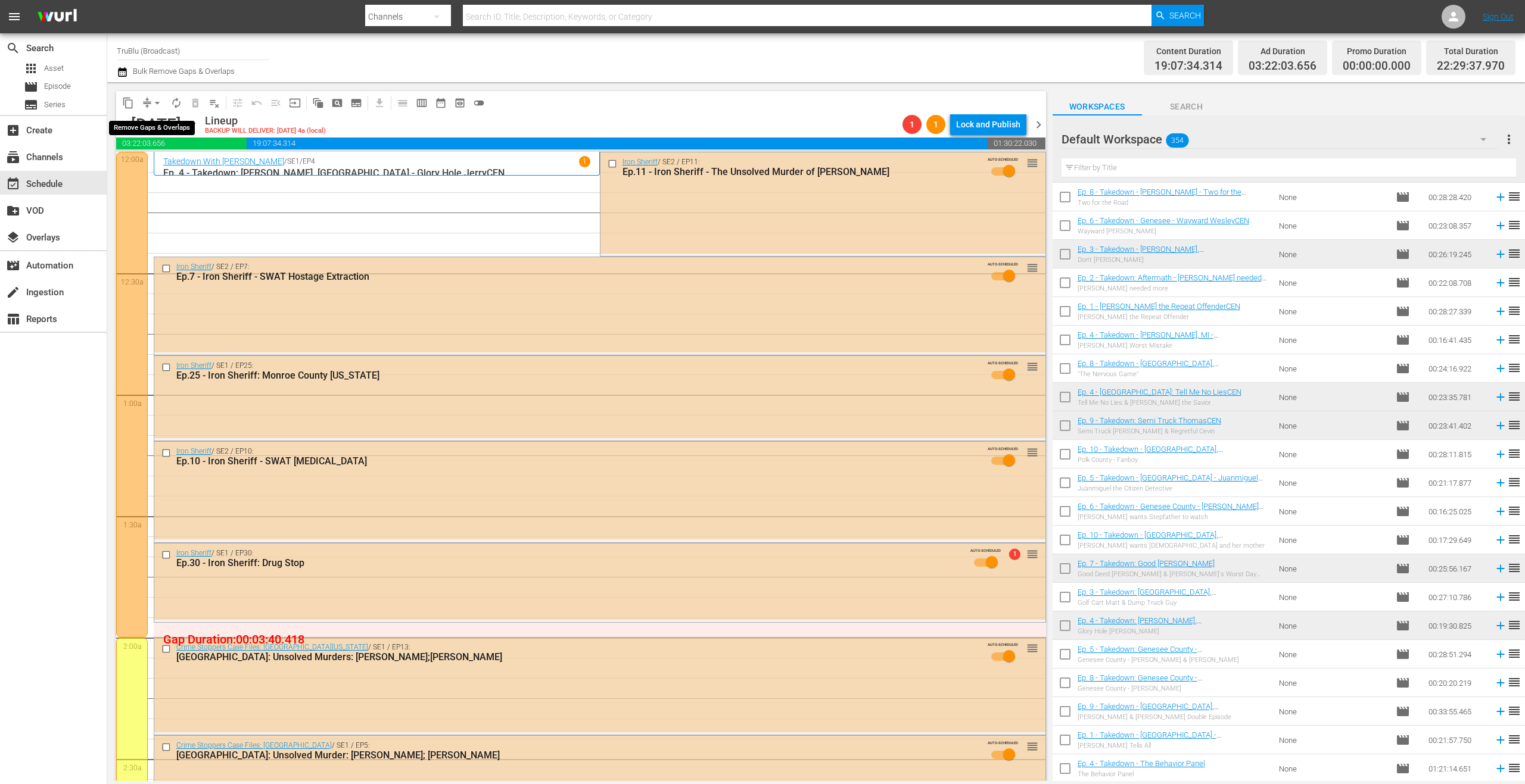
click at [146, 98] on span "compress" at bounding box center [147, 103] width 12 height 12
click at [146, 101] on span "compress" at bounding box center [147, 103] width 12 height 12
click at [152, 102] on span "arrow_drop_down" at bounding box center [157, 103] width 12 height 12
click at [171, 166] on li "Align to End of Previous Day" at bounding box center [157, 166] width 125 height 20
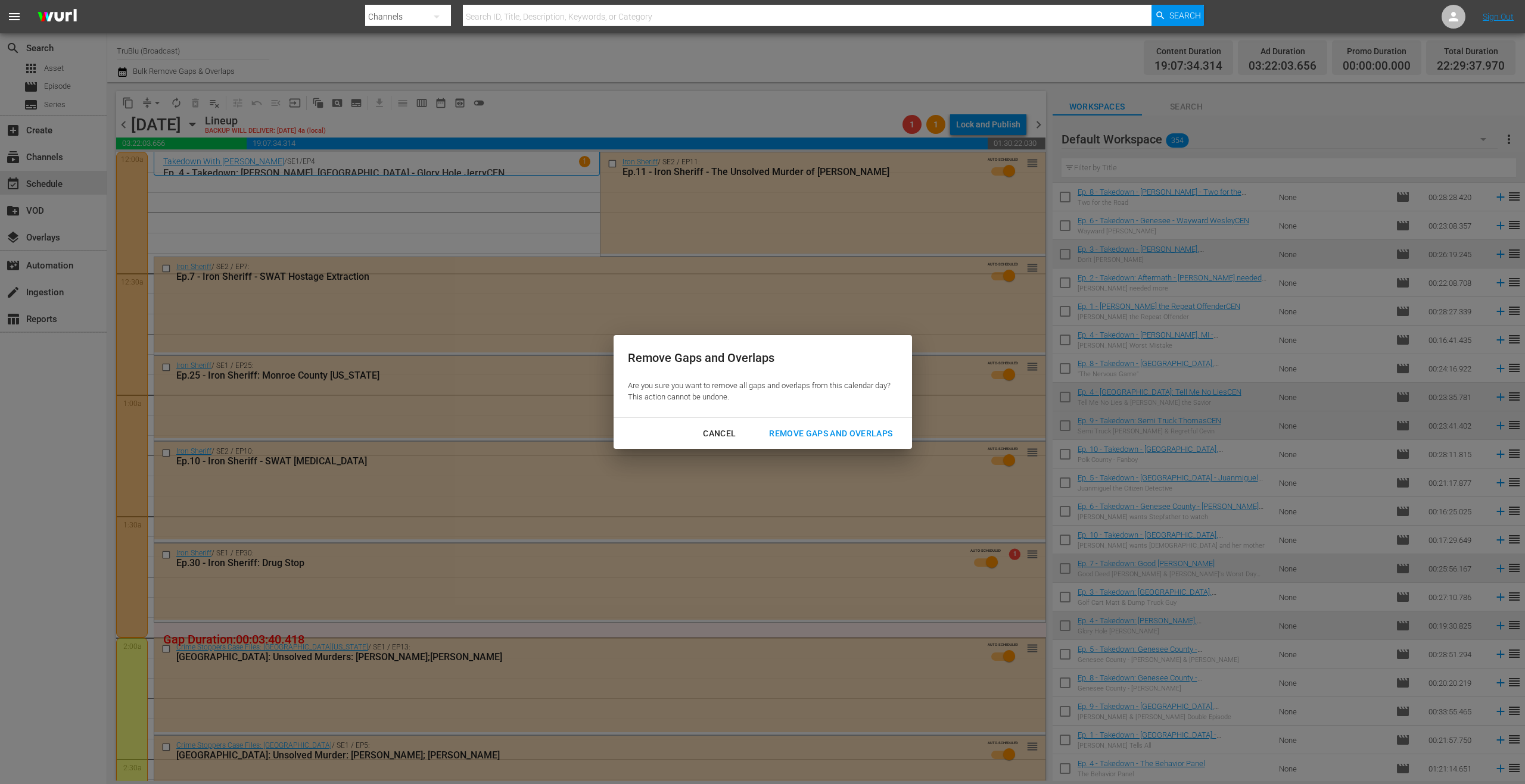
click at [805, 428] on div "Remove Gaps and Overlaps" at bounding box center [831, 434] width 143 height 15
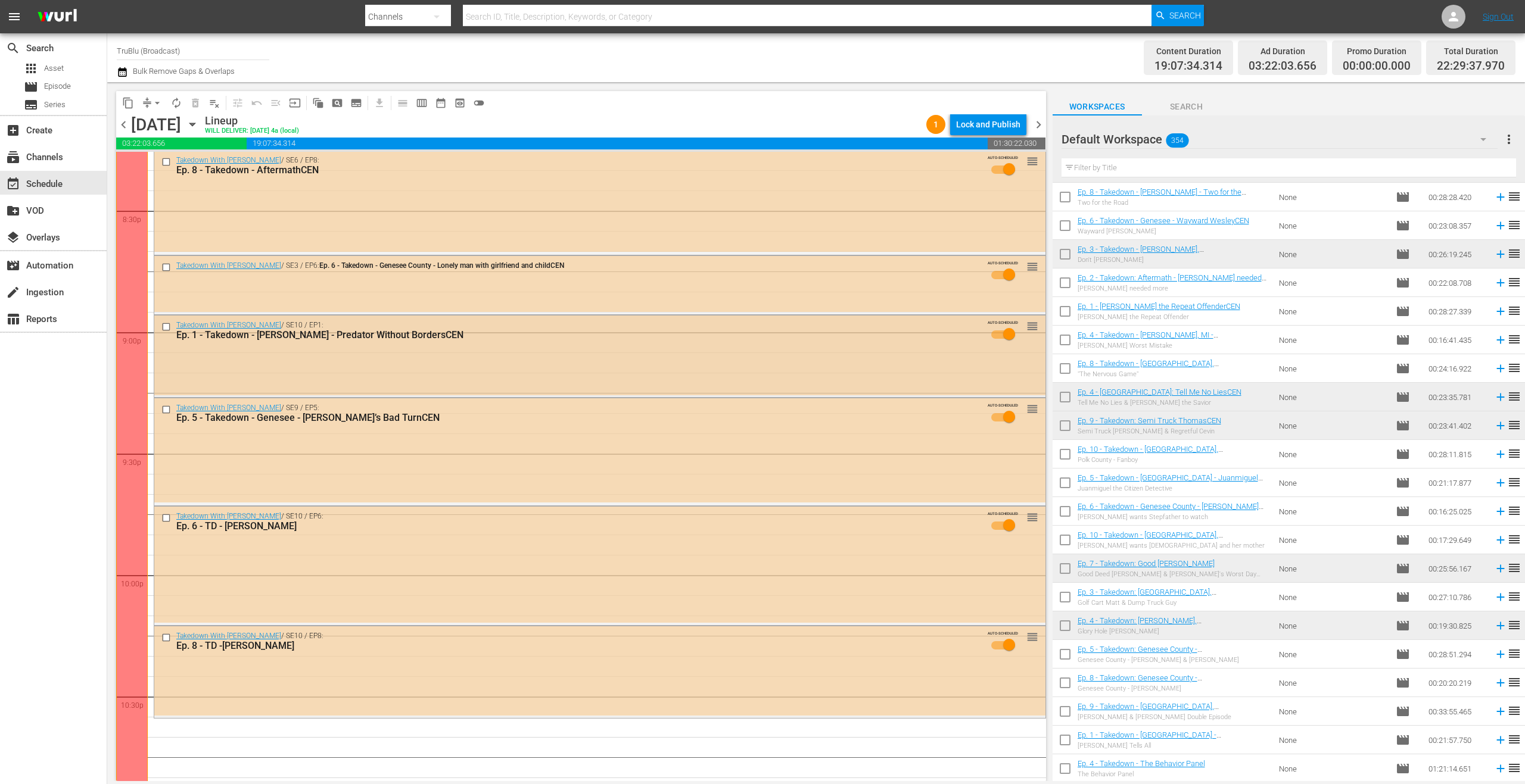
scroll to position [5200, 0]
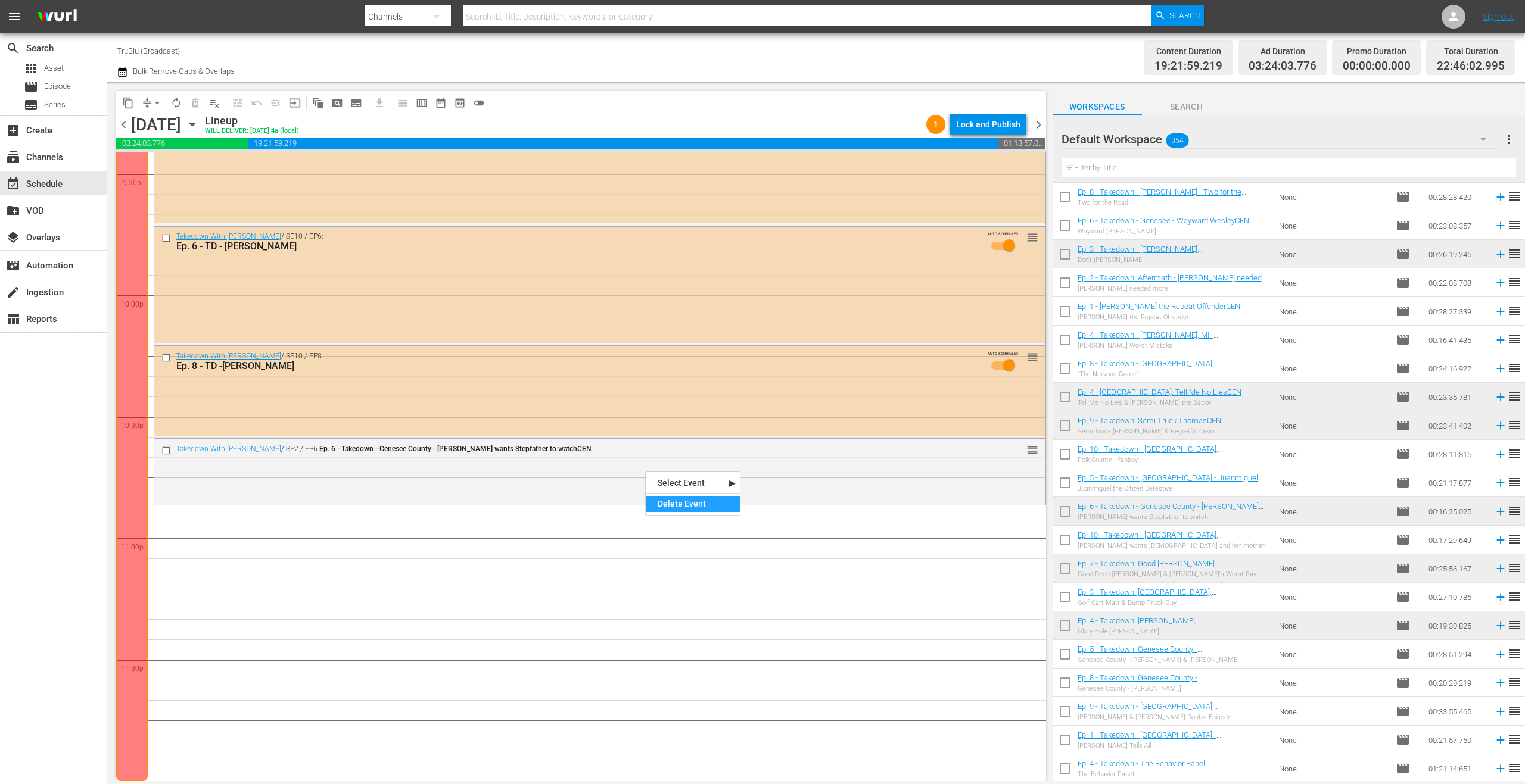
click at [675, 507] on div "Delete Event" at bounding box center [692, 504] width 94 height 16
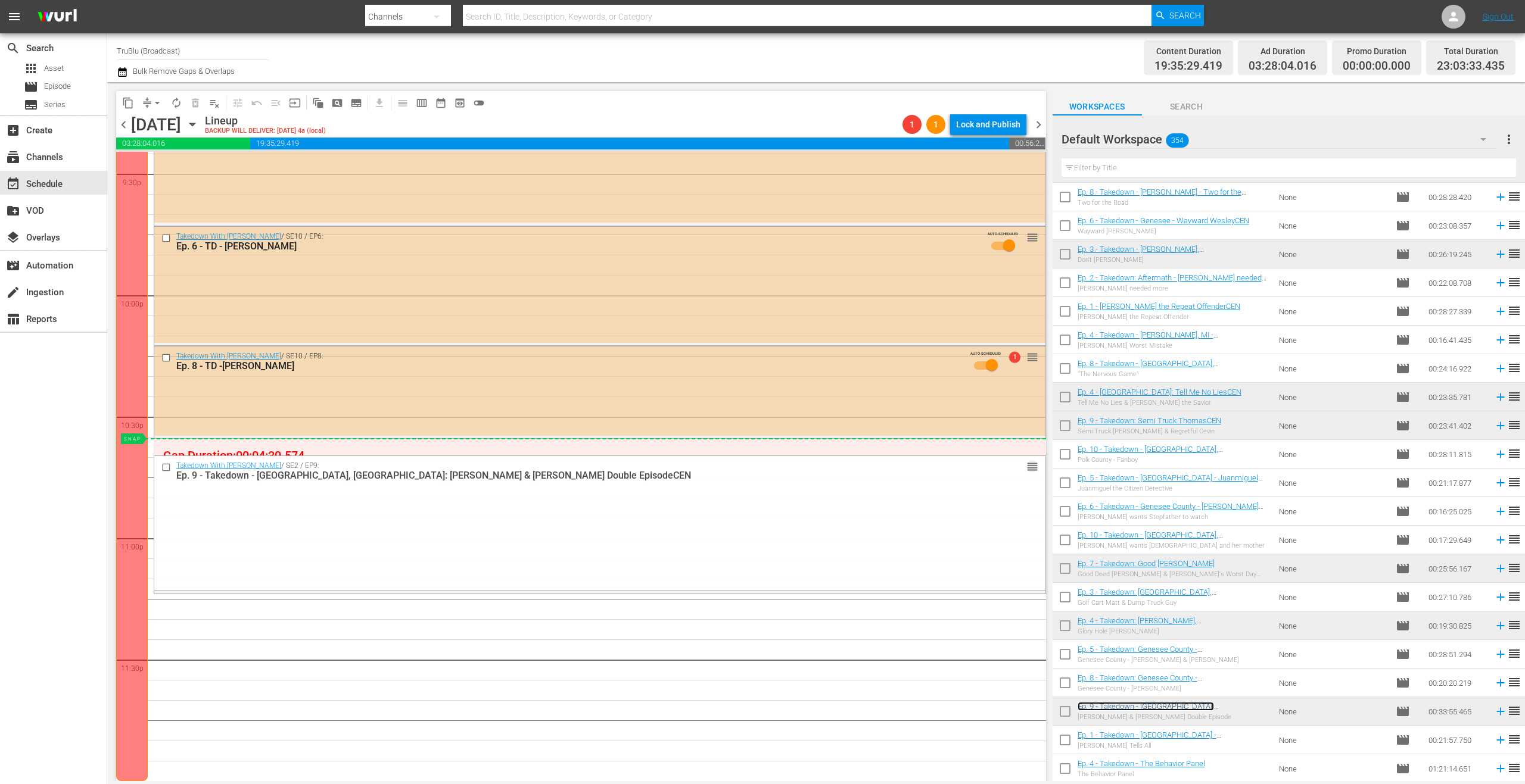
drag, startPoint x: 1022, startPoint y: 465, endPoint x: 1017, endPoint y: 440, distance: 25.5
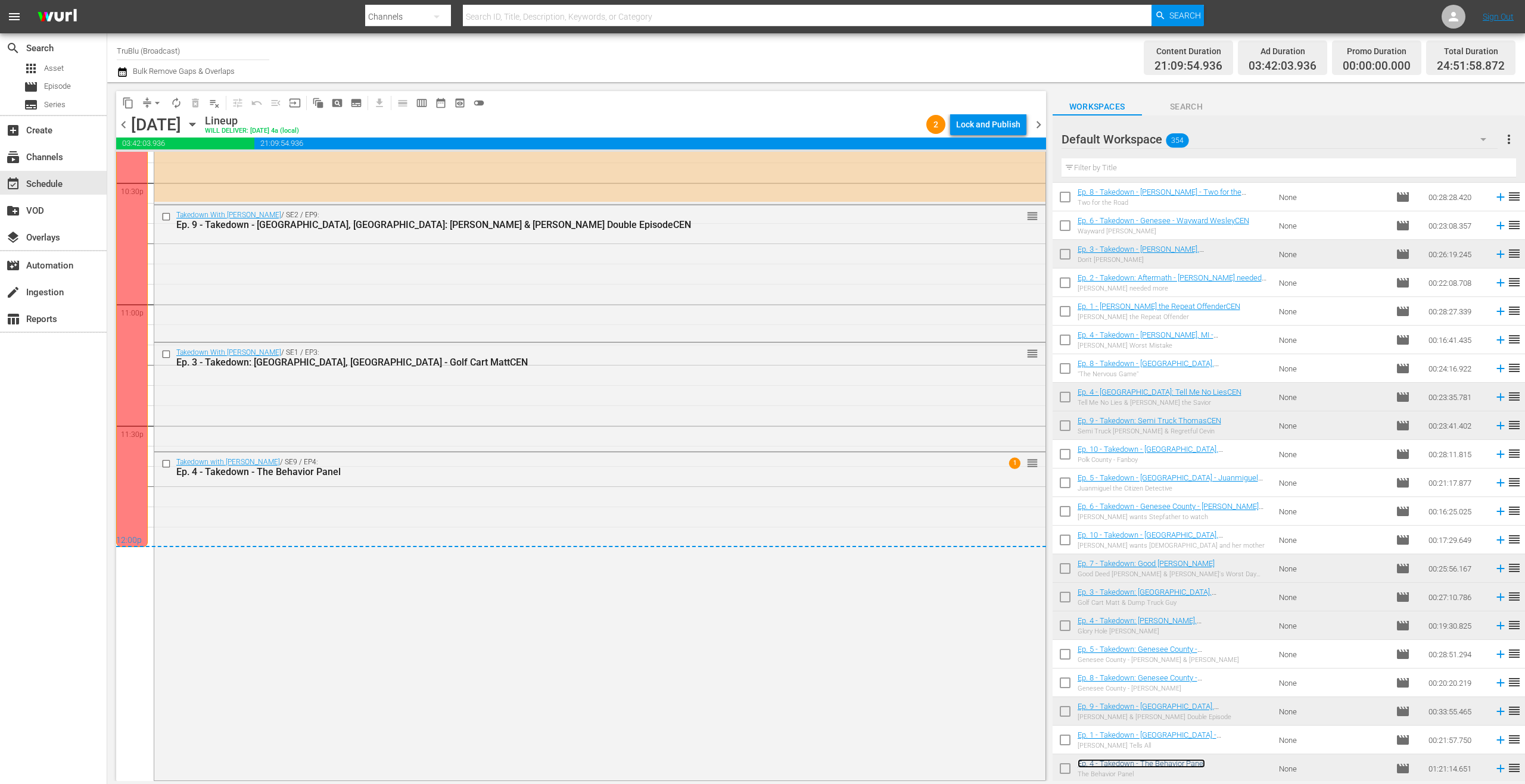
scroll to position [4739, 0]
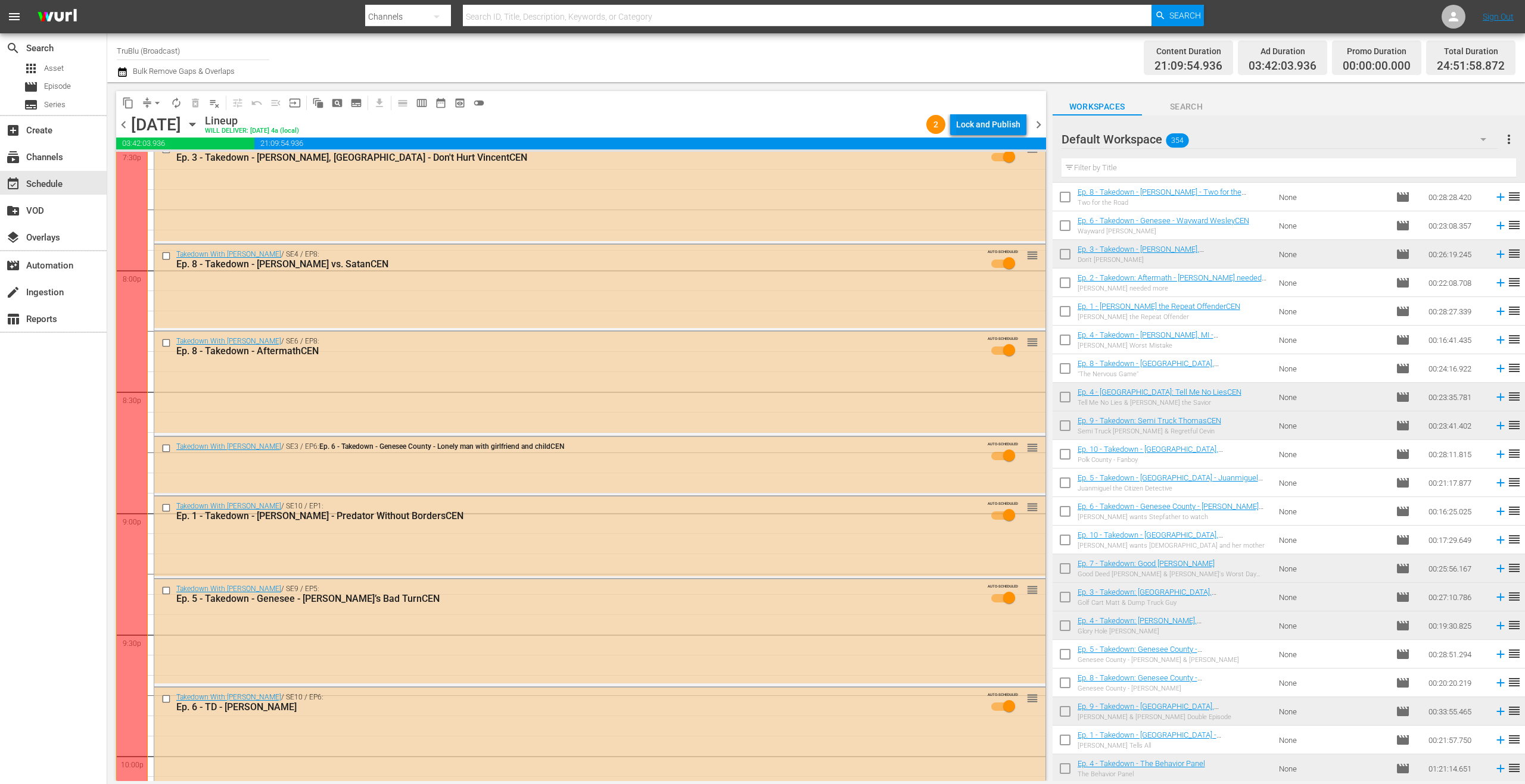
click at [1020, 119] on button "Lock and Publish" at bounding box center [988, 124] width 76 height 21
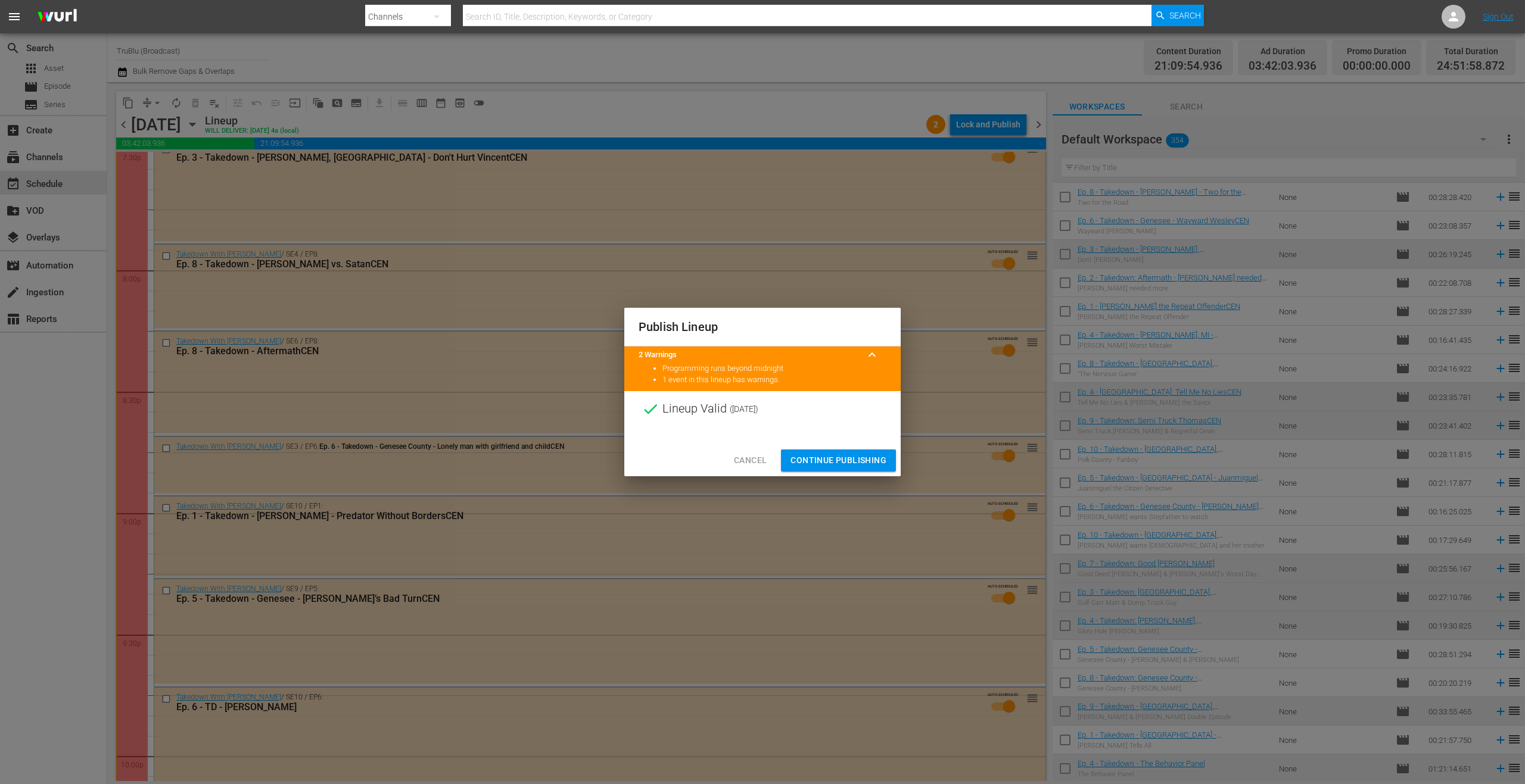
click at [860, 461] on span "Continue Publishing" at bounding box center [838, 460] width 96 height 15
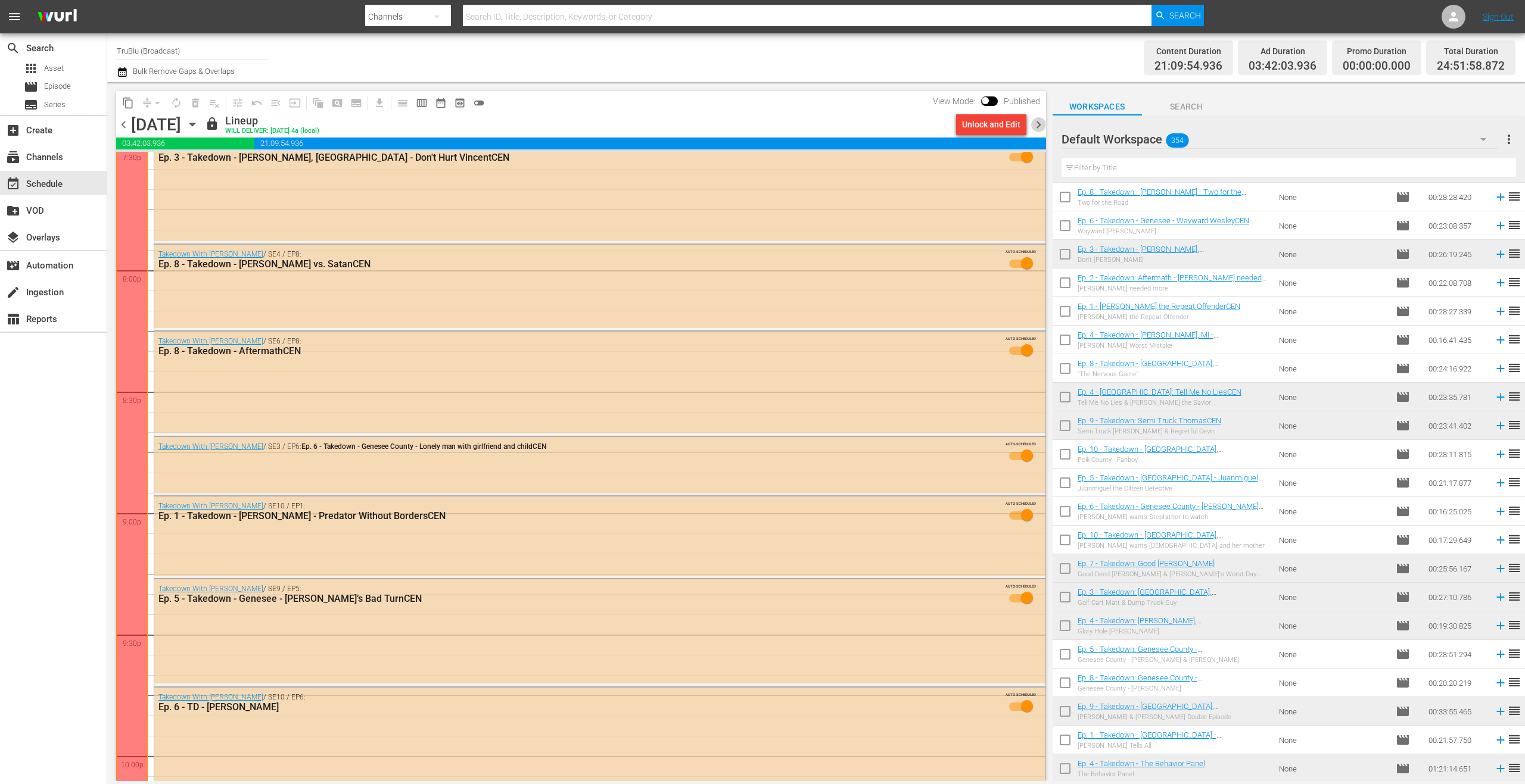
click at [1038, 122] on span "chevron_right" at bounding box center [1038, 124] width 15 height 15
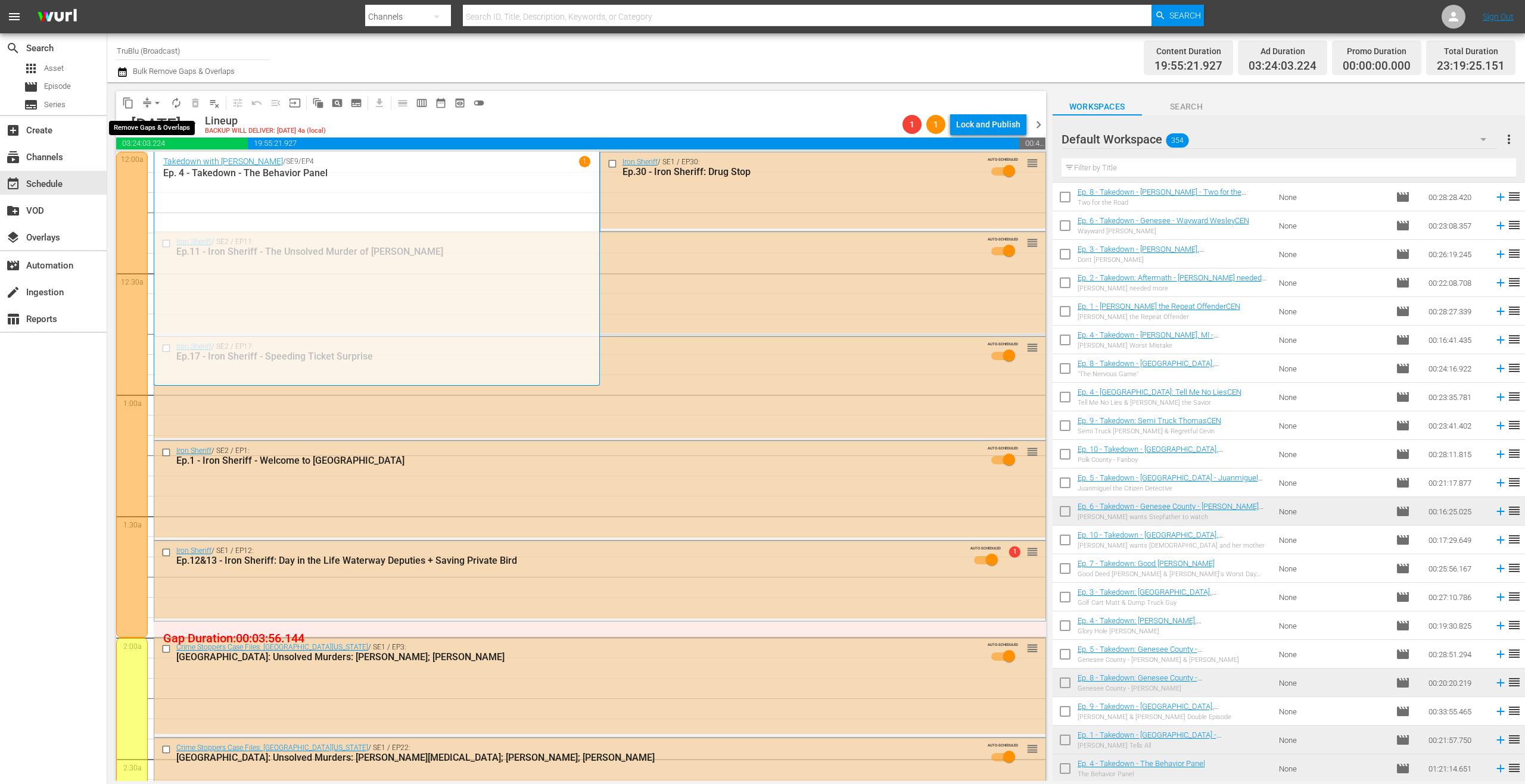
click at [146, 102] on span "compress" at bounding box center [147, 103] width 12 height 12
click at [149, 107] on button "arrow_drop_down" at bounding box center [157, 103] width 19 height 19
click at [168, 167] on li "Align to End of Previous Day" at bounding box center [157, 166] width 125 height 20
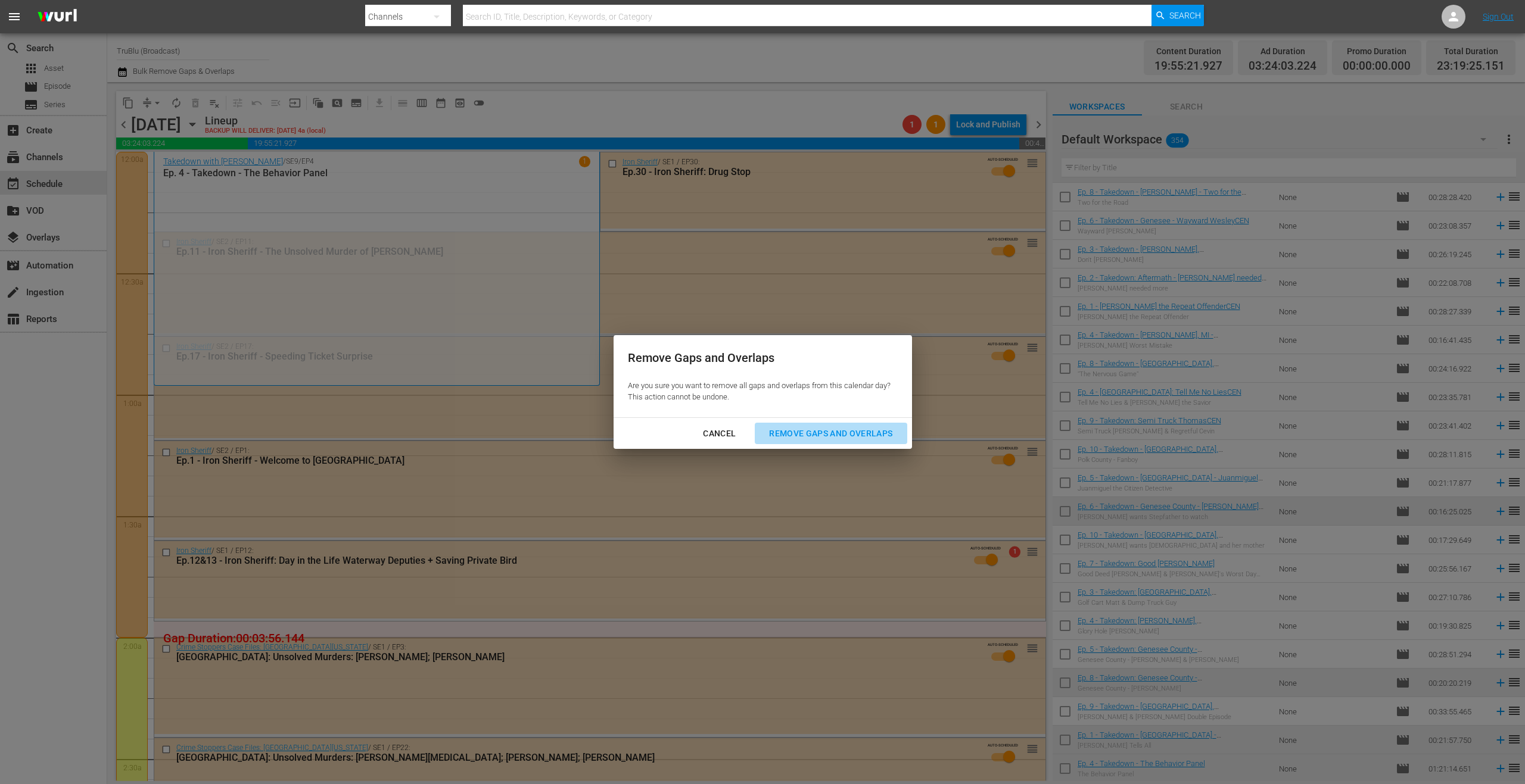
drag, startPoint x: 831, startPoint y: 430, endPoint x: 825, endPoint y: 427, distance: 6.7
click at [831, 430] on div "Remove Gaps and Overlaps" at bounding box center [831, 434] width 143 height 15
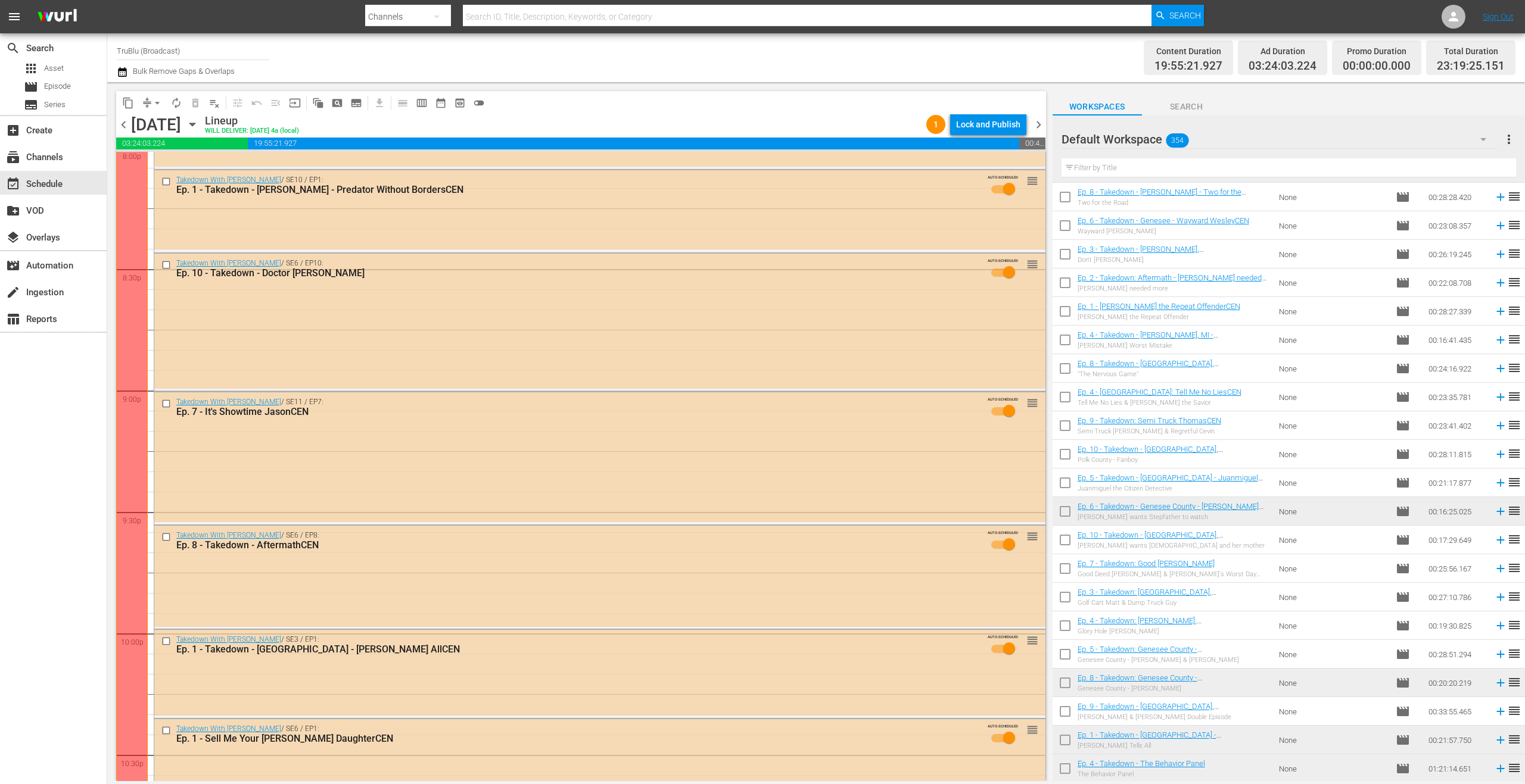
scroll to position [5269, 0]
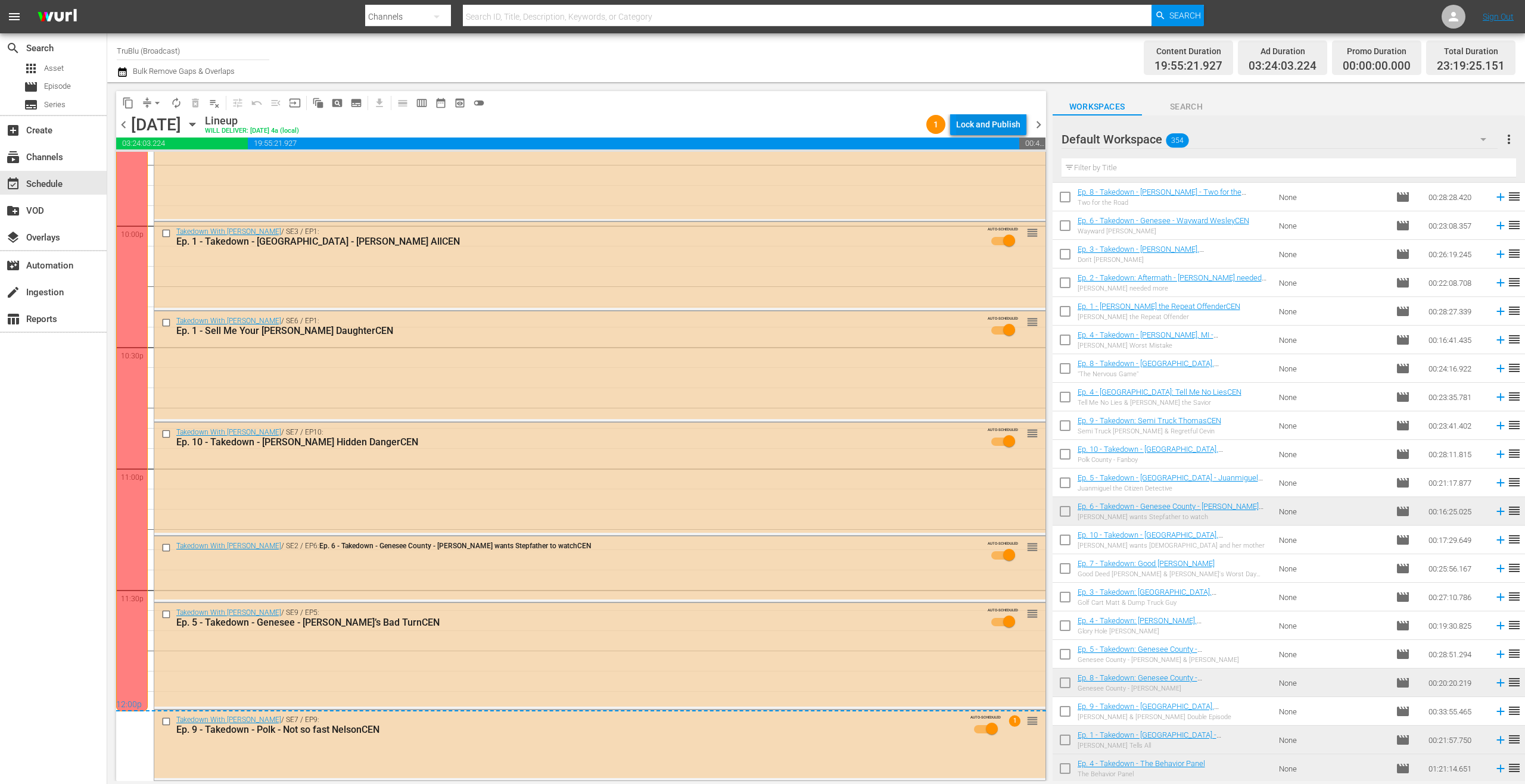
click at [994, 126] on div "Lock and Publish" at bounding box center [988, 124] width 64 height 21
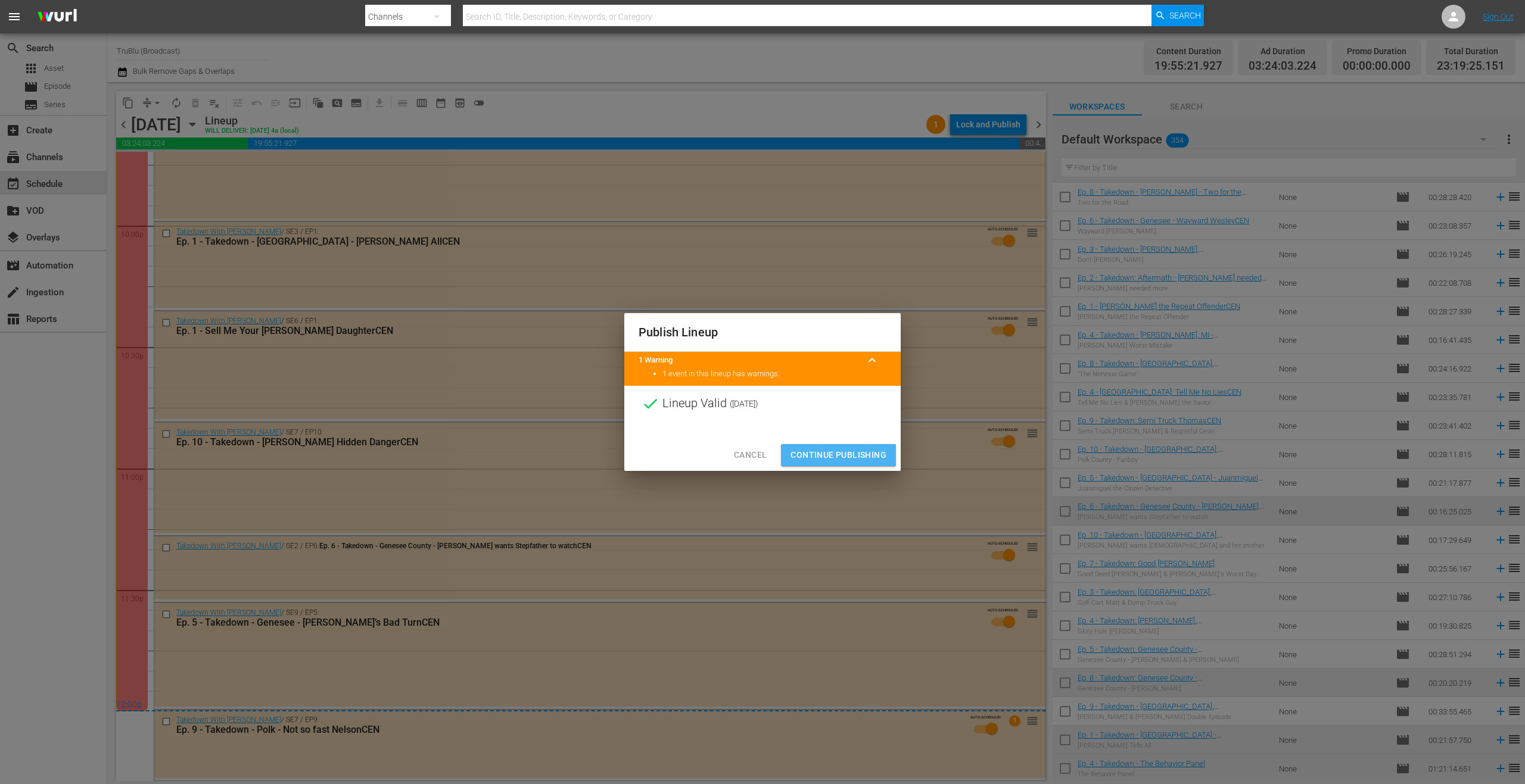
click at [810, 453] on span "Continue Publishing" at bounding box center [838, 455] width 96 height 15
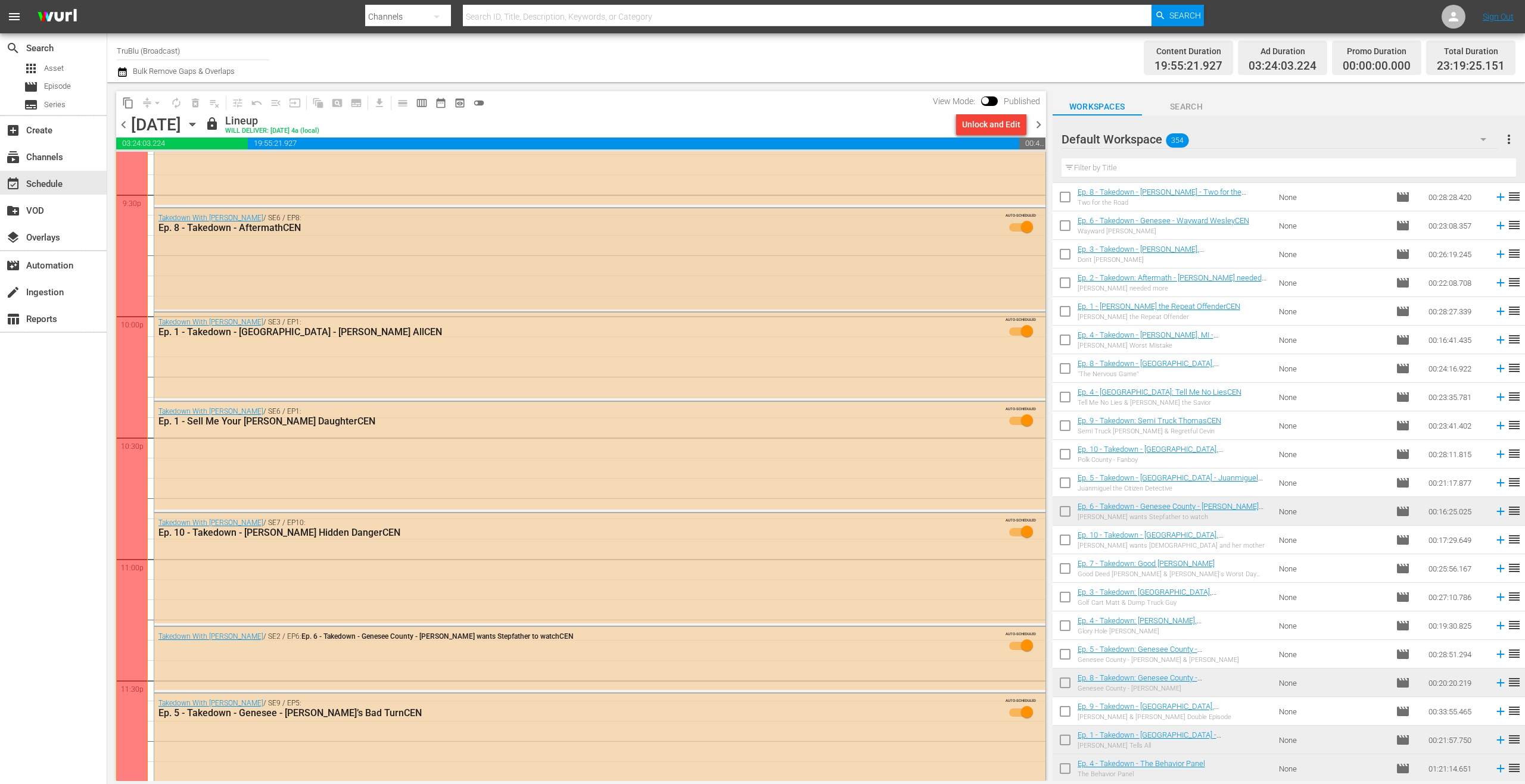
scroll to position [4714, 0]
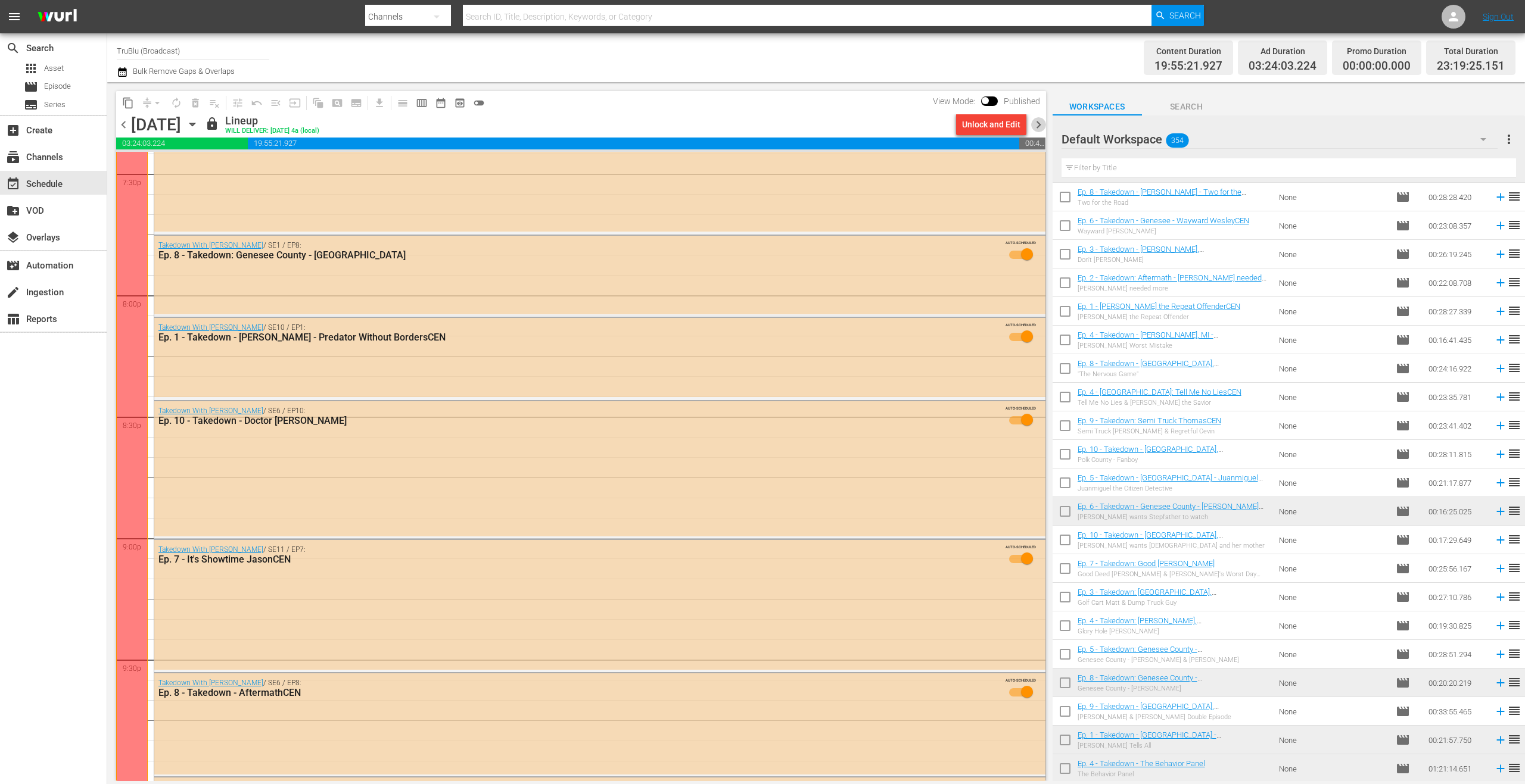
click at [1033, 126] on span "chevron_right" at bounding box center [1038, 124] width 15 height 15
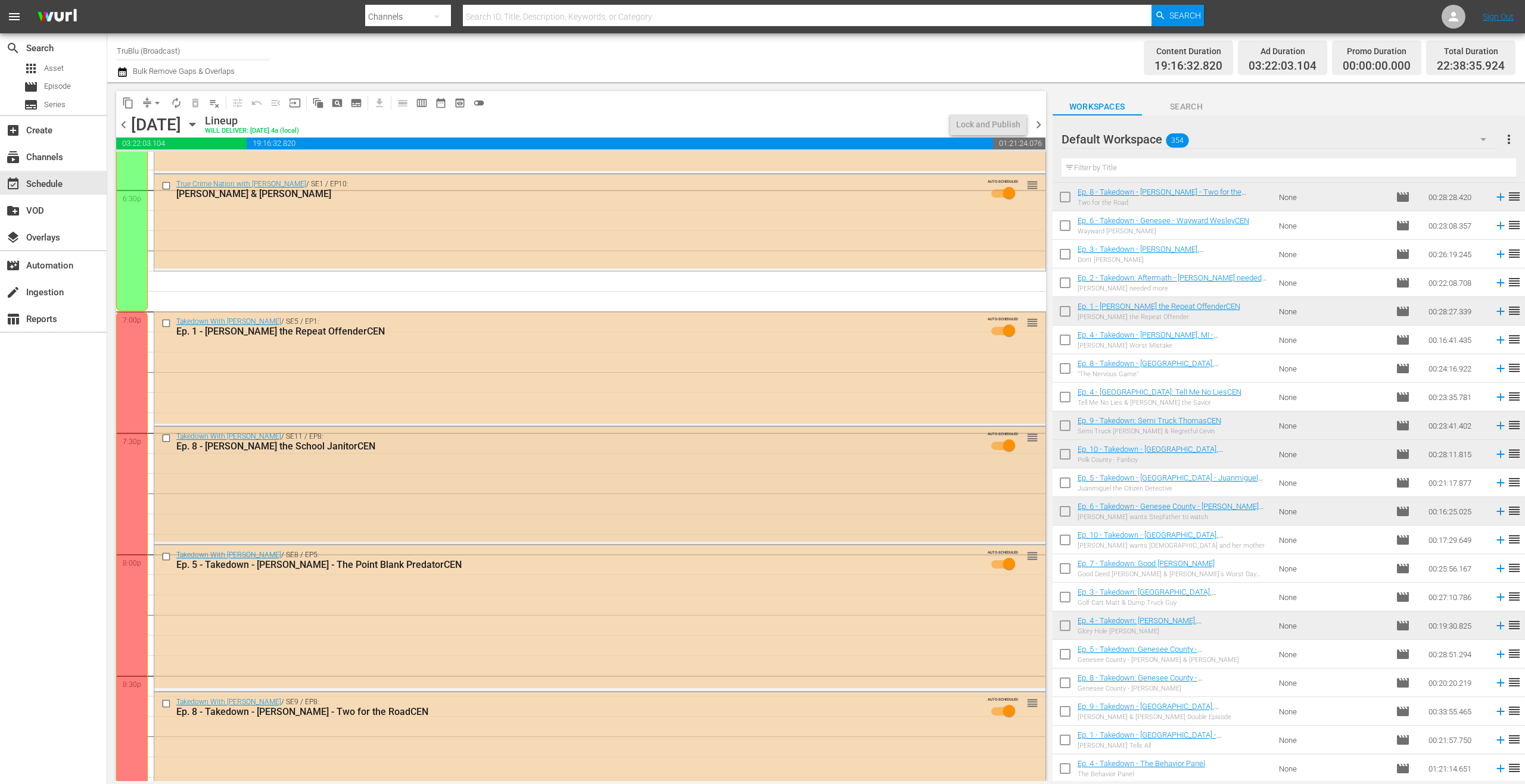
scroll to position [4378, 0]
